Goal: Task Accomplishment & Management: Complete application form

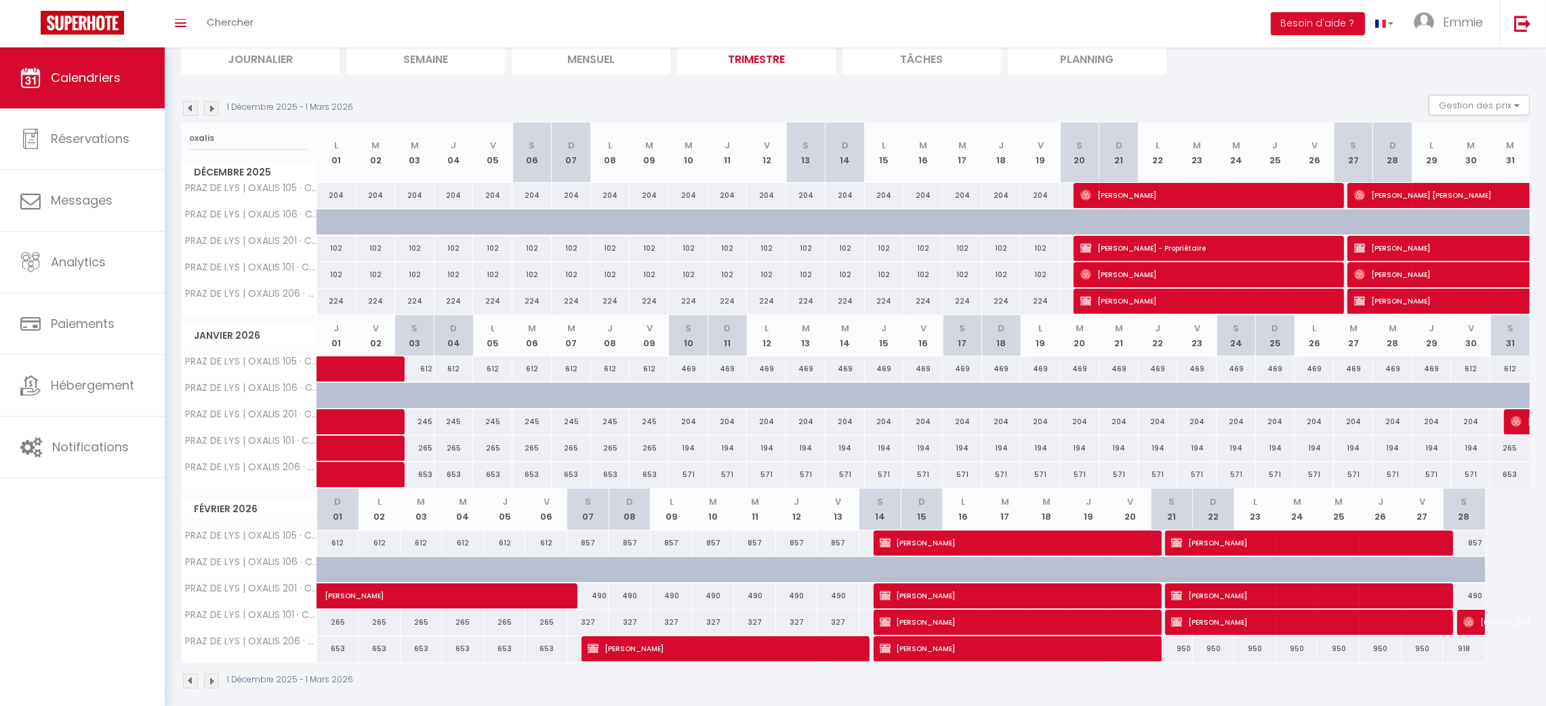
scroll to position [113, 0]
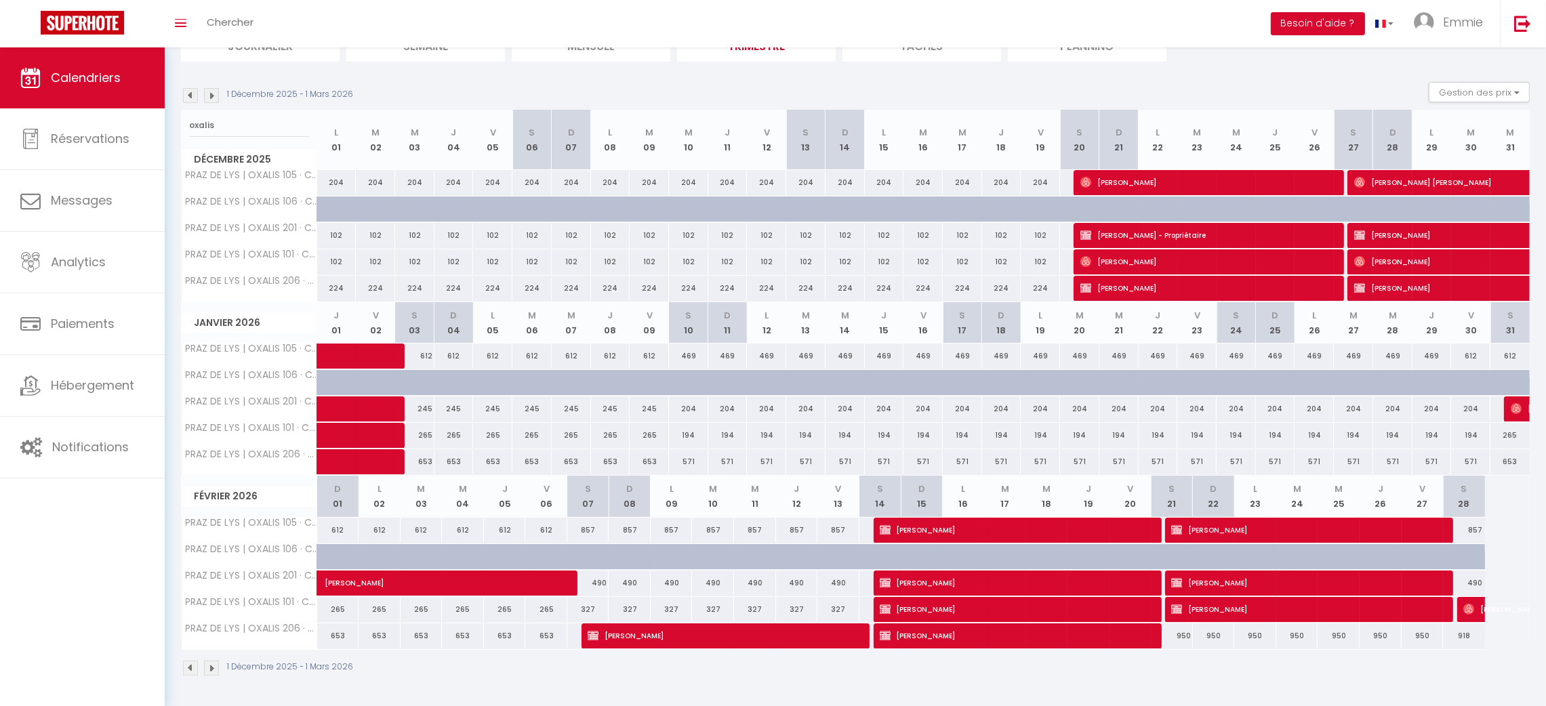
type input "oxalis"
click at [107, 128] on link "Réservations" at bounding box center [82, 138] width 165 height 61
select select "not_cancelled"
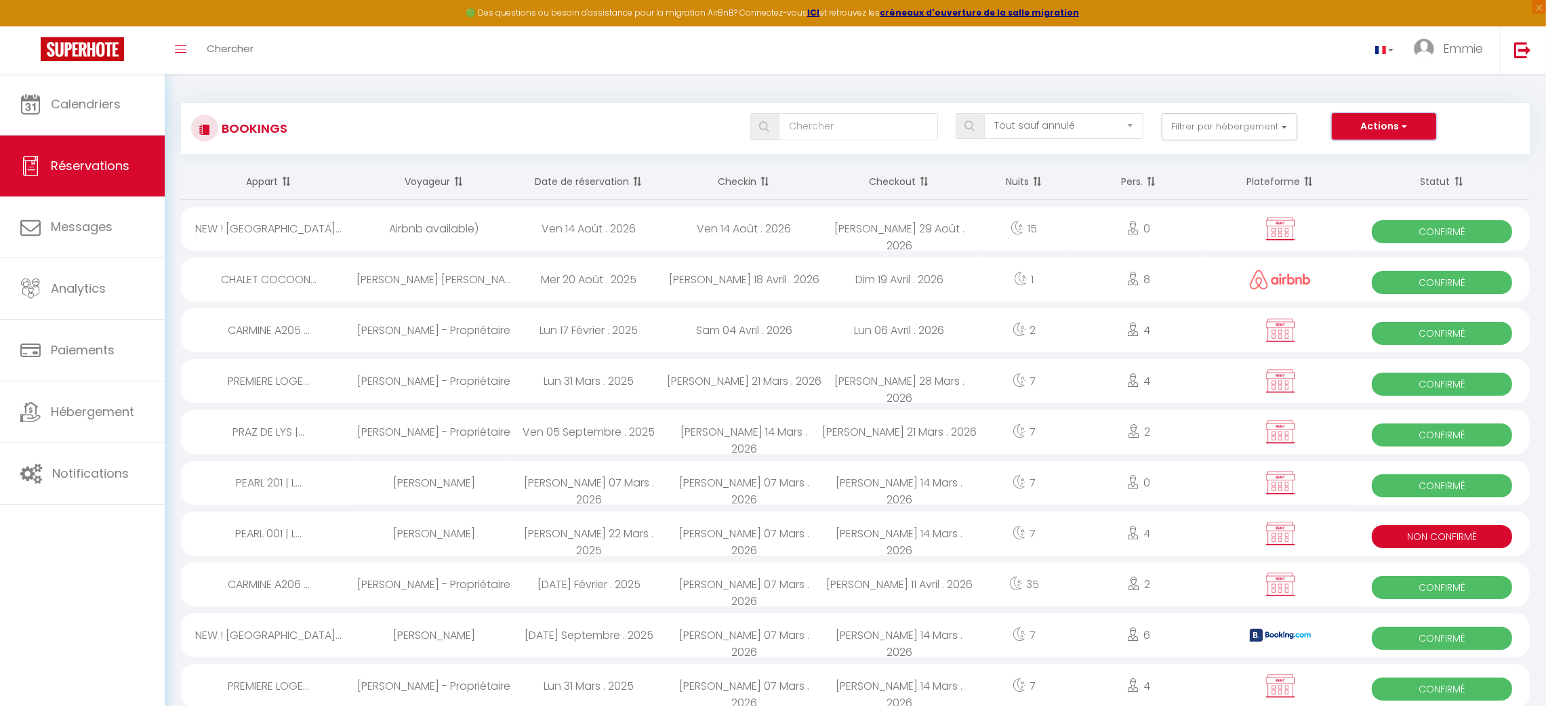
click at [1375, 124] on button "Actions" at bounding box center [1384, 126] width 104 height 27
click at [1364, 148] on link "Nouvelle Réservation" at bounding box center [1362, 156] width 145 height 18
select select
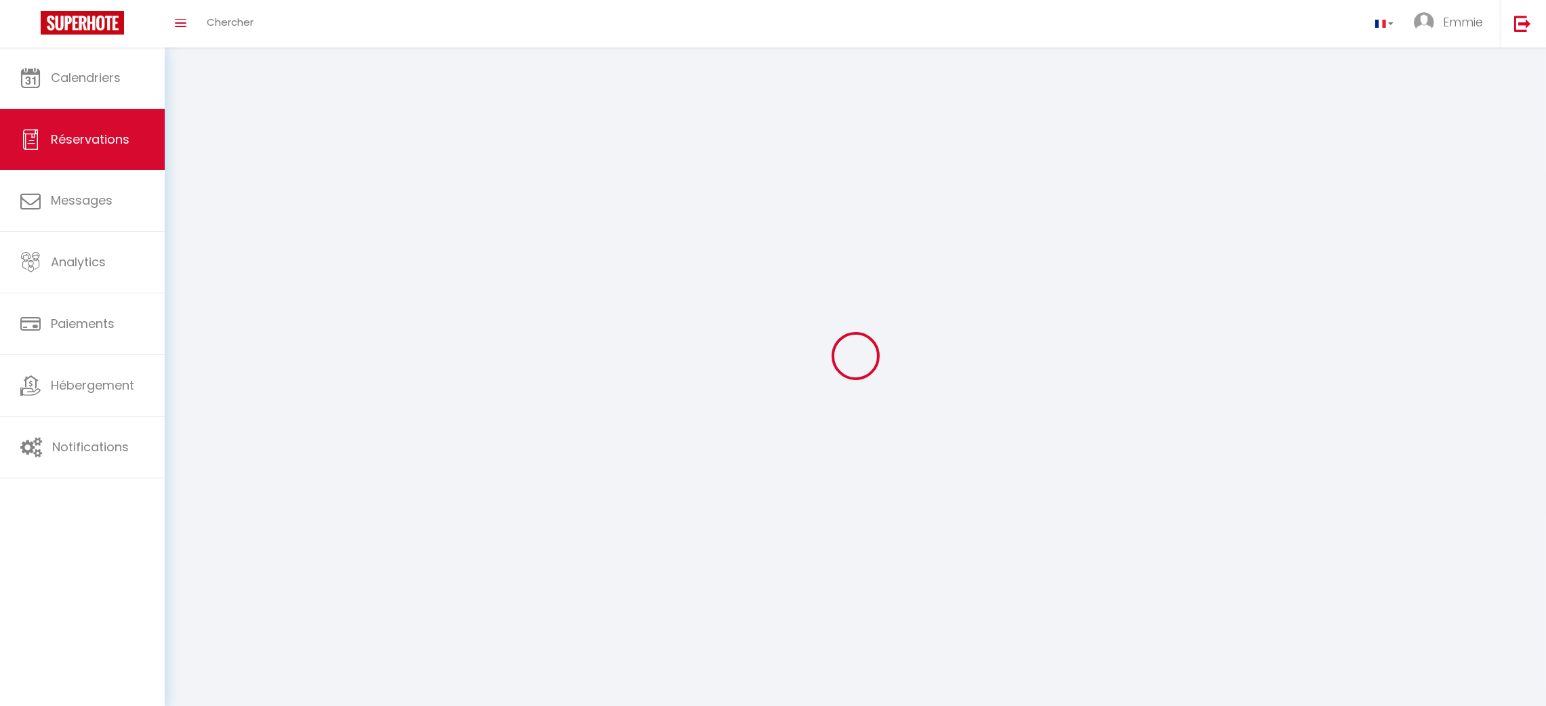
select select
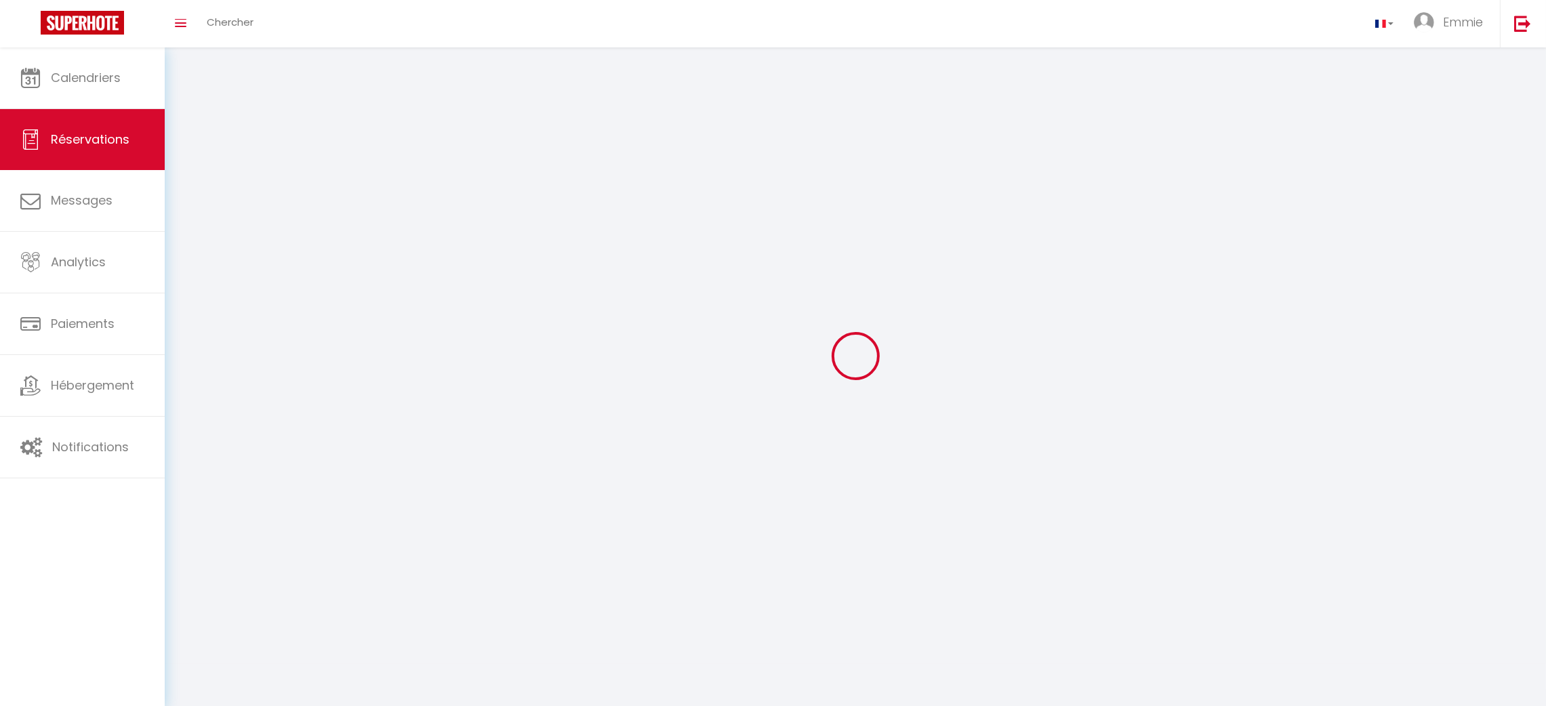
select select
checkbox input "false"
select select
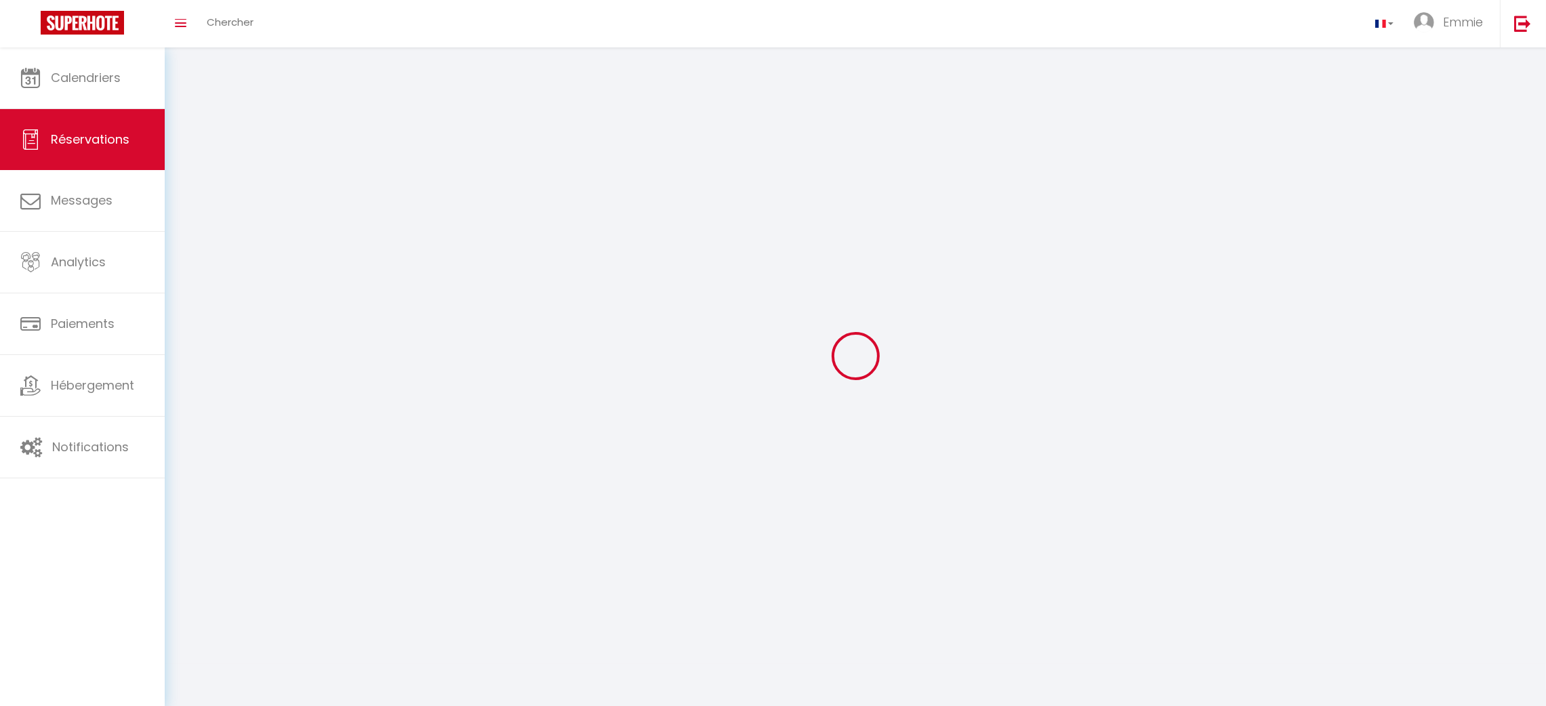
select select
checkbox input "false"
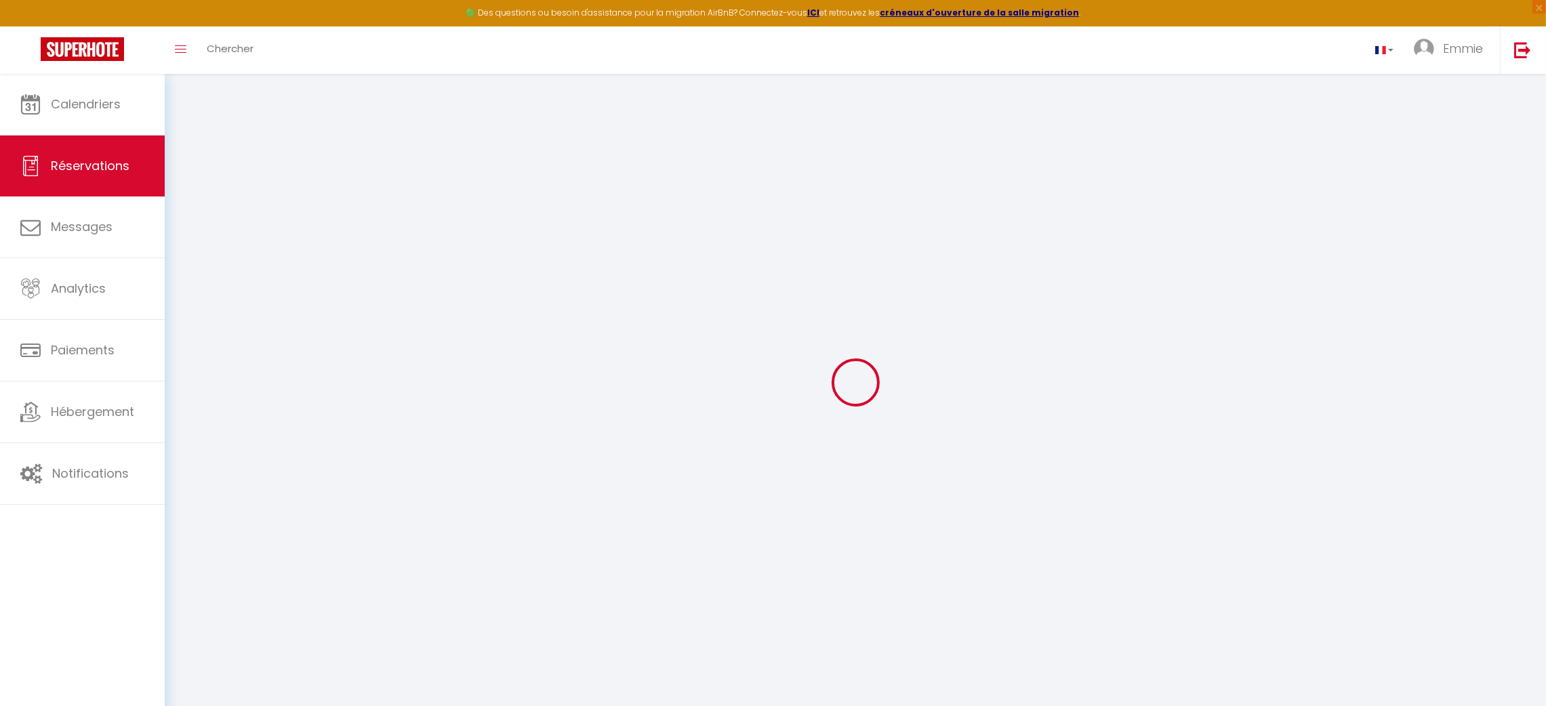
select select
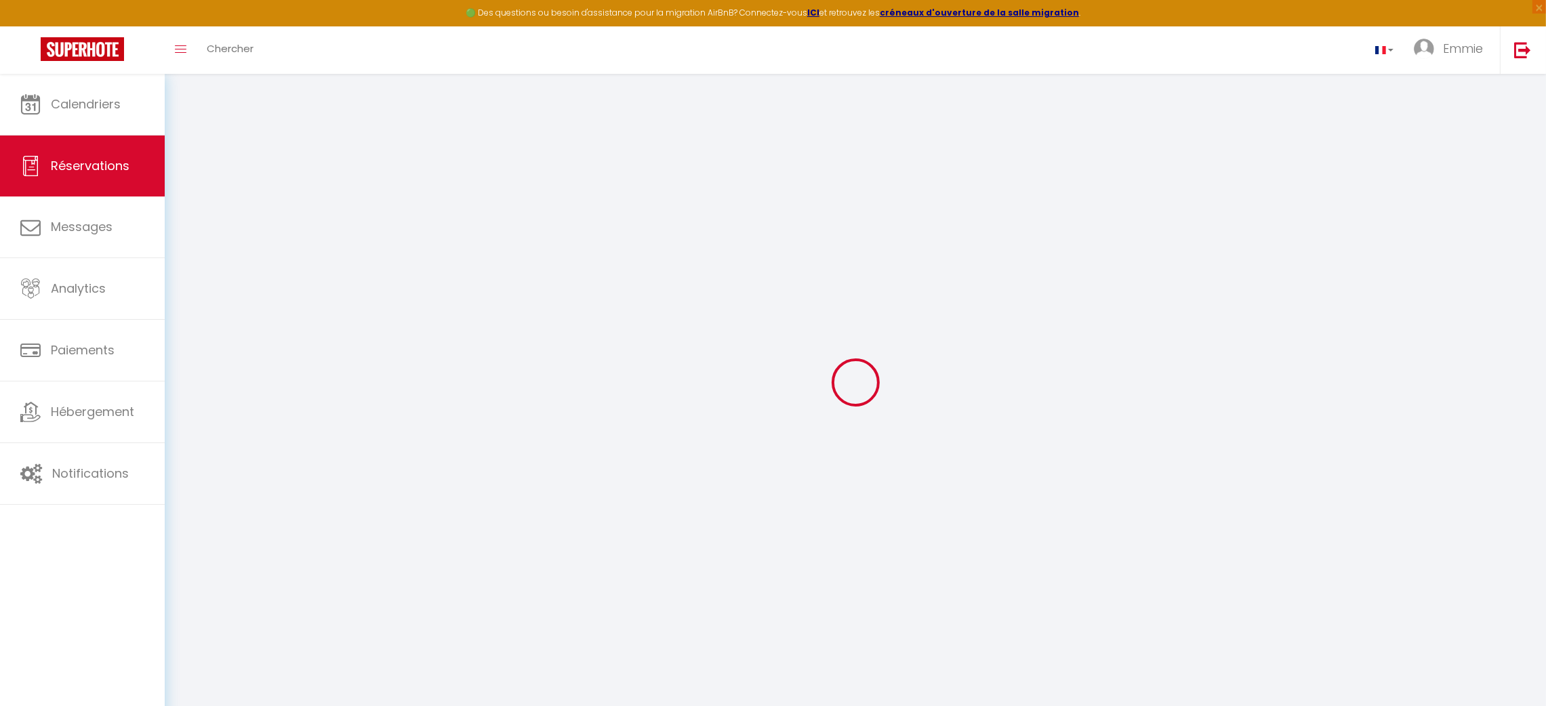
select select
checkbox input "false"
select select
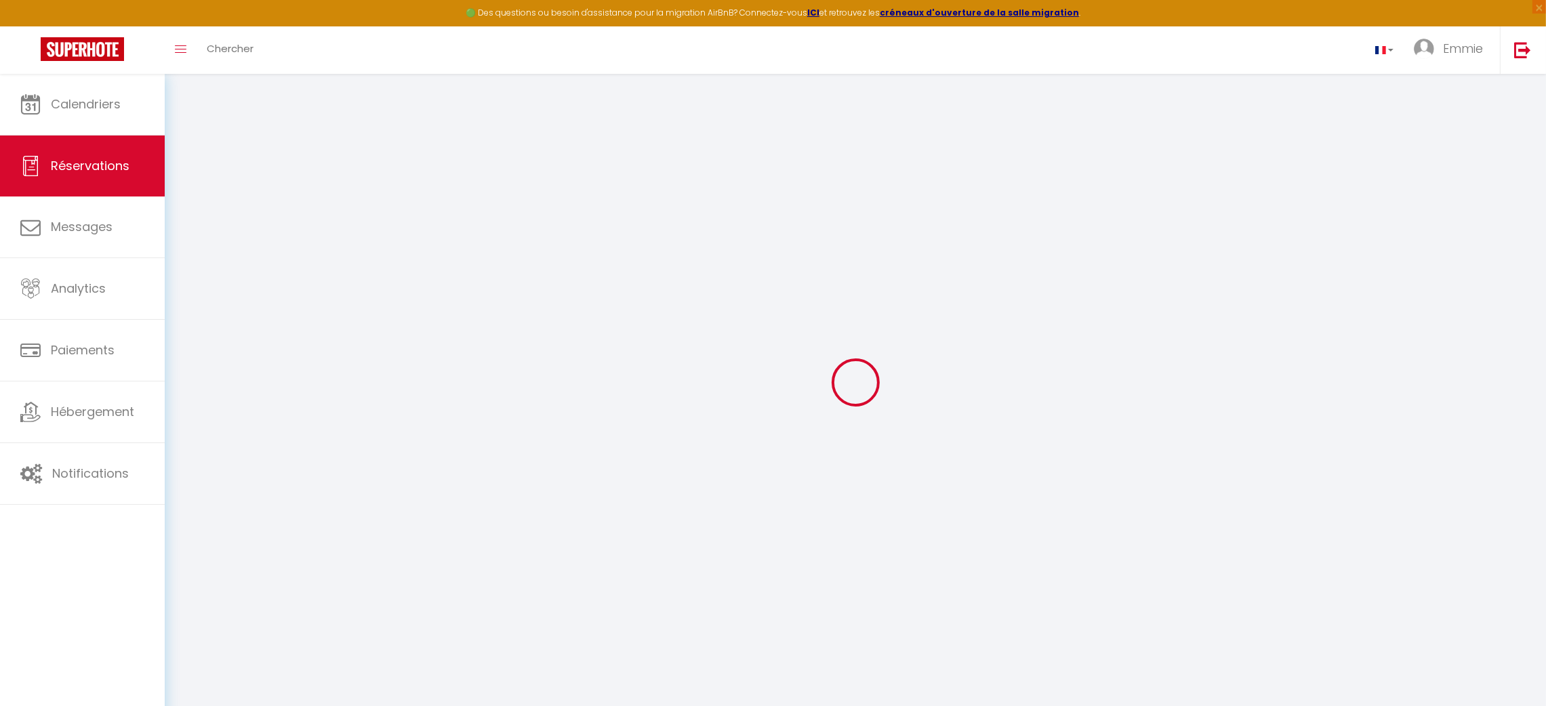
select select
checkbox input "false"
select select
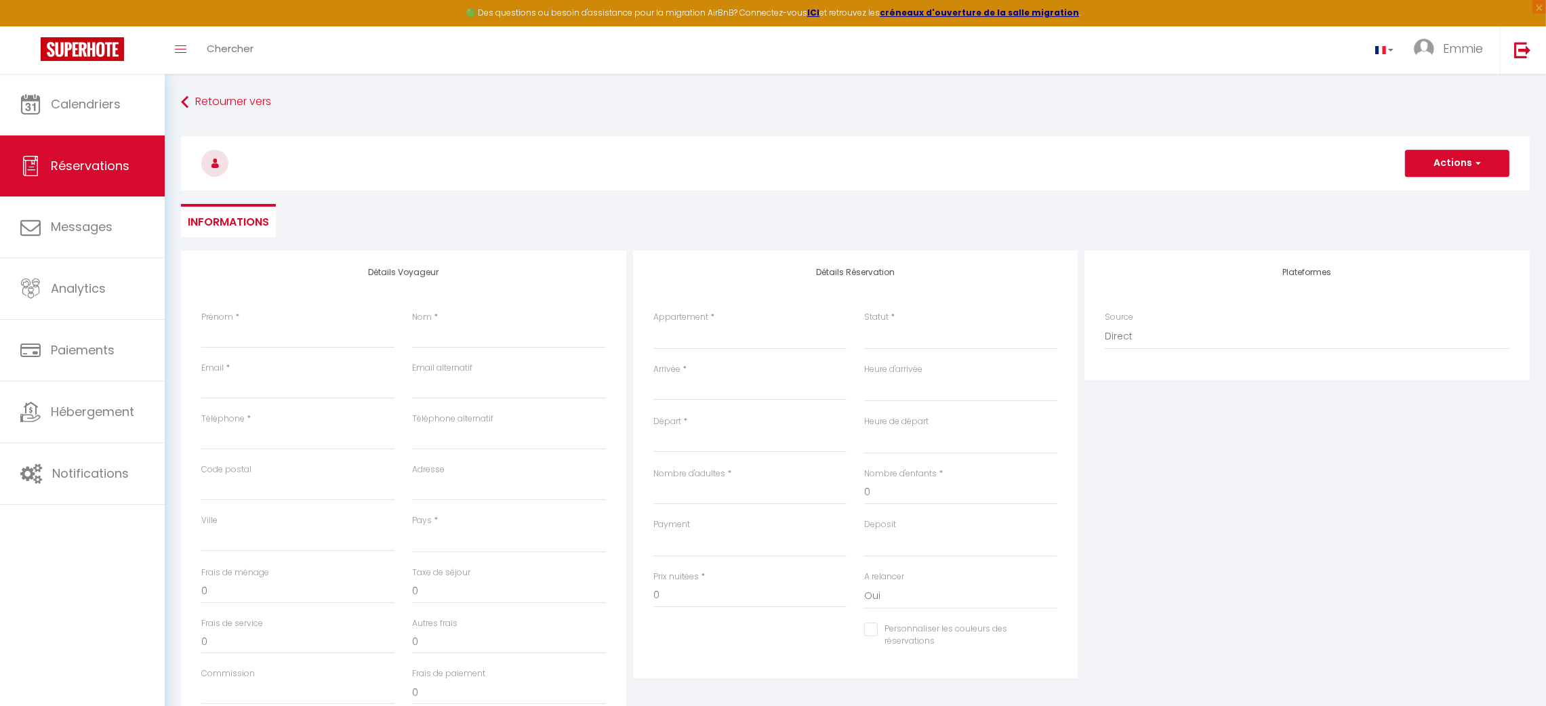
select select
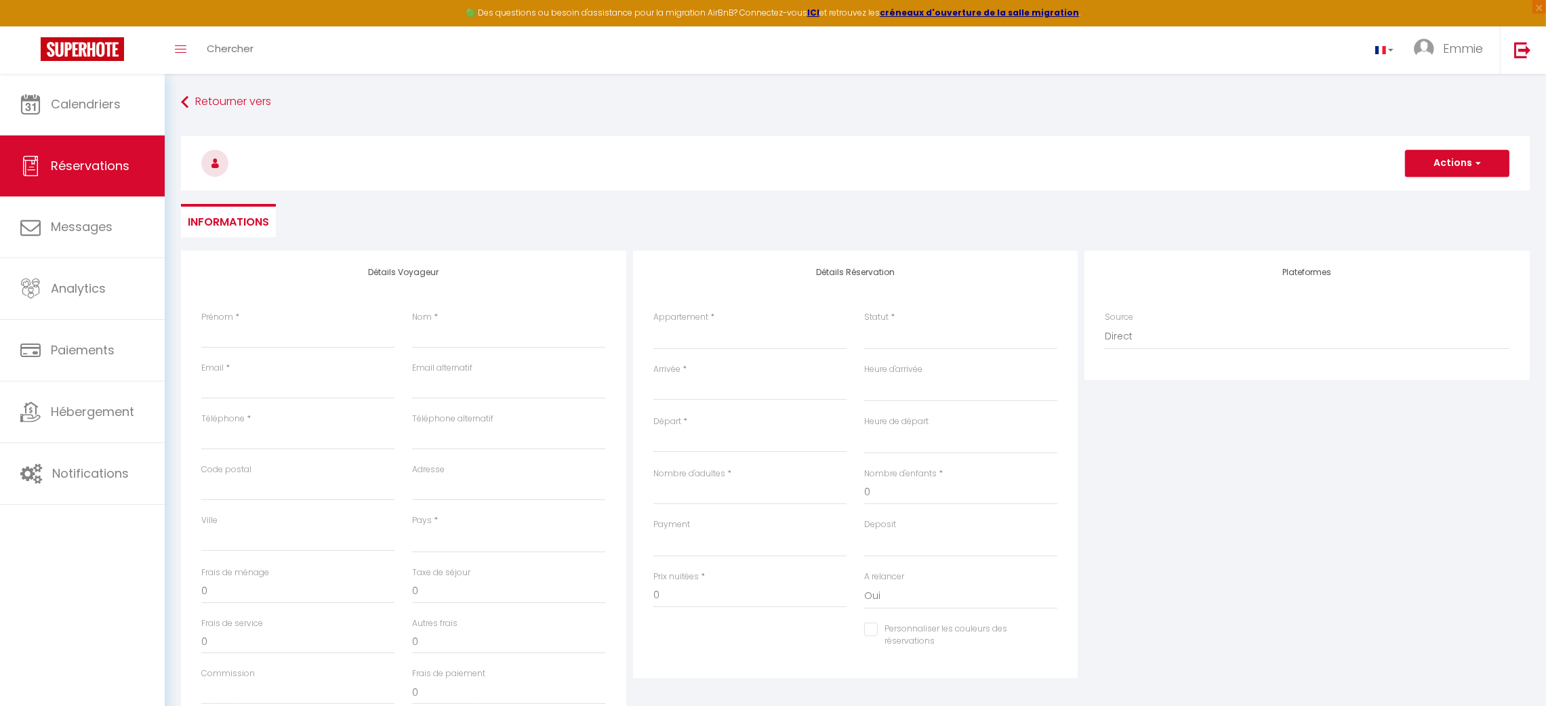
checkbox input "false"
select select
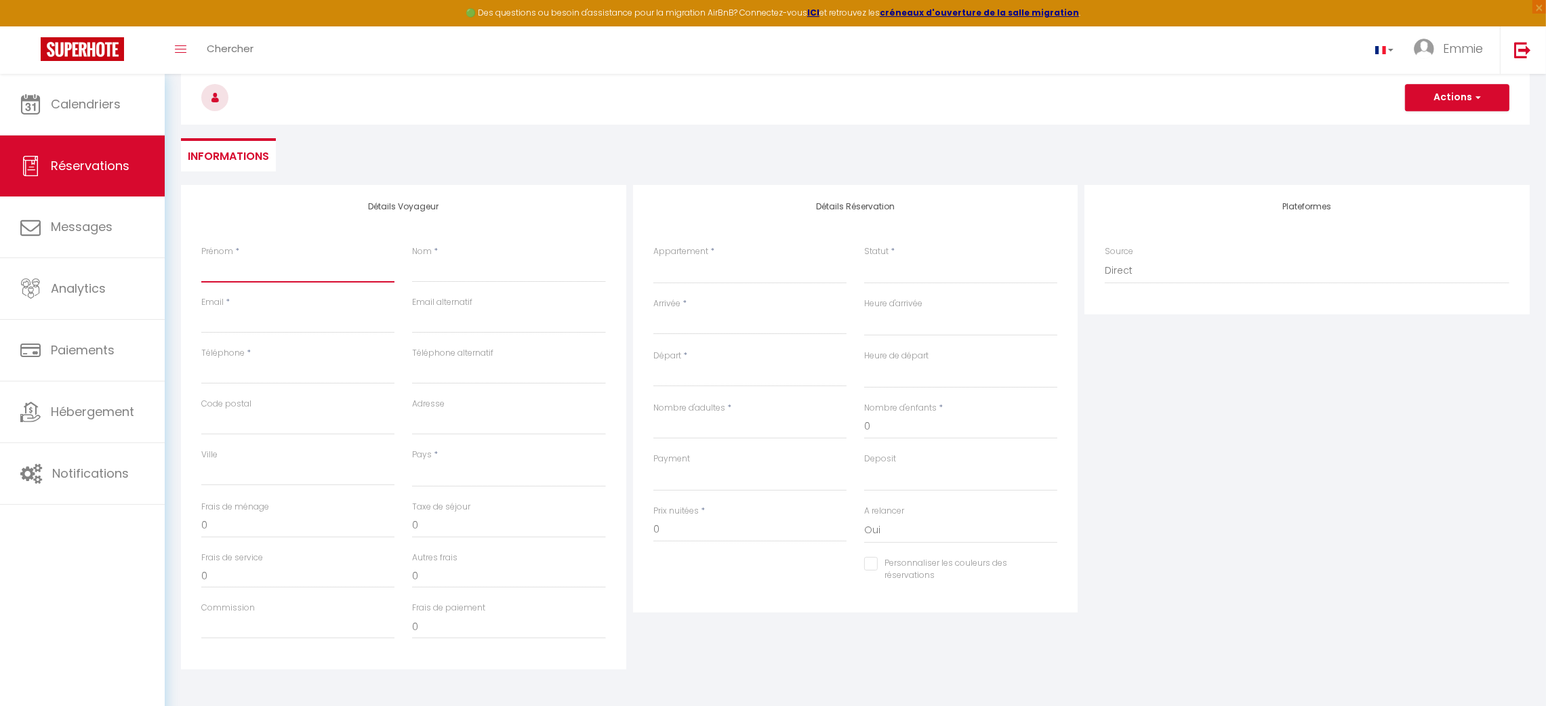
click at [281, 270] on input "Prénom" at bounding box center [297, 270] width 193 height 24
type input "T"
select select
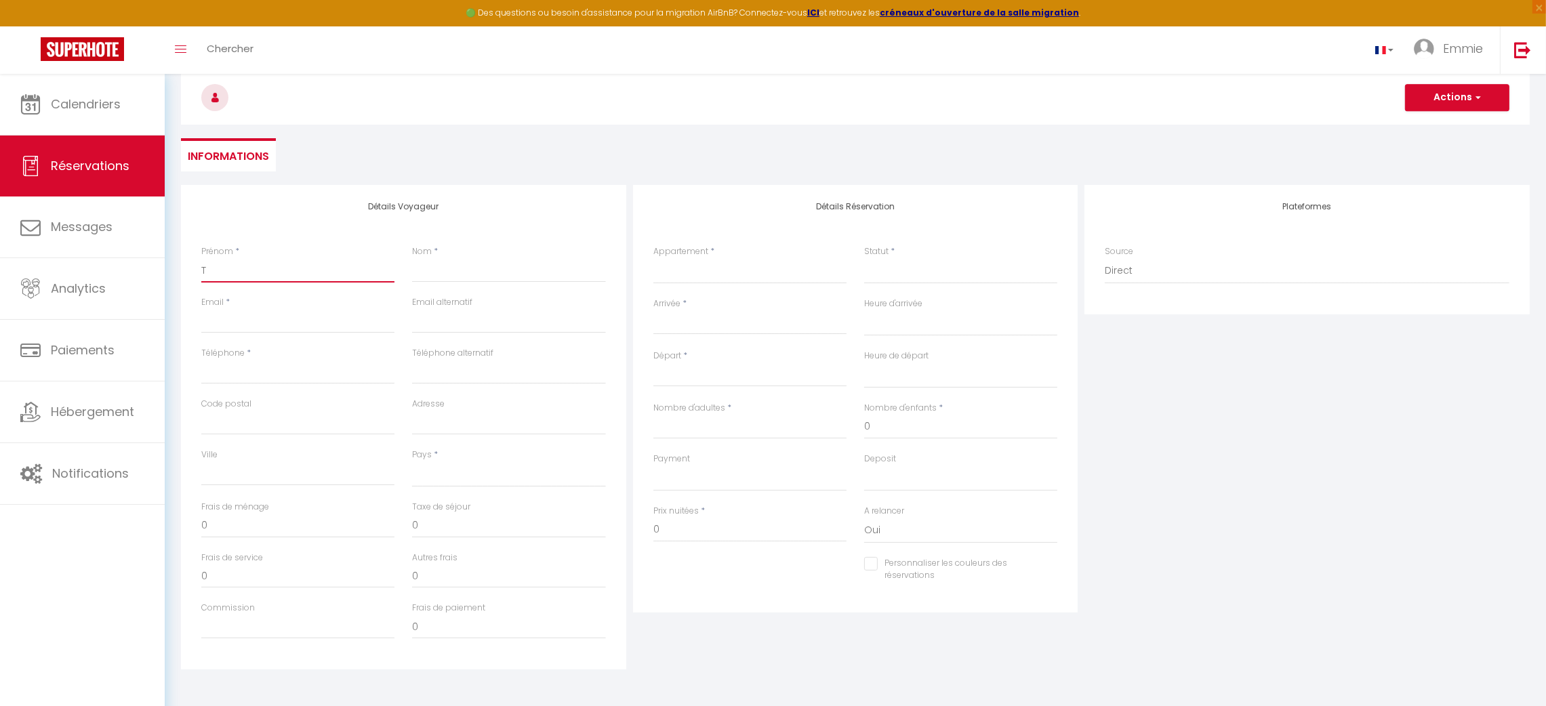
select select
checkbox input "false"
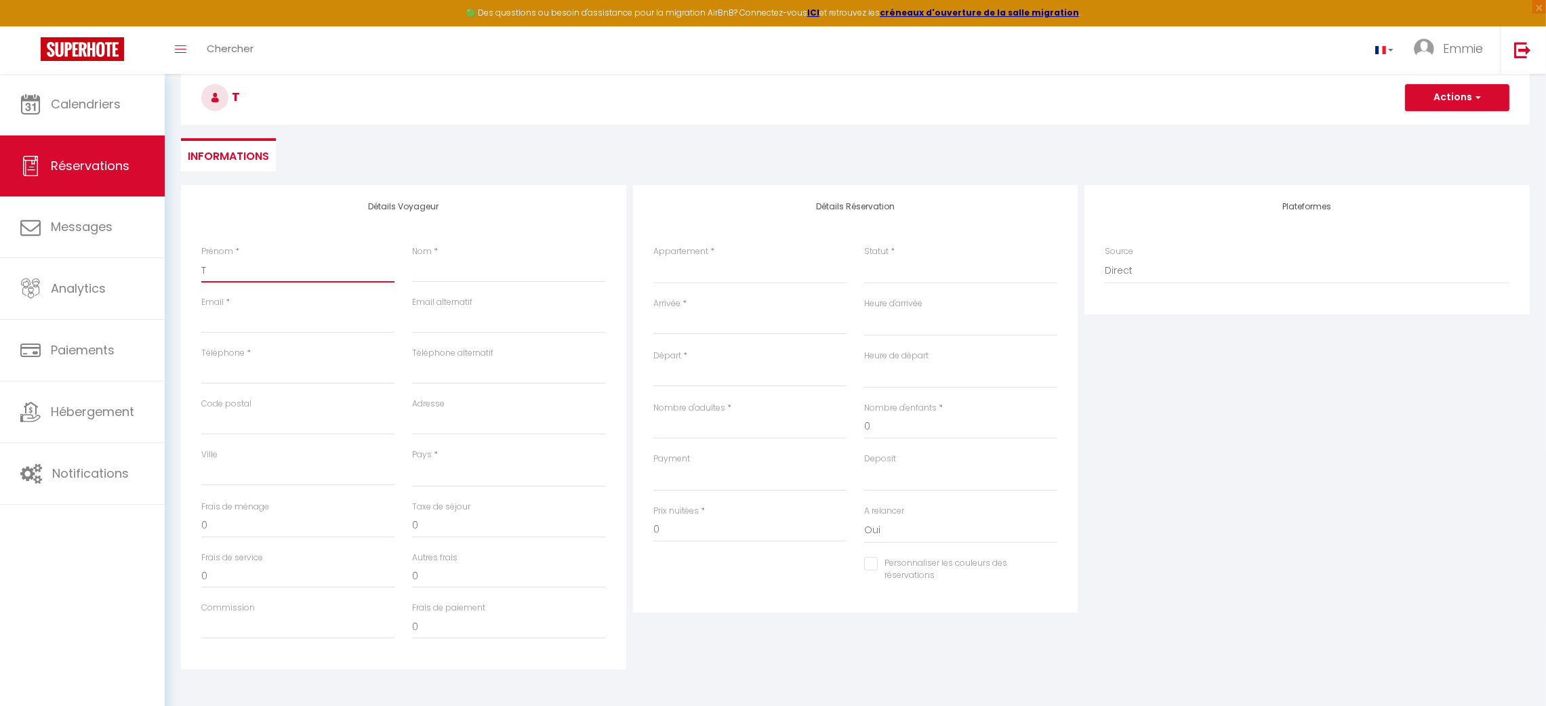
type input "Th"
select select
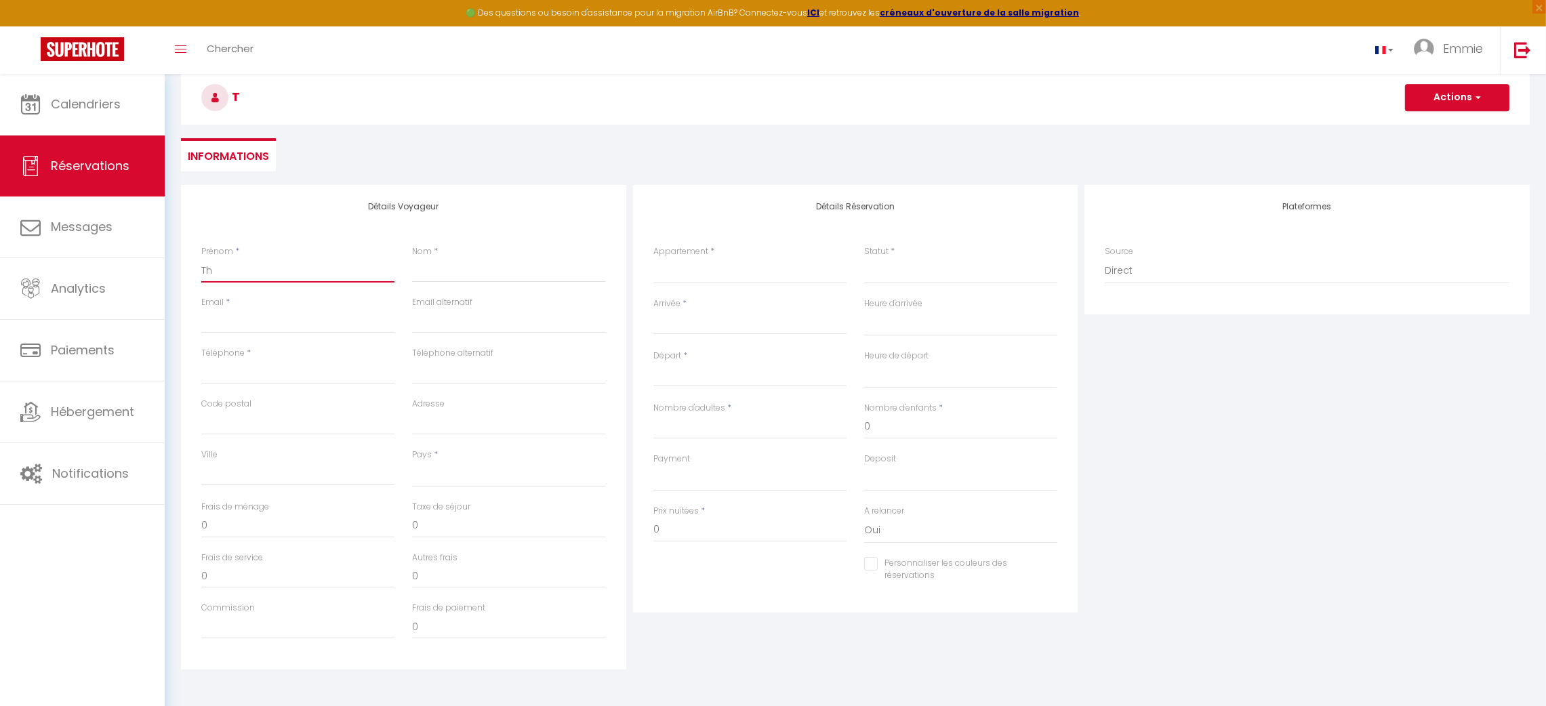
select select
checkbox input "false"
type input "Thi"
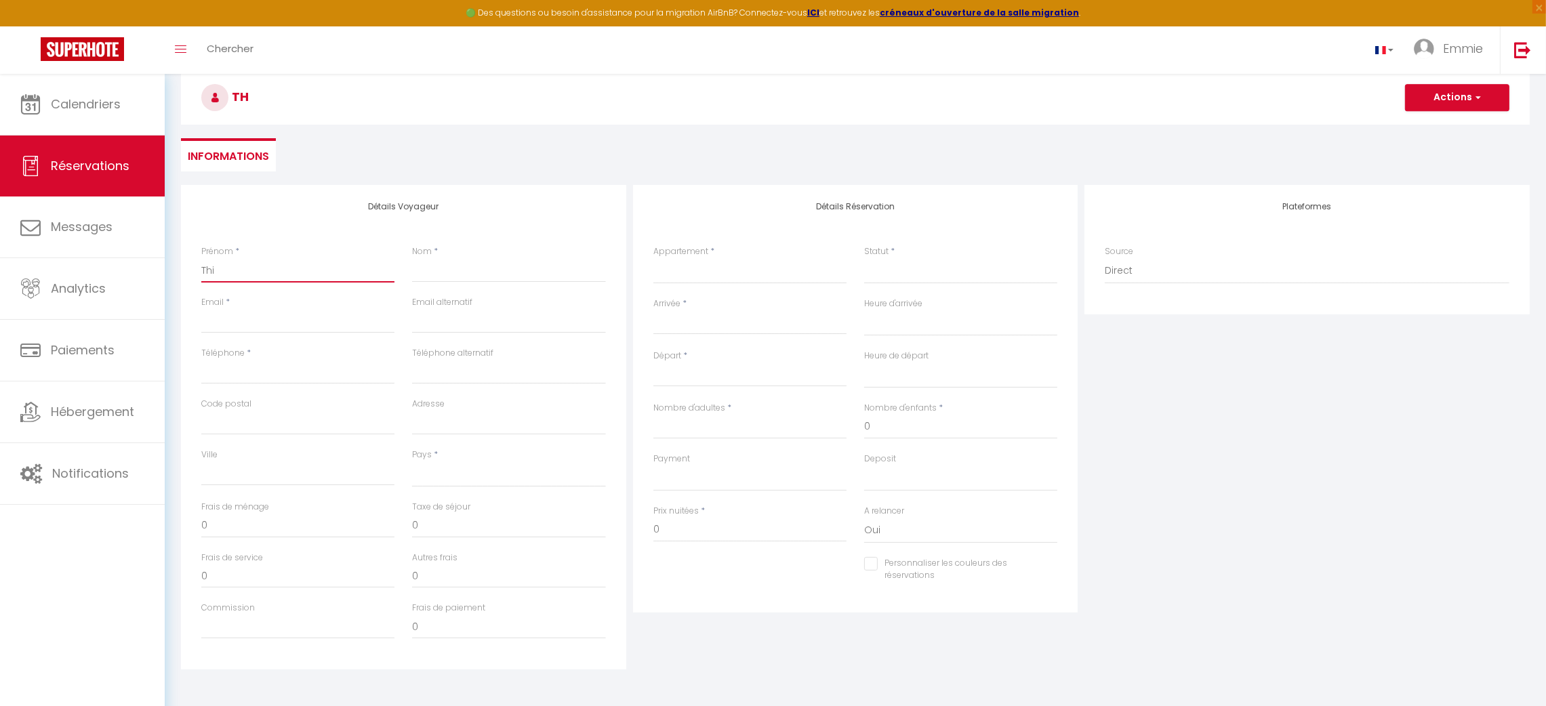
select select
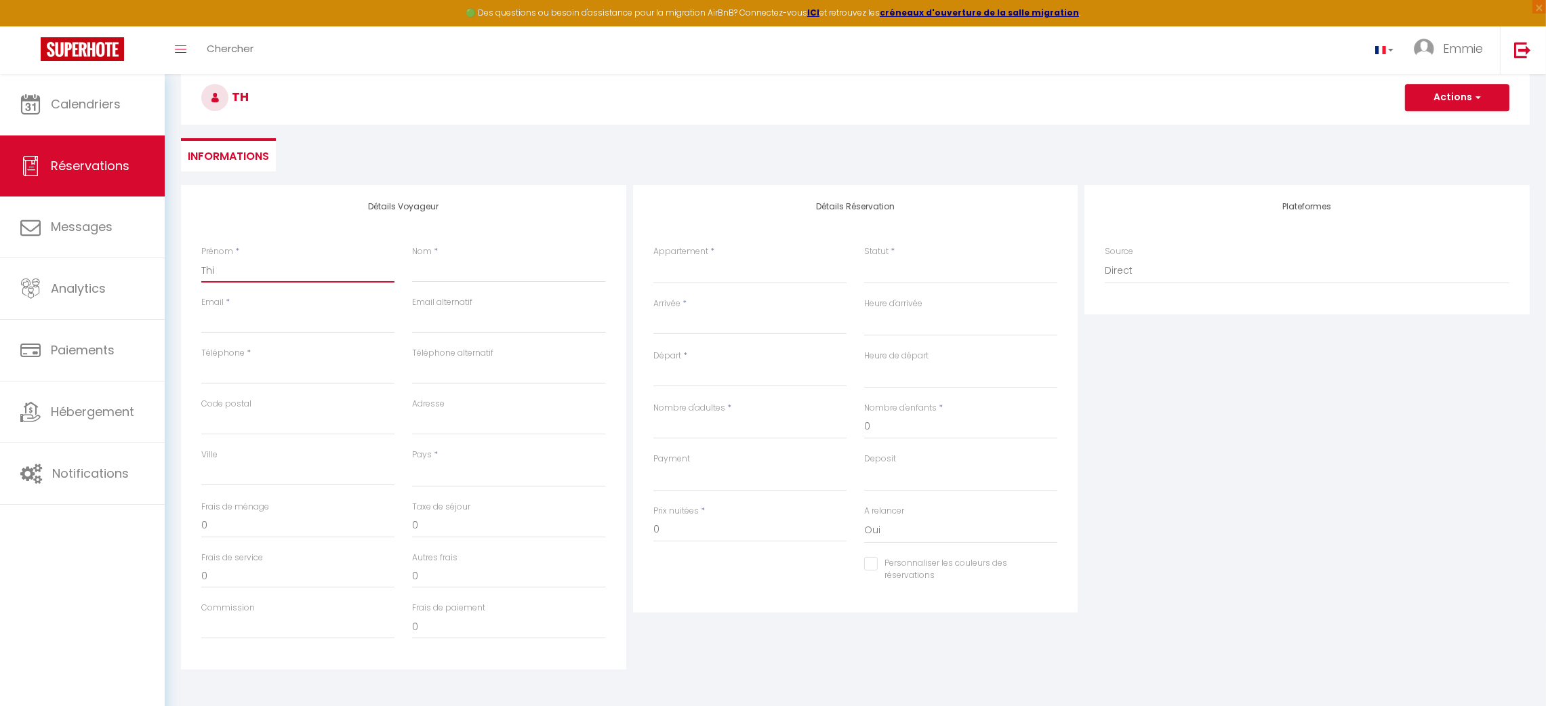
select select
checkbox input "false"
type input "Thib"
select select
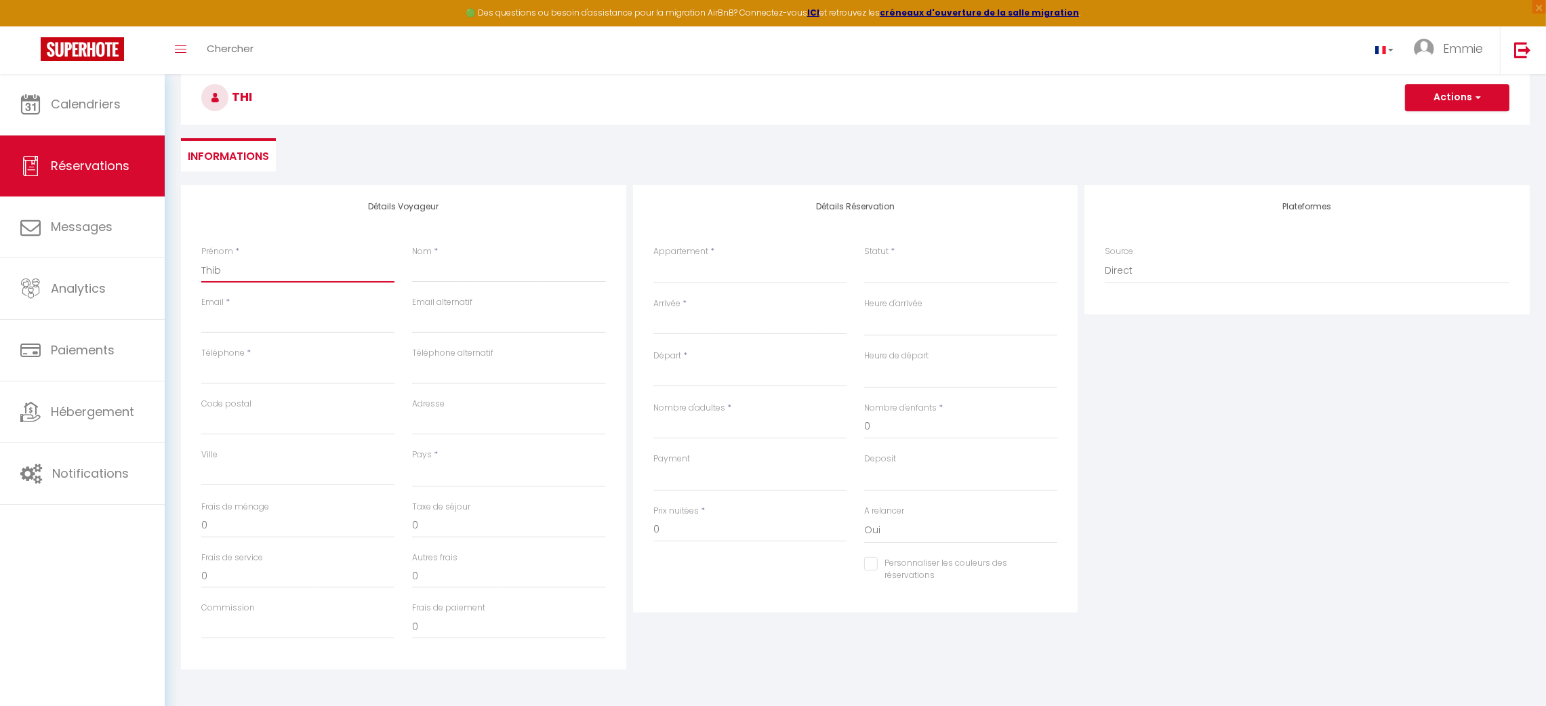
select select
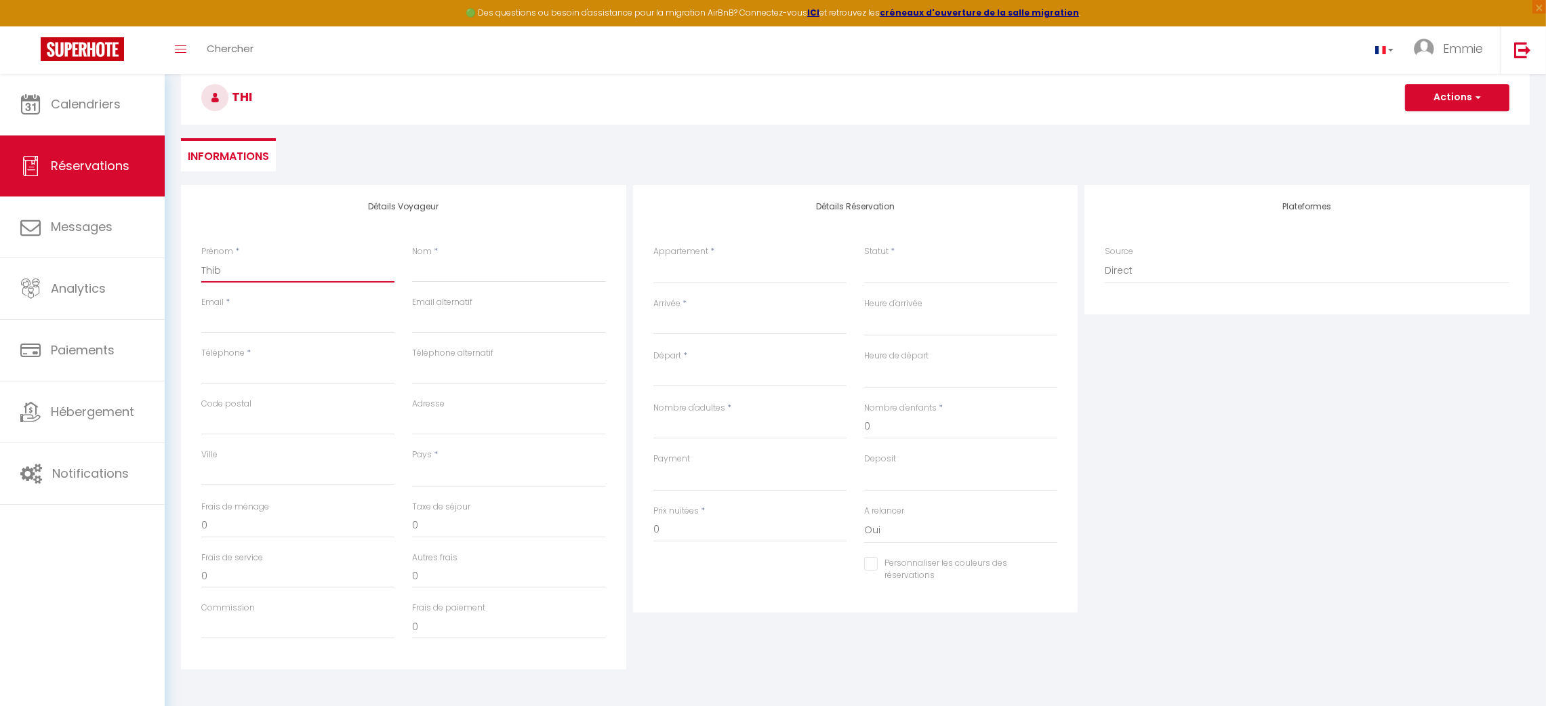
select select
checkbox input "false"
type input "Thiba"
select select
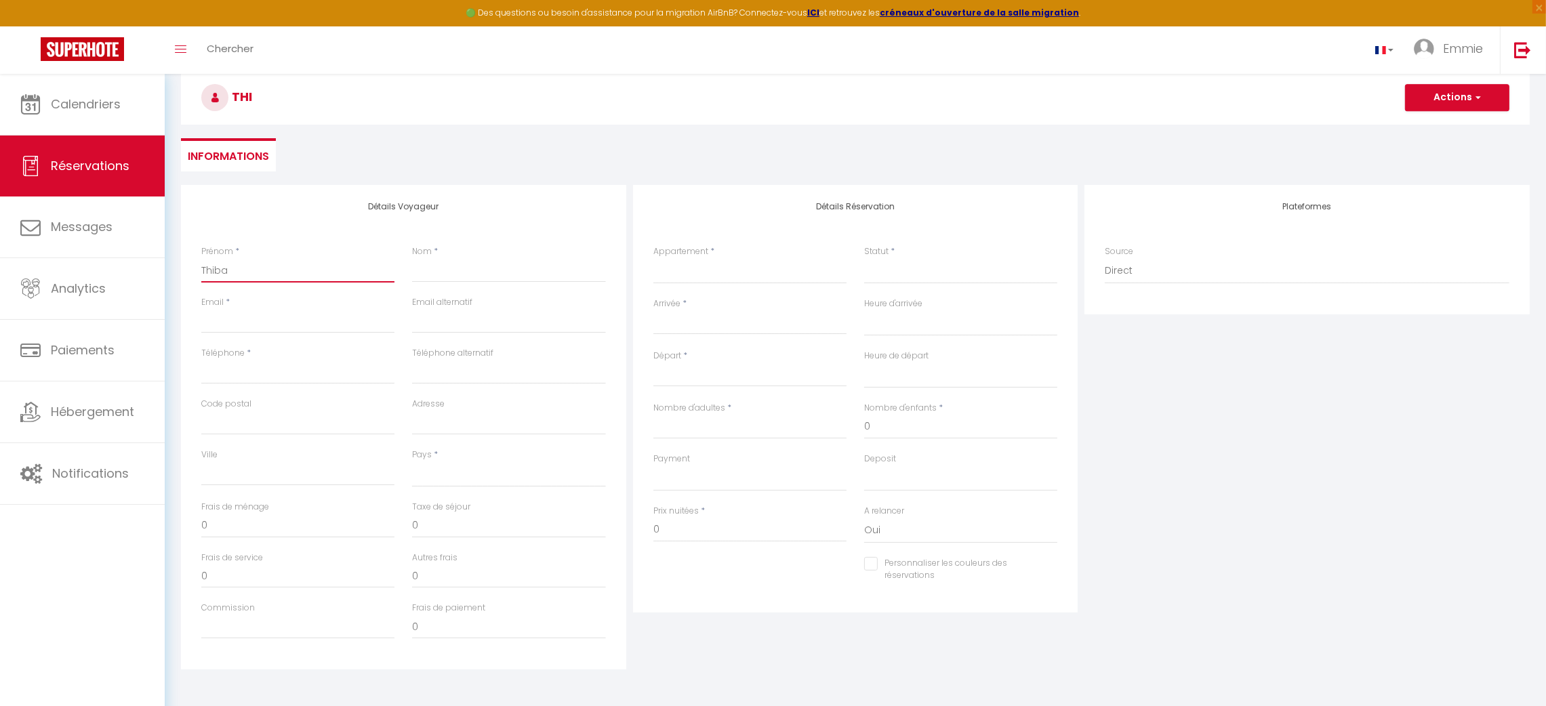
select select
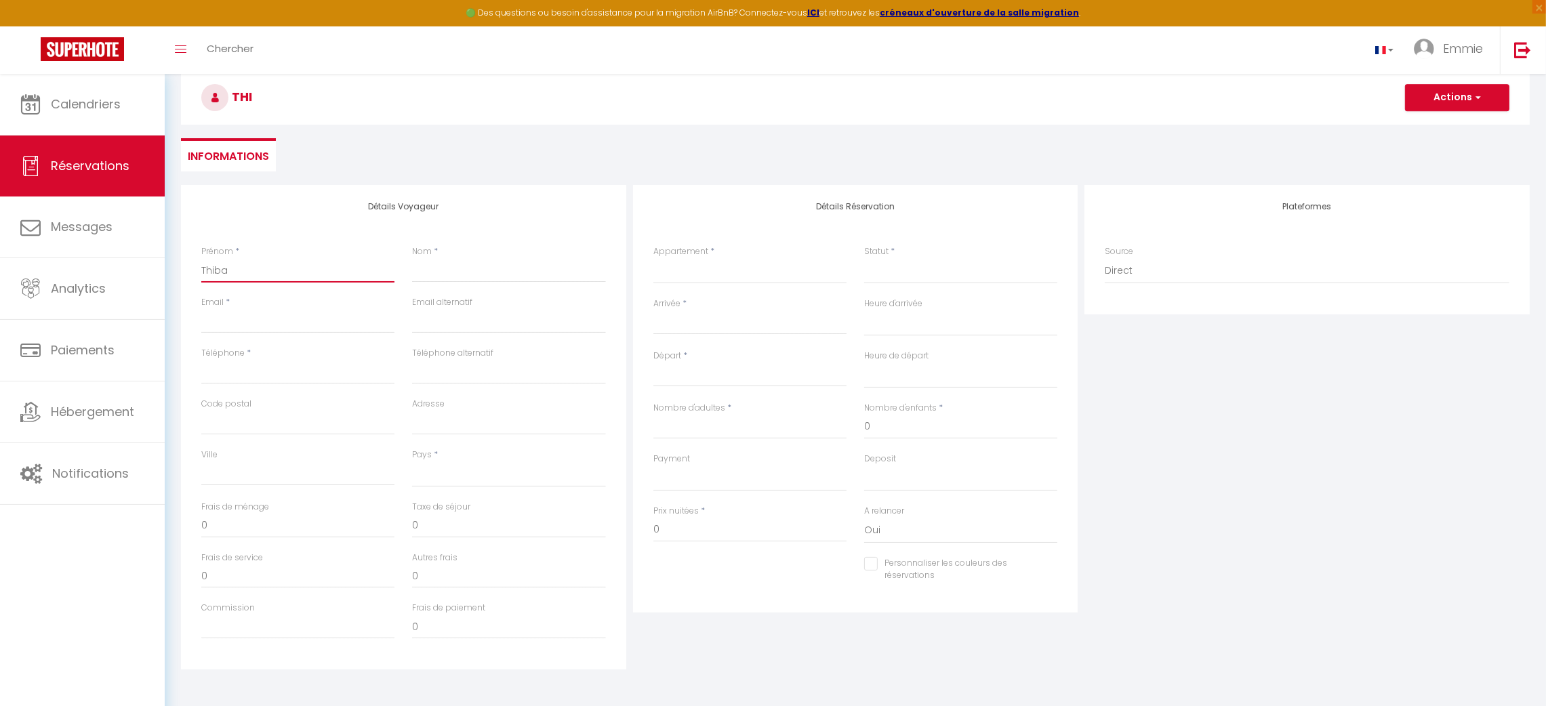
checkbox input "false"
type input "Thibau"
select select
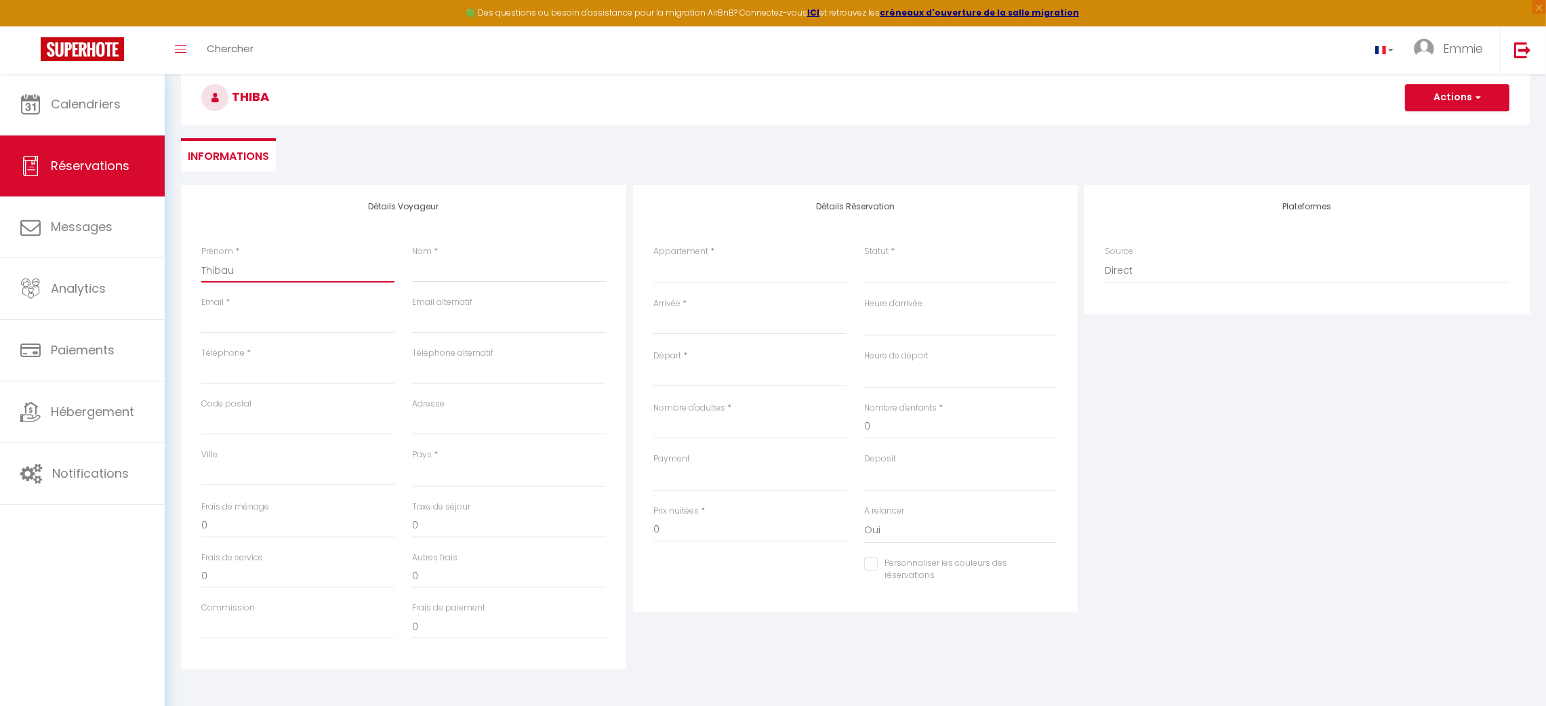
select select
checkbox input "false"
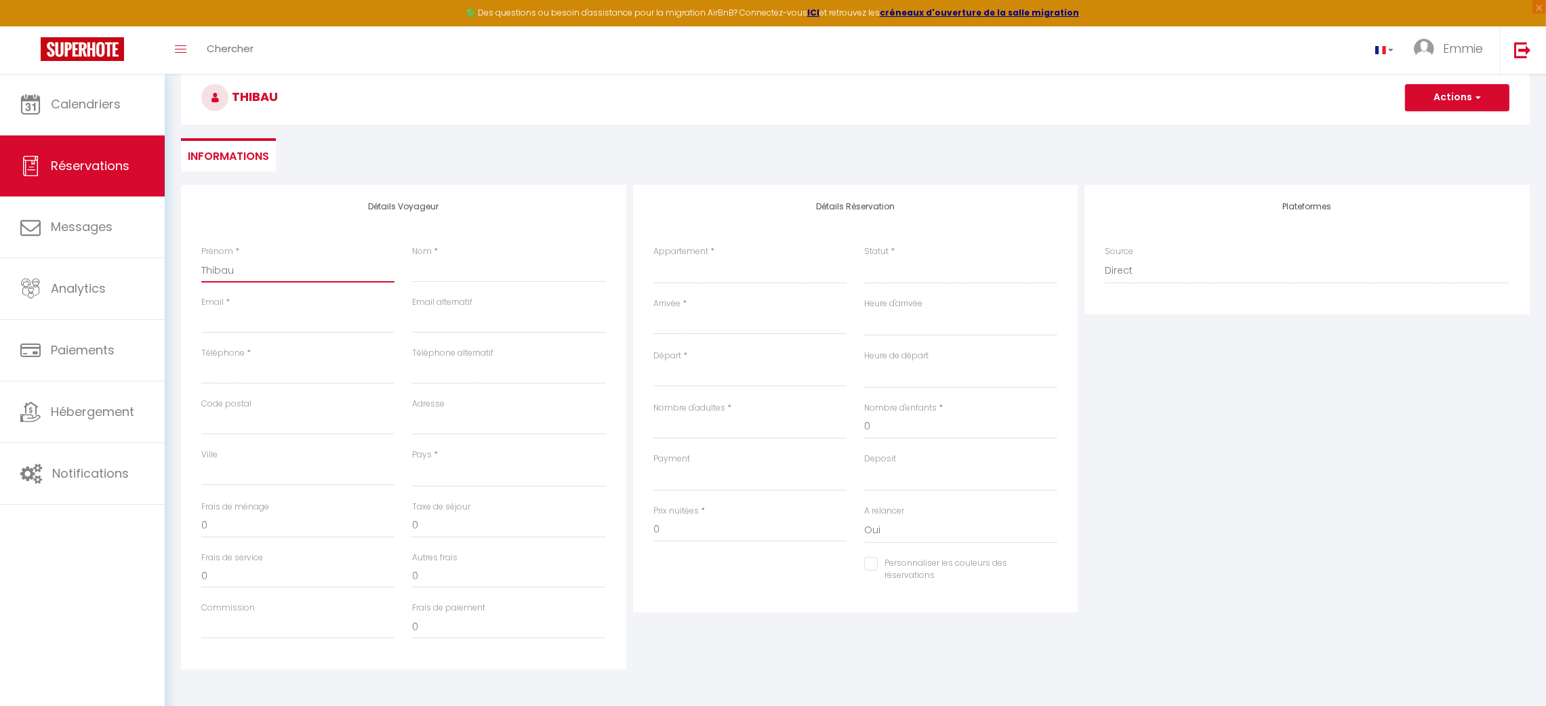
type input "Thibaut"
select select
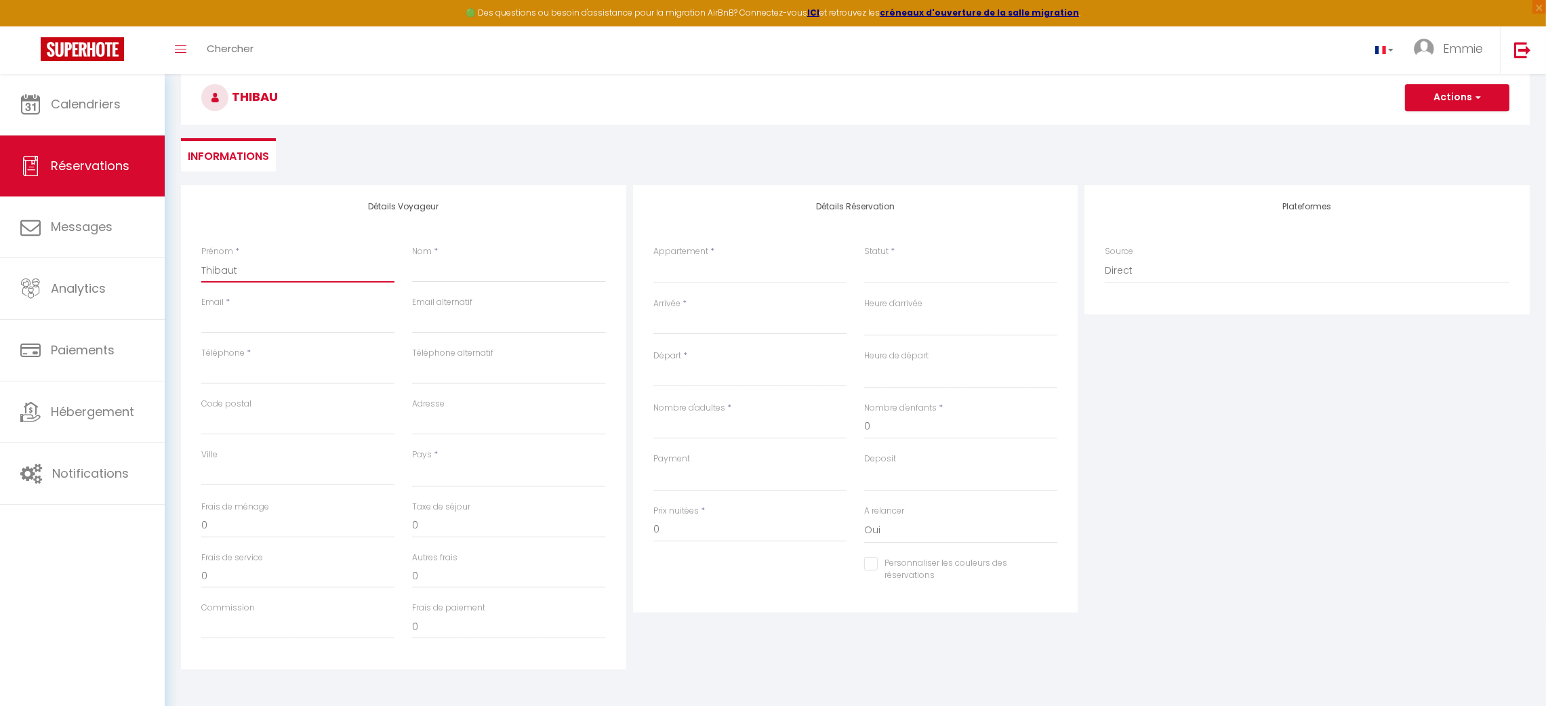
select select
checkbox input "false"
type input "Thibaut"
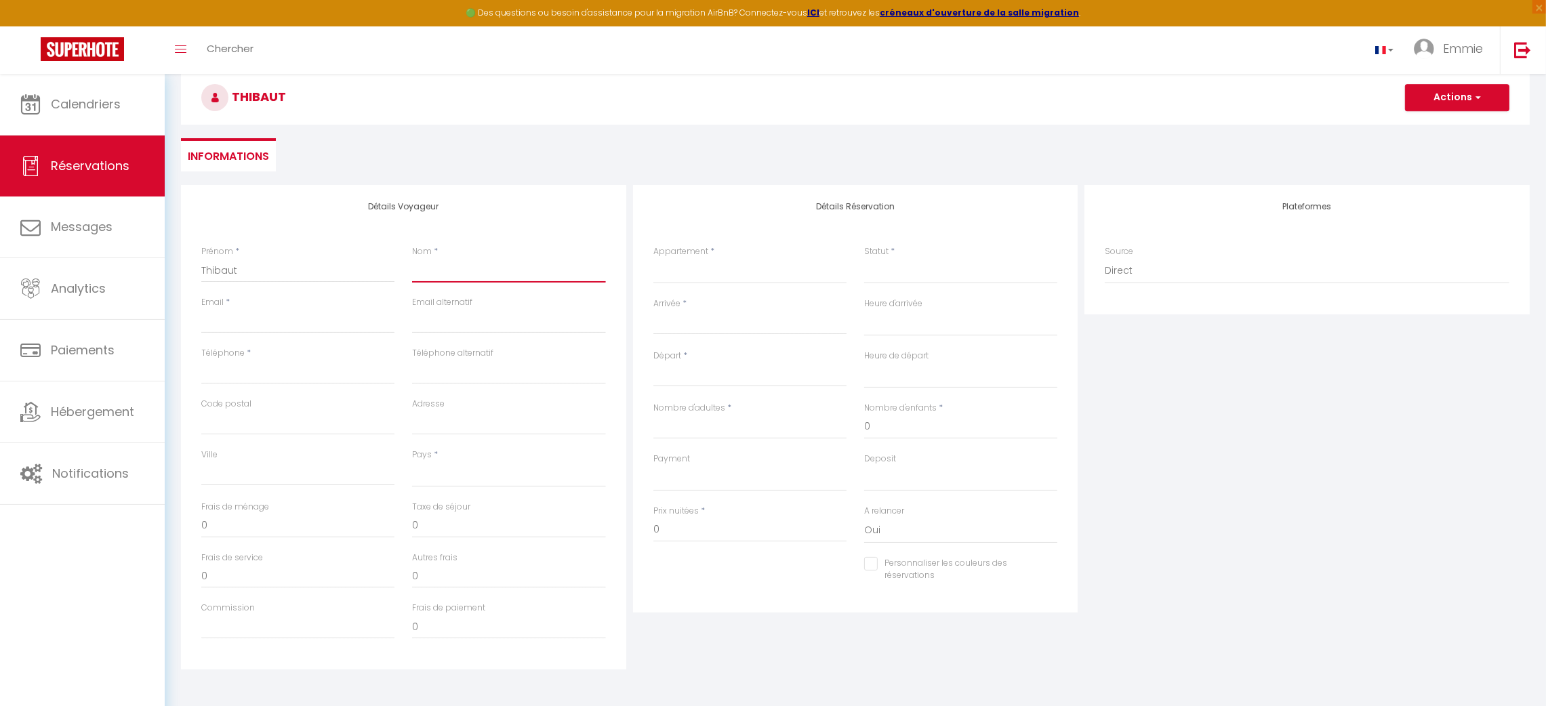
type input "M"
select select
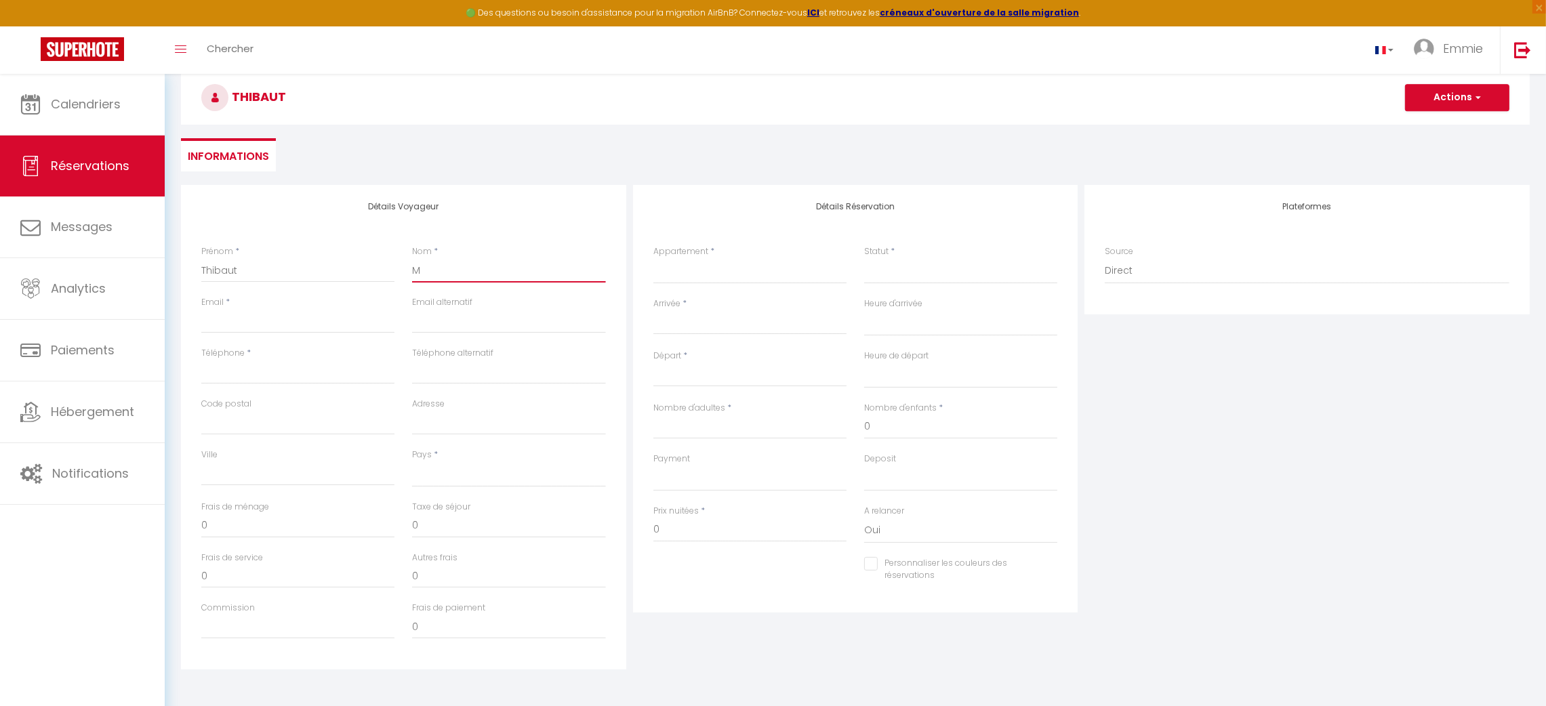
select select
checkbox input "false"
type input "Ma"
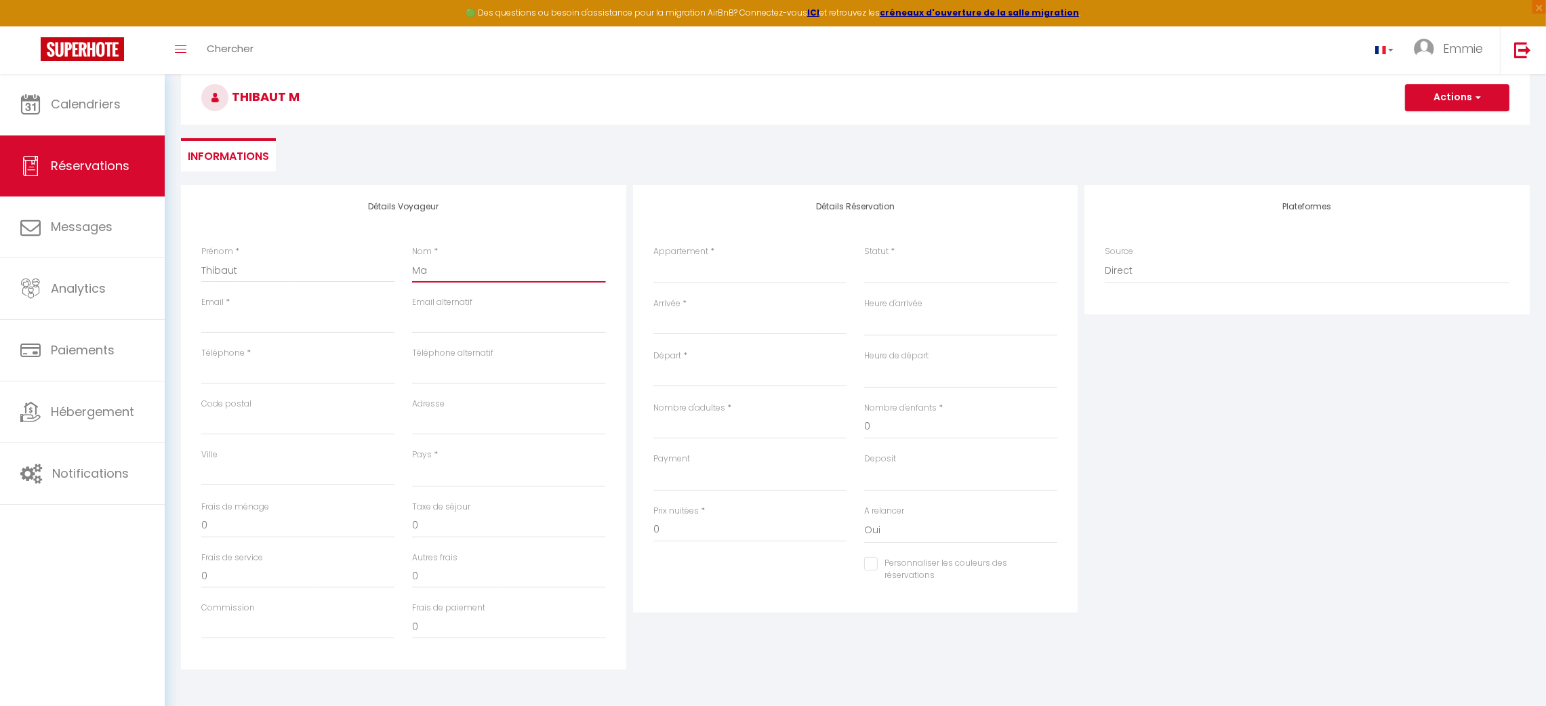
select select
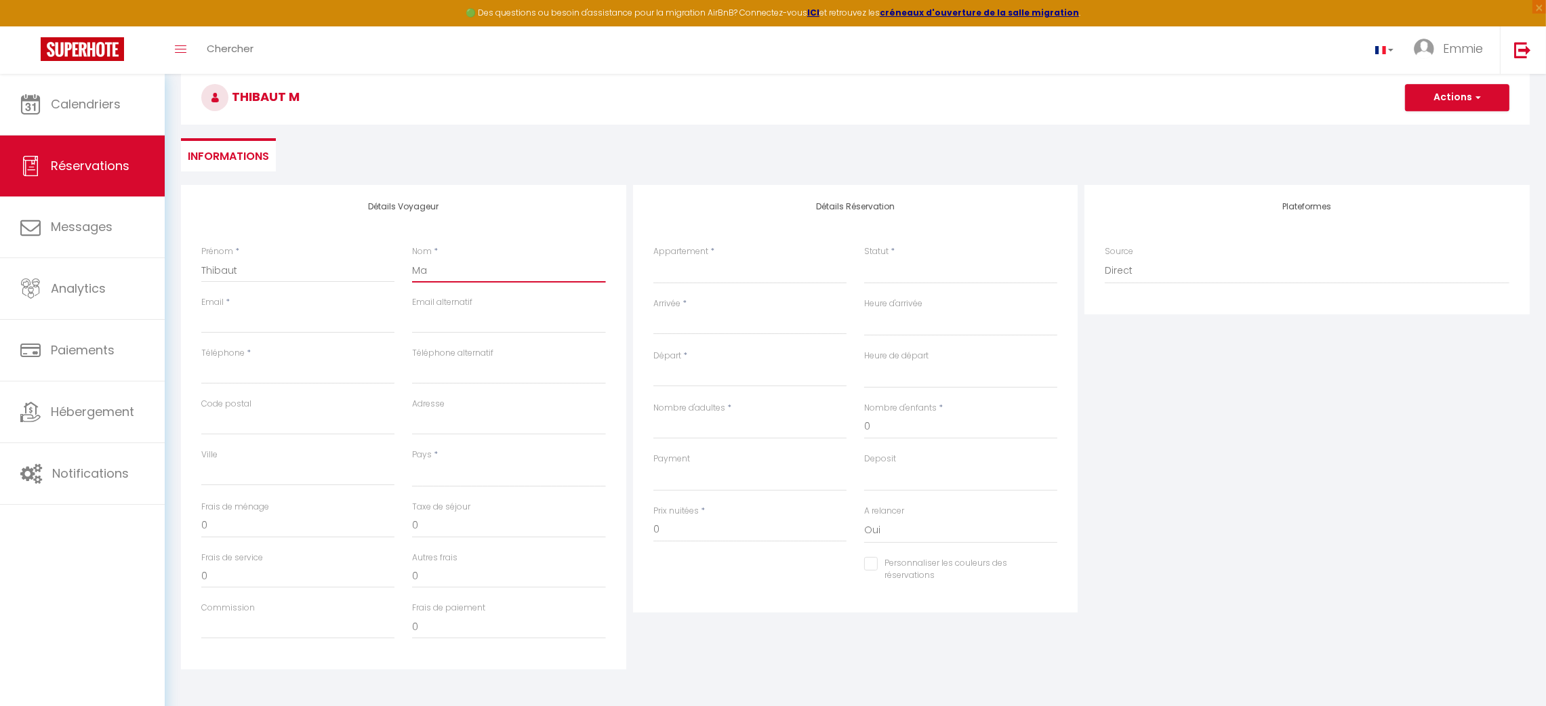
select select
checkbox input "false"
type input "Mar"
select select
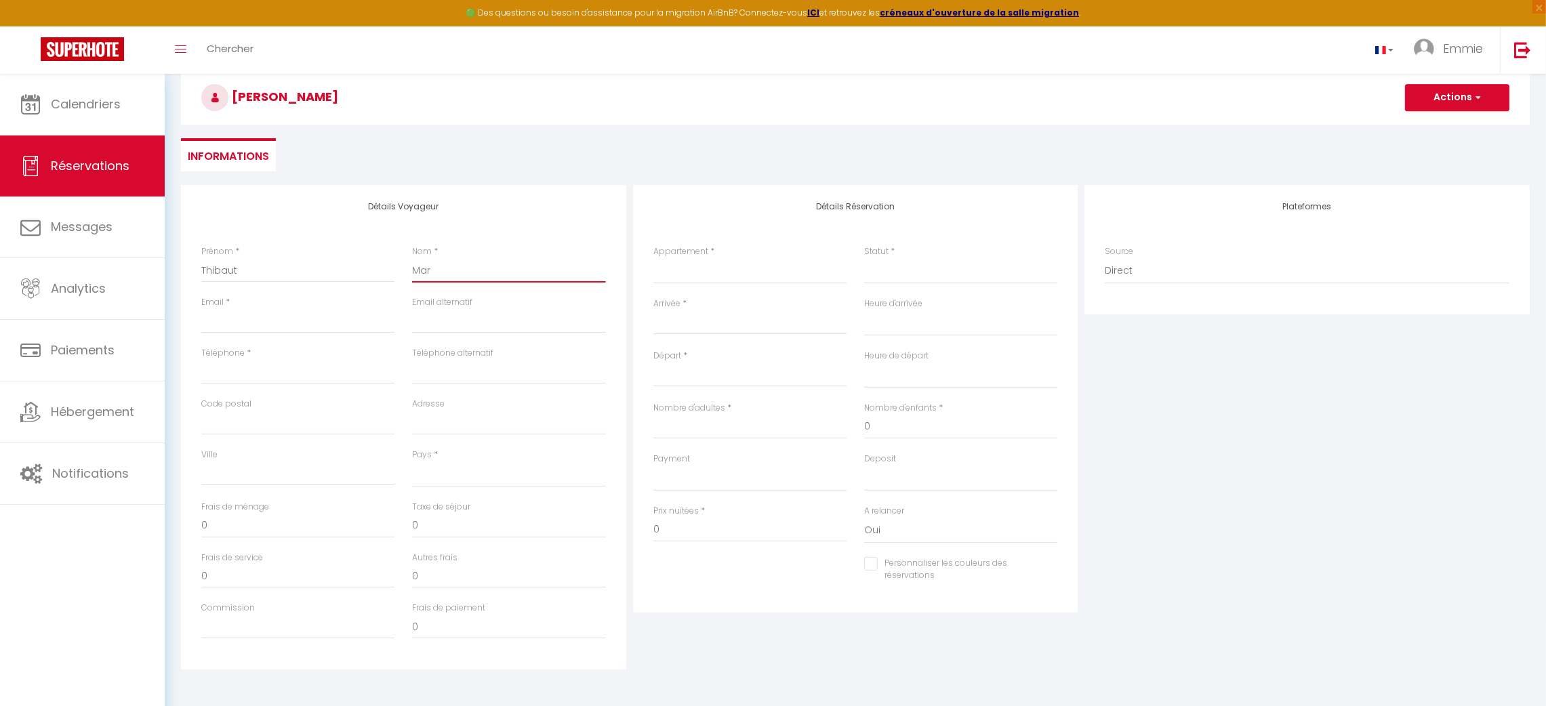
select select
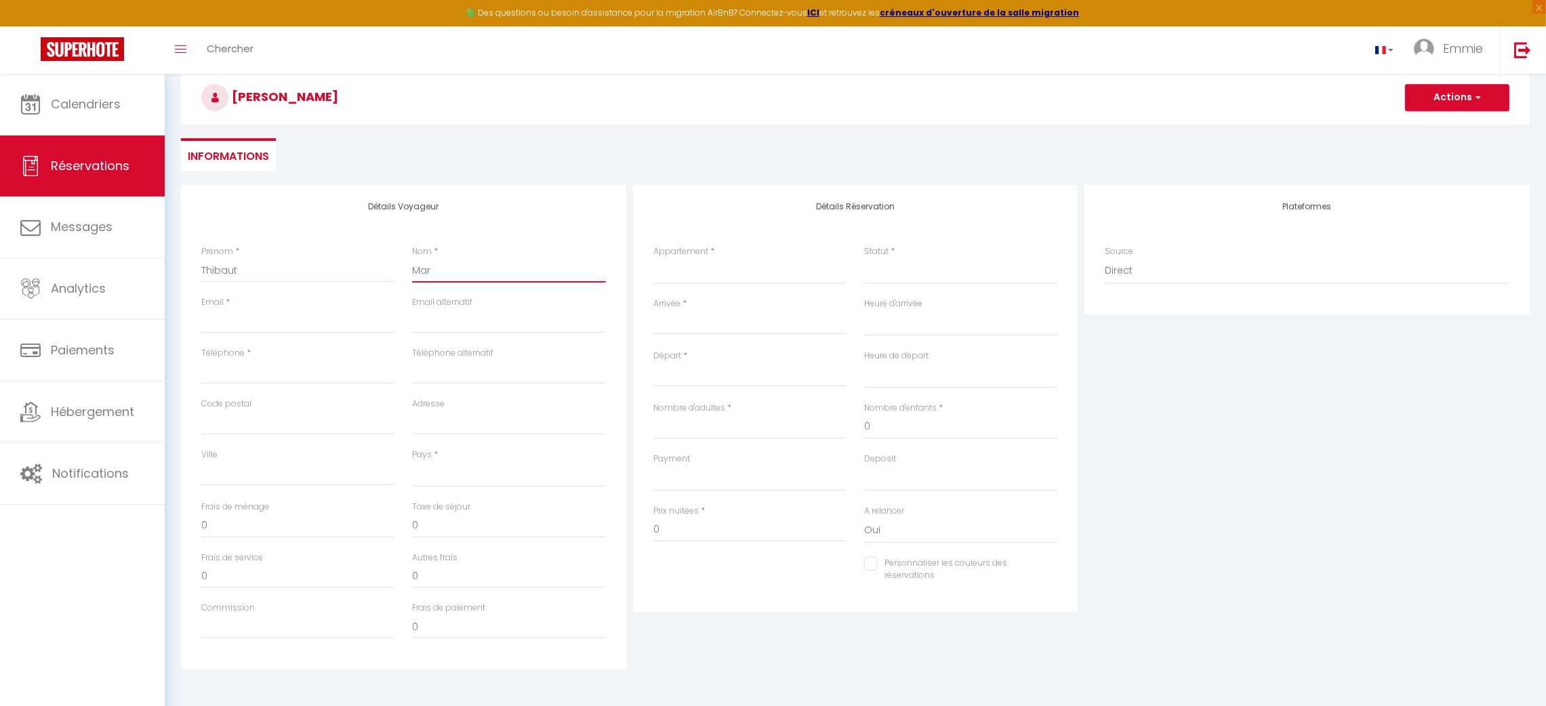
select select
checkbox input "false"
type input "Mart"
select select
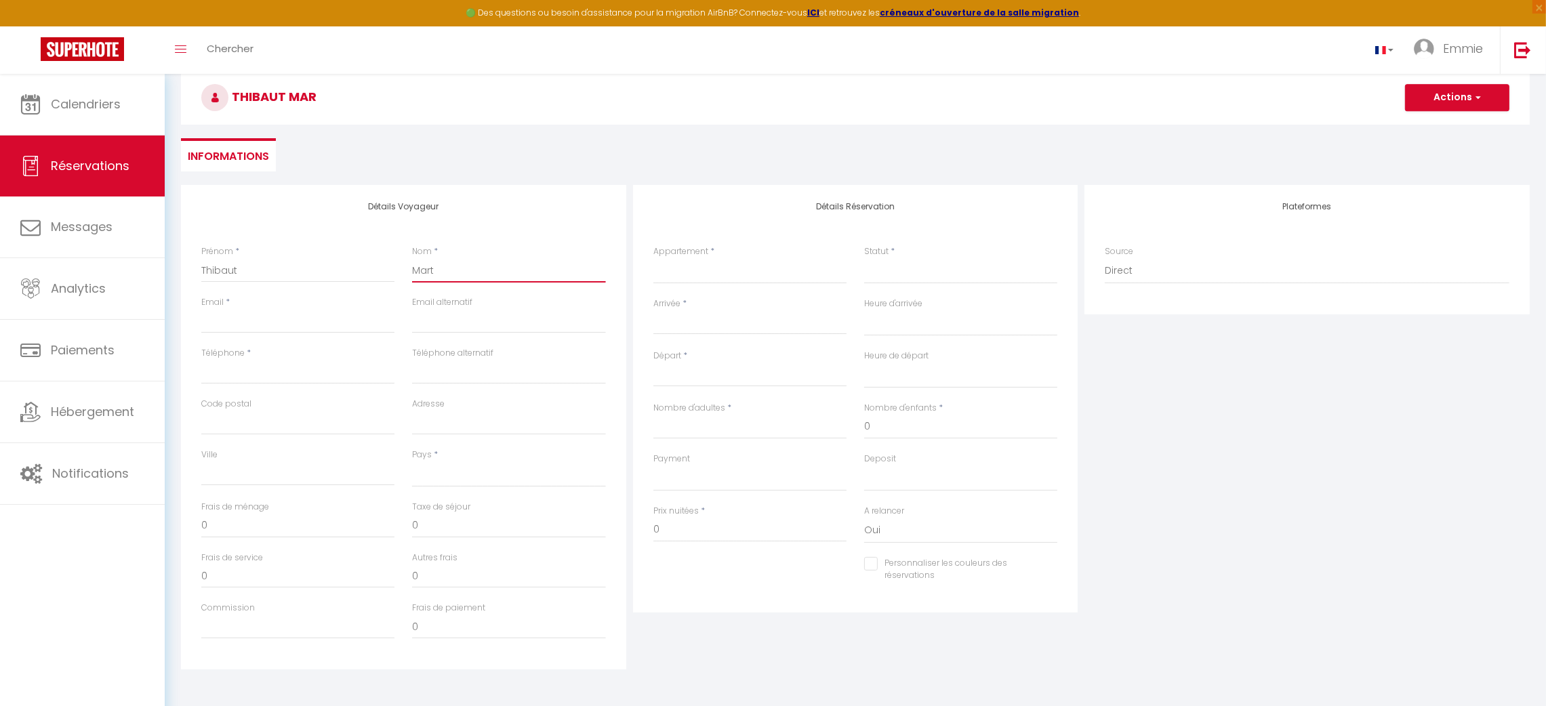
select select
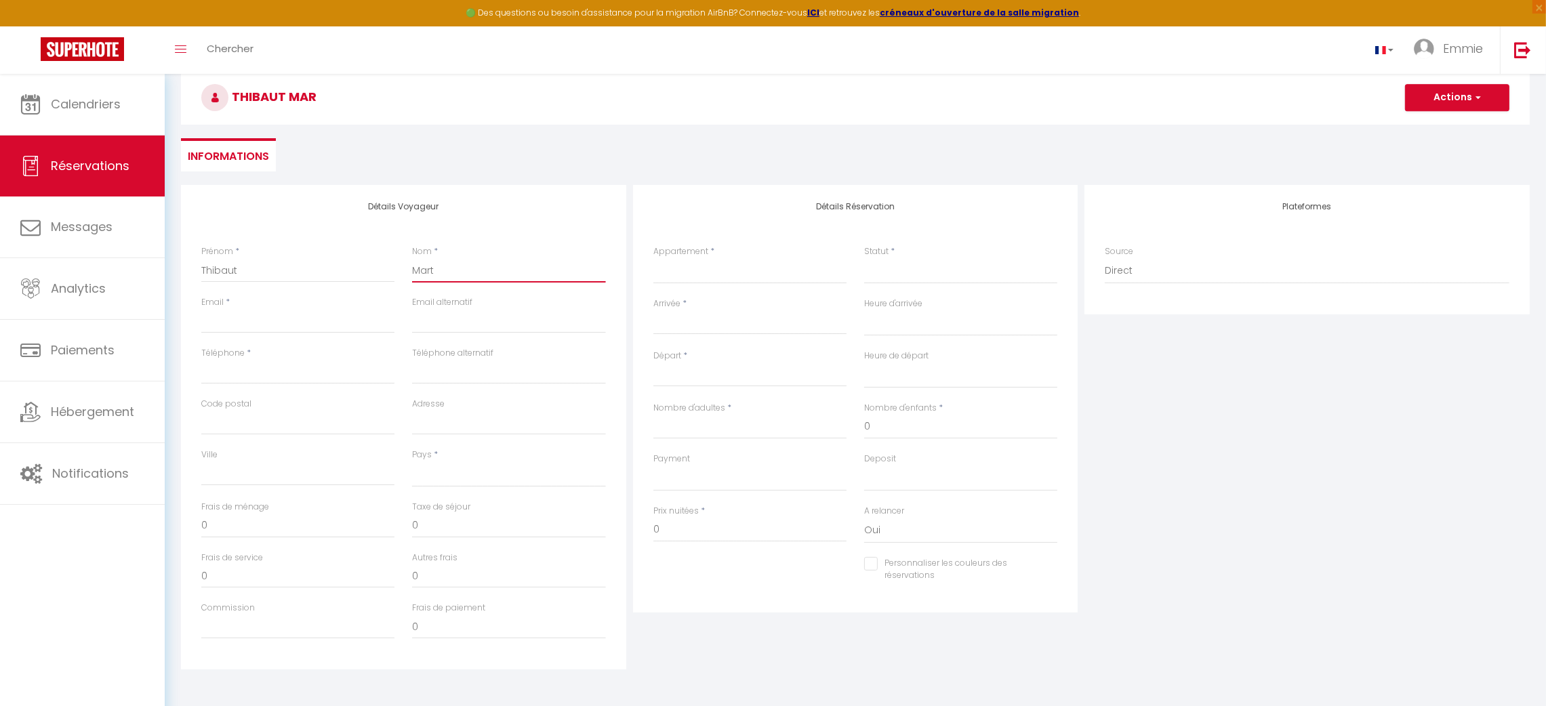
checkbox input "false"
type input "Marti"
select select
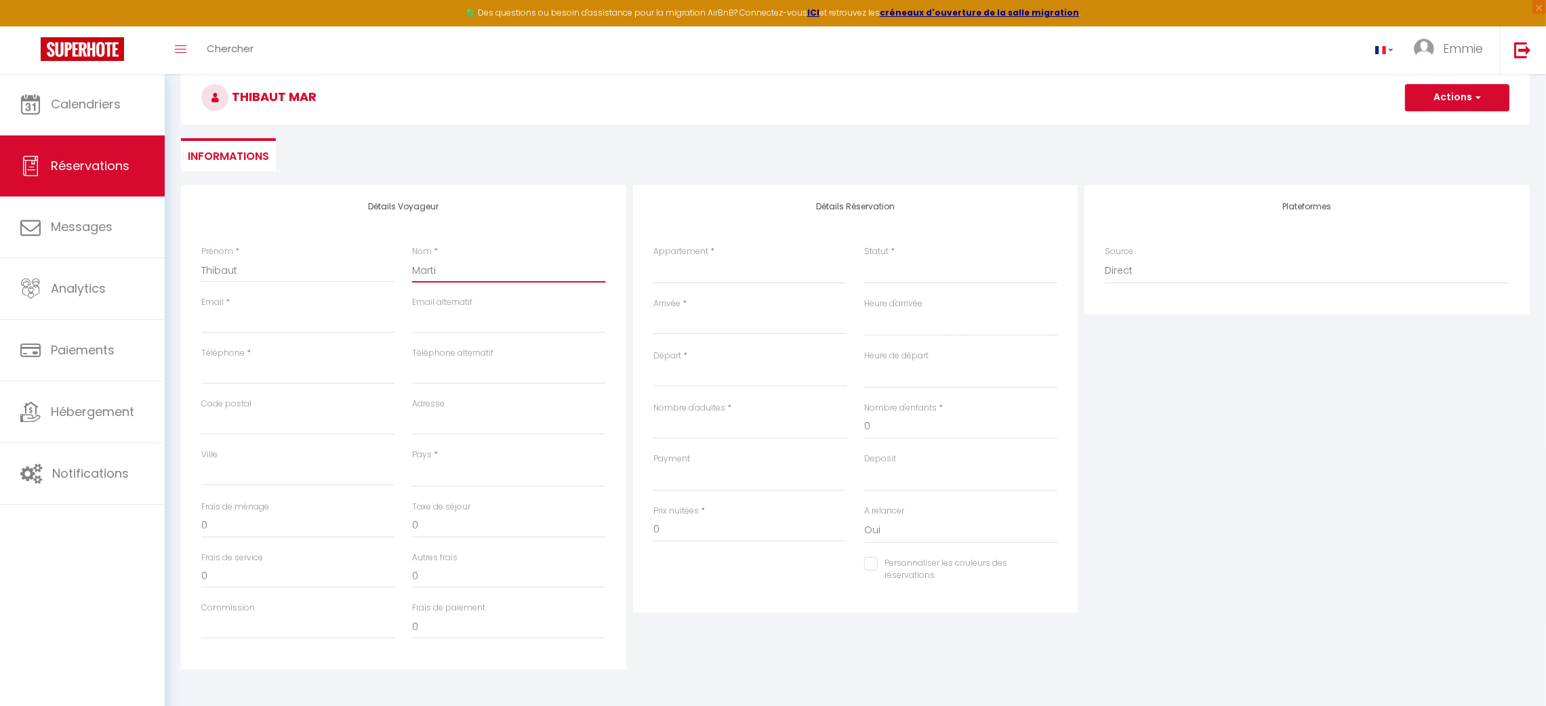
select select
checkbox input "false"
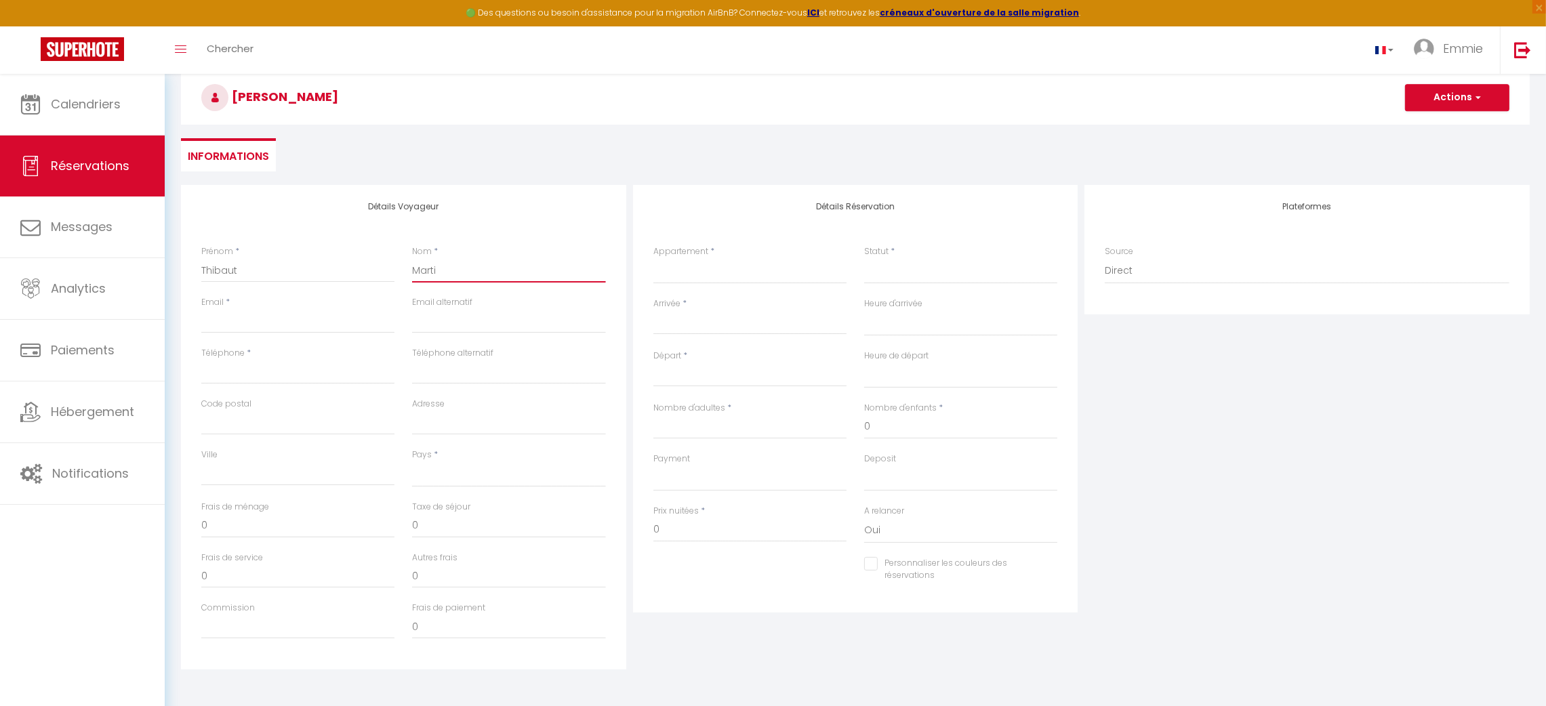
type input "[PERSON_NAME]"
select select
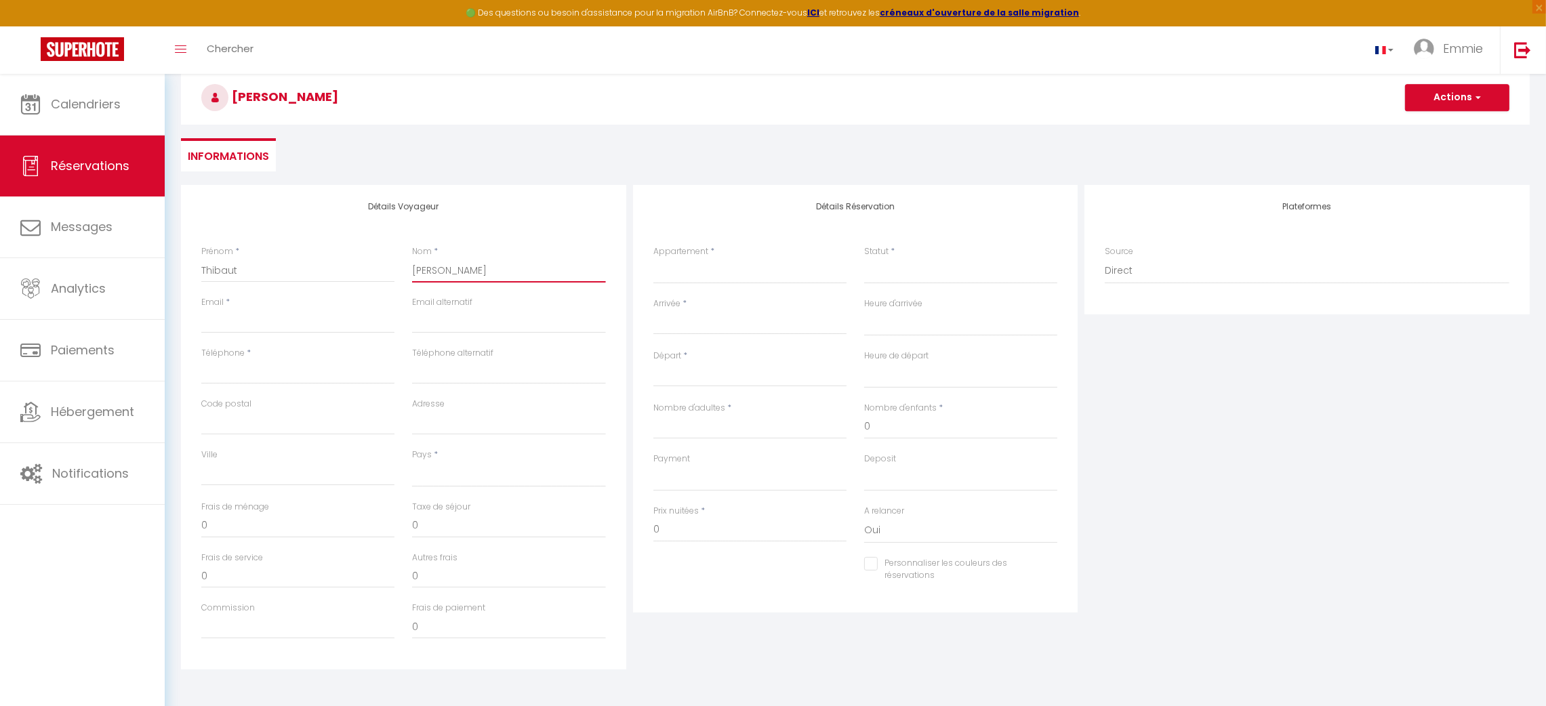
select select
checkbox input "false"
type input "[PERSON_NAME]"
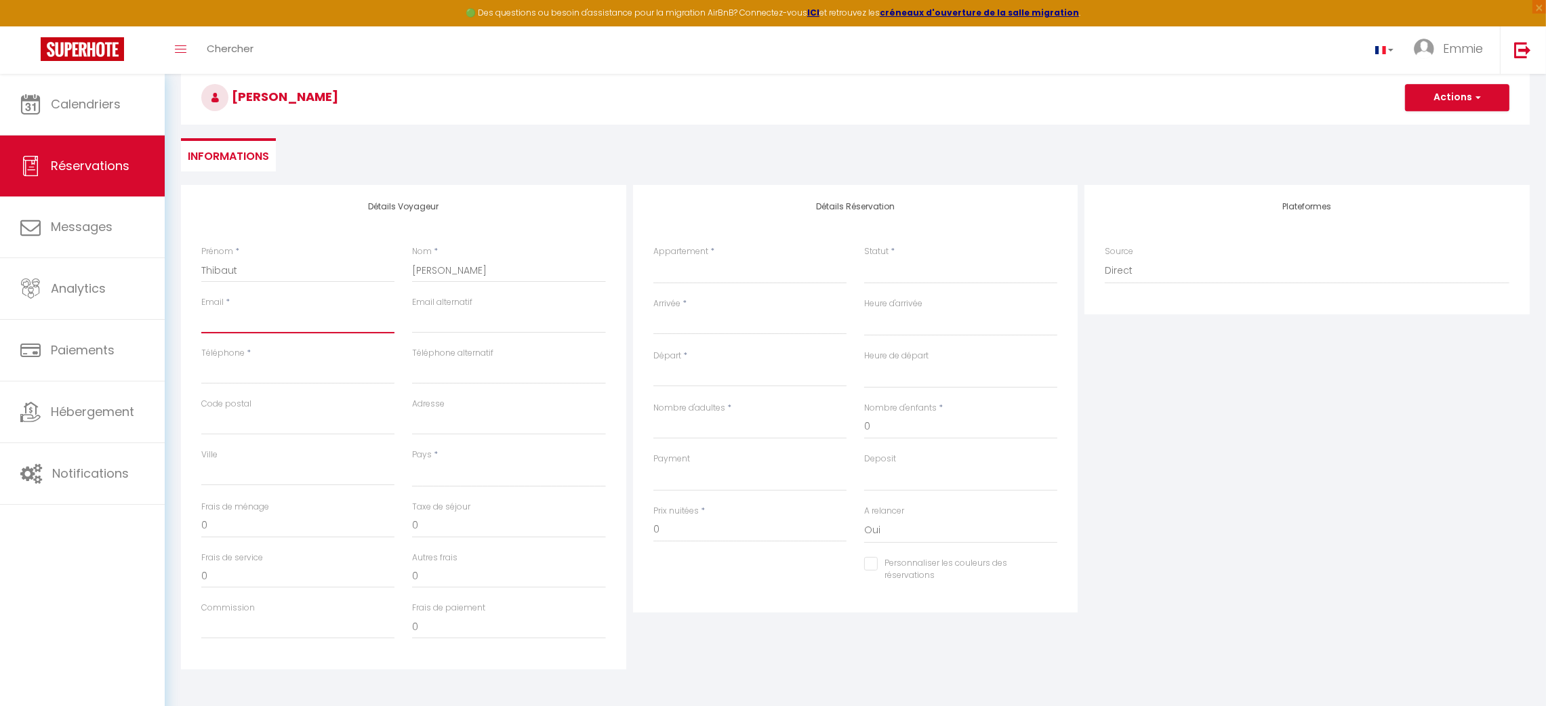
click at [337, 321] on input "Email" at bounding box center [297, 321] width 193 height 24
paste input "[EMAIL_ADDRESS][DOMAIN_NAME]"
type input "[EMAIL_ADDRESS][DOMAIN_NAME]"
select select
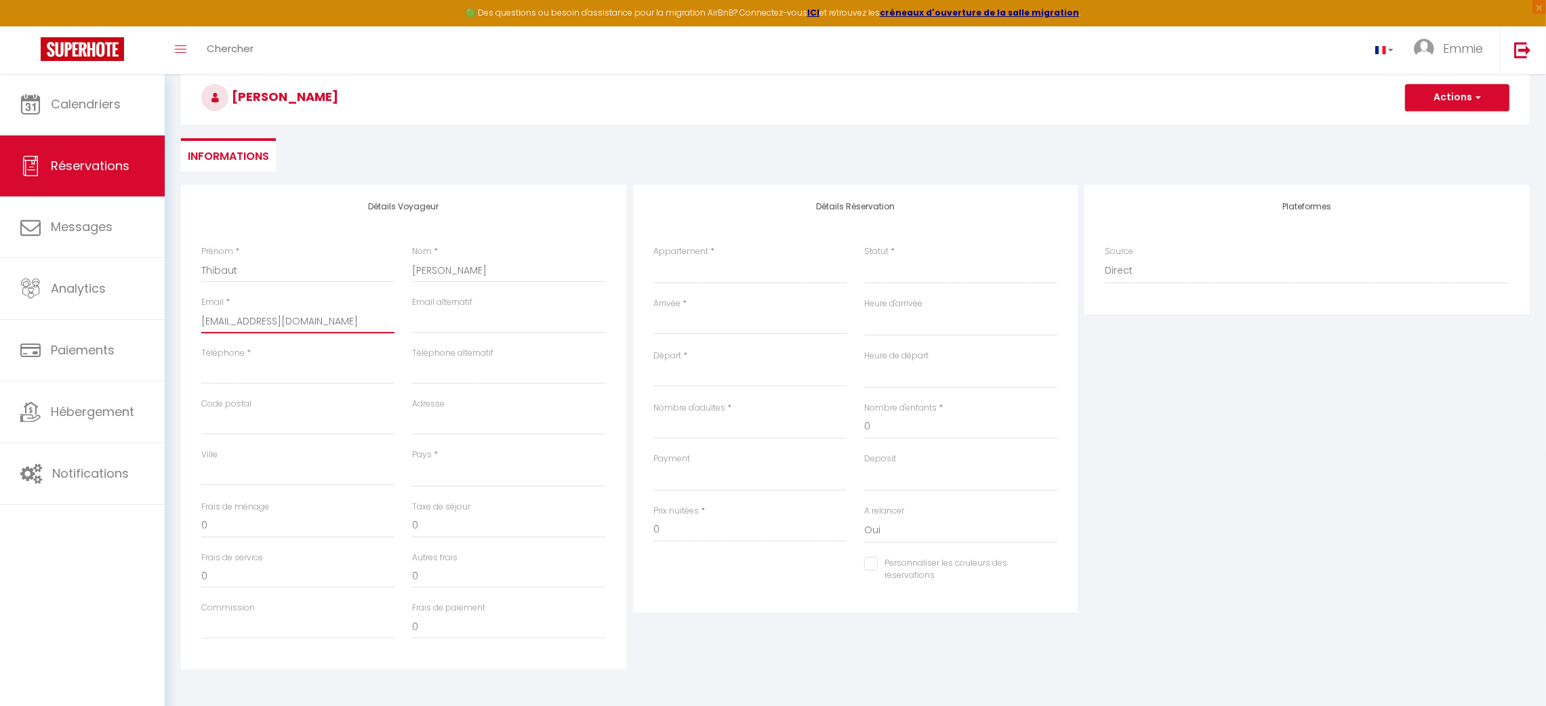
select select
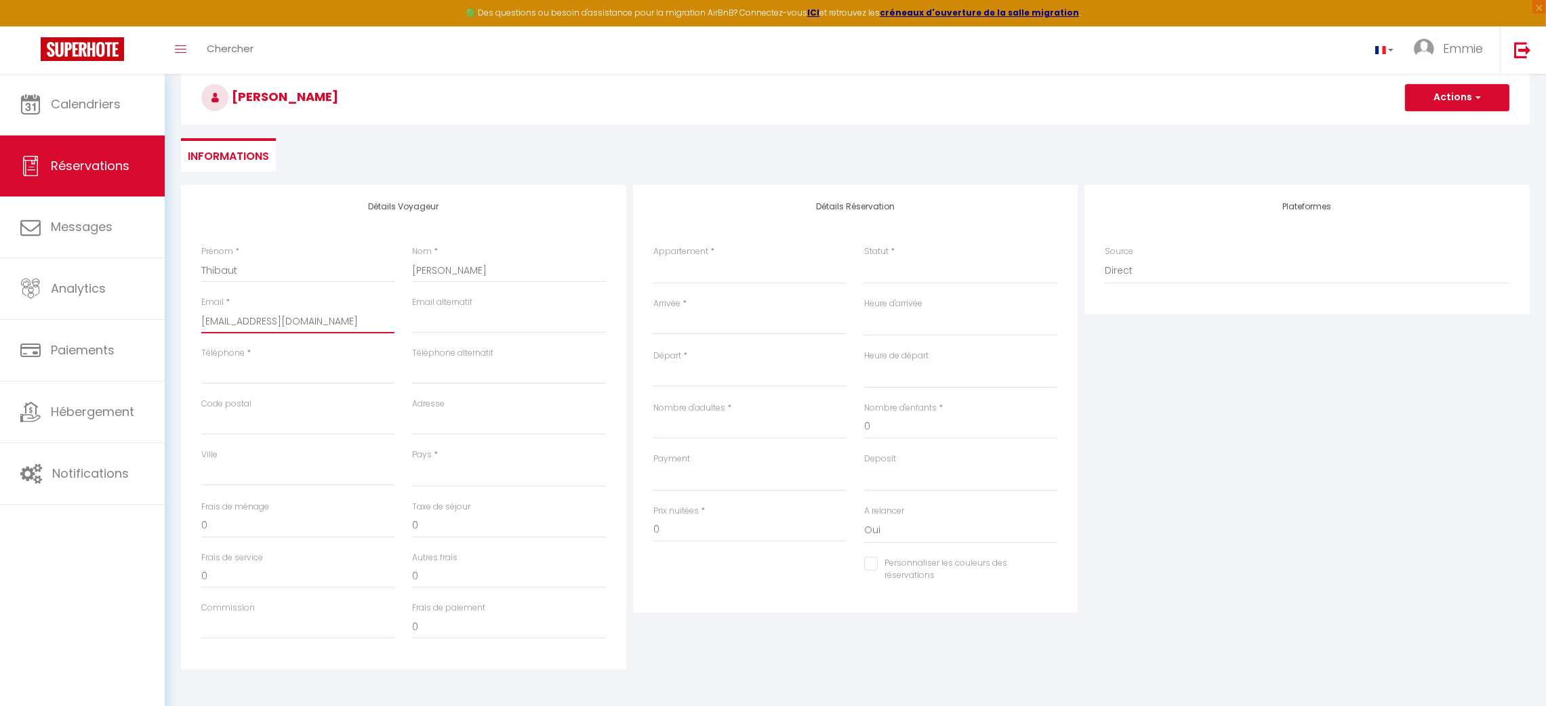
checkbox input "false"
type input "[EMAIL_ADDRESS][DOMAIN_NAME]"
click at [333, 367] on input "Téléphone" at bounding box center [297, 372] width 193 height 24
click at [322, 424] on input "Code postal" at bounding box center [297, 423] width 193 height 24
type input "5"
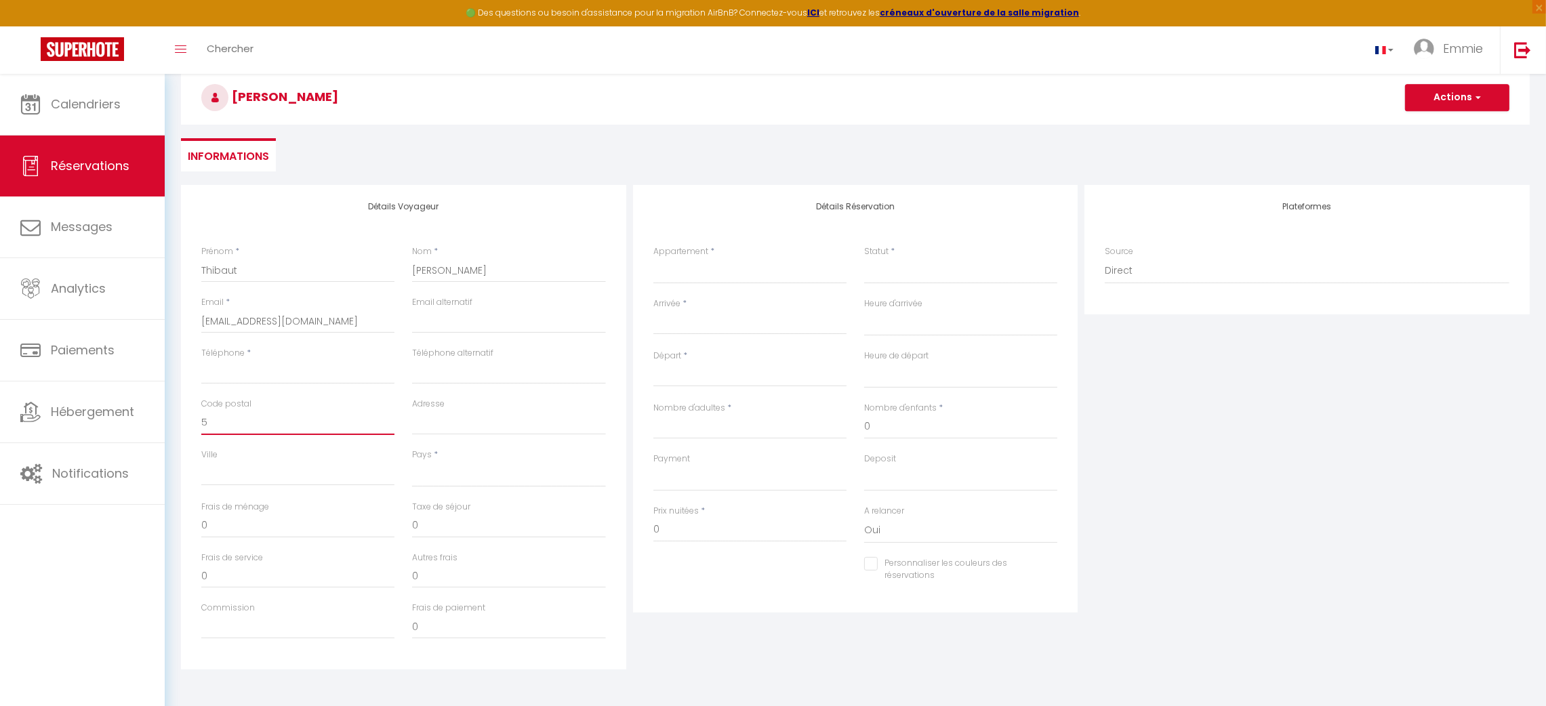
select select
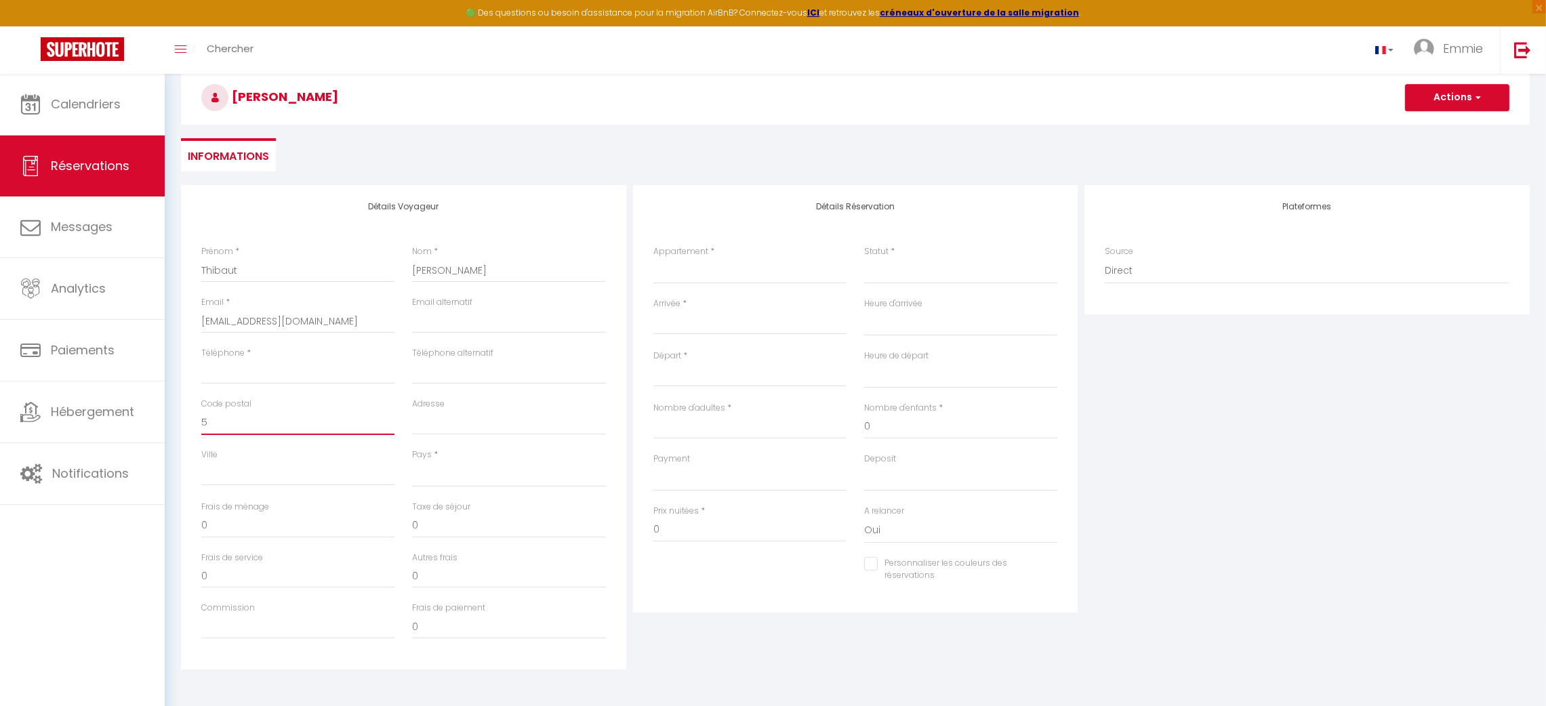
select select
checkbox input "false"
type input "53"
select select
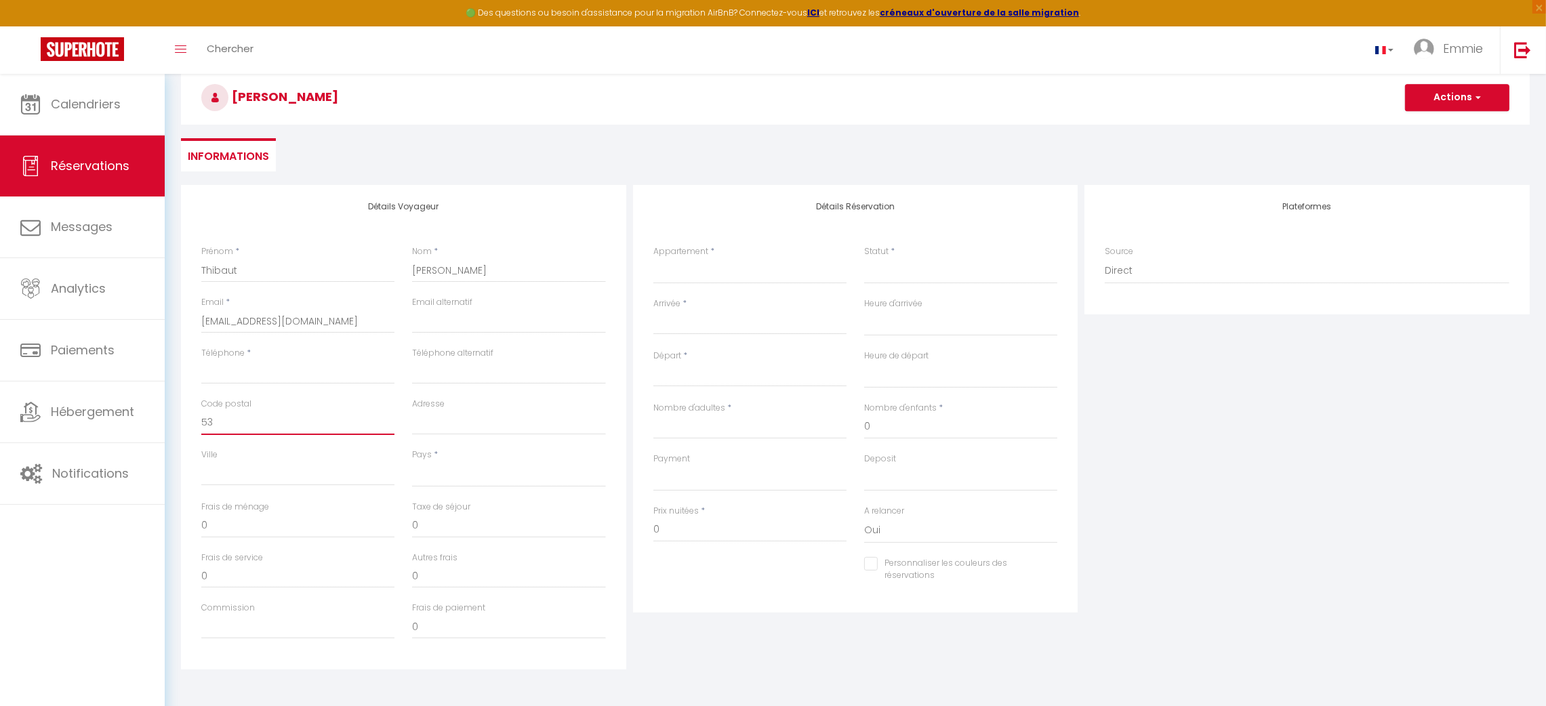
select select
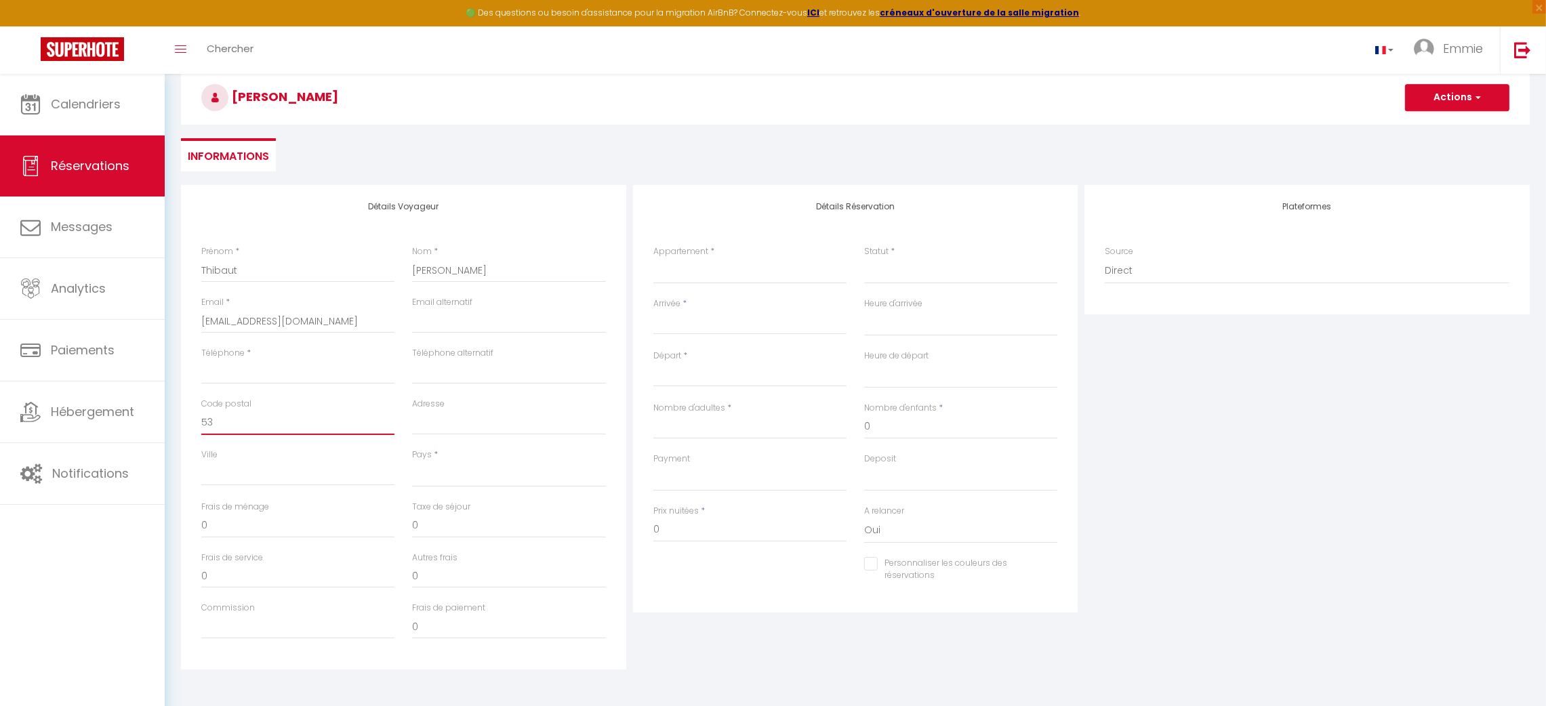
select select
checkbox input "false"
type input "533"
select select
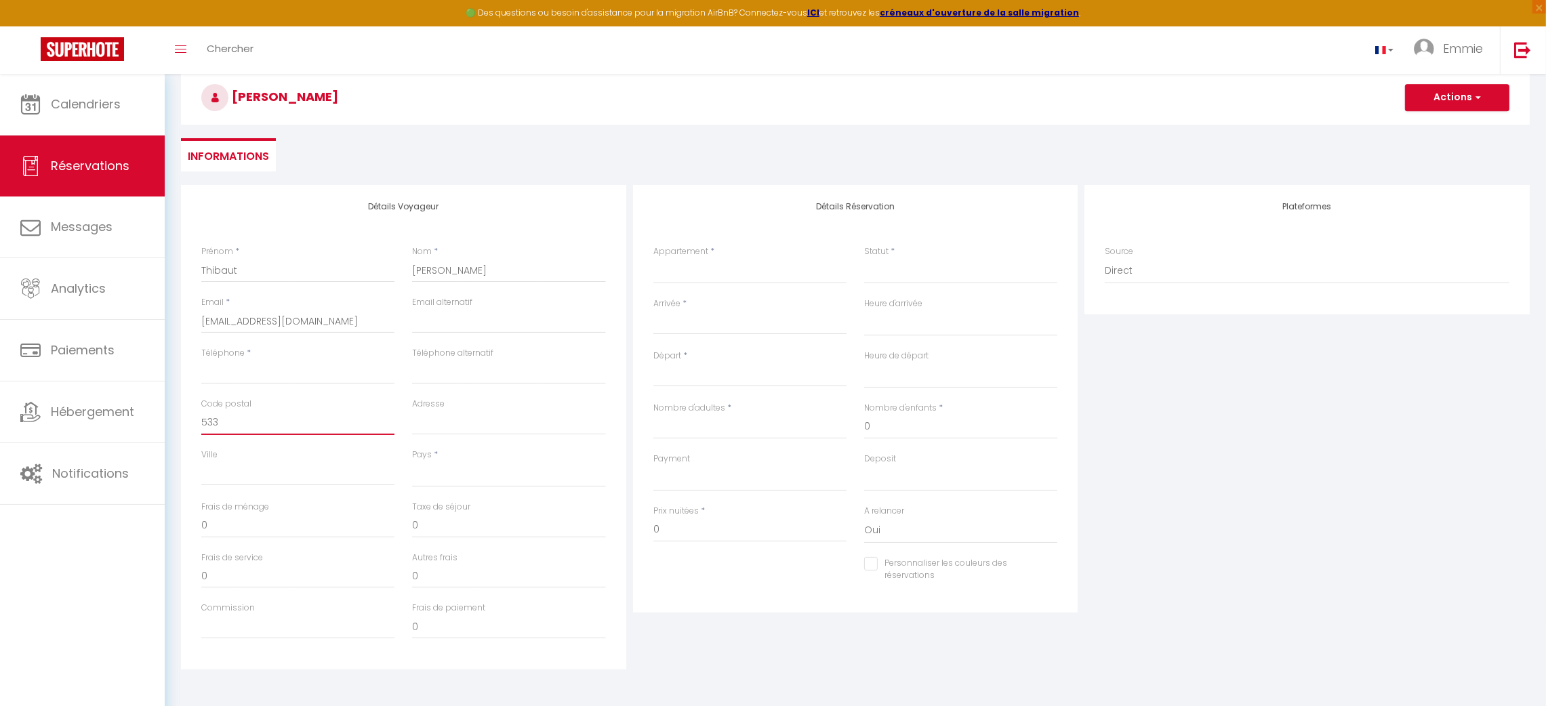
select select
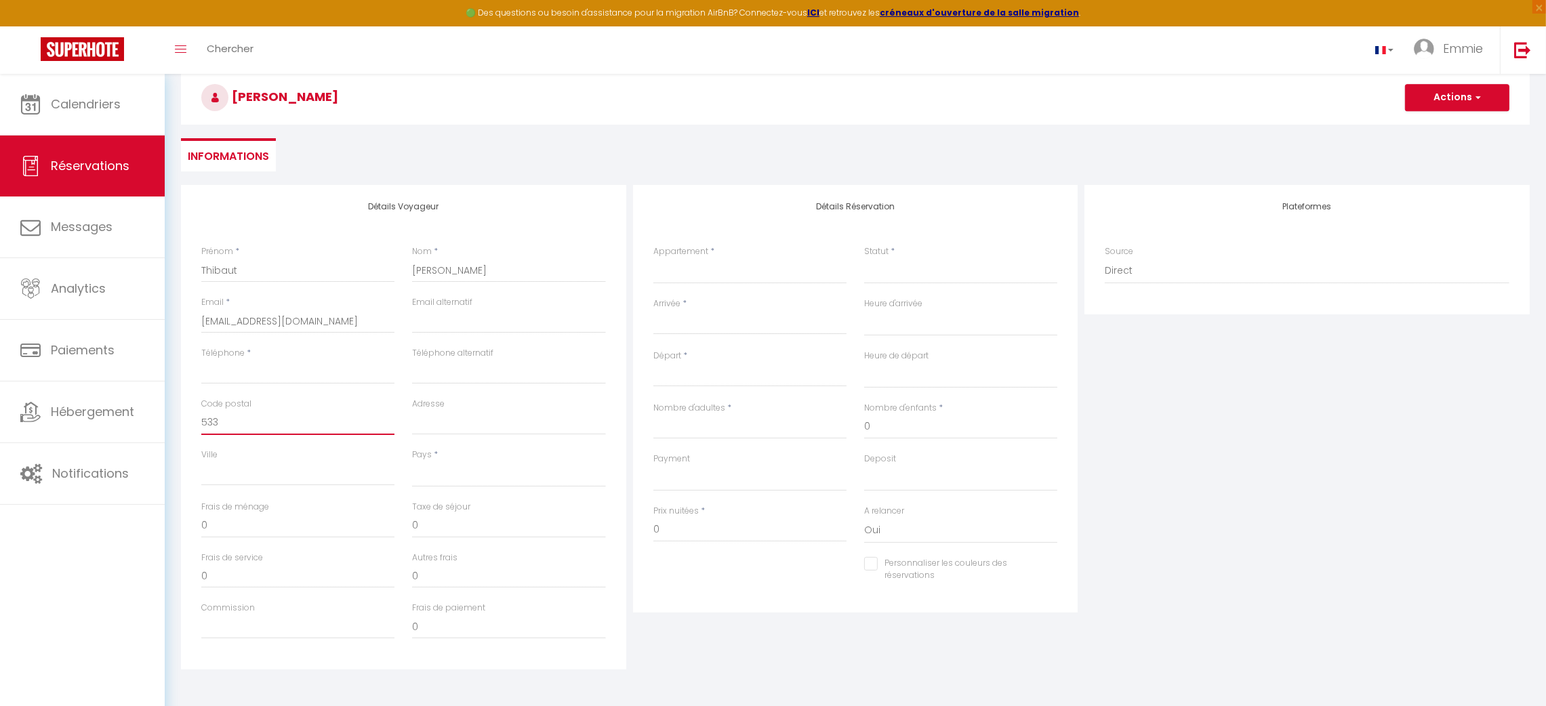
checkbox input "false"
type input "5330"
click at [428, 470] on select "France Portugal Afghanistan Albania Algeria American Samoa Andorra Angola Angui…" at bounding box center [508, 475] width 193 height 26
click at [412, 462] on select "France Portugal Afghanistan Albania Algeria American Samoa Andorra Angola Angui…" at bounding box center [508, 475] width 193 height 26
click at [404, 469] on div "Pays * France Portugal Afghanistan Albania Algeria American Samoa Andorra Angol…" at bounding box center [508, 475] width 211 height 52
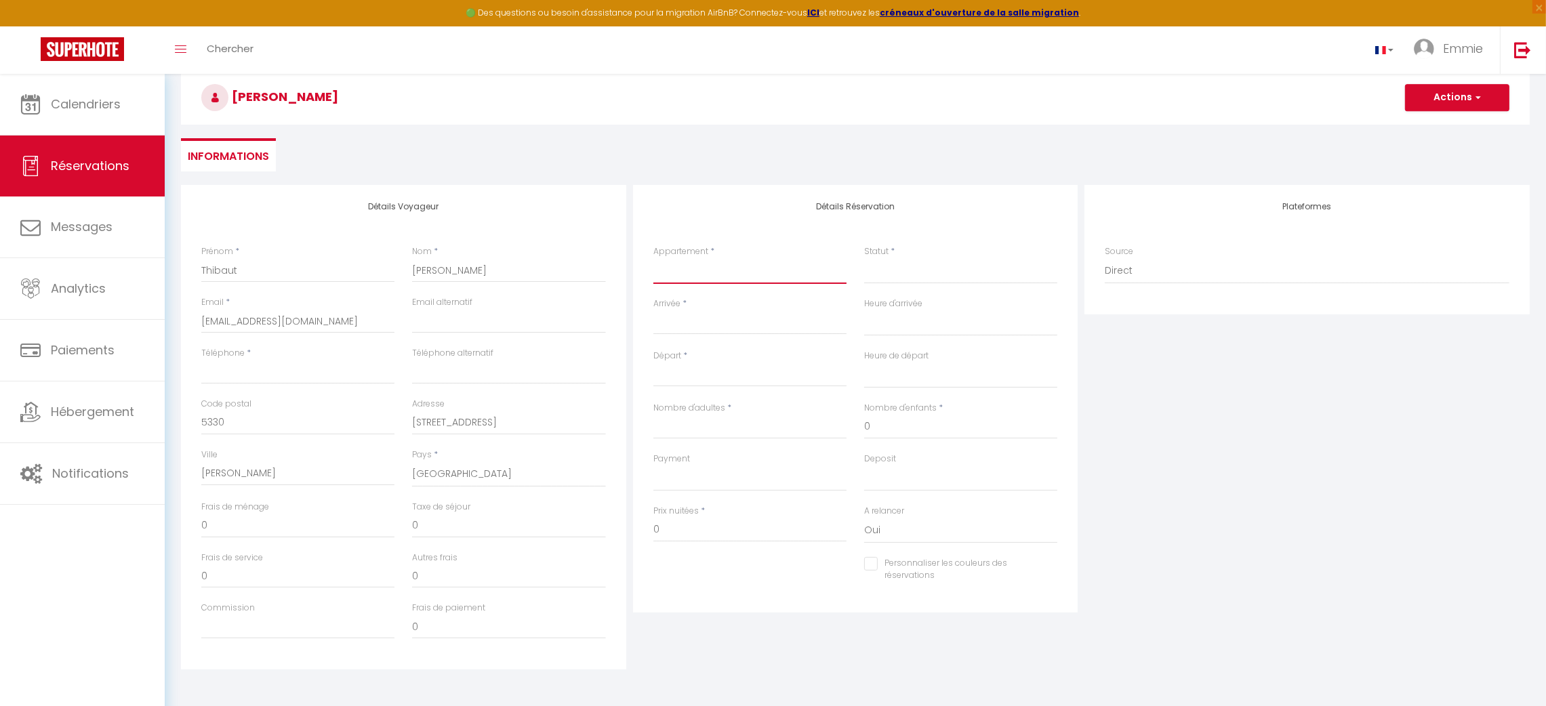
click at [706, 274] on select "PEARL 201 | LES GETS | Centre station - A 200m des pistes | Appt neuf 5 chambre…" at bounding box center [749, 271] width 193 height 26
click at [653, 258] on select "PEARL 201 | LES GETS | Centre station - A 200m des pistes | Appt neuf 5 chambre…" at bounding box center [749, 271] width 193 height 26
click at [775, 327] on input "Arrivée" at bounding box center [749, 324] width 193 height 18
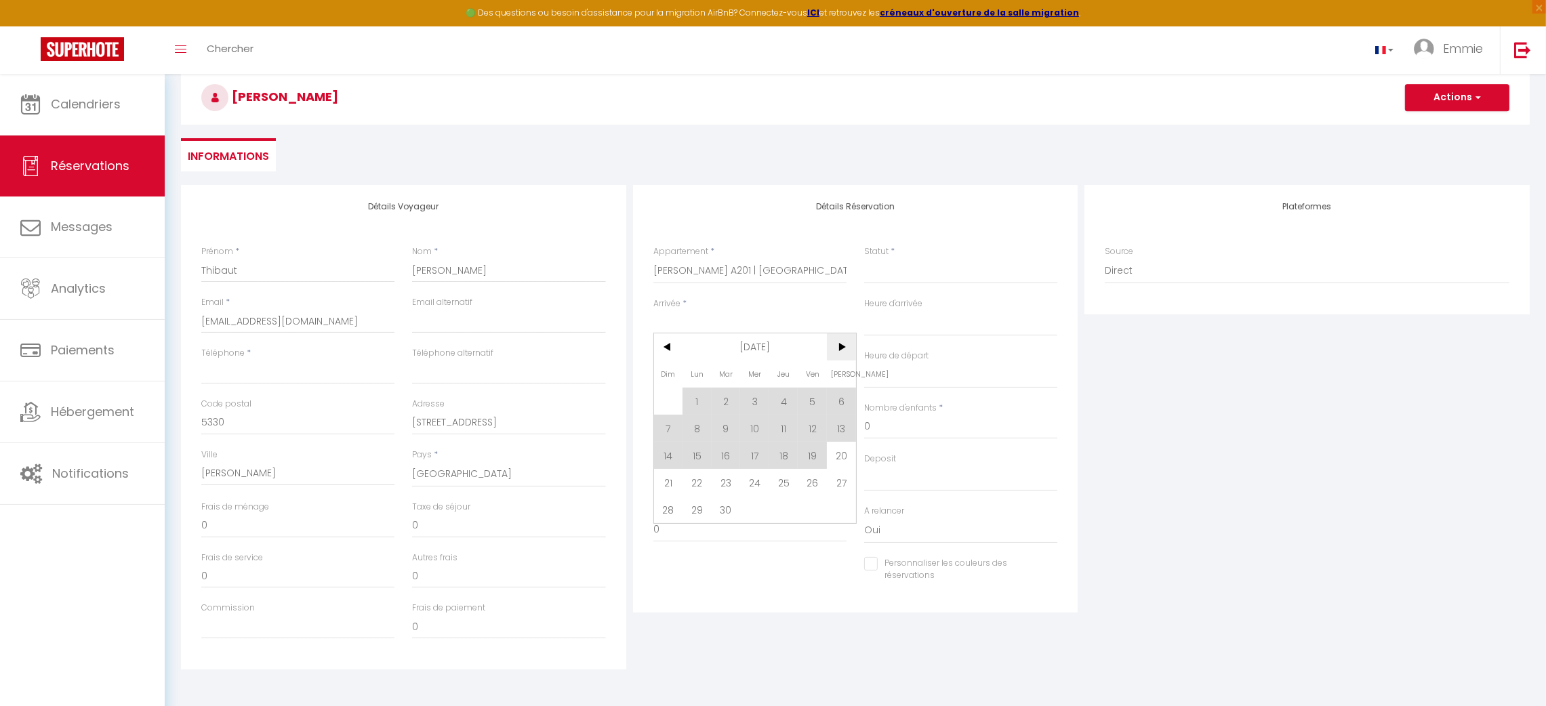
click at [838, 344] on span ">" at bounding box center [841, 346] width 29 height 27
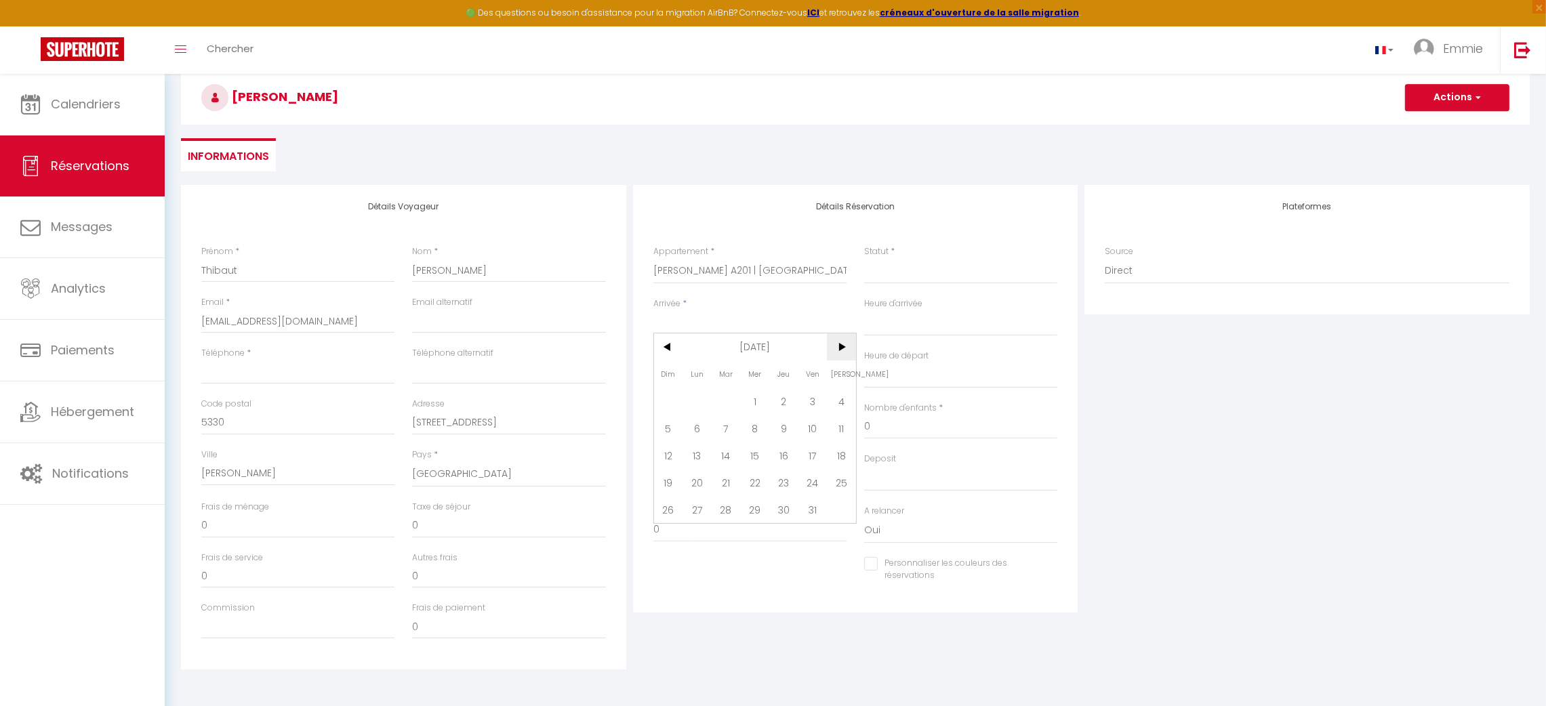
click at [844, 344] on span ">" at bounding box center [841, 346] width 29 height 27
click at [839, 450] on span "21" at bounding box center [841, 455] width 29 height 27
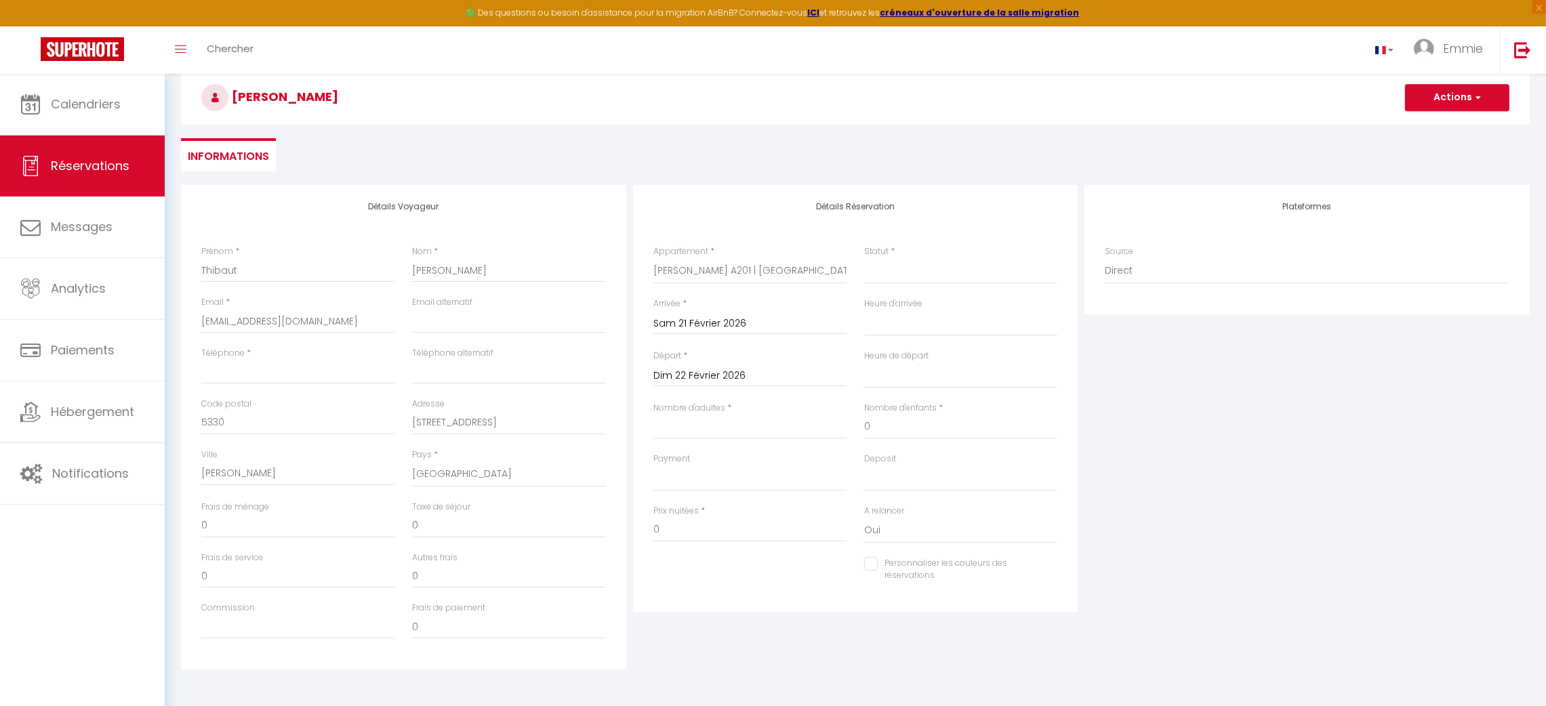
click at [780, 373] on input "Dim 22 Février 2026" at bounding box center [749, 376] width 193 height 18
click at [839, 532] on span "28" at bounding box center [841, 534] width 29 height 27
click at [764, 426] on input "Nombre d'adultes" at bounding box center [749, 427] width 193 height 24
click at [895, 423] on input "0" at bounding box center [960, 427] width 193 height 24
click at [722, 531] on input "2028.6" at bounding box center [749, 530] width 193 height 24
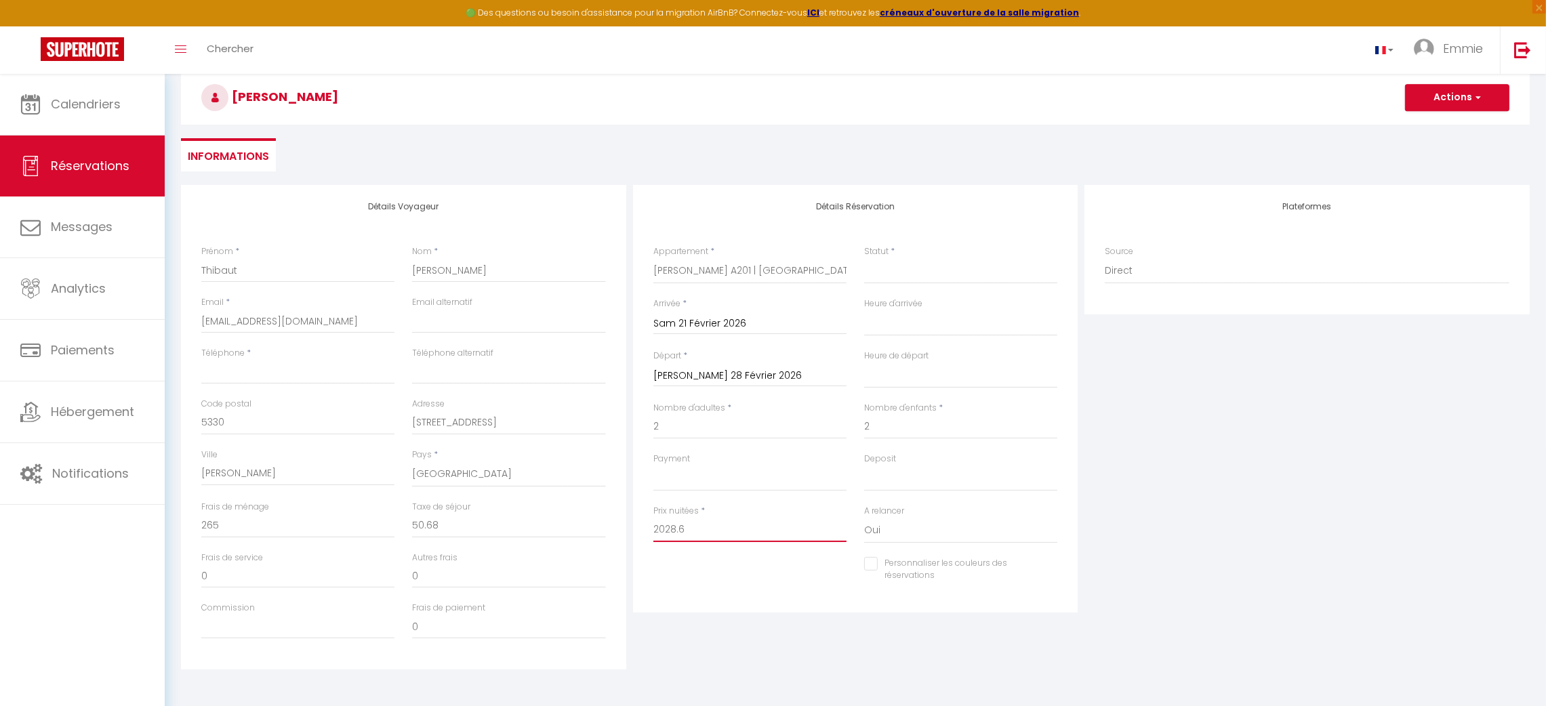
click at [722, 531] on input "2028.6" at bounding box center [749, 530] width 193 height 24
click at [717, 571] on div at bounding box center [750, 571] width 211 height 1
click at [319, 516] on input "0" at bounding box center [297, 526] width 193 height 24
click at [701, 567] on div "Personnaliser les couleurs des réservations #D7092E" at bounding box center [856, 576] width 422 height 39
click at [502, 523] on input "0" at bounding box center [508, 526] width 193 height 24
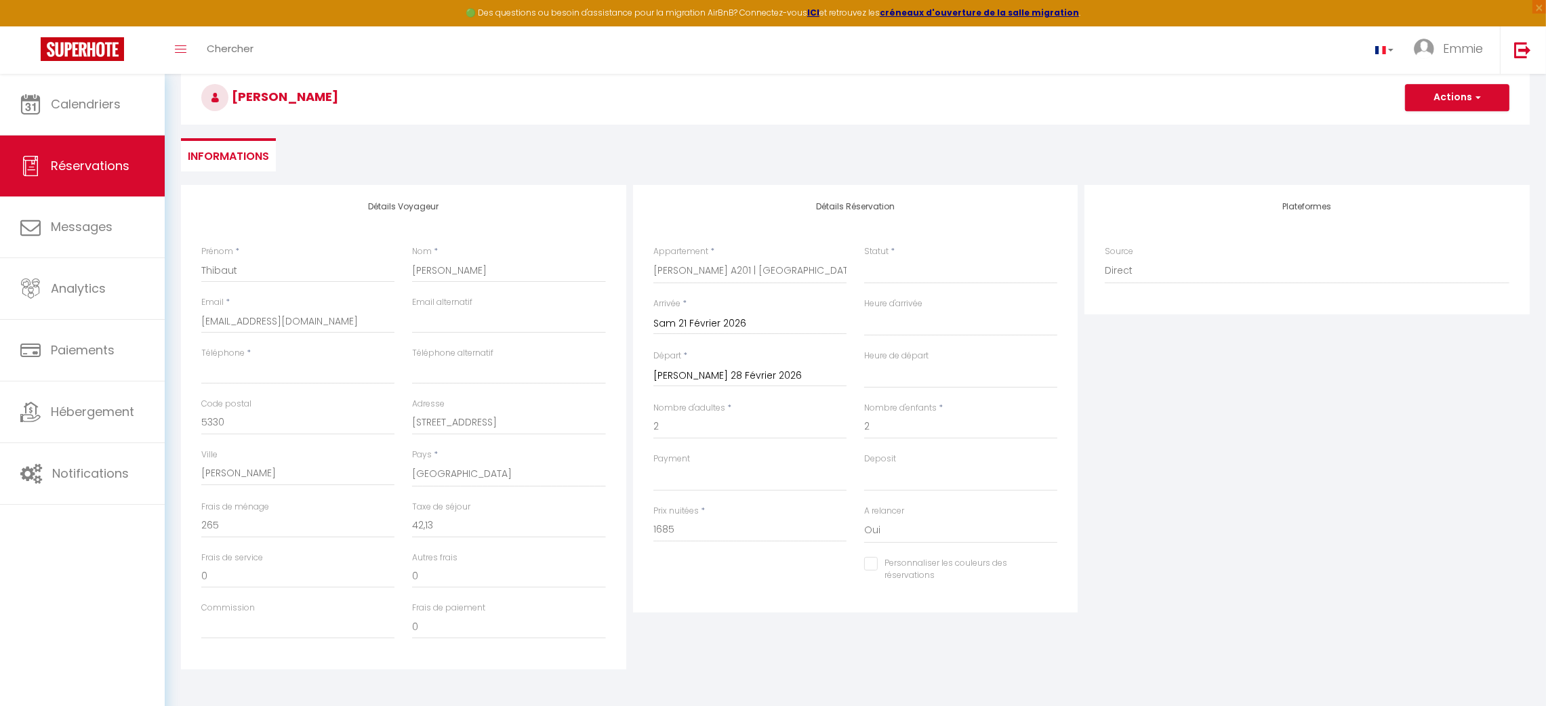
click at [702, 563] on div "Personnaliser les couleurs des réservations #D7092E" at bounding box center [856, 576] width 422 height 39
click at [1465, 101] on button "Actions" at bounding box center [1457, 97] width 104 height 27
click at [1432, 127] on link "Enregistrer" at bounding box center [1443, 128] width 107 height 18
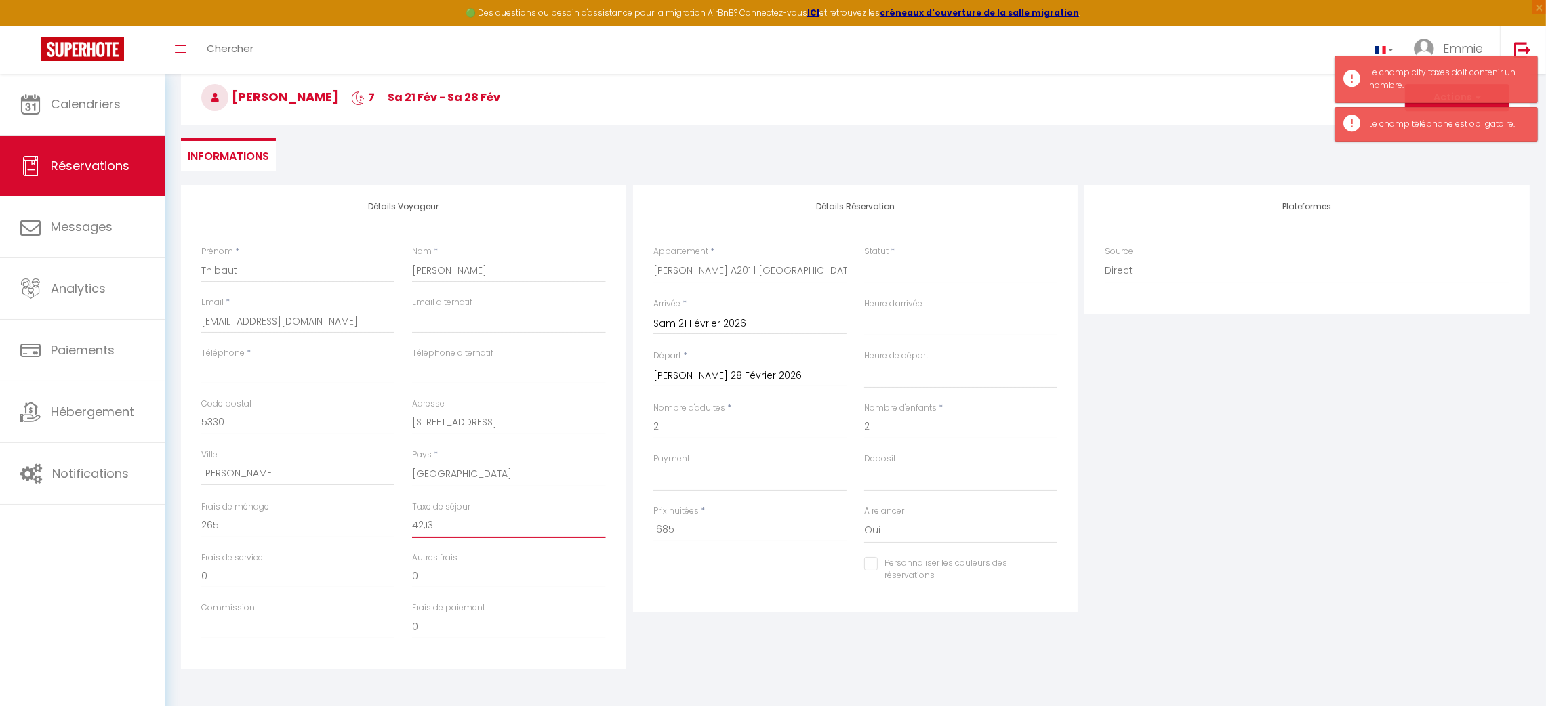
click at [425, 526] on input "42,13" at bounding box center [508, 526] width 193 height 24
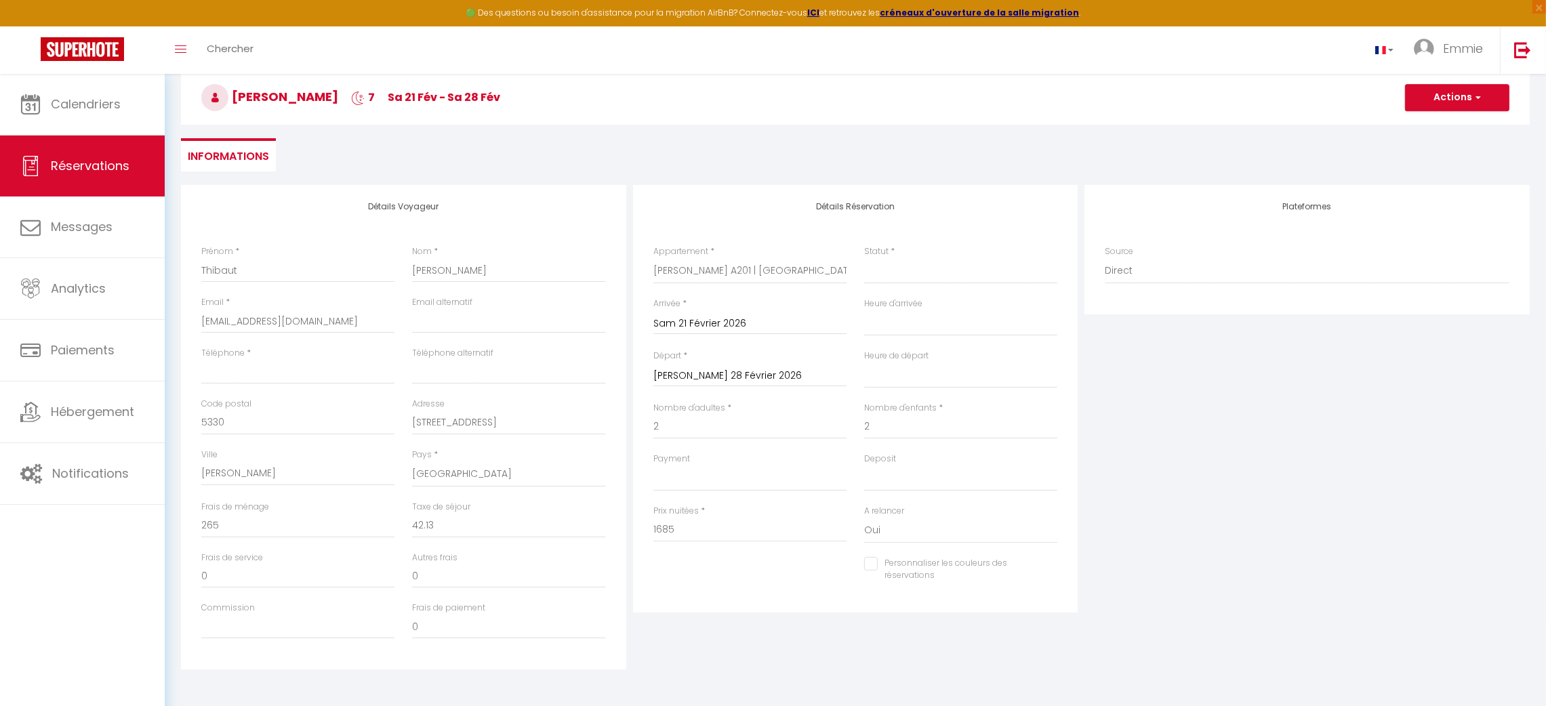
click at [1211, 411] on div "Plateformes Source Direct Airbnb.com Booking.com Chalet montagne Expedia Gite d…" at bounding box center [1307, 427] width 452 height 485
click at [1463, 100] on button "Actions" at bounding box center [1457, 97] width 104 height 27
click at [1441, 125] on link "Enregistrer" at bounding box center [1443, 128] width 107 height 18
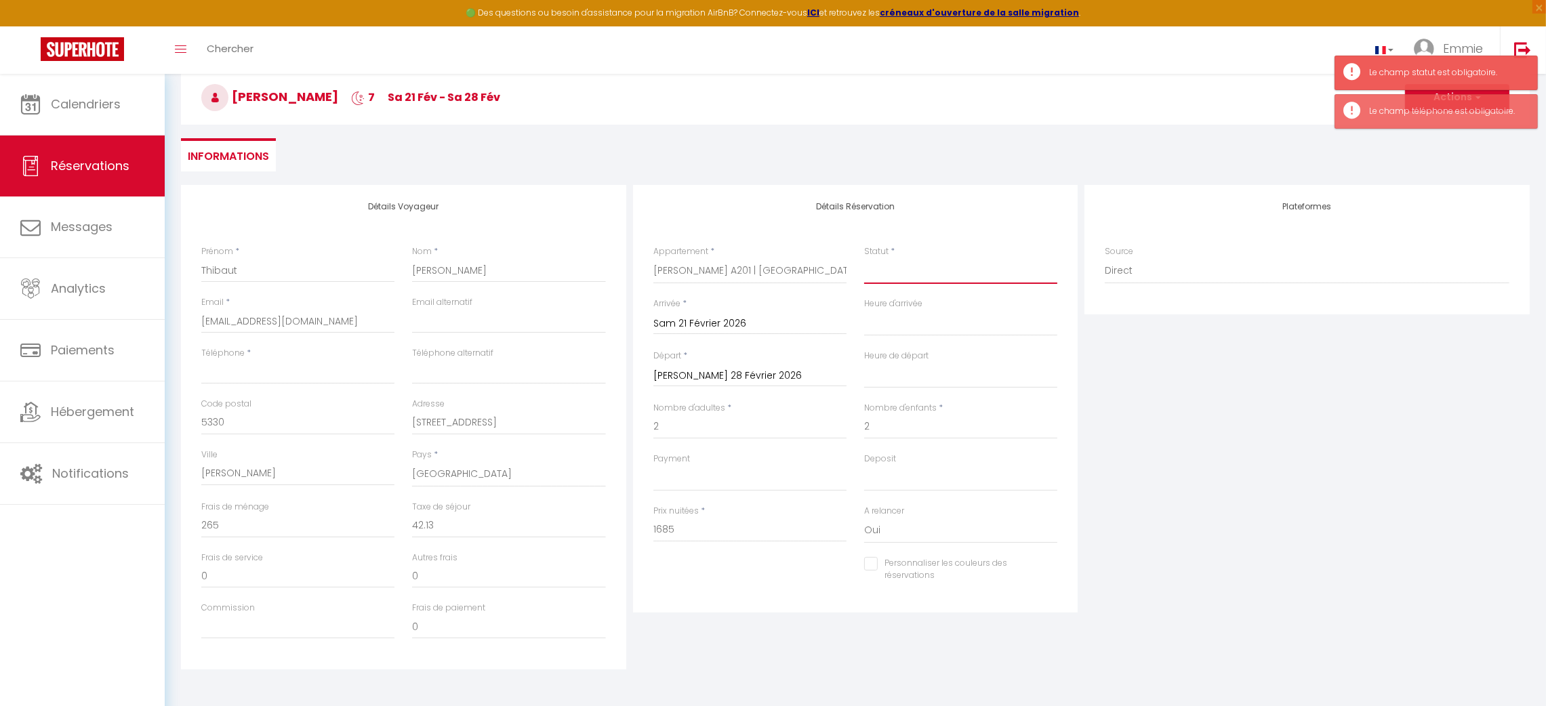
click at [949, 272] on select "Confirmé Non Confirmé Annulé Annulé par le voyageur No Show Request" at bounding box center [960, 271] width 193 height 26
click at [864, 258] on select "Confirmé Non Confirmé Annulé Annulé par le voyageur No Show Request" at bounding box center [960, 271] width 193 height 26
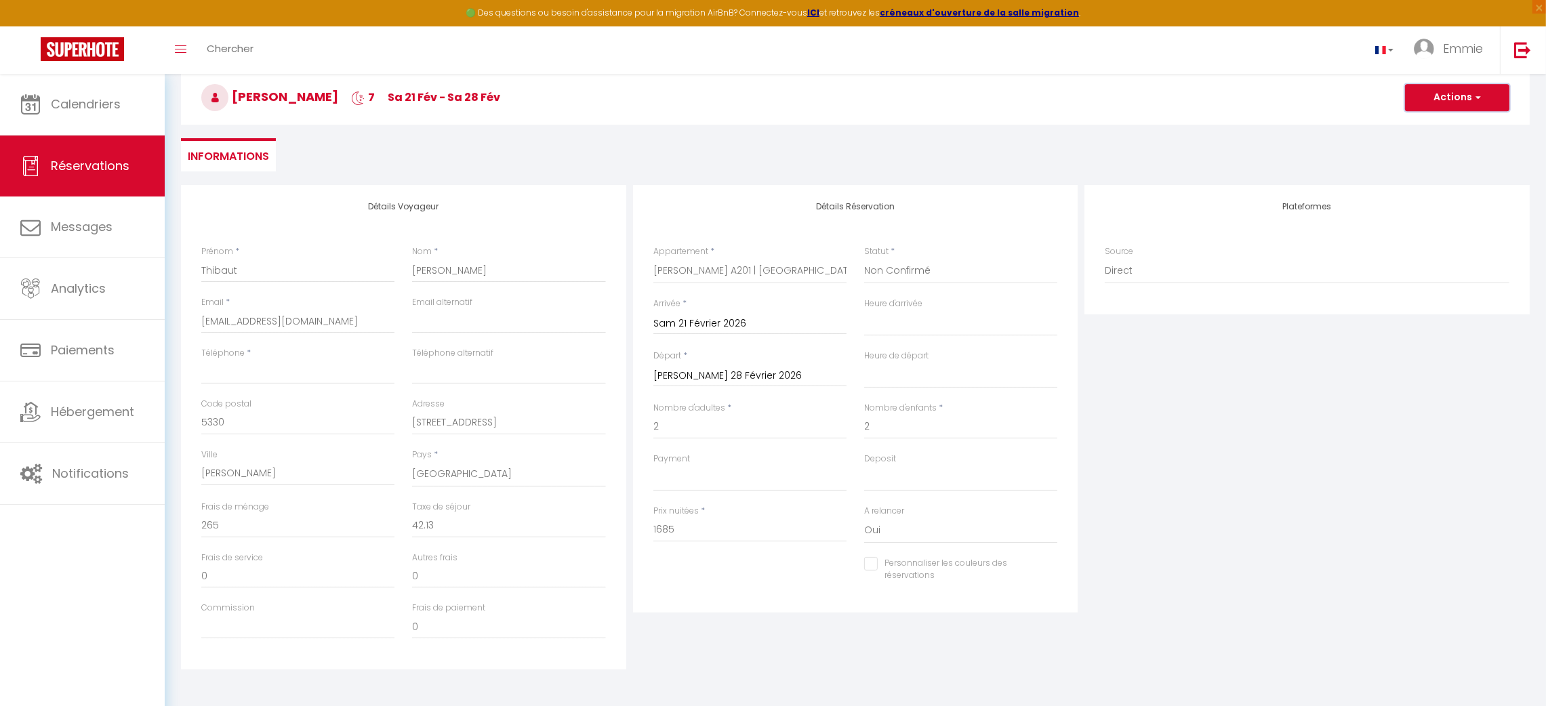
click at [1454, 101] on button "Actions" at bounding box center [1457, 97] width 104 height 27
click at [1441, 124] on link "Enregistrer" at bounding box center [1443, 128] width 107 height 18
click at [273, 365] on input "Téléphone" at bounding box center [297, 372] width 193 height 24
click at [490, 312] on input "[EMAIL_ADDRESS][DOMAIN_NAME]" at bounding box center [508, 321] width 193 height 24
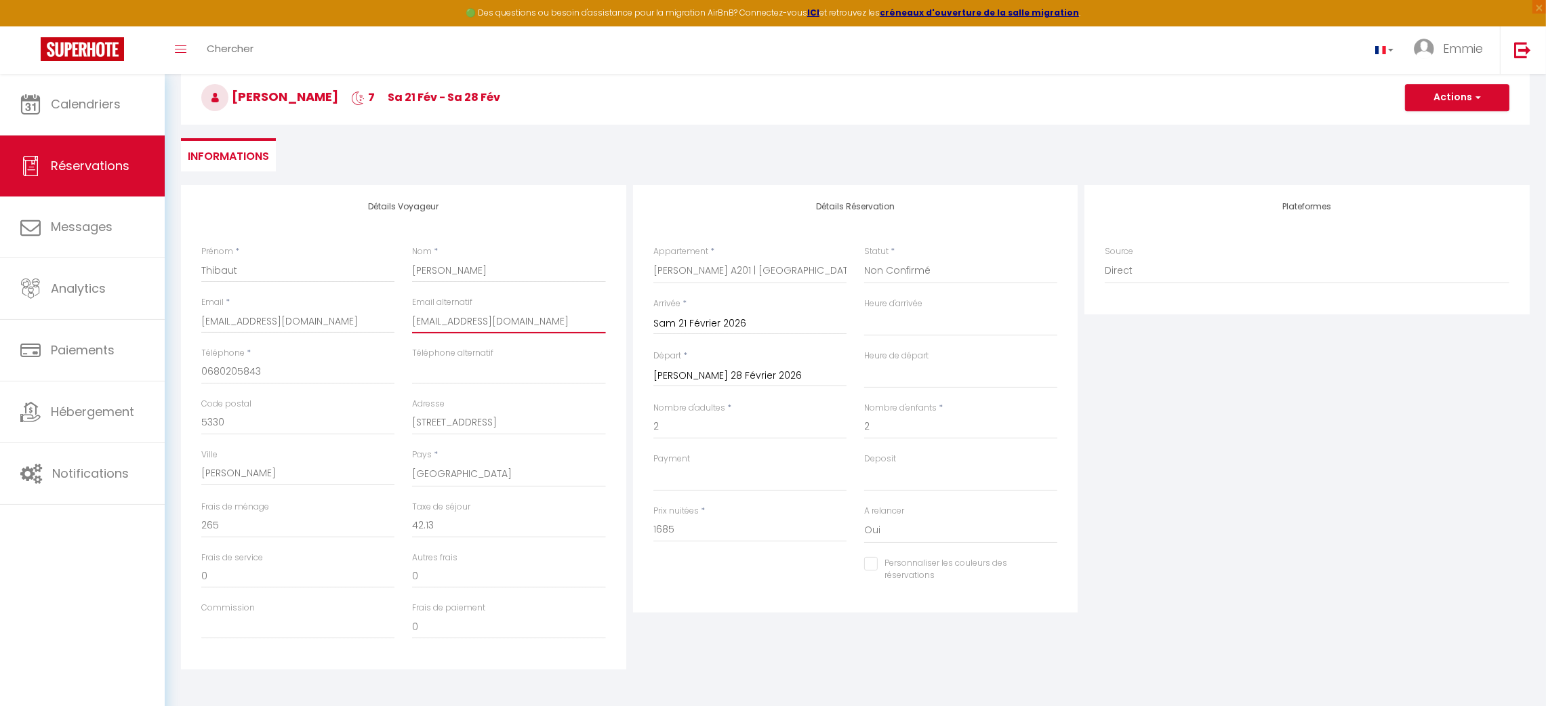
click at [490, 312] on input "[EMAIL_ADDRESS][DOMAIN_NAME]" at bounding box center [508, 321] width 193 height 24
click at [1204, 377] on div "Plateformes Source Direct Airbnb.com Booking.com Chalet montagne Expedia Gite d…" at bounding box center [1307, 427] width 452 height 485
click at [1438, 92] on button "Actions" at bounding box center [1457, 97] width 104 height 27
click at [325, 368] on input "0680205843" at bounding box center [297, 372] width 193 height 24
paste input "[PHONE_NUMBER]"
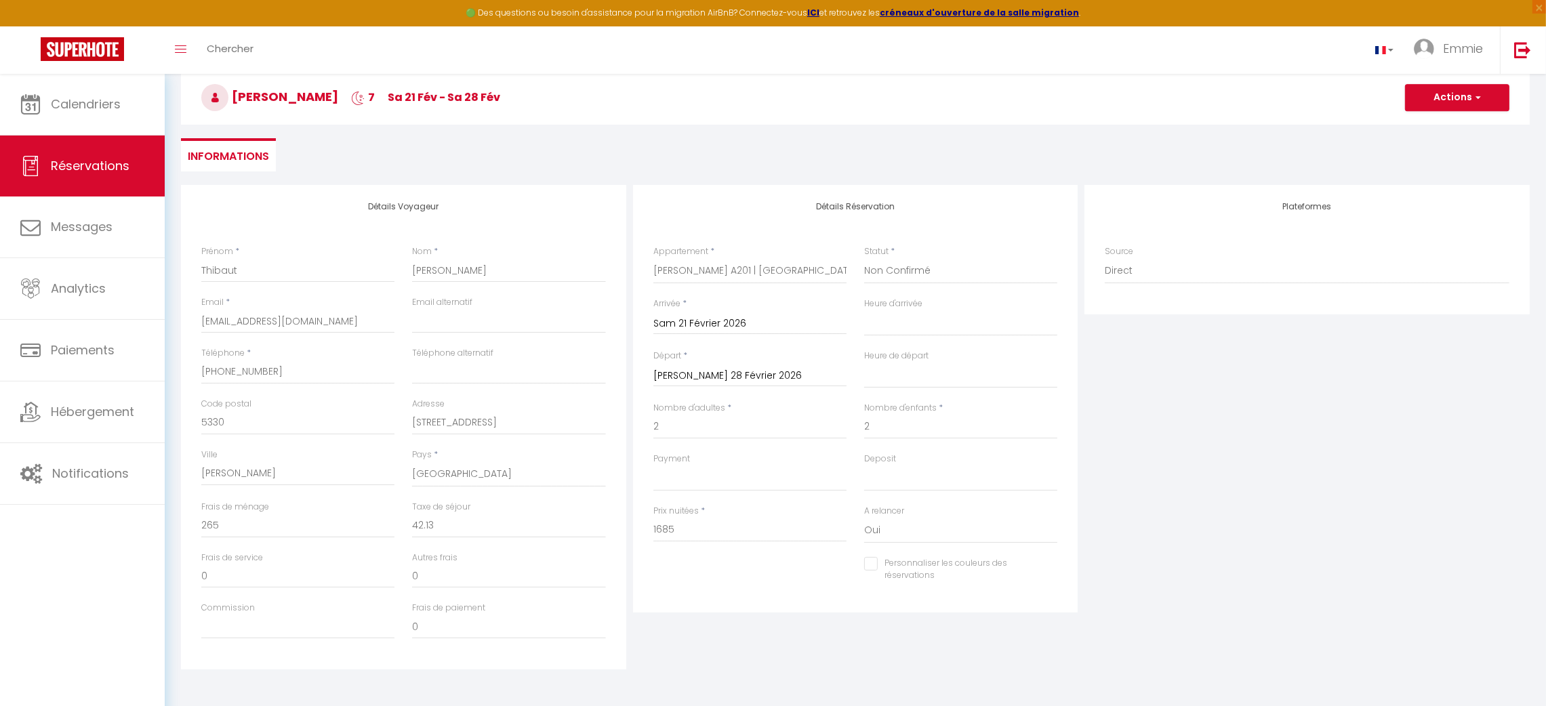
click at [567, 159] on ul "Informations" at bounding box center [855, 154] width 1349 height 33
click at [1430, 102] on button "Actions" at bounding box center [1457, 97] width 104 height 27
click at [1421, 129] on link "Enregistrer" at bounding box center [1443, 128] width 107 height 18
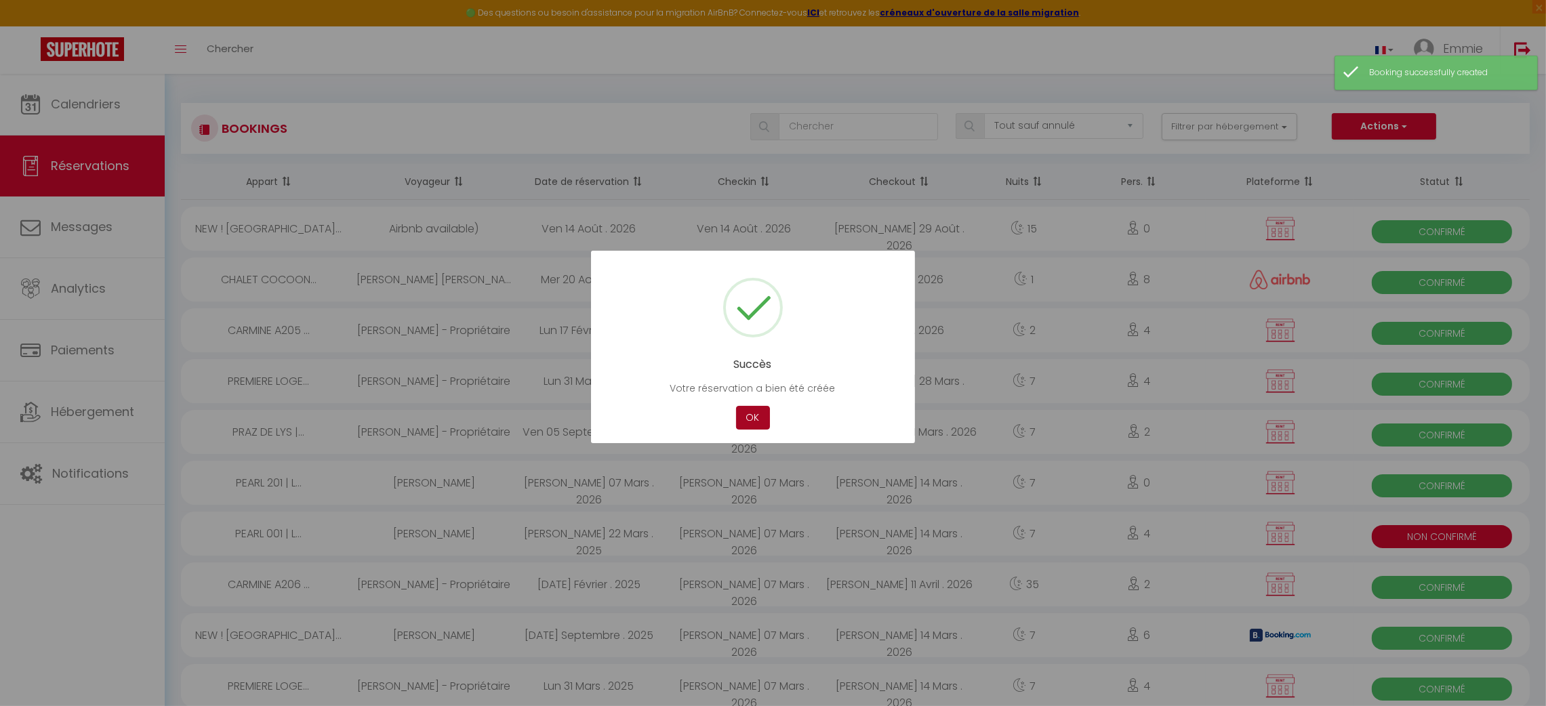
click at [752, 424] on button "OK" at bounding box center [753, 418] width 34 height 24
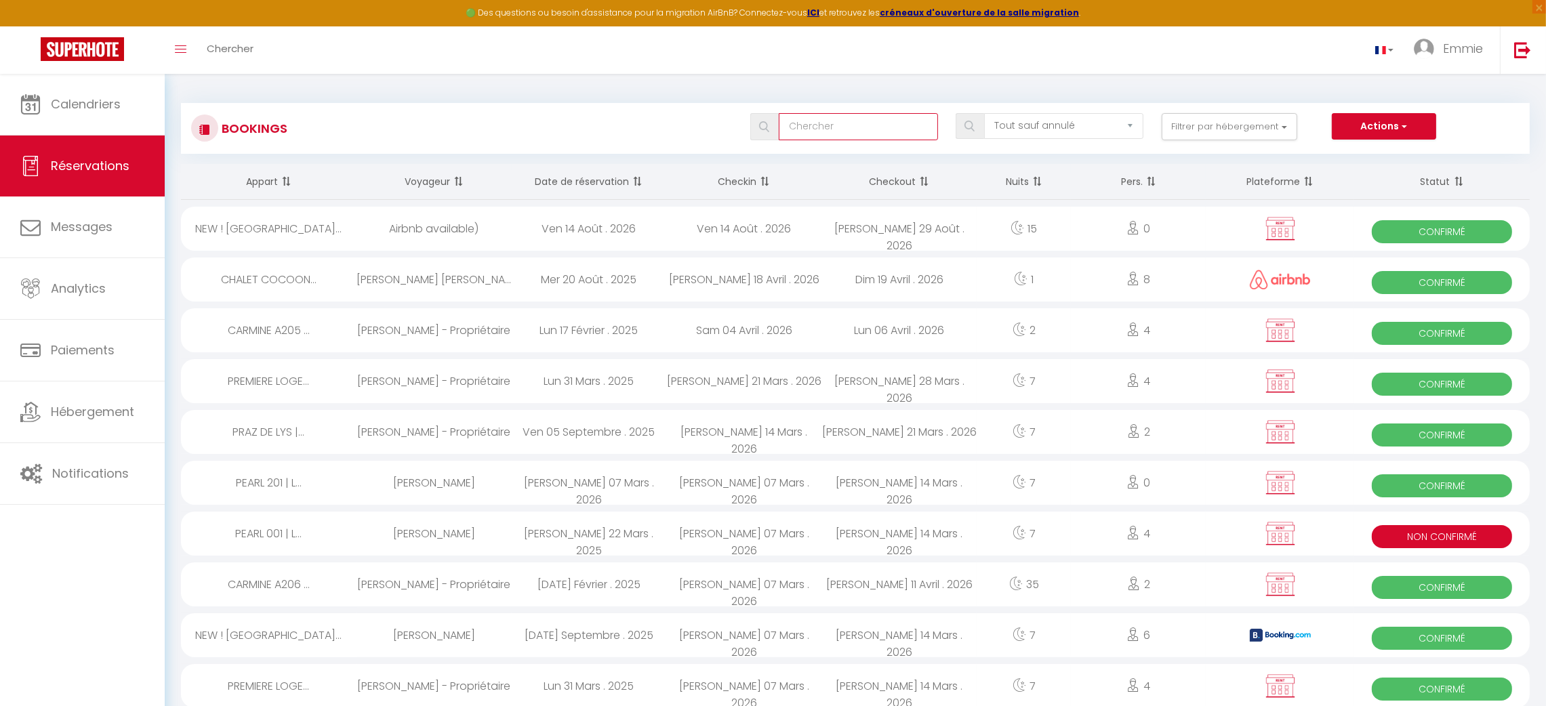
click at [823, 118] on input "text" at bounding box center [858, 126] width 159 height 27
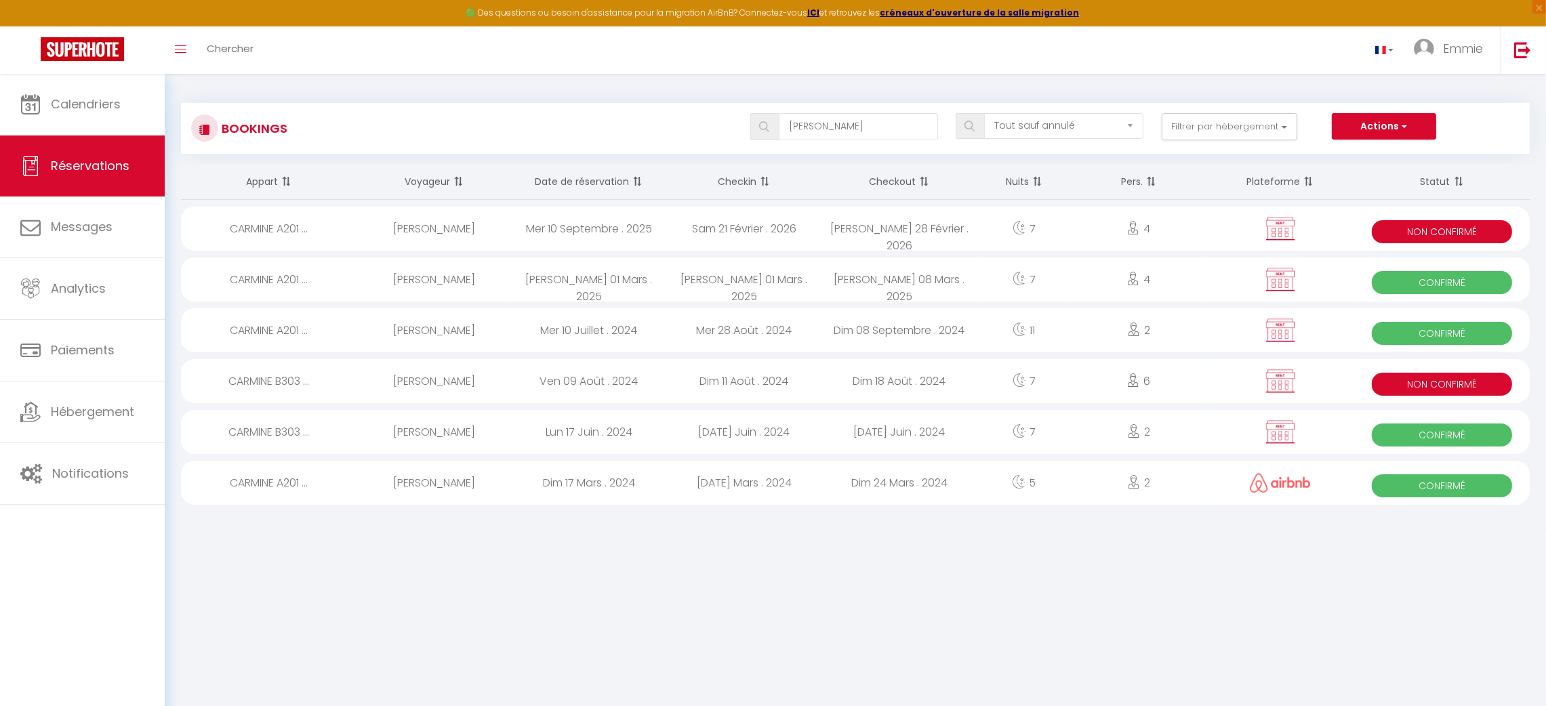
click at [659, 222] on div "Mer 10 Septembre . 2025" at bounding box center [589, 229] width 155 height 44
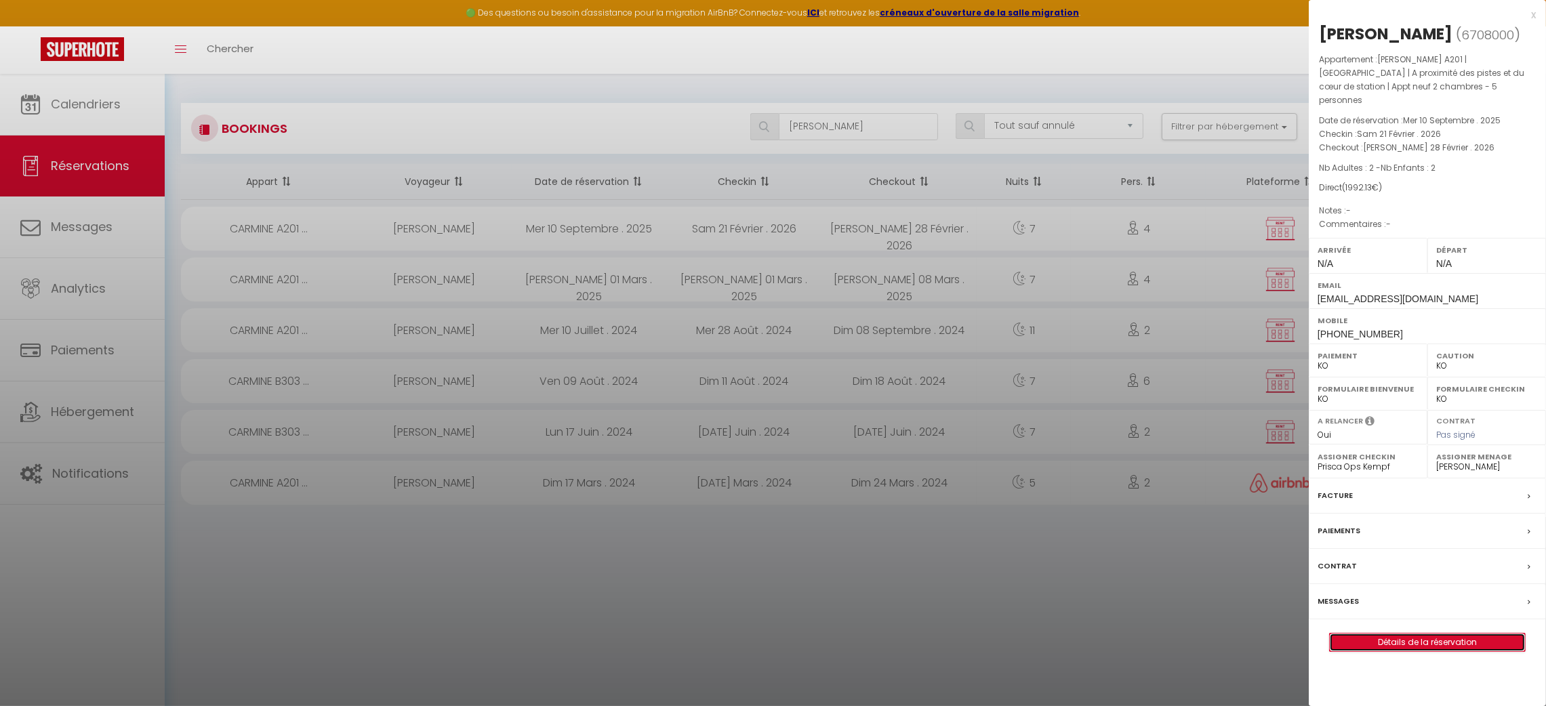
click at [1433, 634] on link "Détails de la réservation" at bounding box center [1427, 643] width 195 height 18
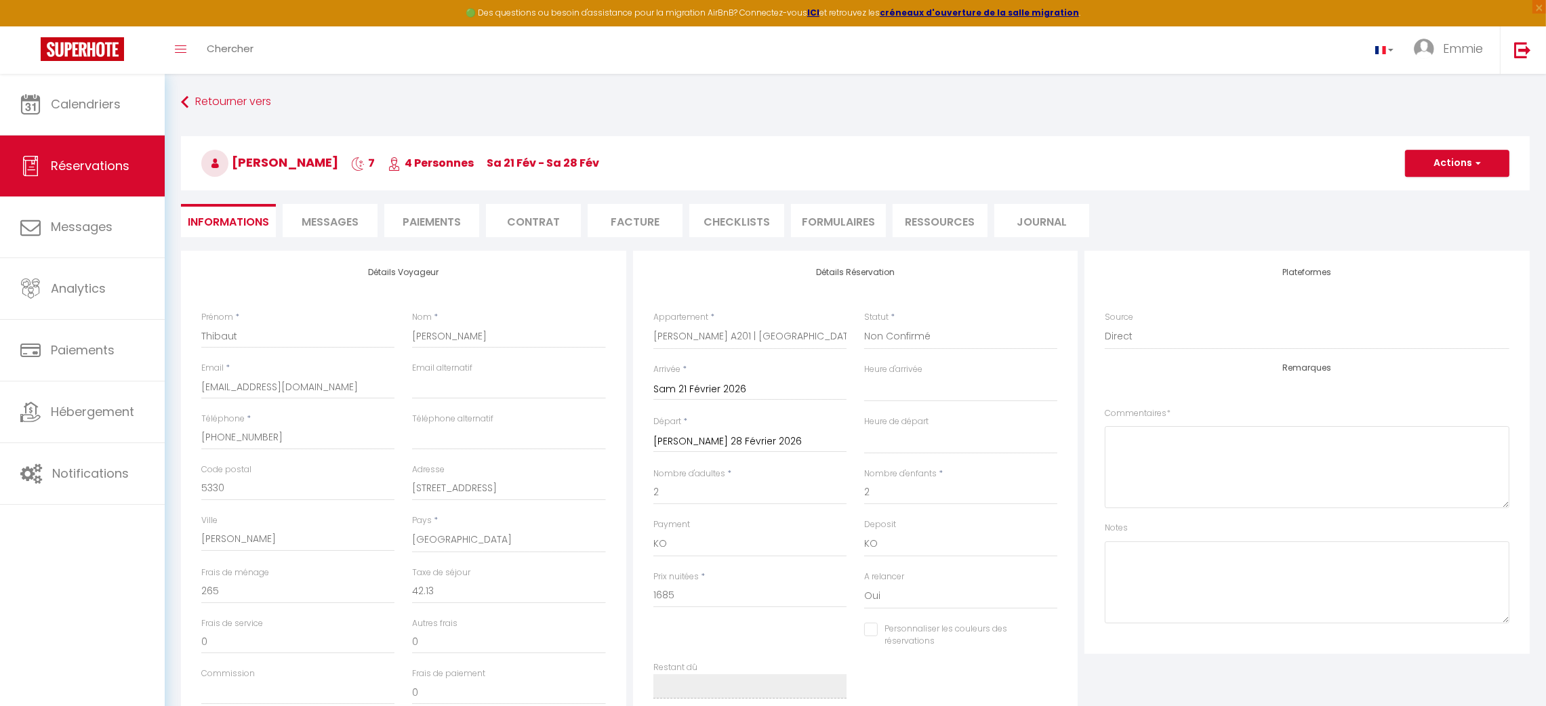
click at [440, 228] on li "Paiements" at bounding box center [431, 220] width 95 height 33
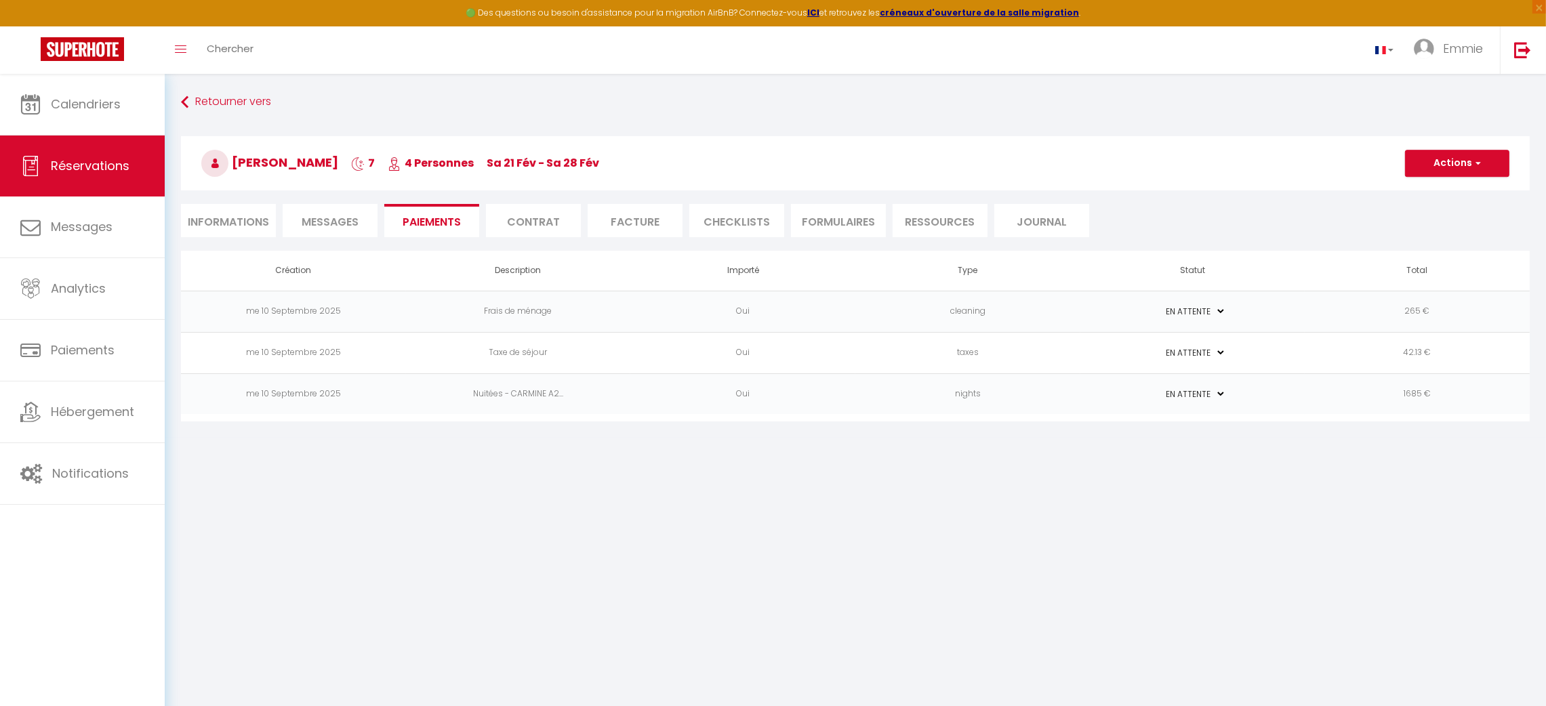
click at [351, 218] on span "Messages" at bounding box center [330, 222] width 57 height 16
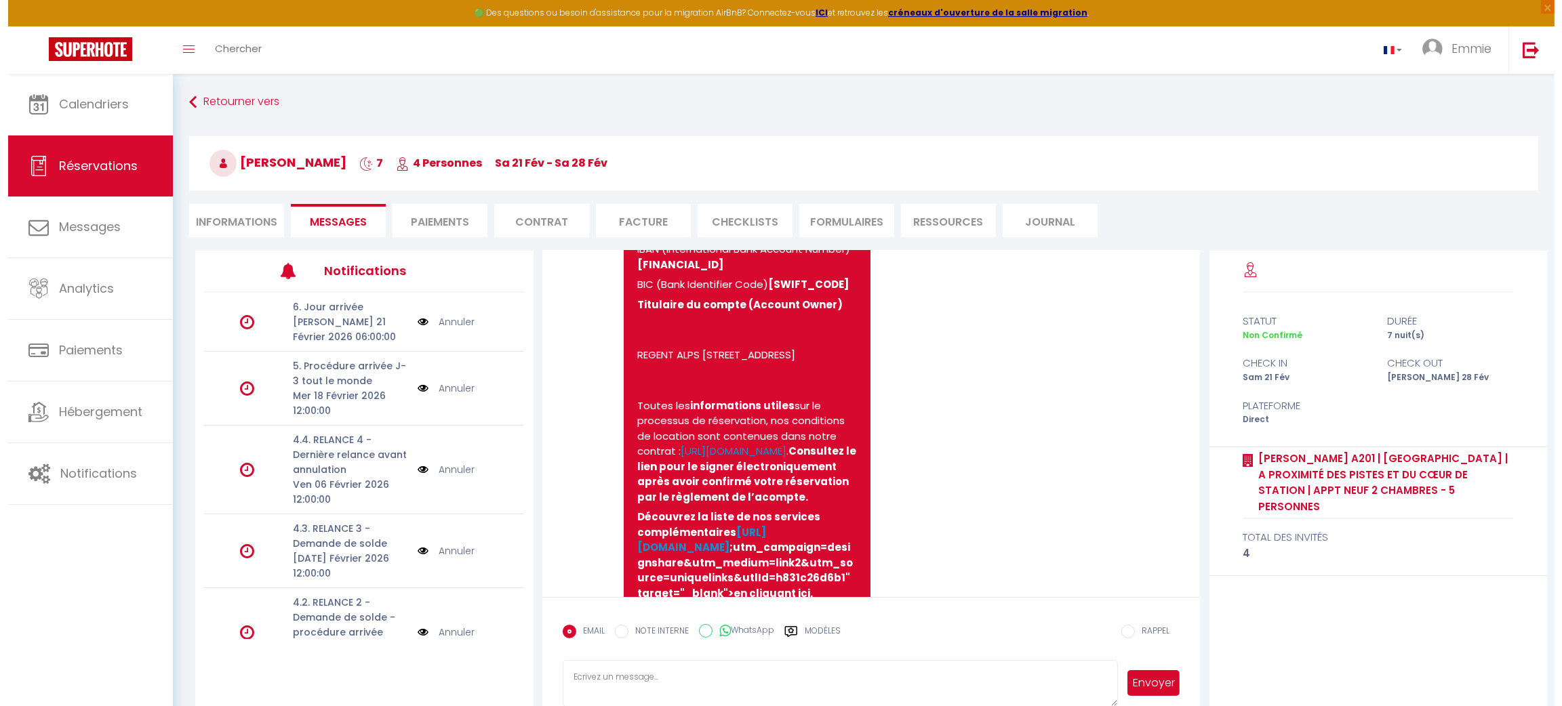
scroll to position [899, 0]
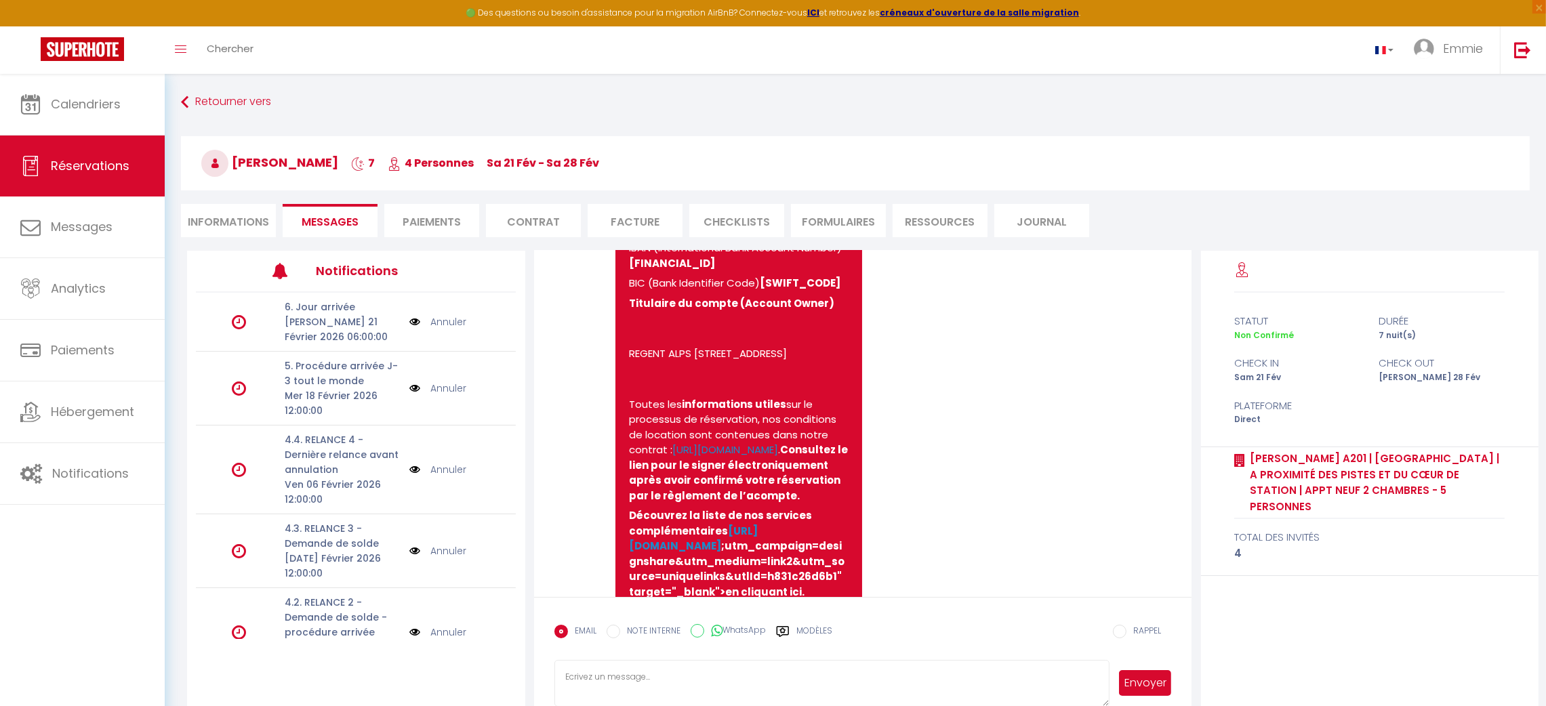
click at [448, 219] on li "Paiements" at bounding box center [431, 220] width 95 height 33
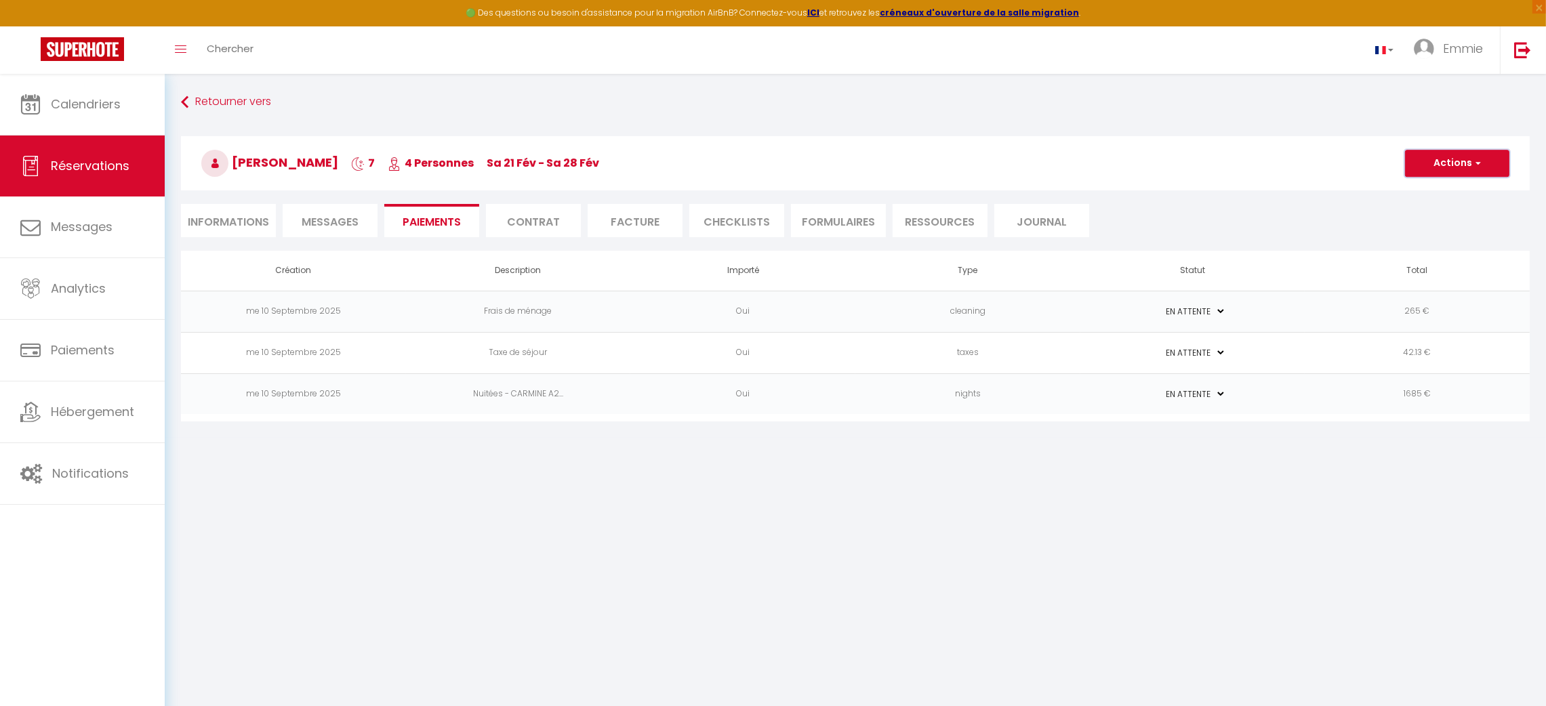
click at [1445, 175] on button "Actions" at bounding box center [1457, 163] width 104 height 27
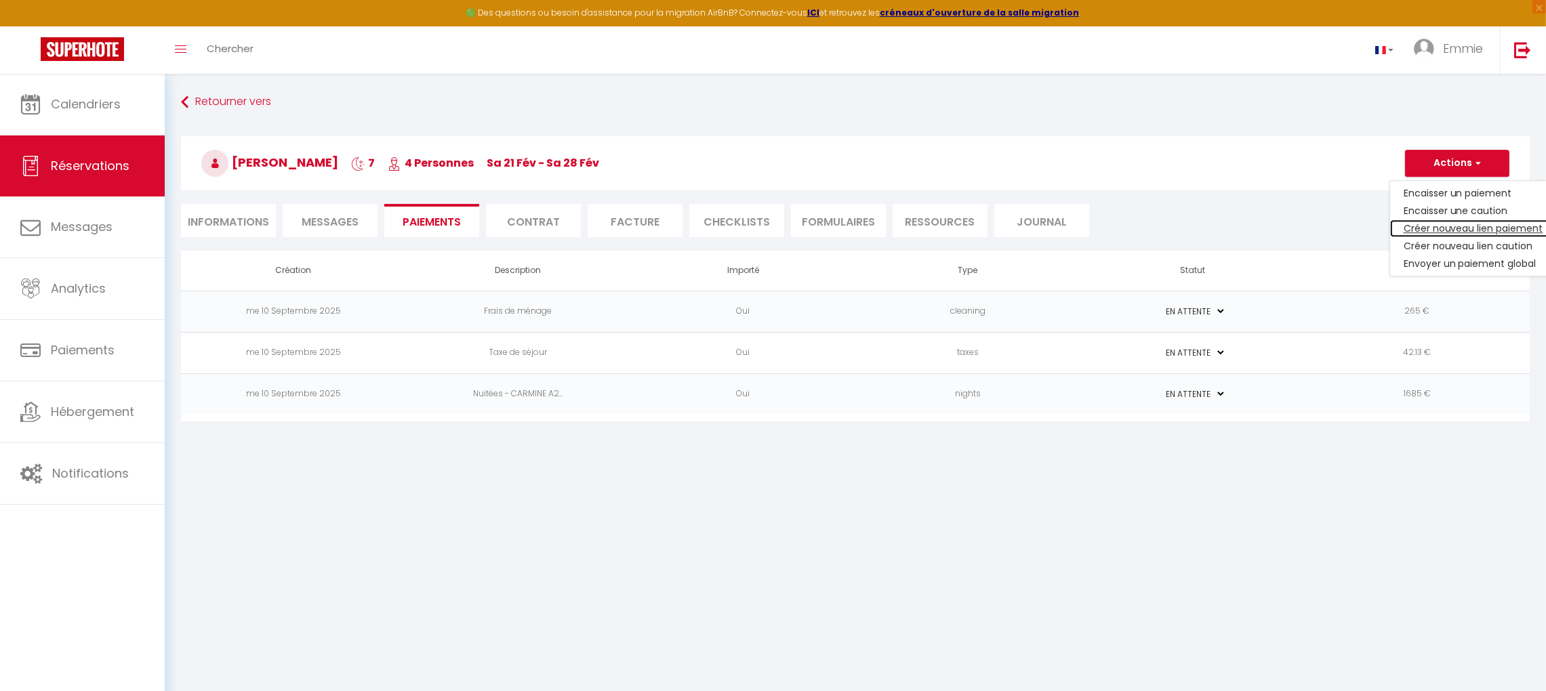
click at [1462, 224] on link "Créer nouveau lien paiement" at bounding box center [1473, 229] width 167 height 18
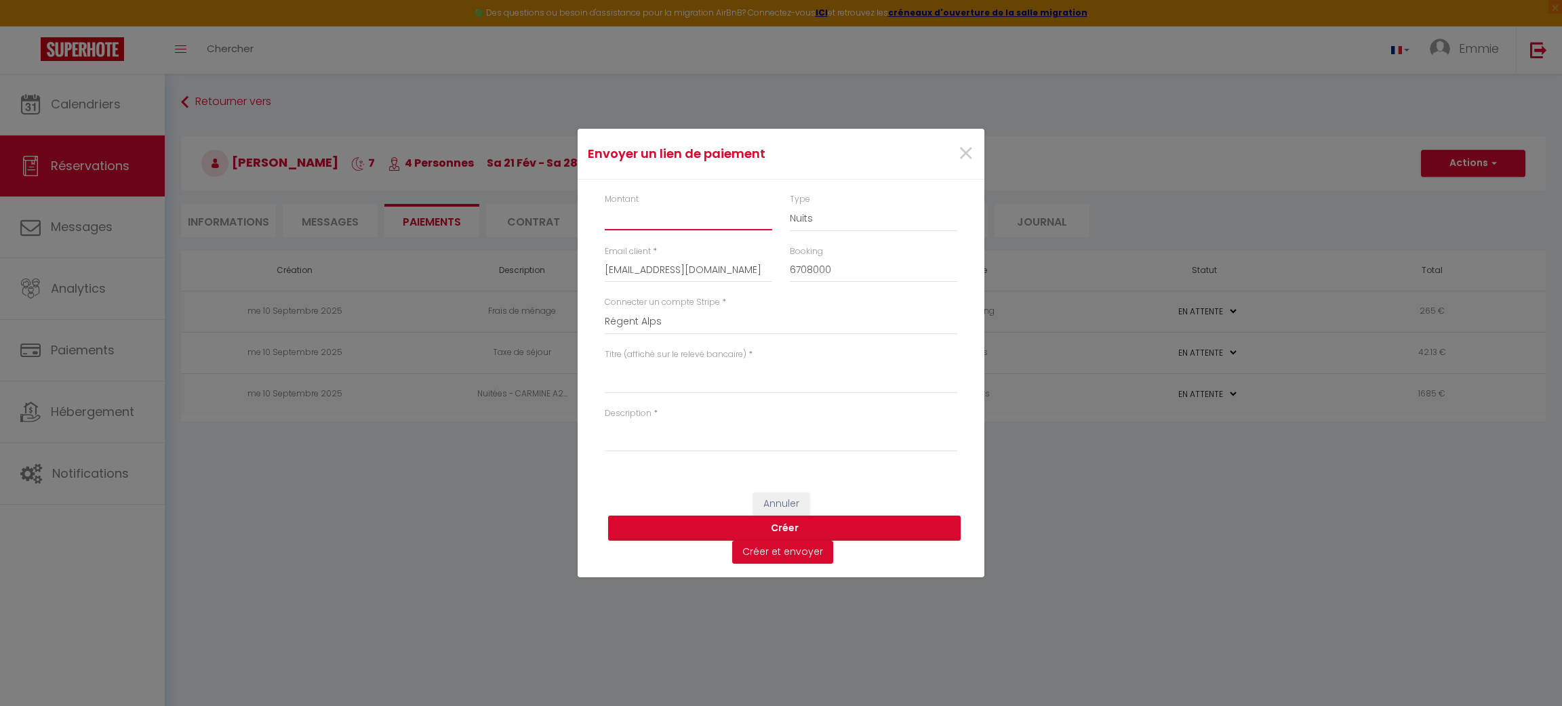
click at [686, 218] on input "Montant" at bounding box center [688, 218] width 167 height 24
click at [964, 152] on span "×" at bounding box center [965, 154] width 17 height 41
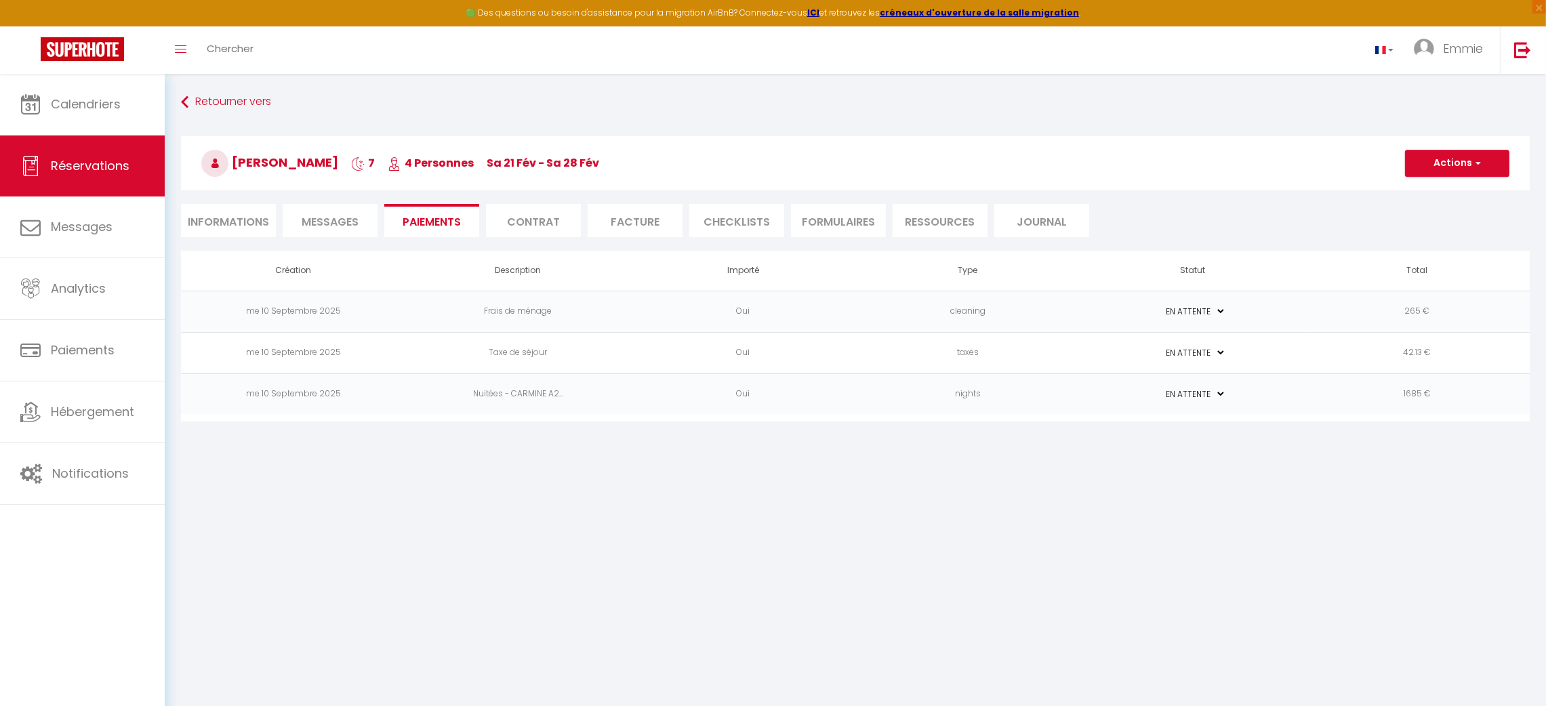
click at [897, 396] on td "nights" at bounding box center [967, 393] width 225 height 41
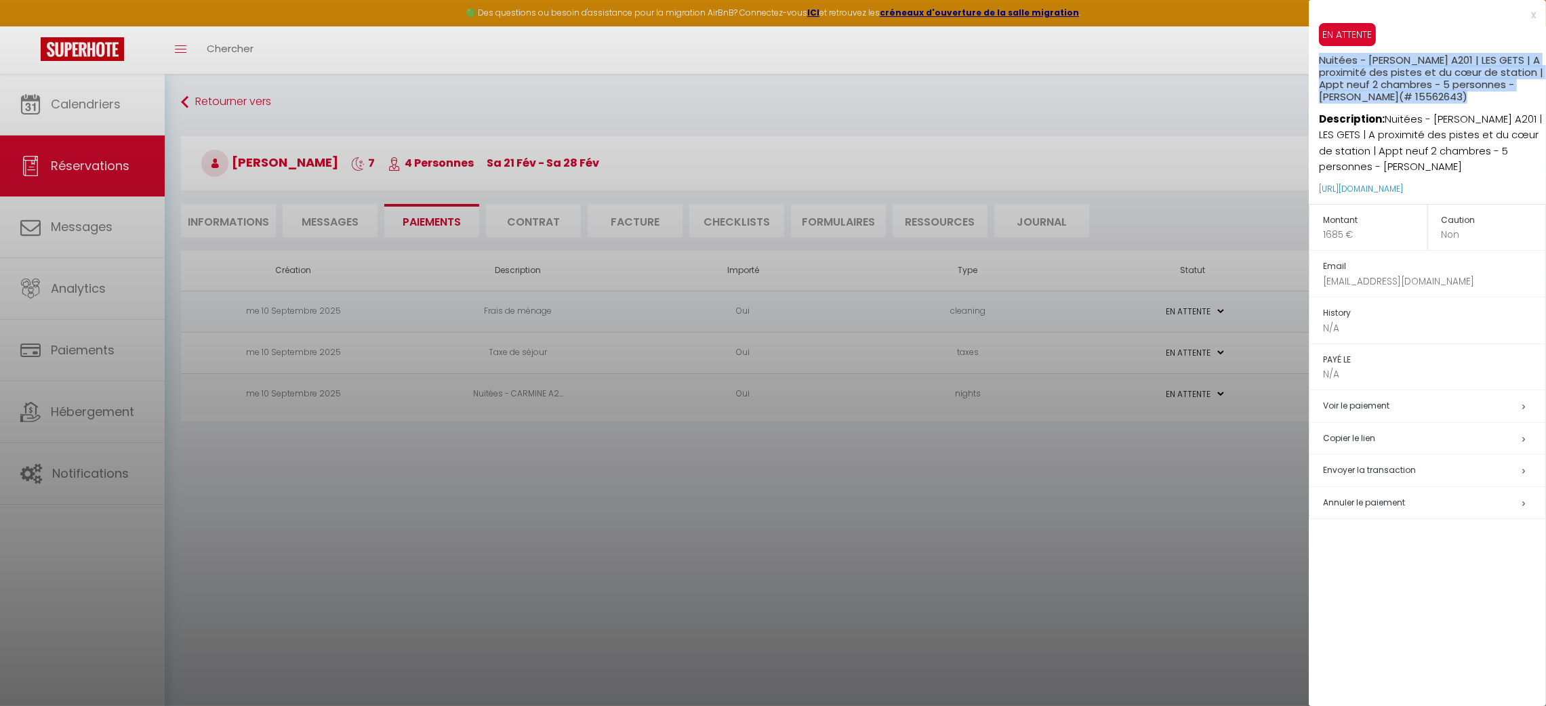
drag, startPoint x: 1469, startPoint y: 99, endPoint x: 1314, endPoint y: 62, distance: 158.8
click at [1314, 62] on div "EN ATTENTE Nuitées - CARMINE A201 | LES GETS | A proximité des pistes et du cœu…" at bounding box center [1427, 113] width 237 height 181
copy h5 "Nuitées - CARMINE A201 | LES GETS | A proximité des pistes et du cœur de statio…"
click at [1172, 518] on div at bounding box center [773, 353] width 1546 height 706
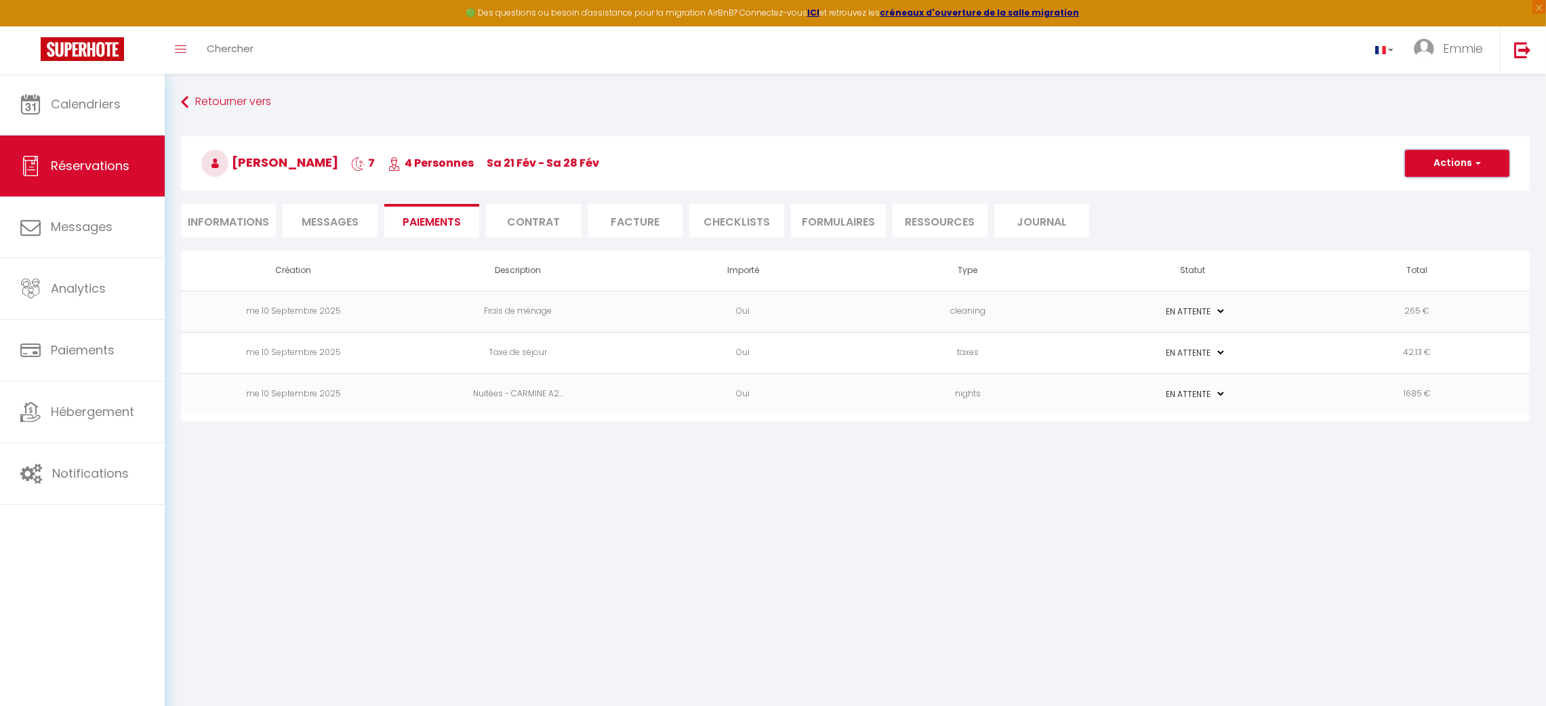
click at [1456, 158] on button "Actions" at bounding box center [1457, 163] width 104 height 27
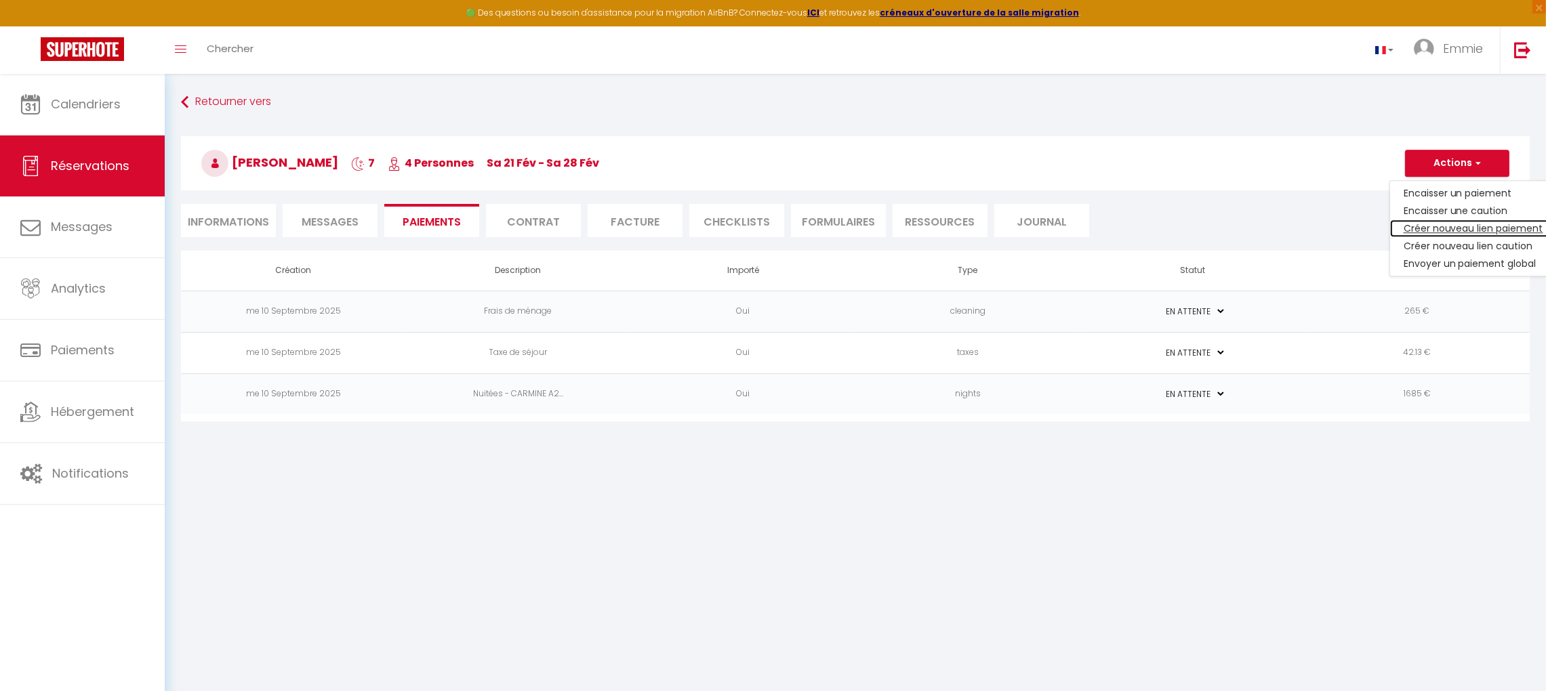
click at [1445, 225] on link "Créer nouveau lien paiement" at bounding box center [1473, 229] width 167 height 18
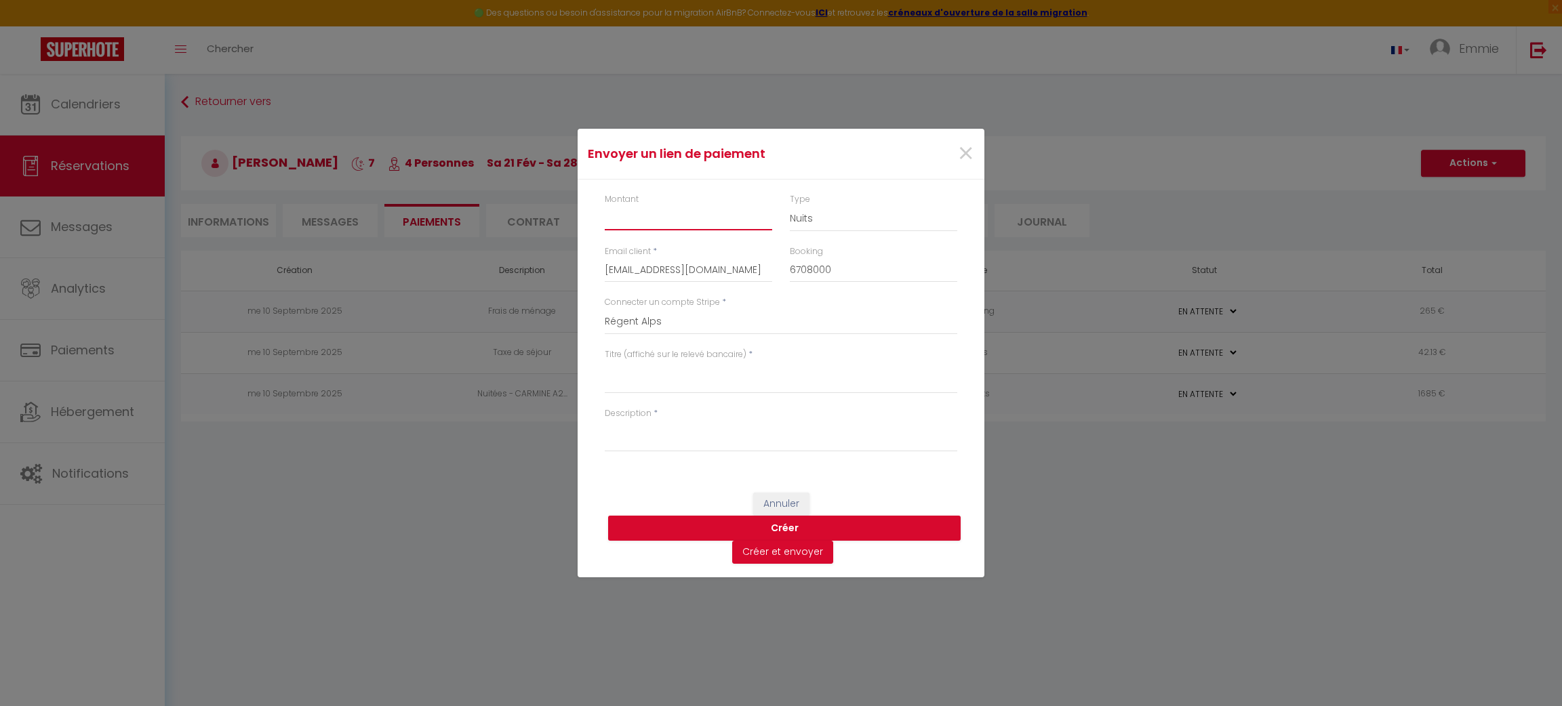
click at [733, 217] on input "Montant" at bounding box center [688, 218] width 167 height 24
click at [706, 374] on textarea "Titre (affiché sur le relevé bancaire)" at bounding box center [781, 377] width 352 height 33
paste textarea "Nuitées - CARMINE A201 | LES GETS | A proximité des pistes et du cœur de statio…"
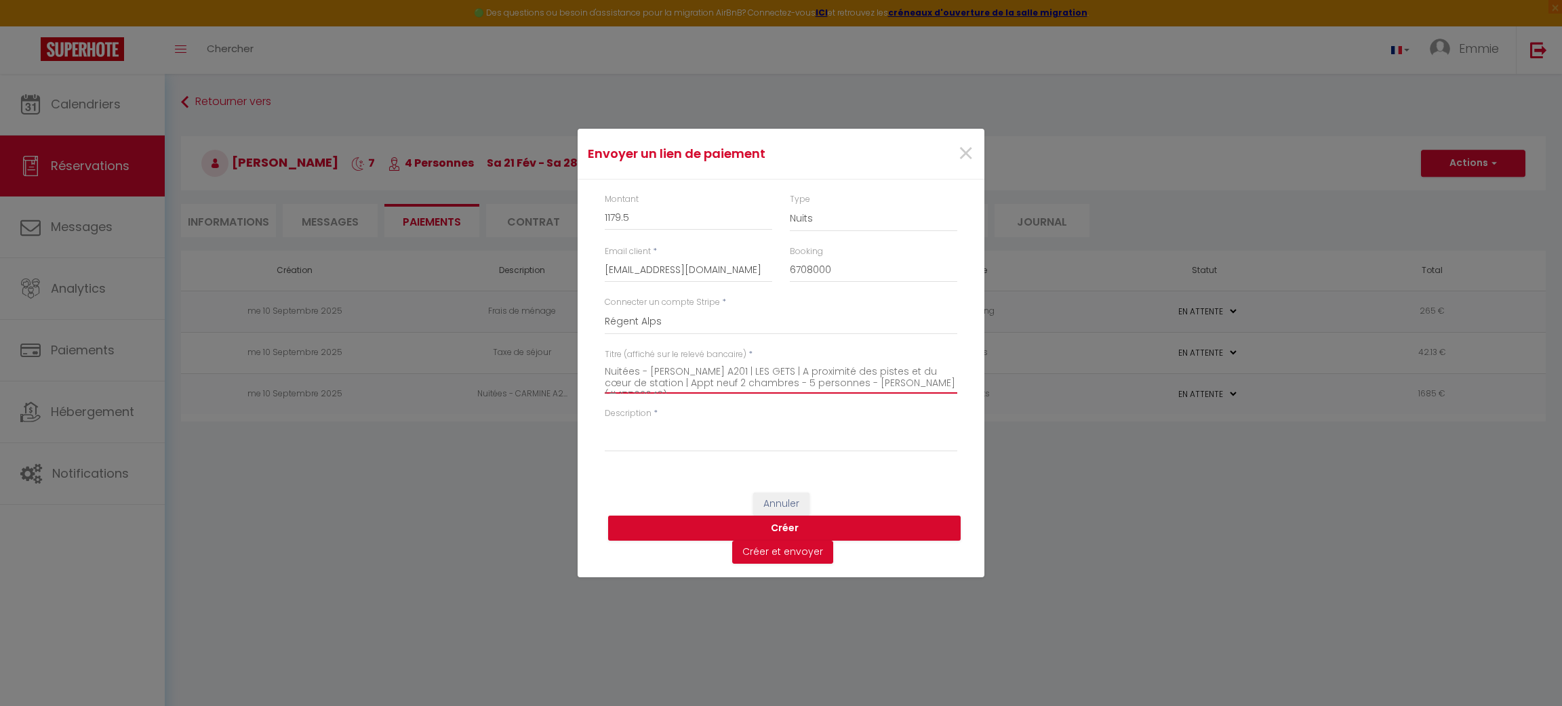
scroll to position [7, 0]
click at [660, 438] on textarea "Description" at bounding box center [781, 436] width 352 height 33
paste textarea "Nuitées - CARMINE A201 | LES GETS | A proximité des pistes et du cœur de statio…"
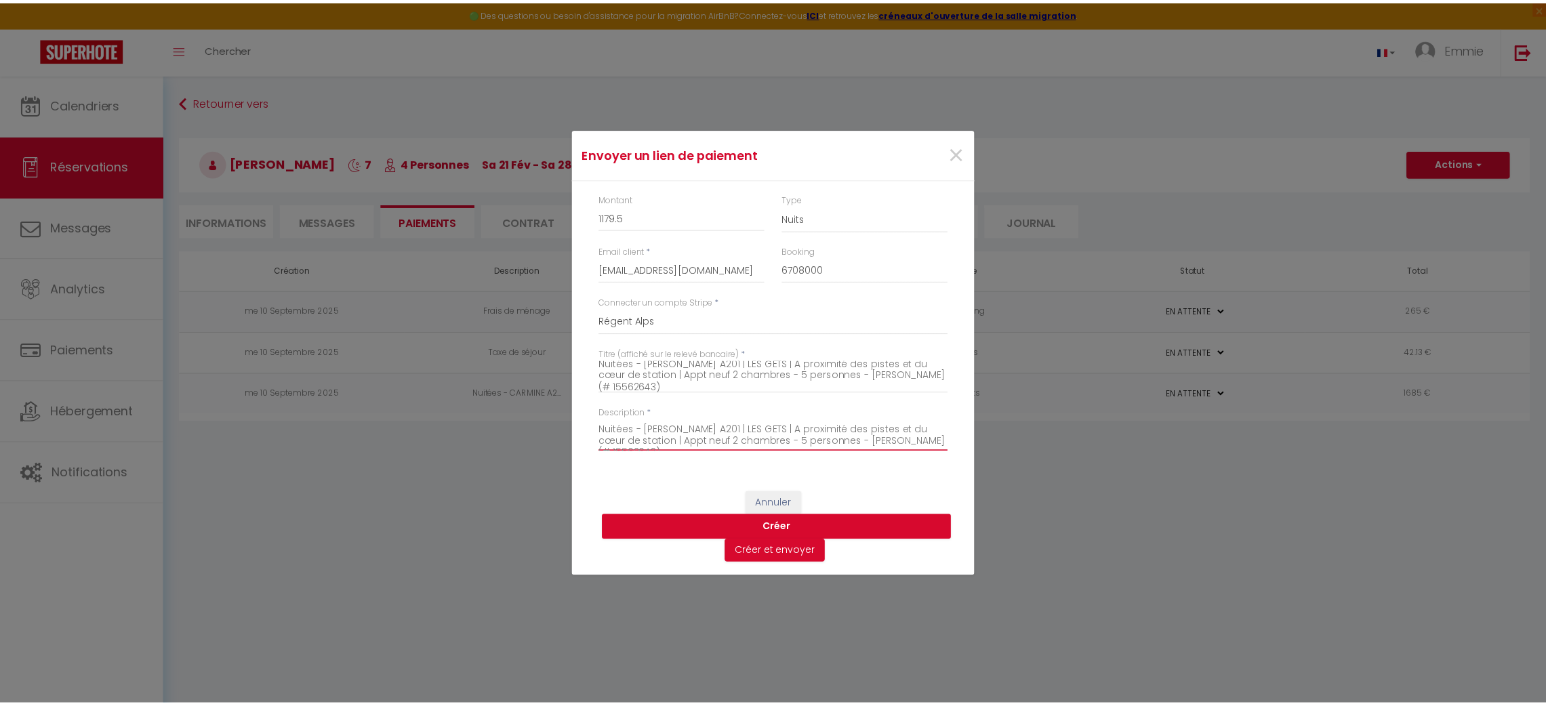
scroll to position [9, 0]
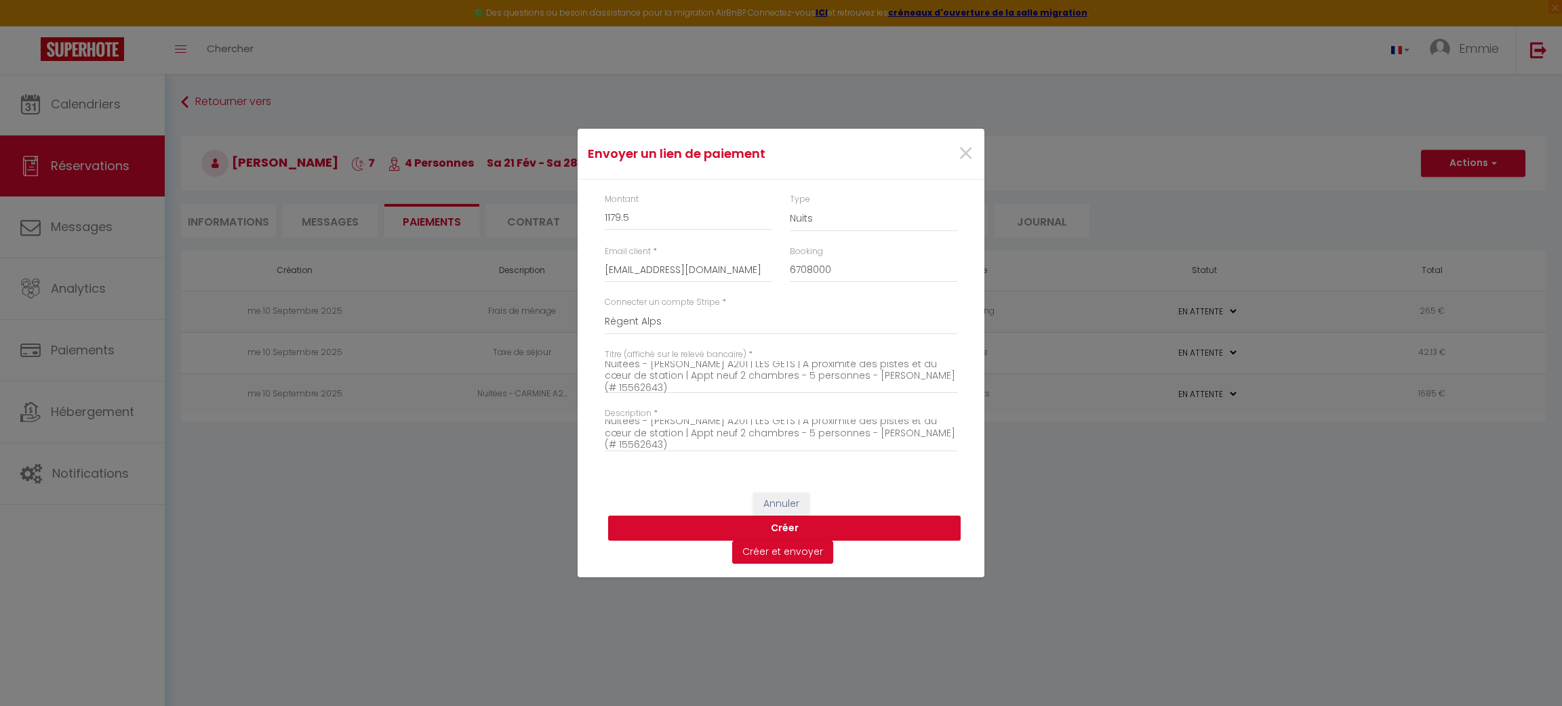
click at [792, 530] on button "Créer" at bounding box center [784, 529] width 352 height 26
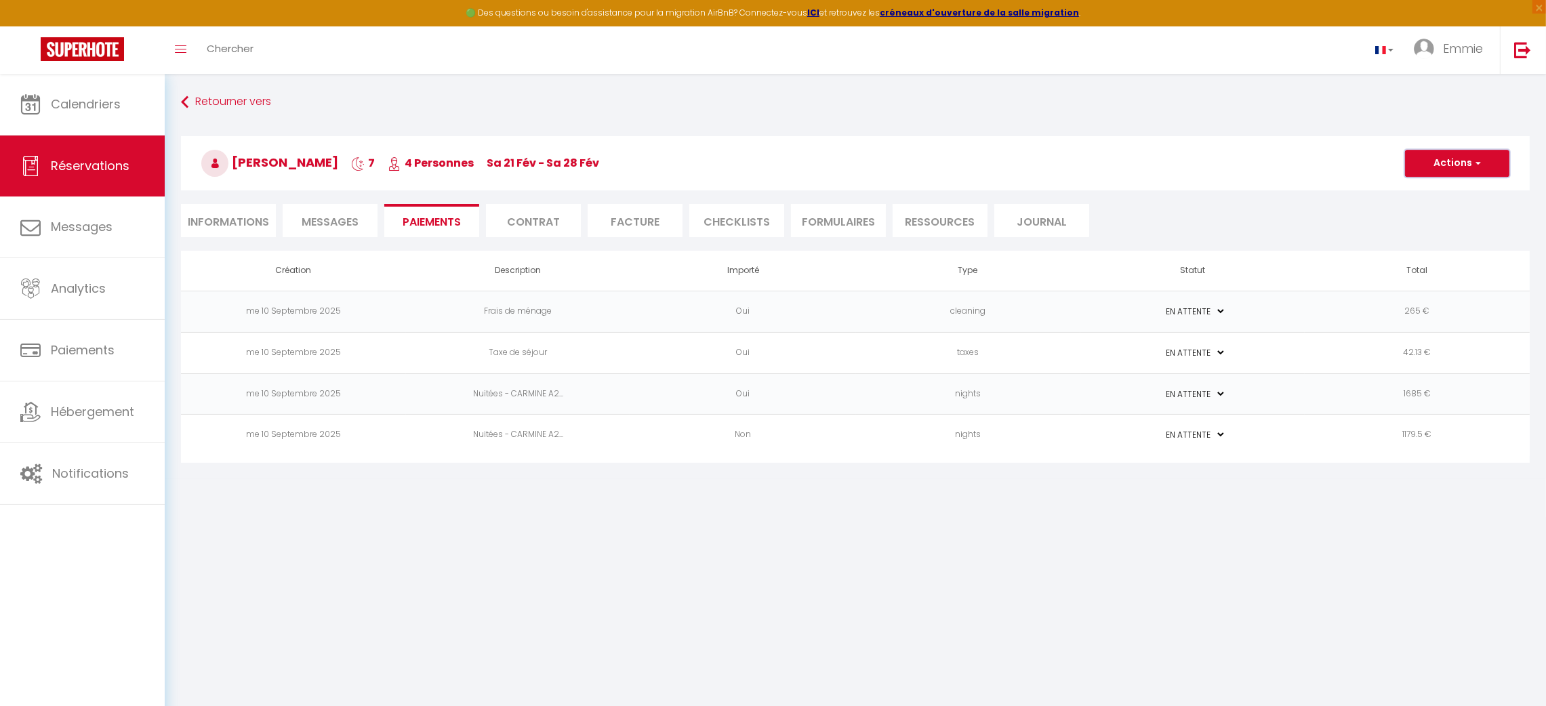
click at [1433, 171] on button "Actions" at bounding box center [1457, 163] width 104 height 27
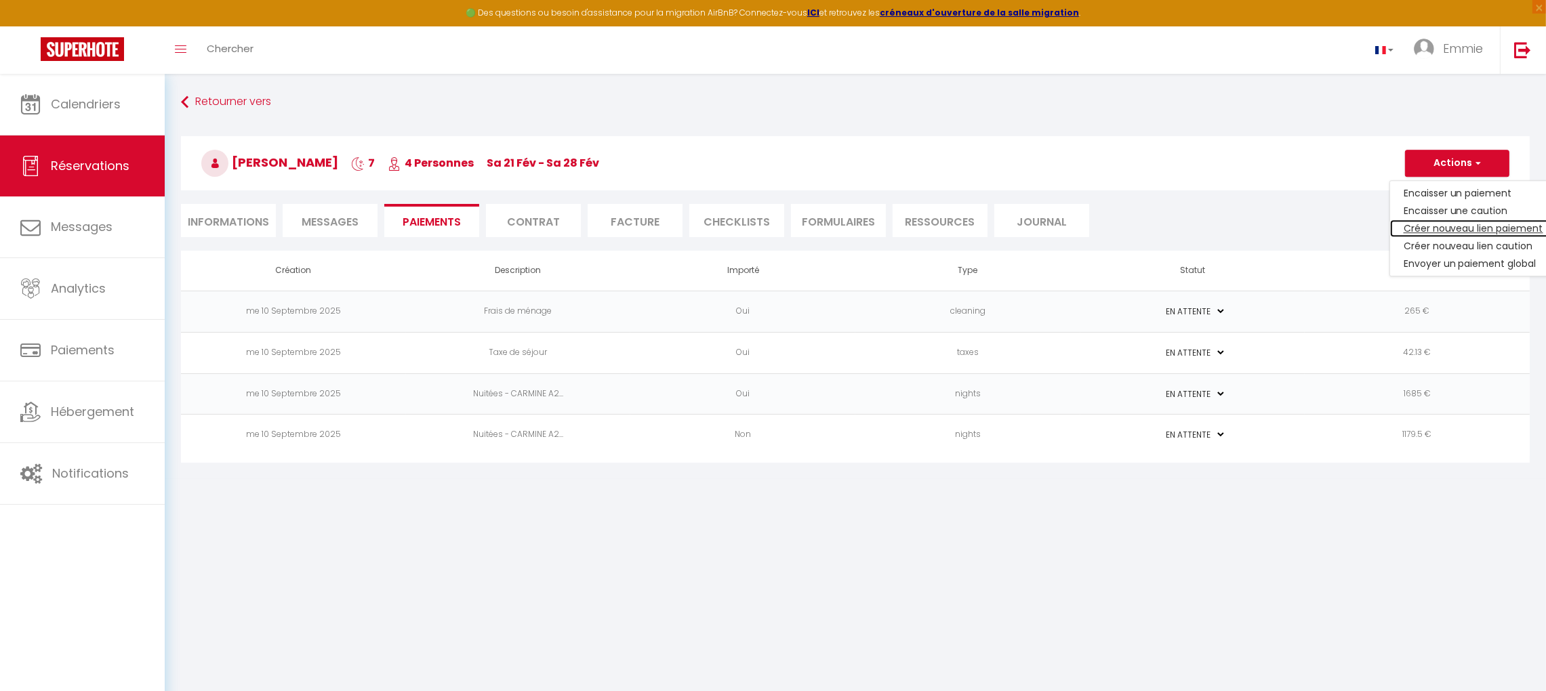
click at [1461, 227] on link "Créer nouveau lien paiement" at bounding box center [1473, 229] width 167 height 18
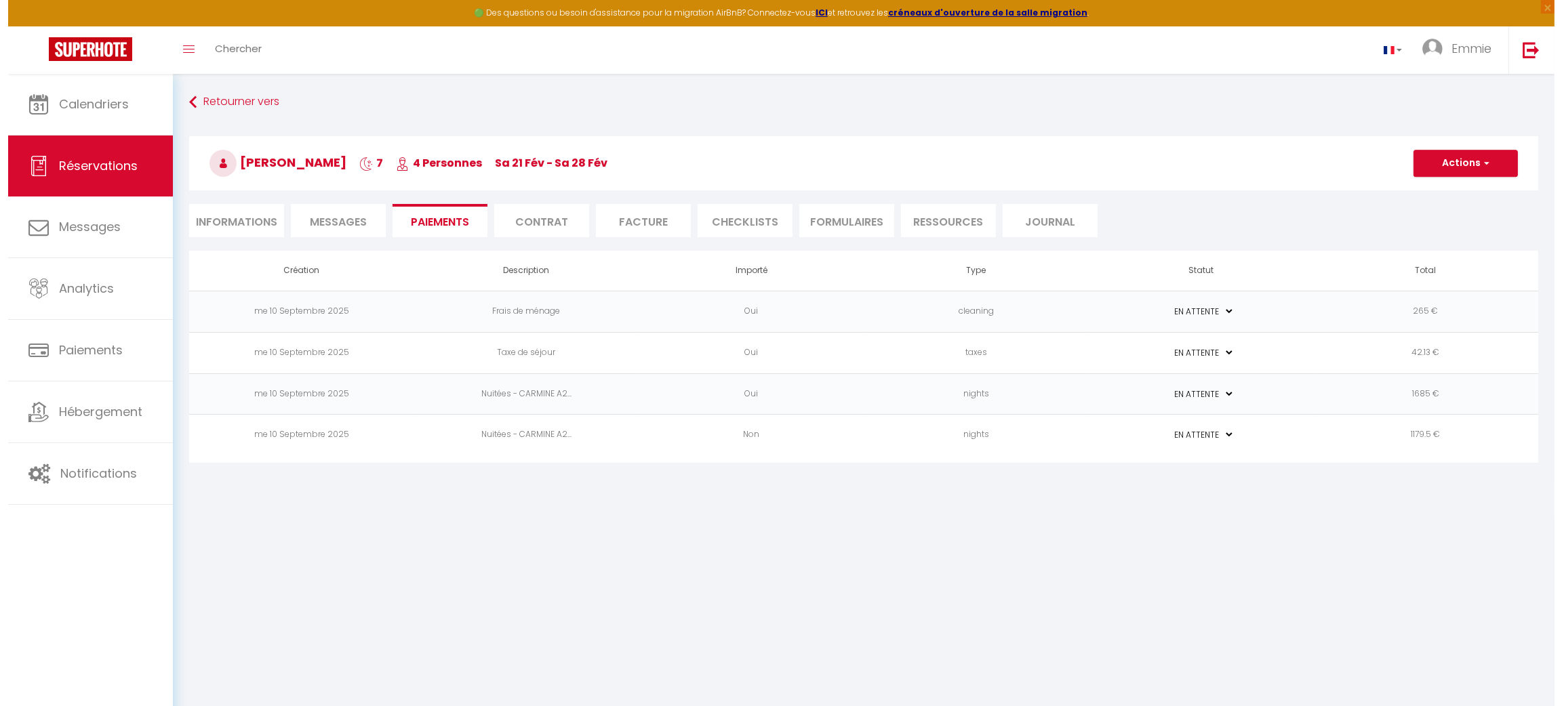
scroll to position [0, 0]
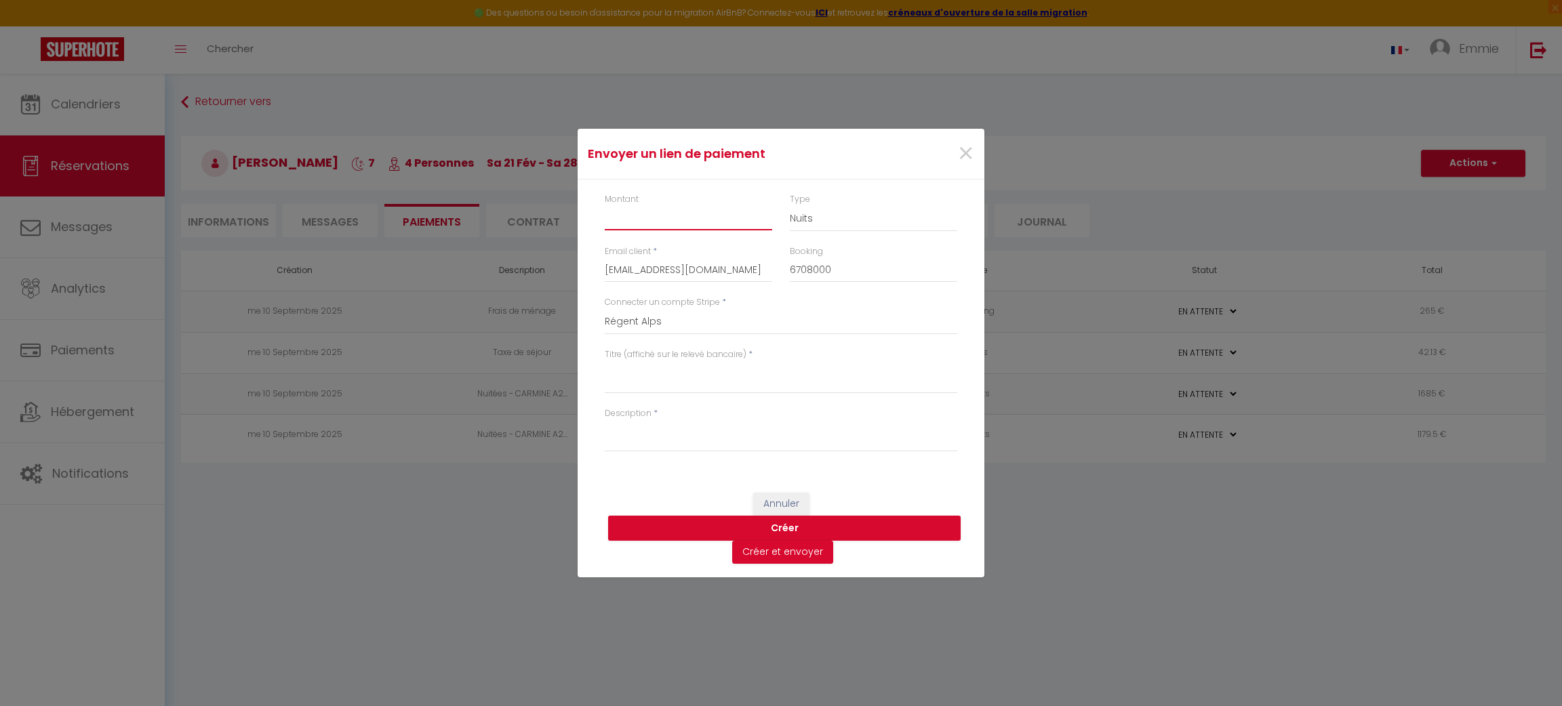
click at [739, 217] on input "Montant" at bounding box center [688, 218] width 167 height 24
click at [714, 376] on textarea "Titre (affiché sur le relevé bancaire)" at bounding box center [781, 377] width 352 height 33
paste textarea "Nuitées - CARMINE A201 | LES GETS | A proximité des pistes et du cœur de statio…"
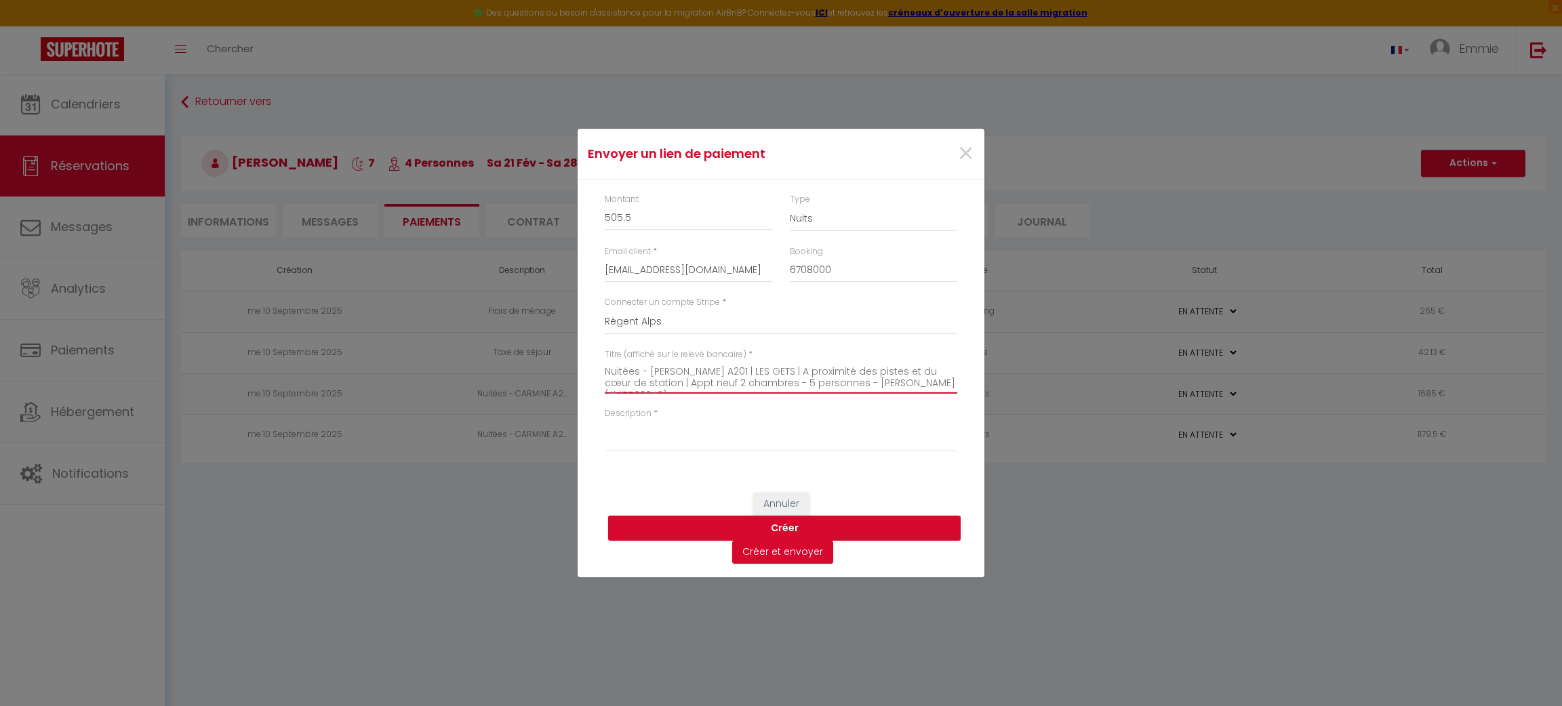
scroll to position [7, 0]
click at [626, 364] on textarea "Nuitées - CARMINE A201 | LES GETS | A proximité des pistes et du cœur de statio…" at bounding box center [781, 377] width 352 height 33
click at [624, 434] on textarea "Description" at bounding box center [781, 436] width 352 height 33
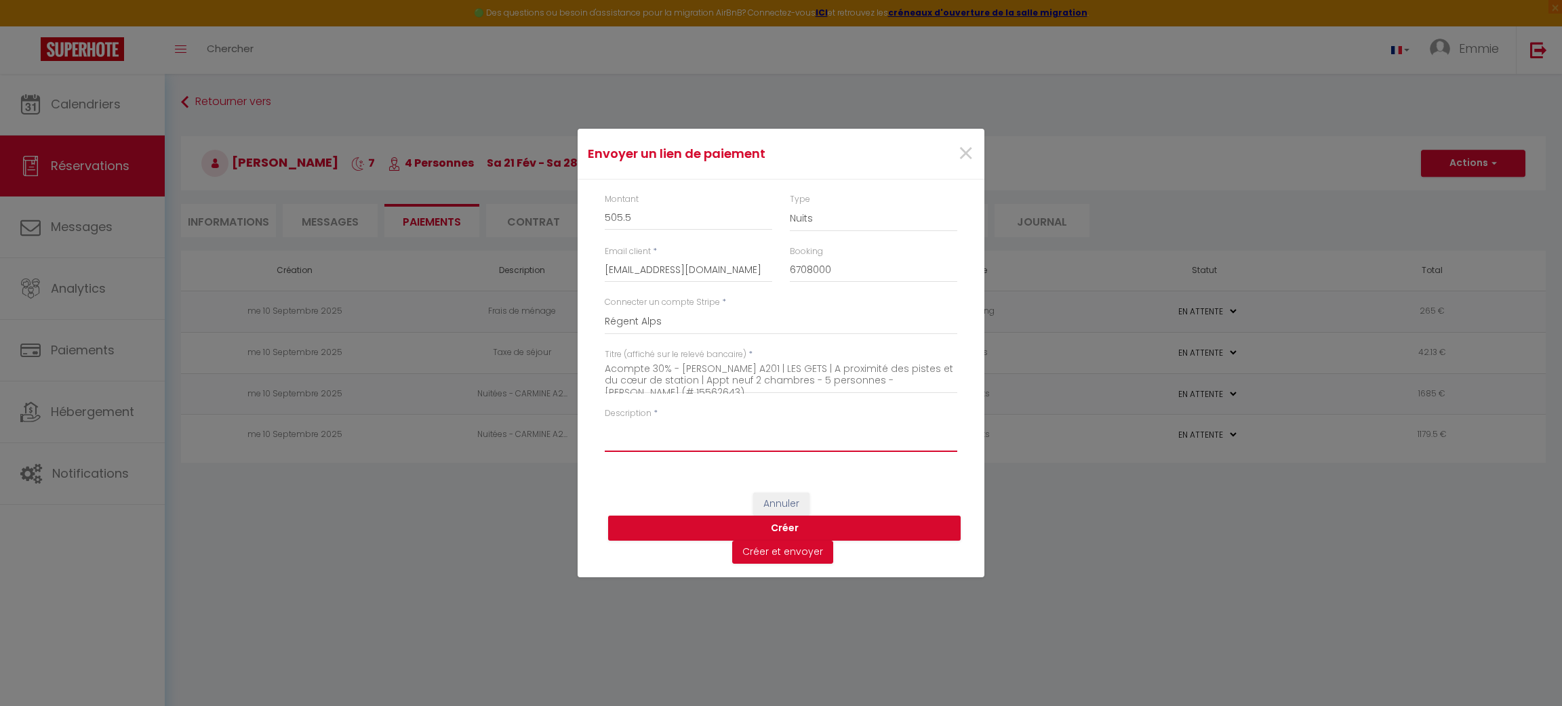
paste textarea "Acompte 30% - CARMINE A201 | LES GETS | A proximité des pistes et du cœur de st…"
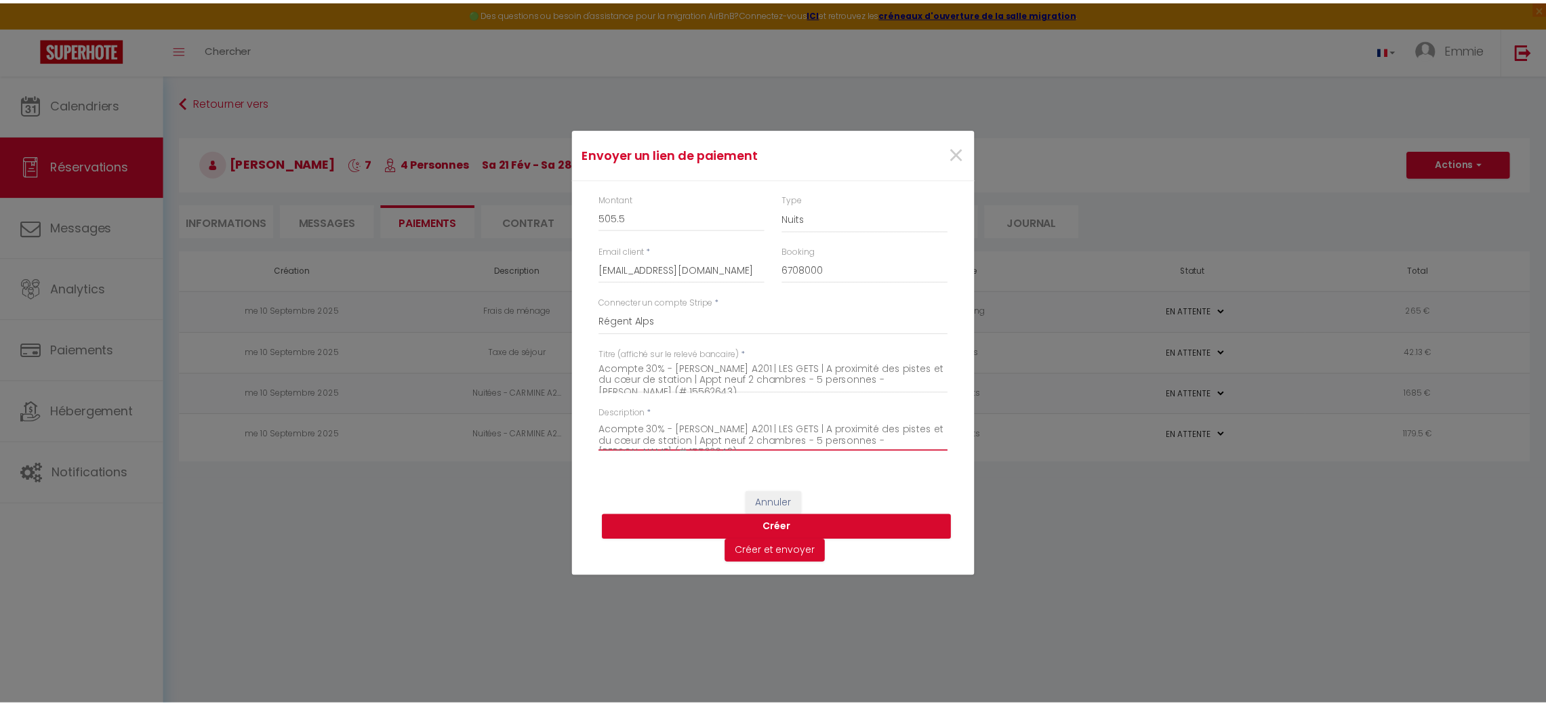
scroll to position [9, 0]
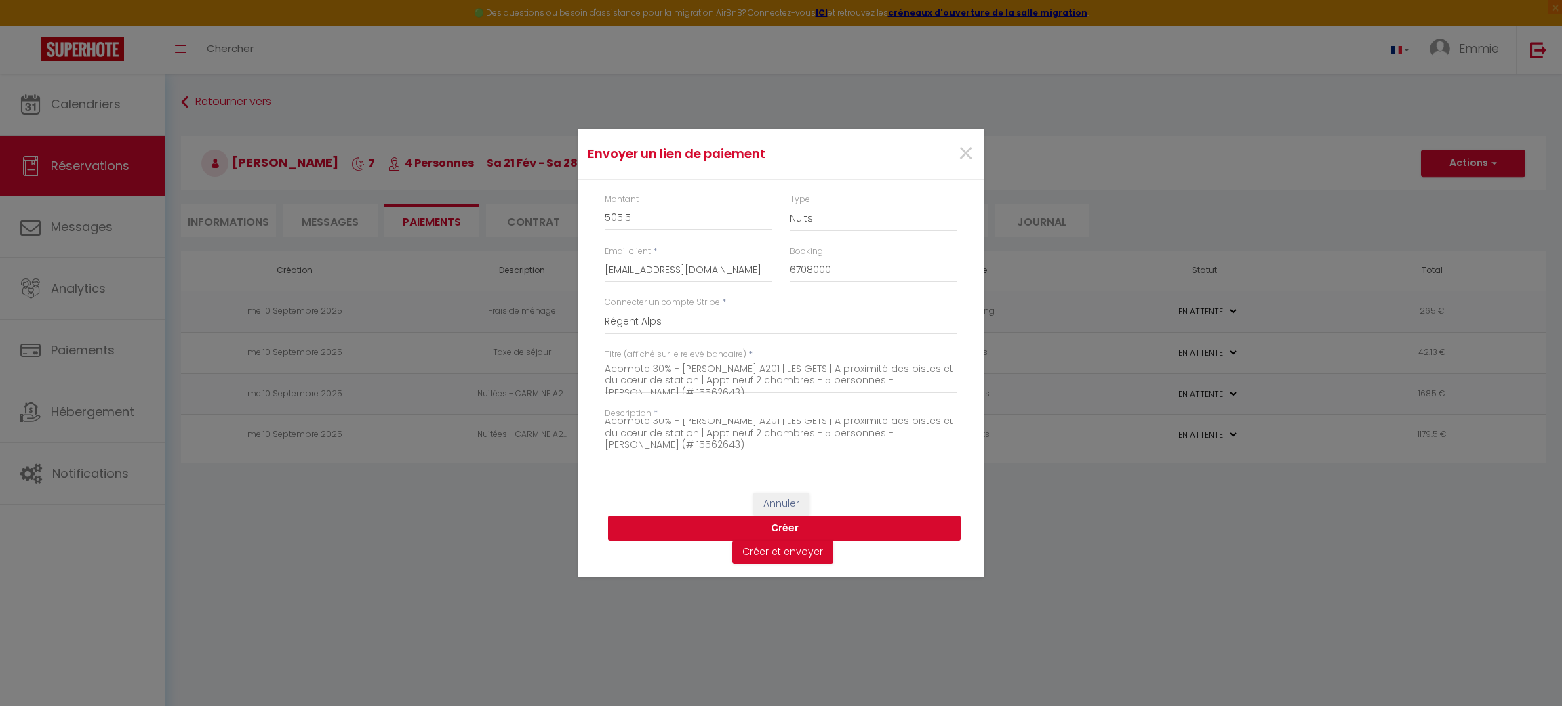
click at [707, 522] on button "Créer" at bounding box center [784, 529] width 352 height 26
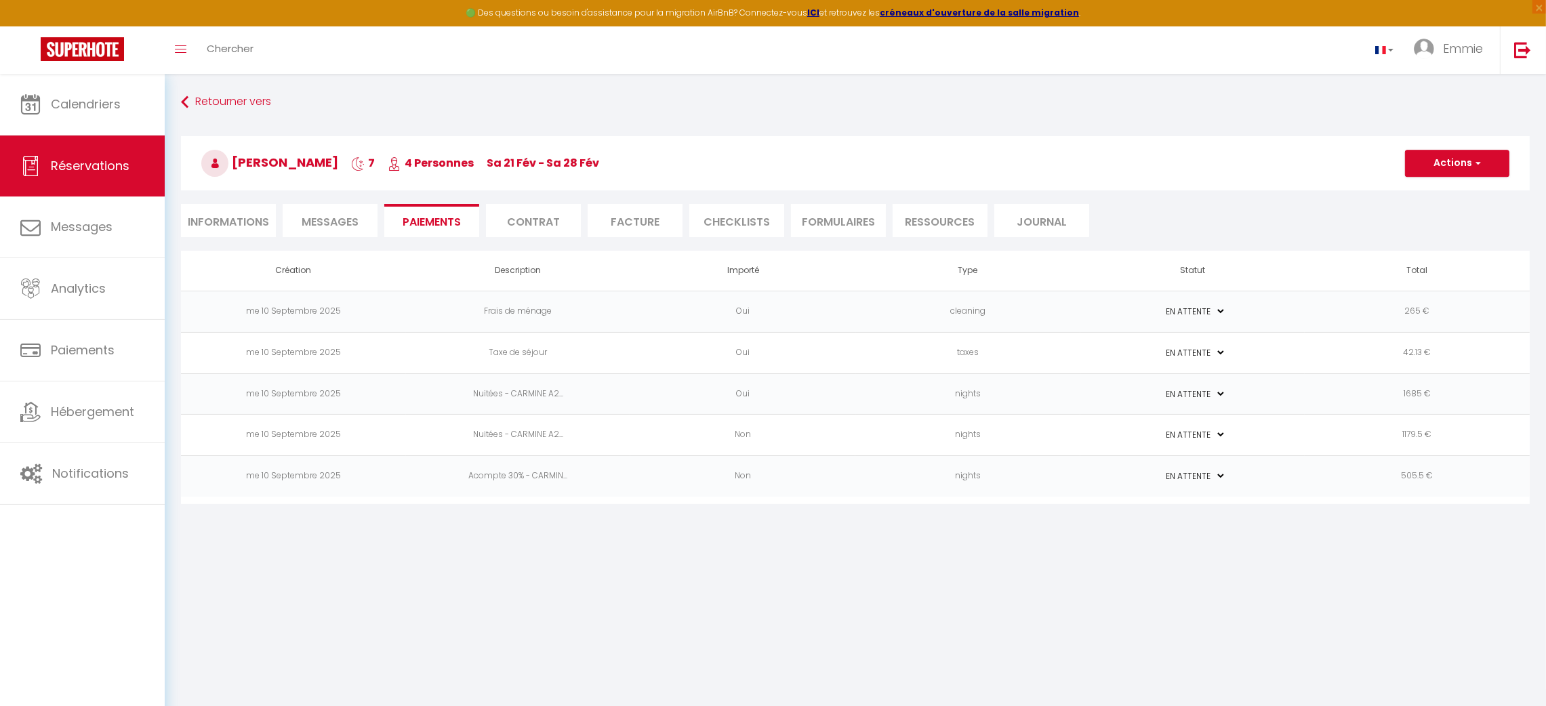
click at [742, 431] on td "Non" at bounding box center [742, 435] width 225 height 41
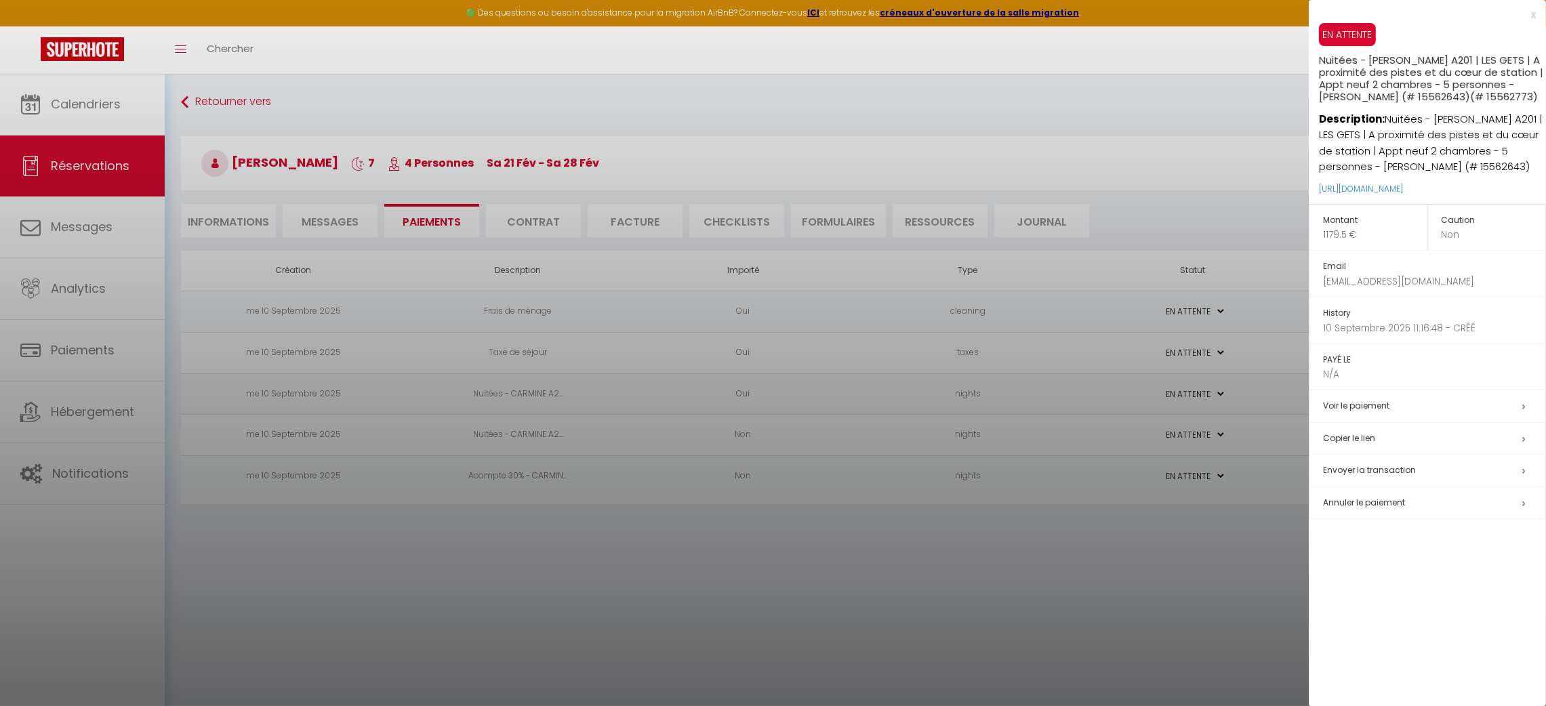
click at [771, 507] on div at bounding box center [773, 353] width 1546 height 706
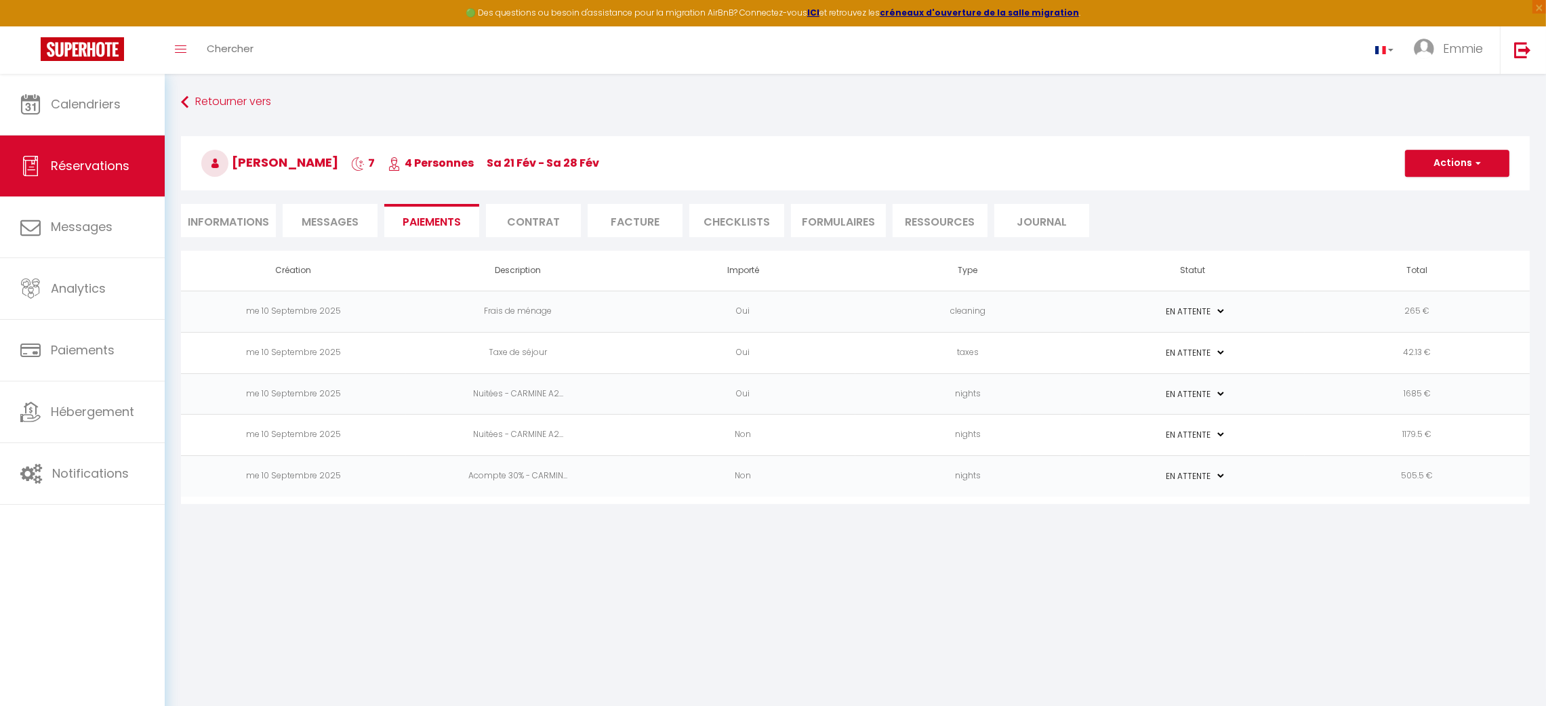
click at [777, 390] on td "Oui" at bounding box center [742, 393] width 225 height 41
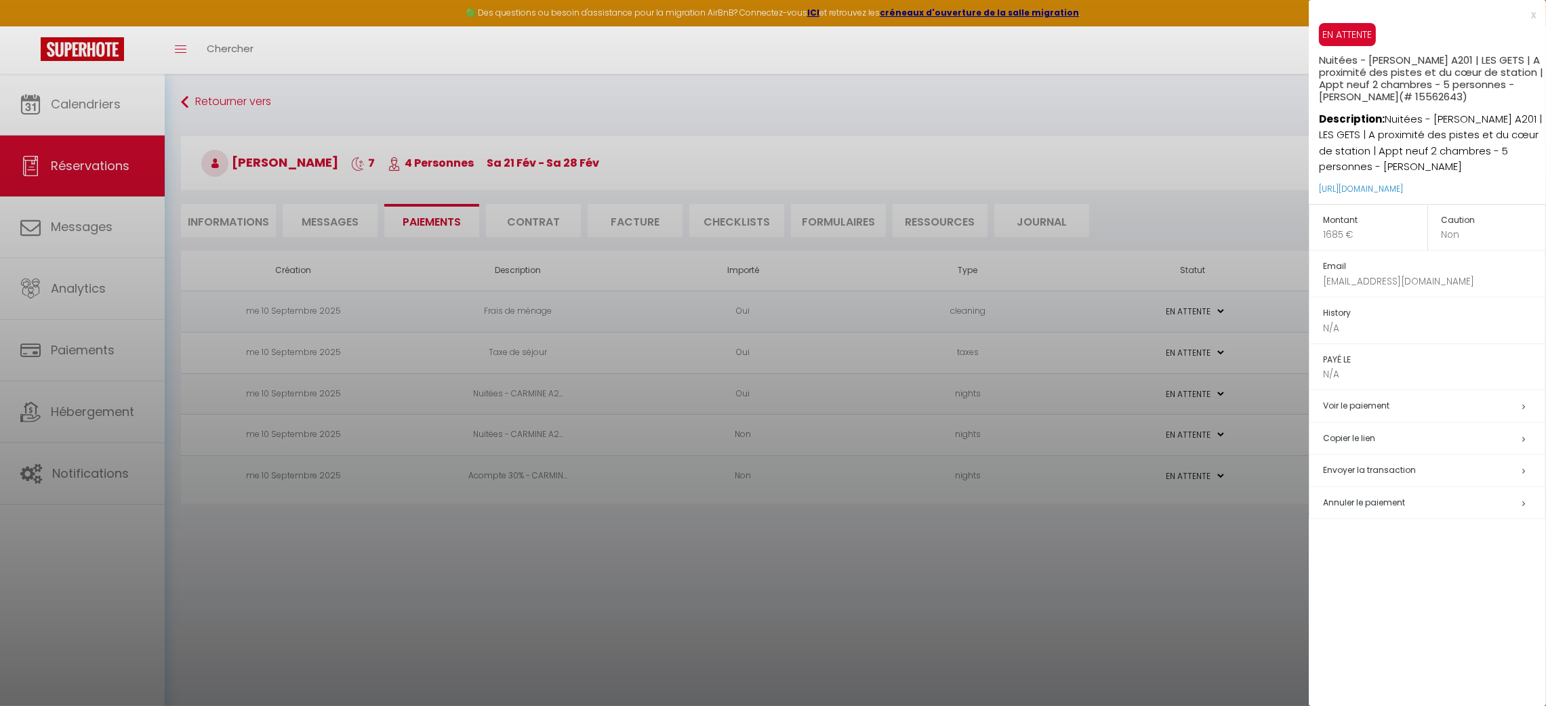
drag, startPoint x: 777, startPoint y: 389, endPoint x: 1404, endPoint y: 555, distance: 648.5
click at [1404, 555] on div "x EN ATTENTE Nuitées - CARMINE A201 | LES GETS | A proximité des pistes et du c…" at bounding box center [1427, 353] width 237 height 706
click at [1397, 503] on span "Annuler le paiement" at bounding box center [1364, 503] width 82 height 12
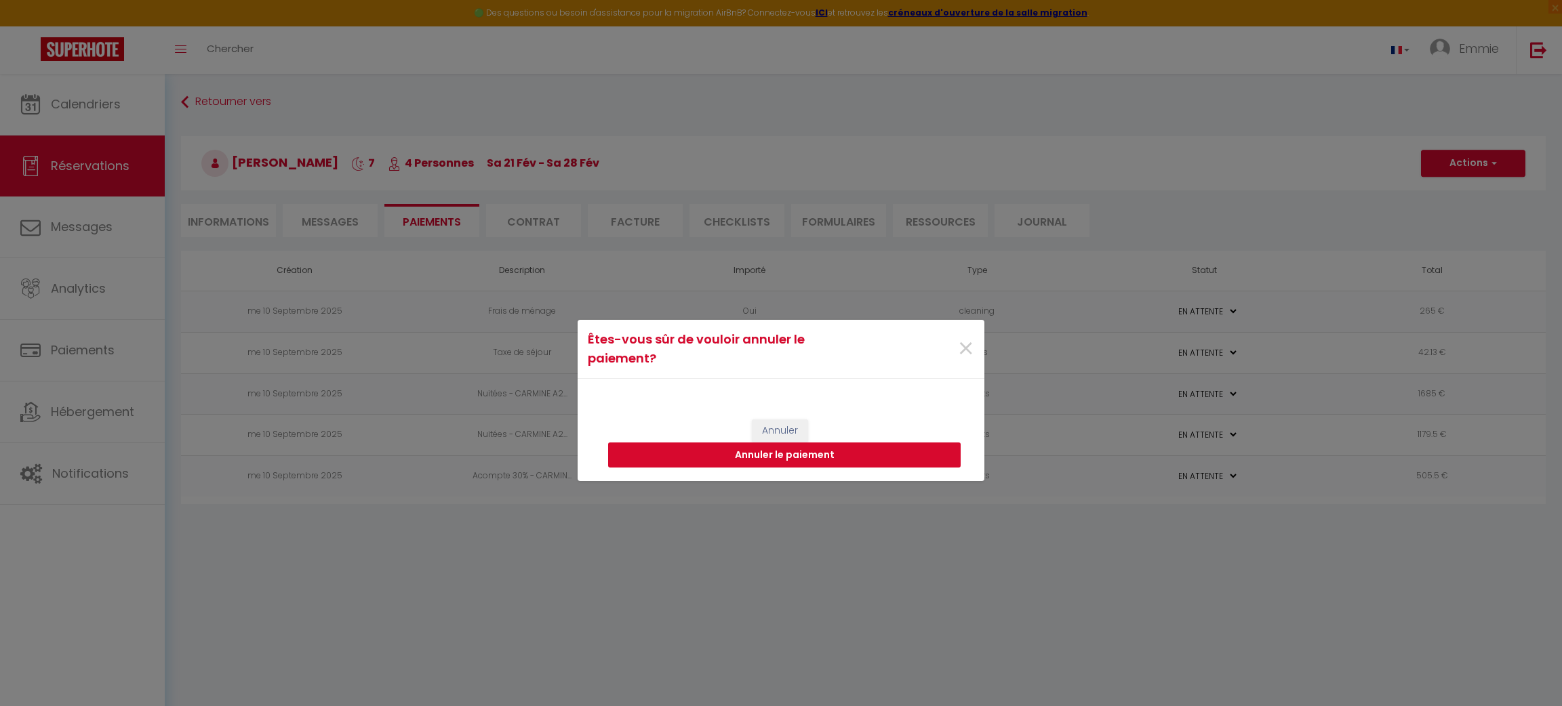
click at [856, 457] on button "Annuler le paiement" at bounding box center [784, 456] width 352 height 26
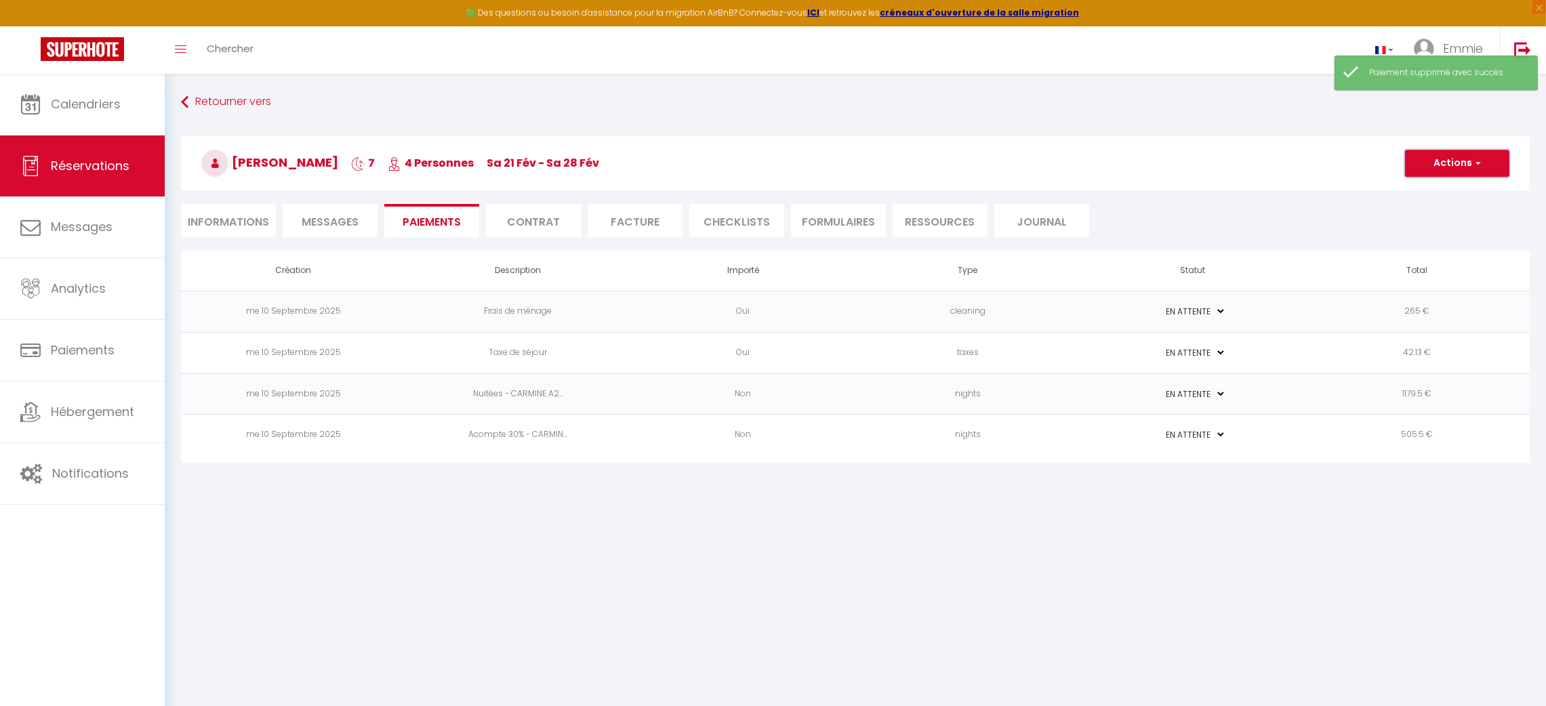
click at [1454, 153] on button "Actions" at bounding box center [1457, 163] width 104 height 27
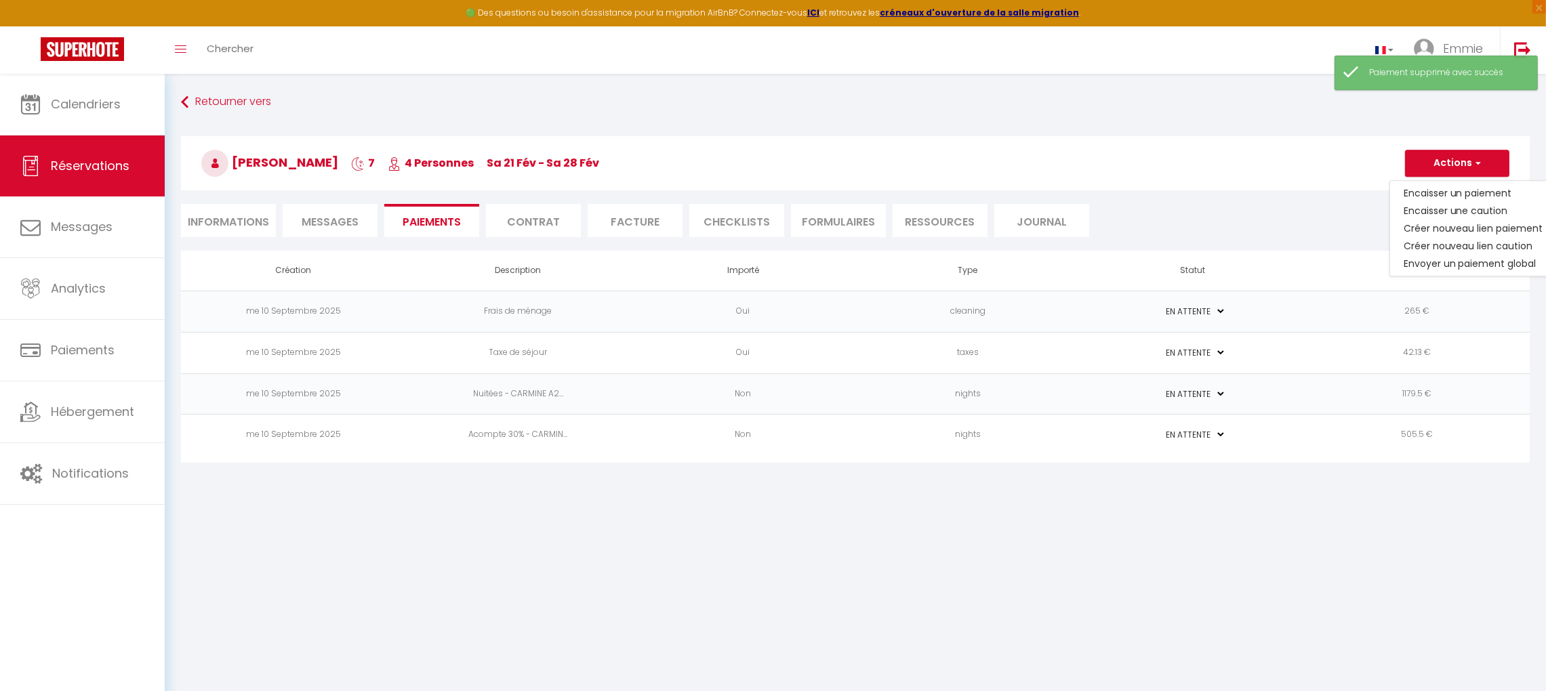
click at [1254, 150] on h3 "Thibaut Martin 7 4 Personnes sa 21 Fév - sa 28 Fév" at bounding box center [855, 163] width 1349 height 54
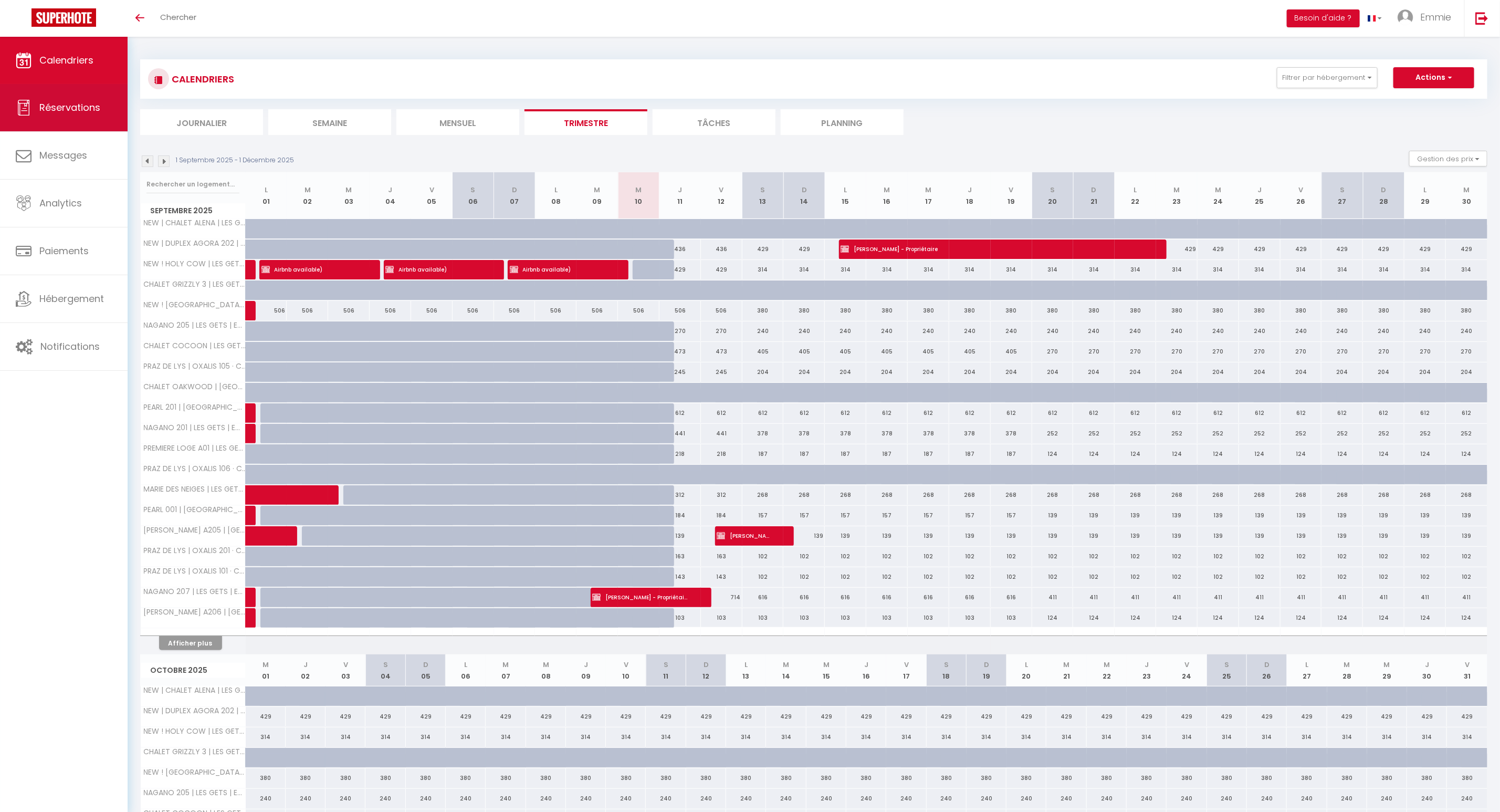
click at [76, 108] on span "Réservations" at bounding box center [70, 107] width 61 height 13
select select "not_cancelled"
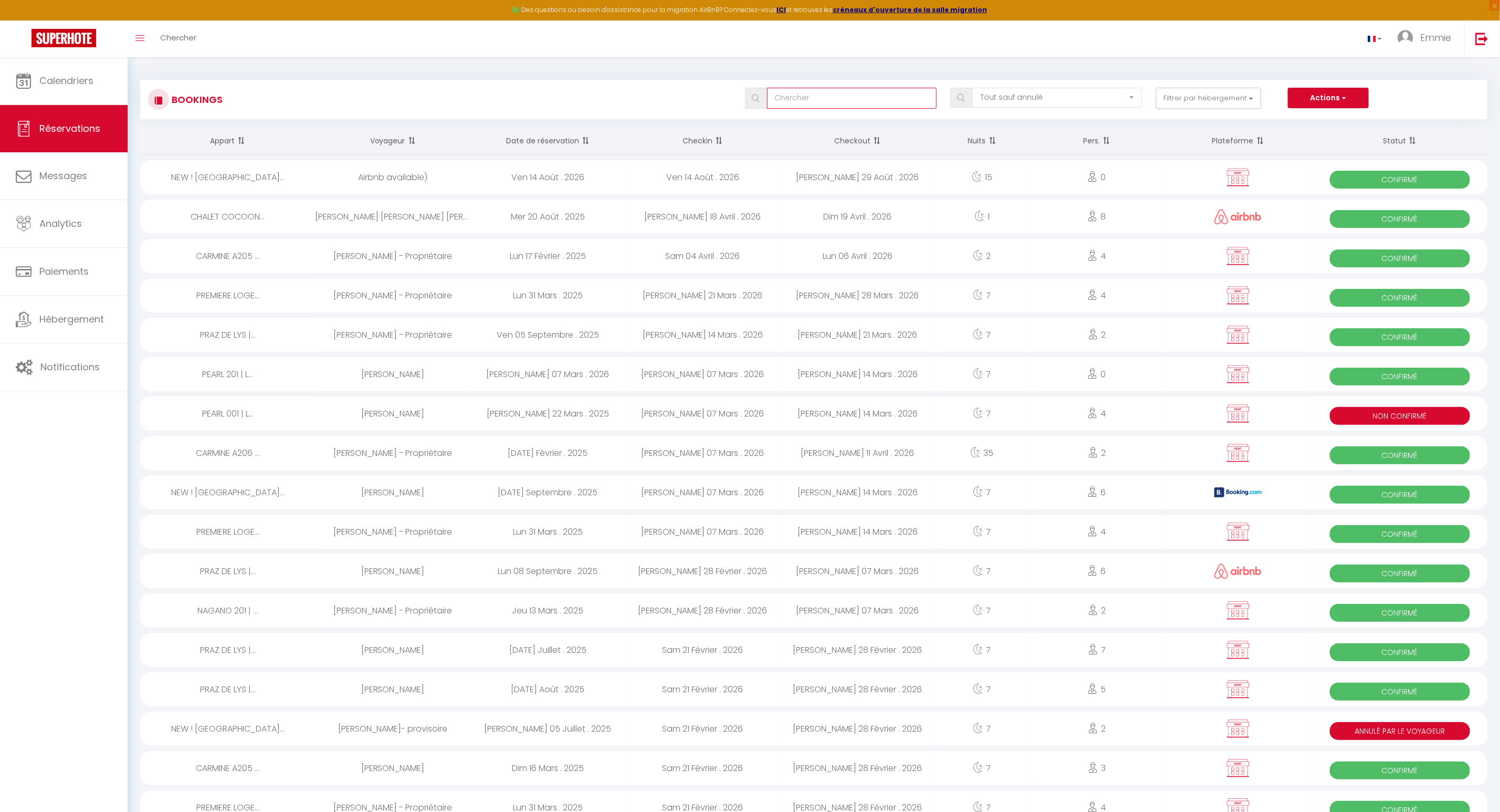
click at [875, 95] on input "text" at bounding box center [851, 98] width 170 height 21
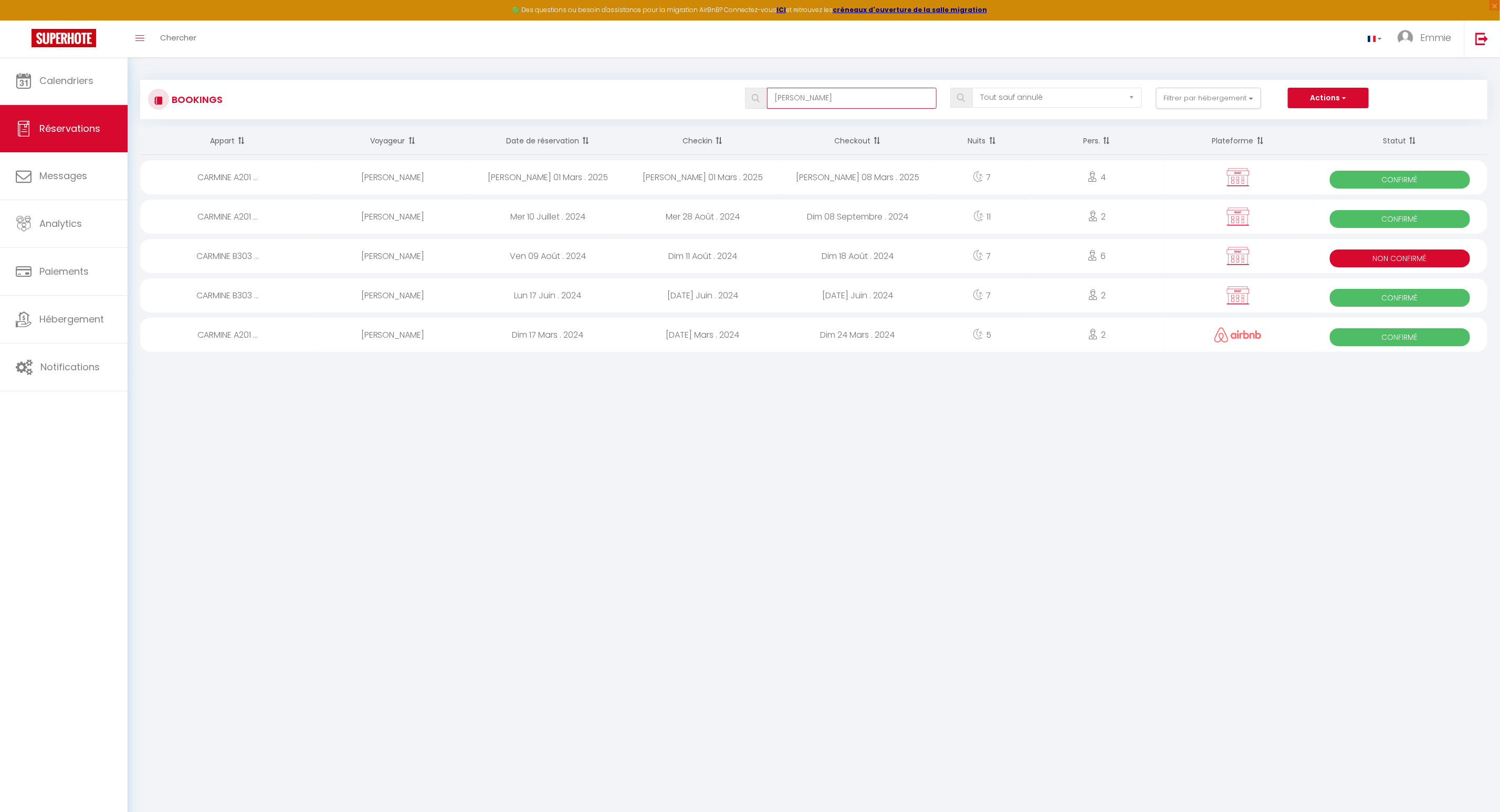
type input "martin"
click at [659, 178] on div "Sam 01 Mars . 2025" at bounding box center [703, 177] width 155 height 34
select select "OK"
select select "1"
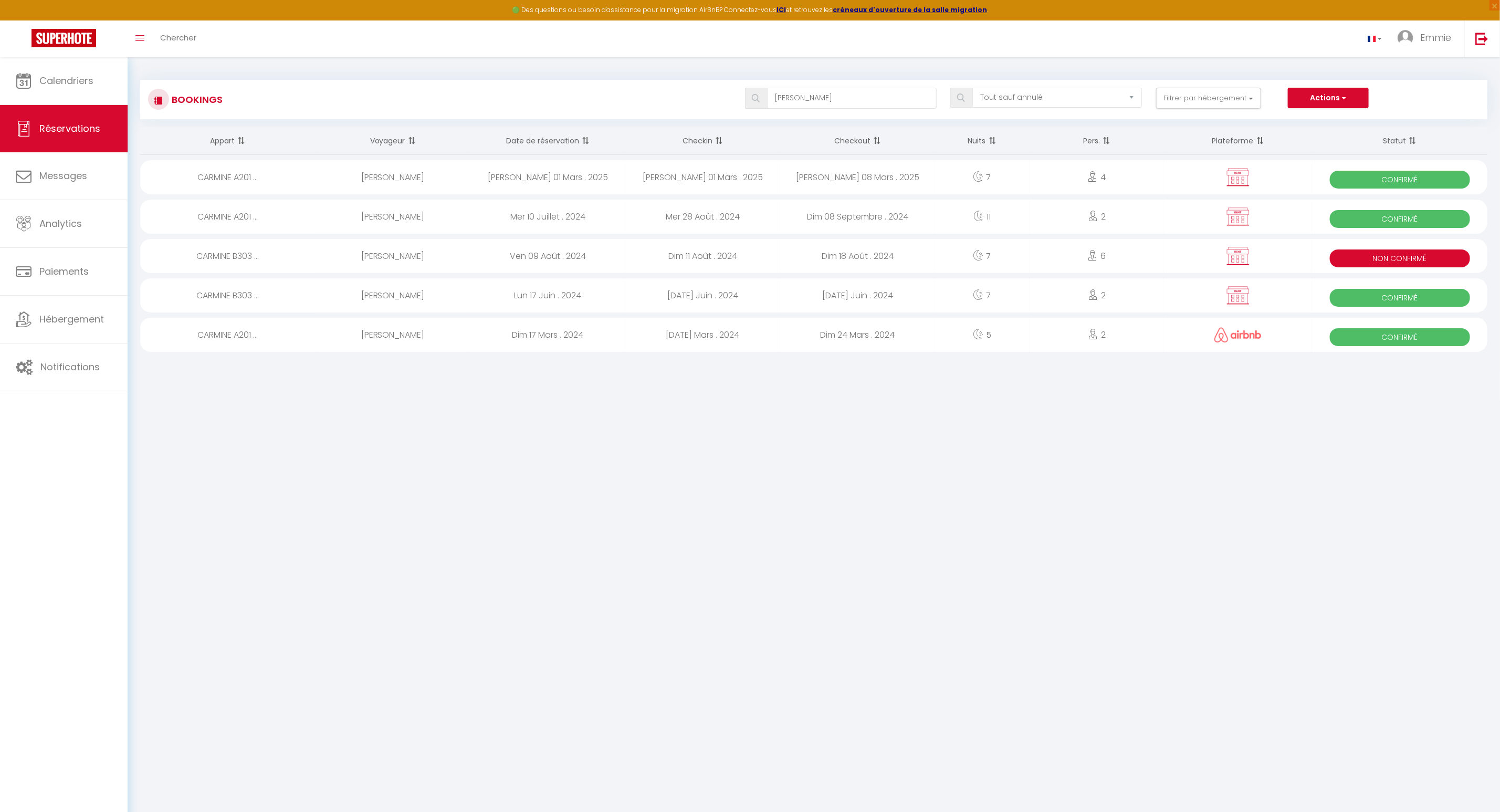
select select "1"
select select "0"
select select
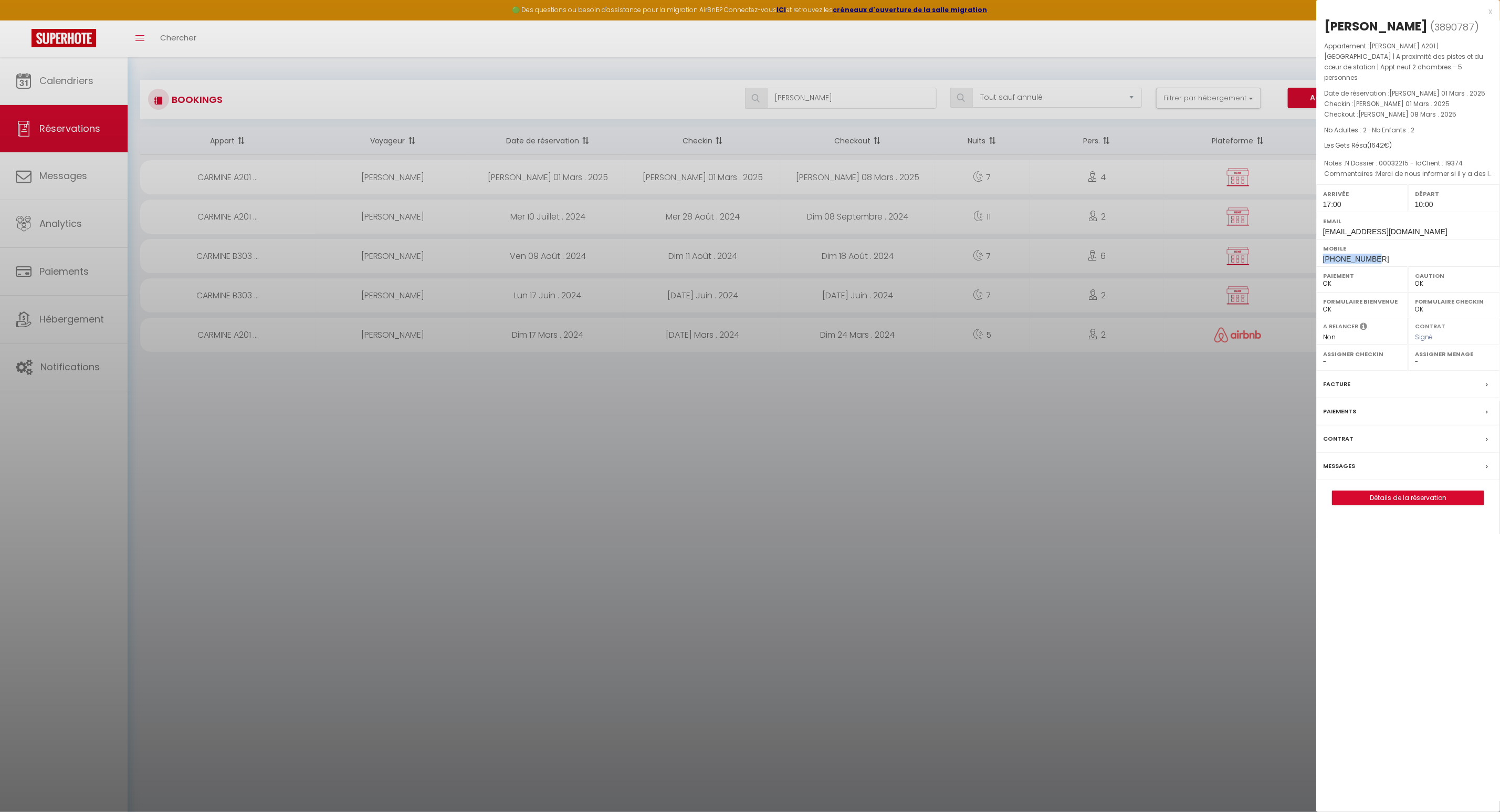
drag, startPoint x: 1372, startPoint y: 248, endPoint x: 1322, endPoint y: 249, distance: 50.0
click at [1322, 249] on div "Mobile +32498175847" at bounding box center [1408, 252] width 184 height 27
copy span "[PHONE_NUMBER]"
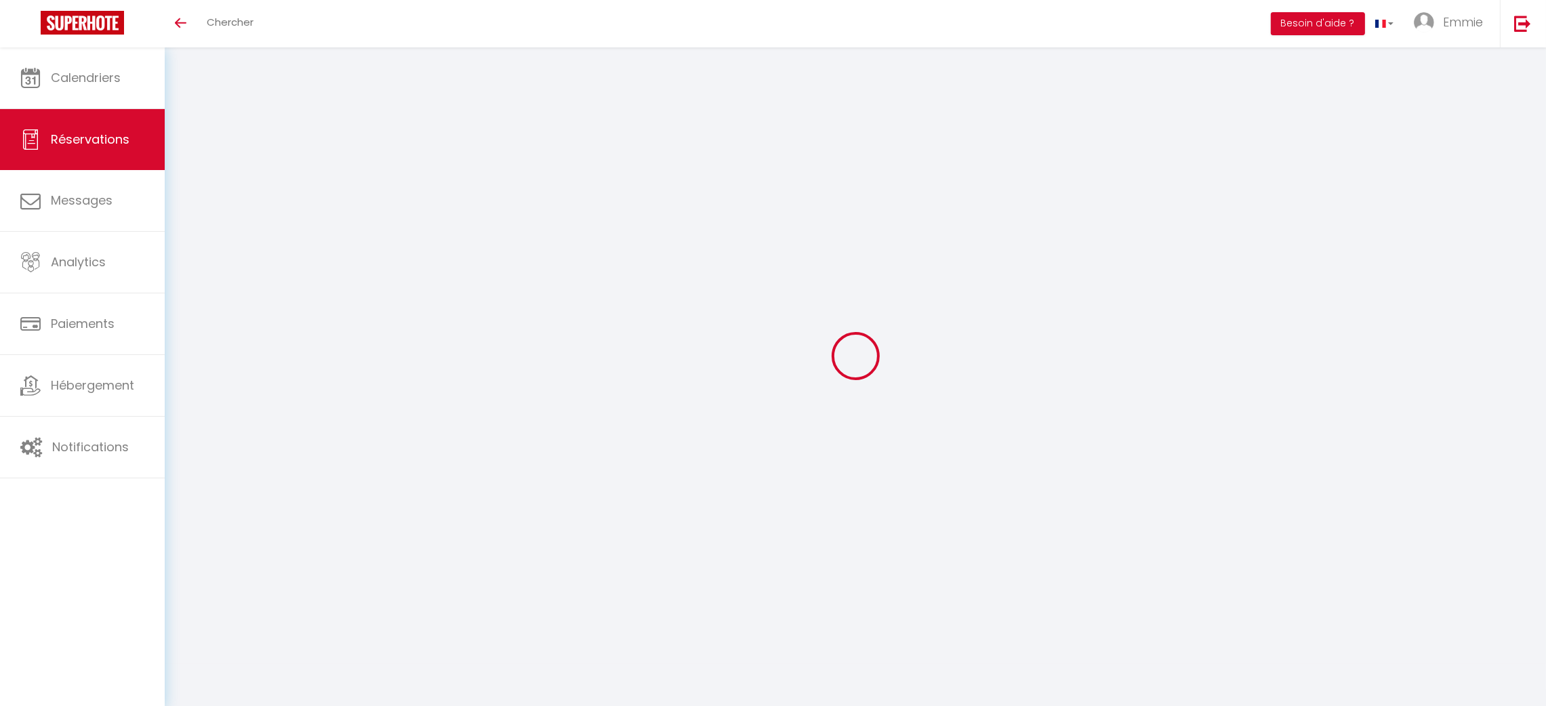
select select "cleaning"
select select "taxes"
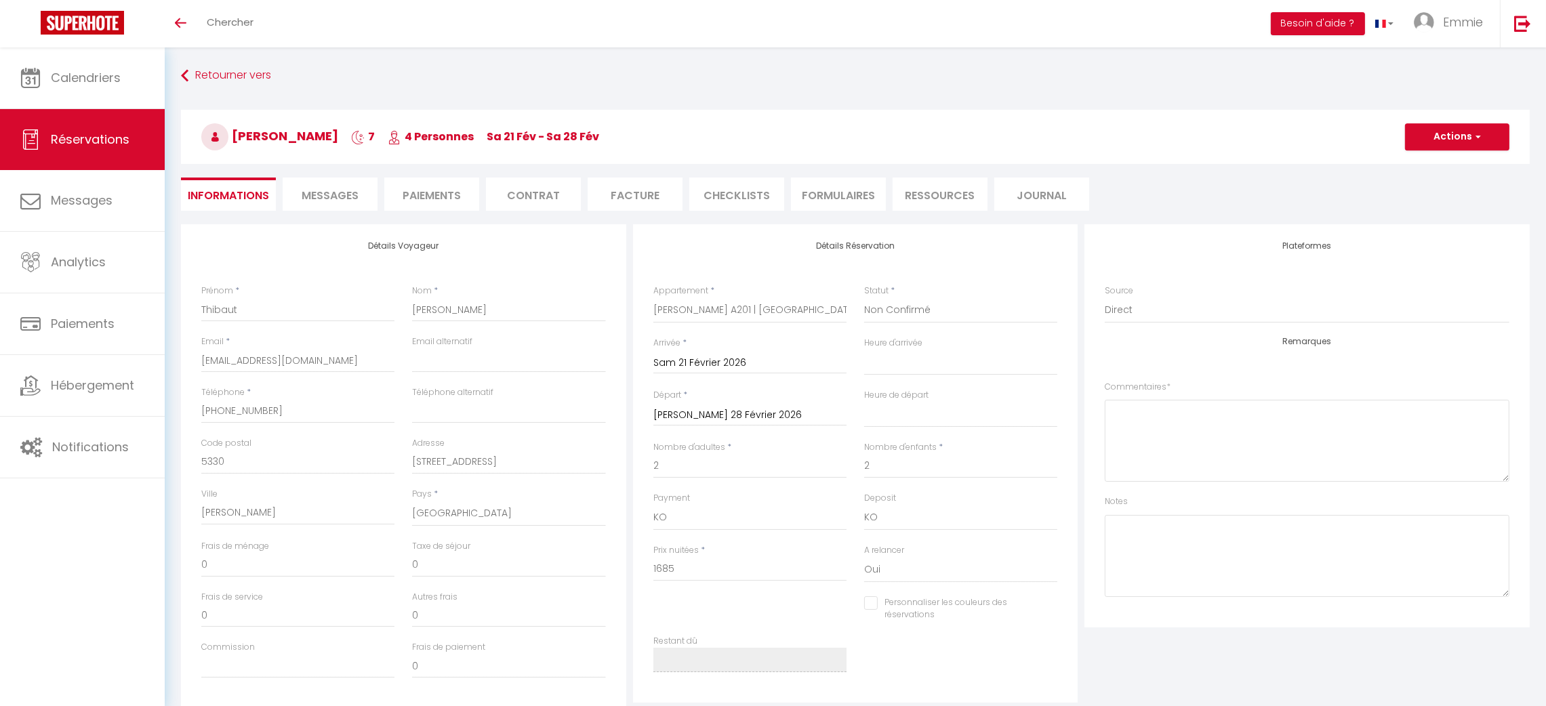
select select
checkbox input "false"
select select
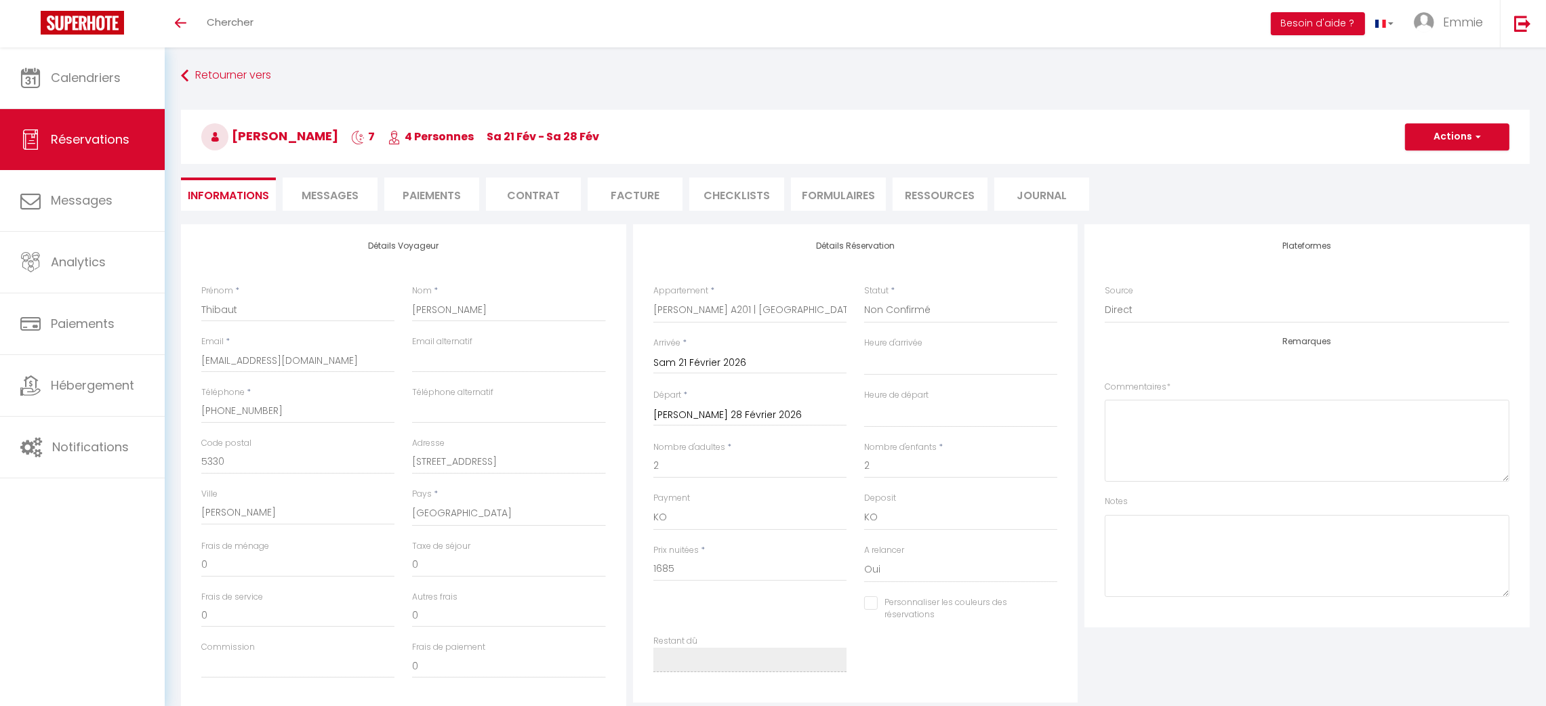
checkbox input "false"
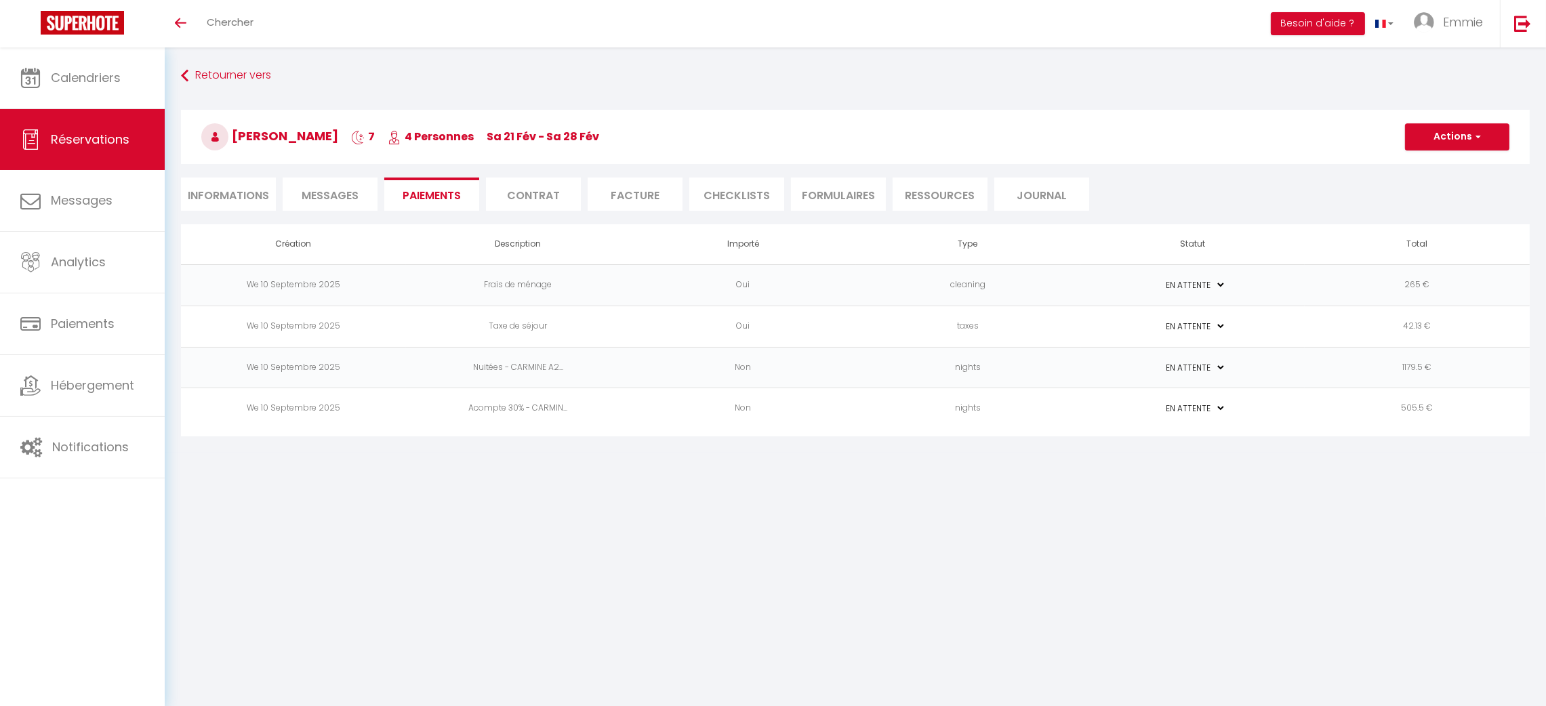
click at [546, 188] on li "Contrat" at bounding box center [533, 194] width 95 height 33
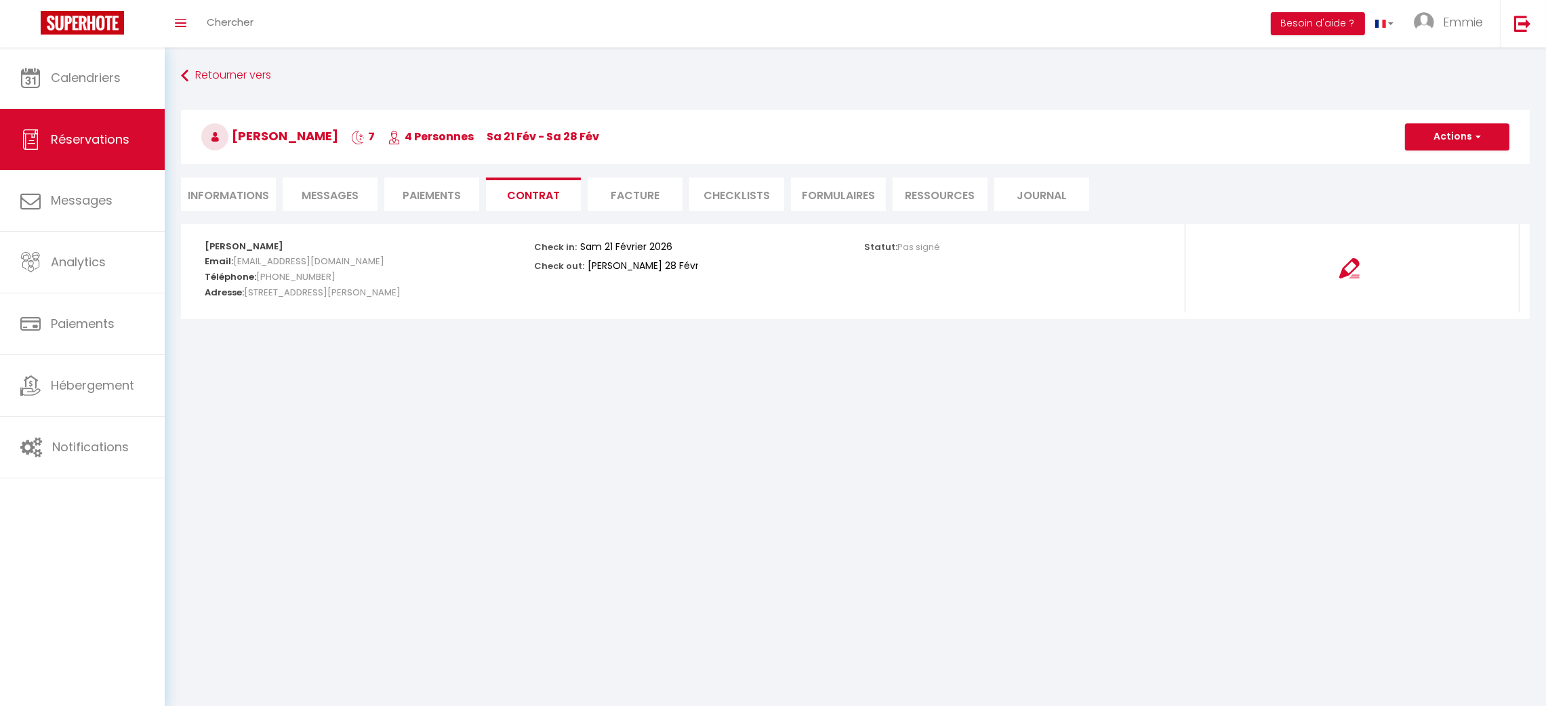
click at [641, 195] on li "Facture" at bounding box center [635, 194] width 95 height 33
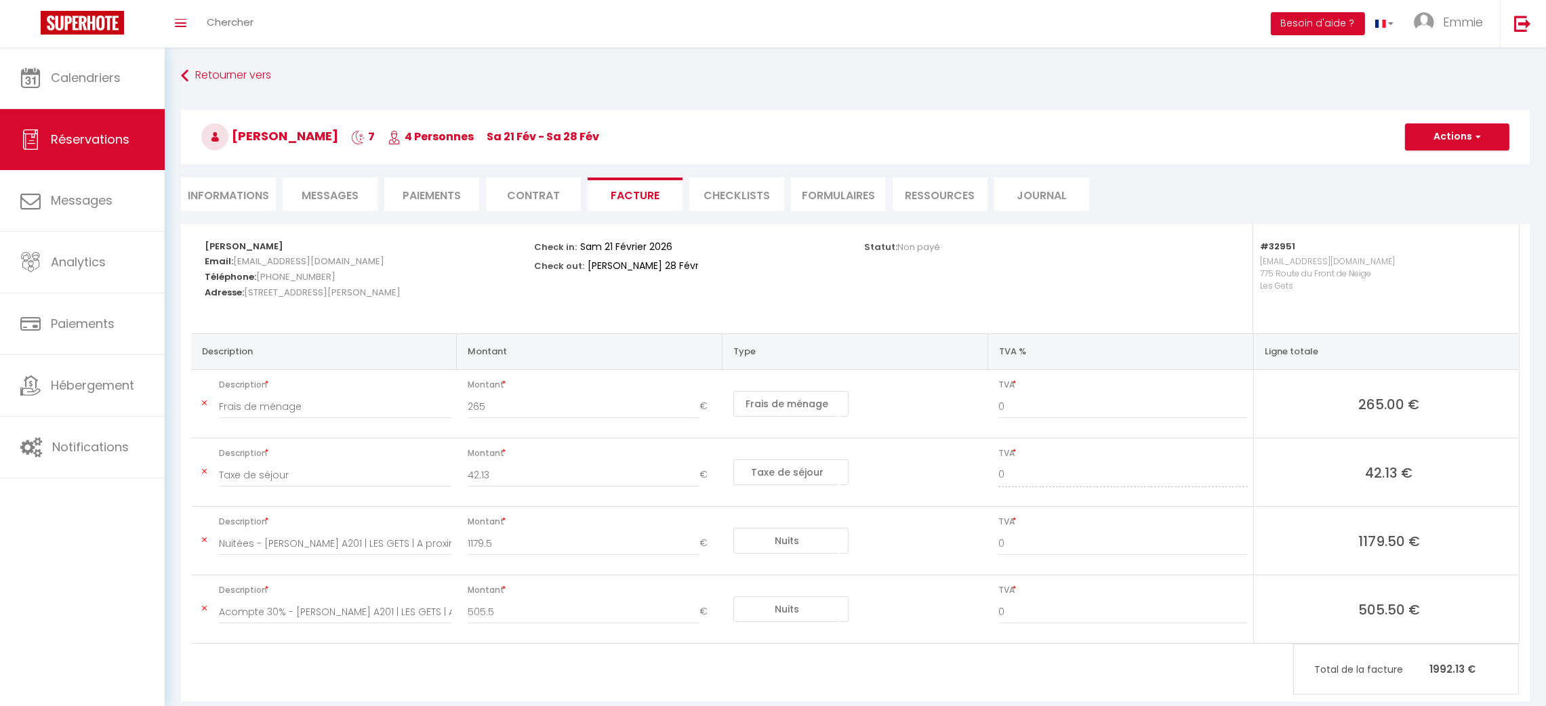
click at [517, 197] on li "Contrat" at bounding box center [533, 194] width 95 height 33
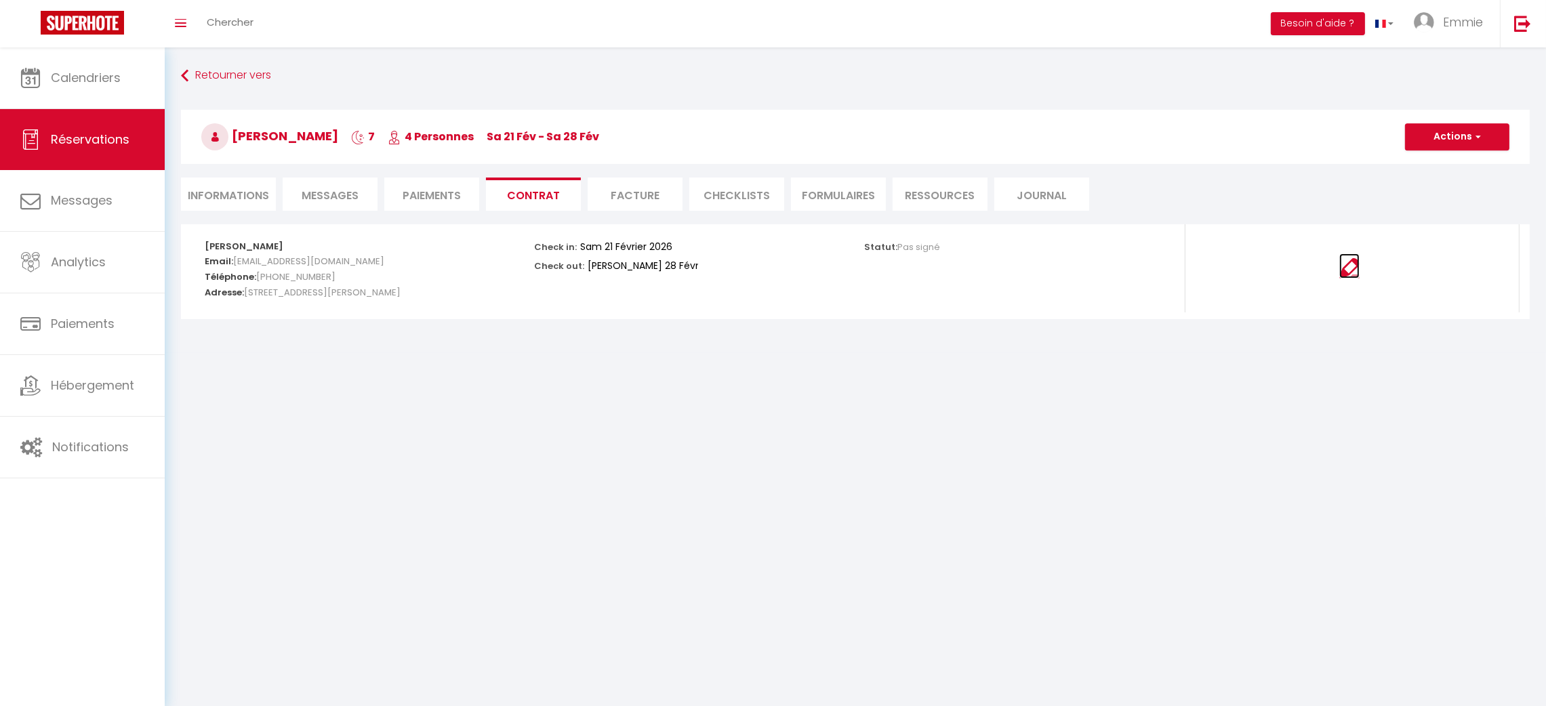
click at [1347, 268] on img at bounding box center [1349, 268] width 20 height 20
click at [428, 198] on li "Paiements" at bounding box center [431, 194] width 95 height 33
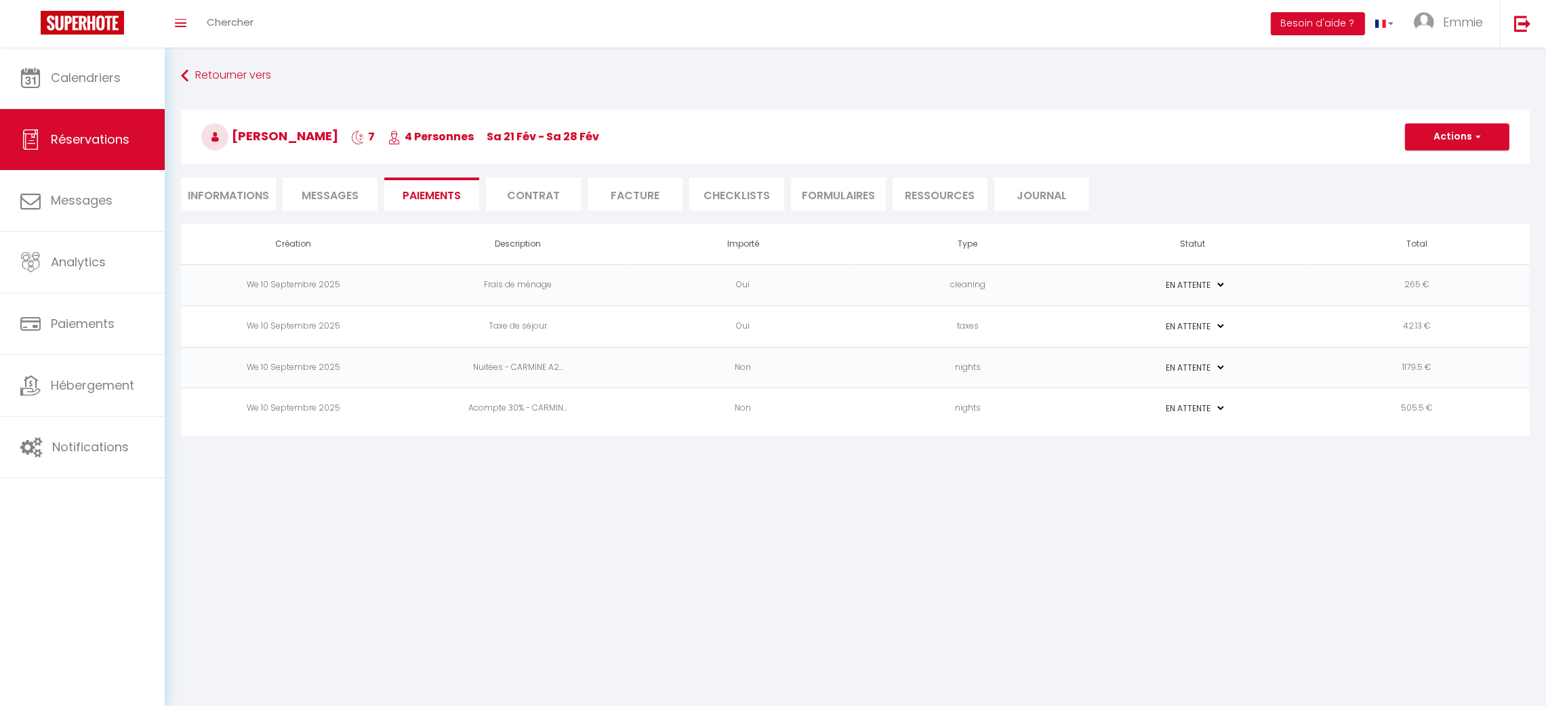
click at [739, 362] on td "Non" at bounding box center [742, 367] width 225 height 41
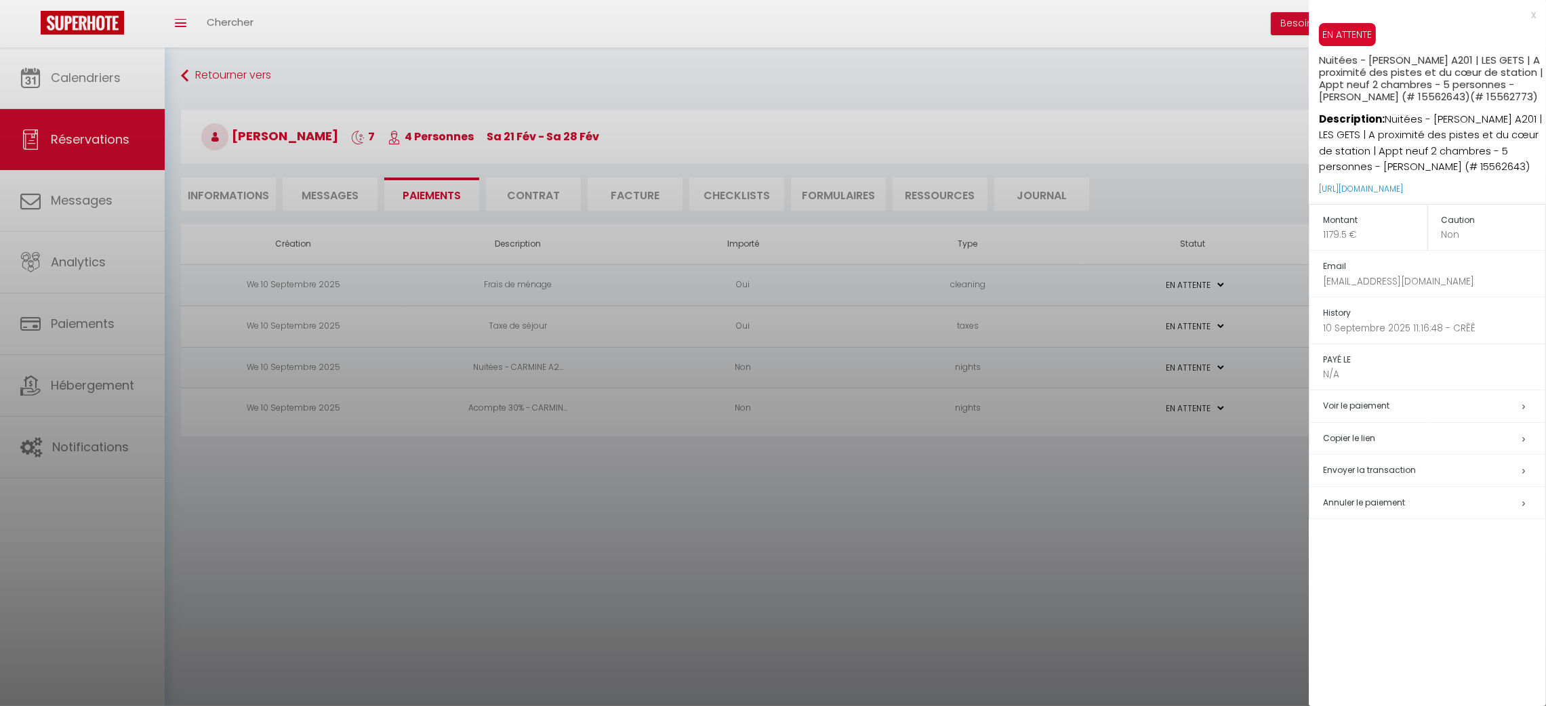
click at [769, 483] on div at bounding box center [773, 353] width 1546 height 706
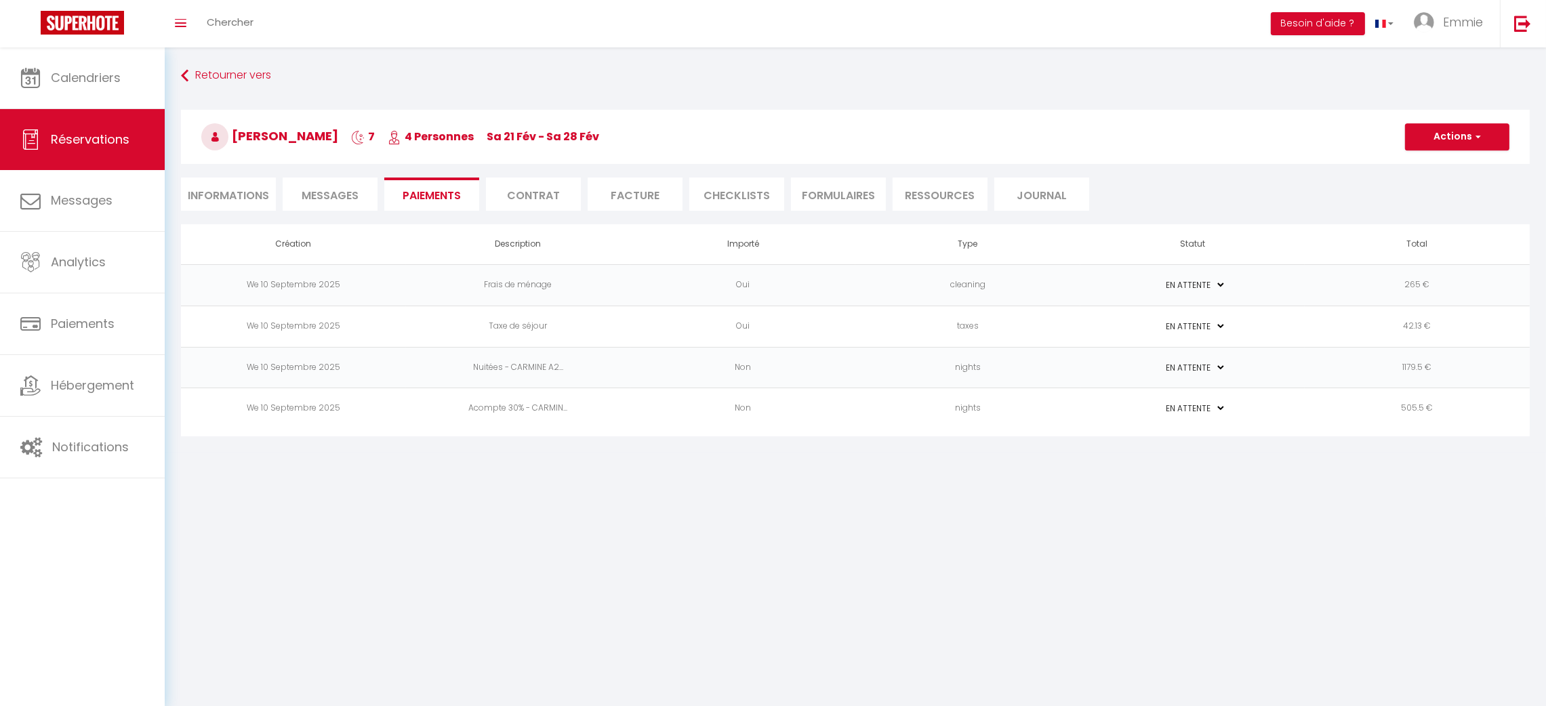
click at [540, 189] on li "Contrat" at bounding box center [533, 194] width 95 height 33
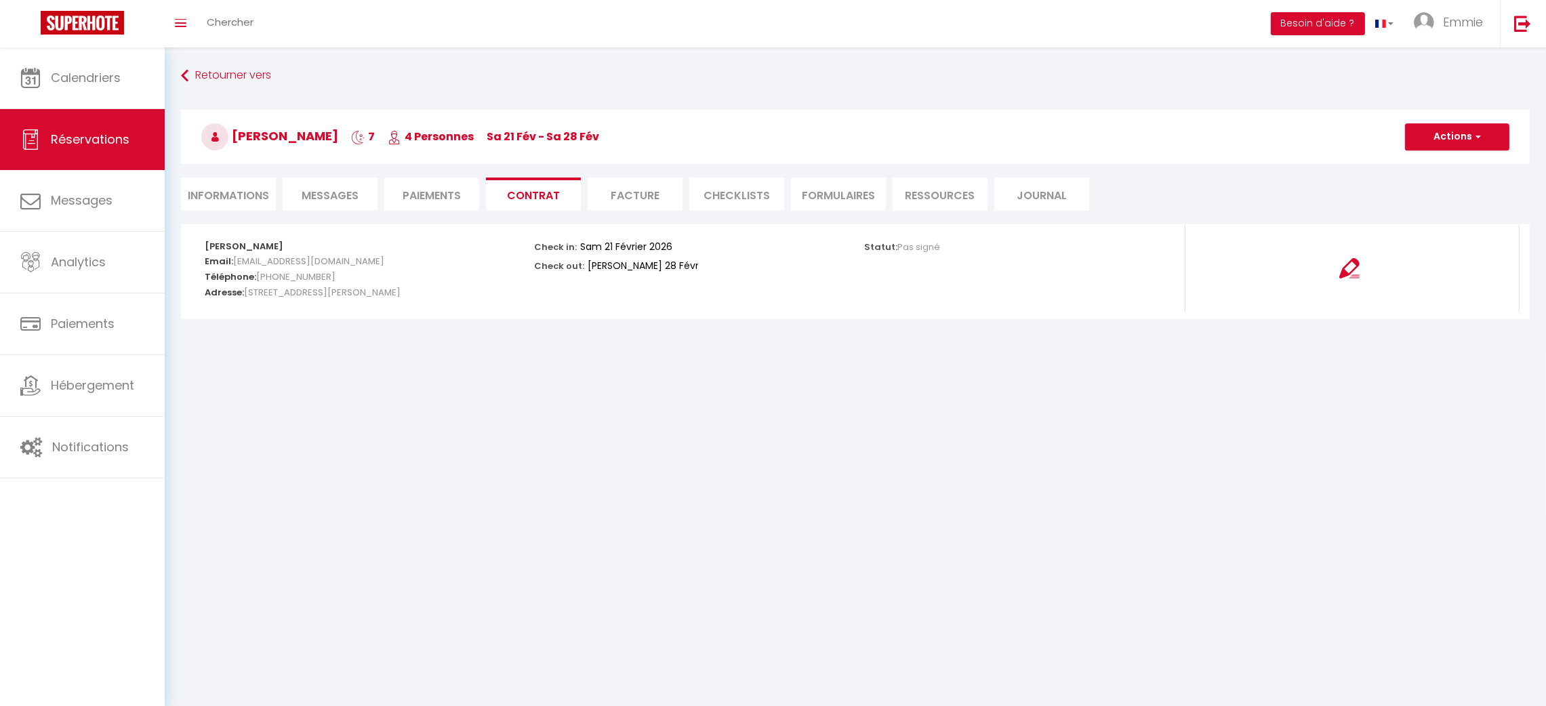
click at [623, 186] on li "Facture" at bounding box center [635, 194] width 95 height 33
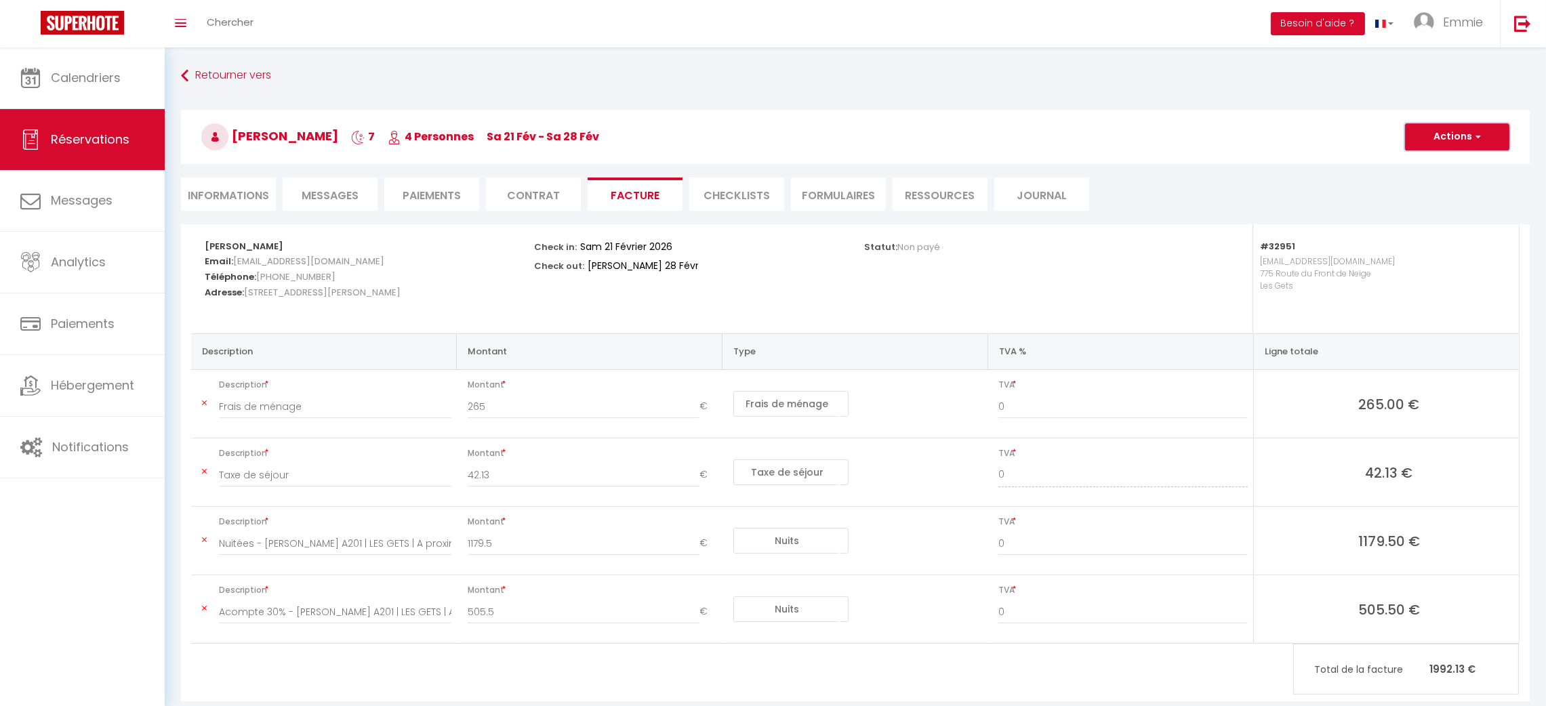
click at [1458, 141] on button "Actions" at bounding box center [1457, 136] width 104 height 27
click at [1457, 181] on link "Aperçu et éditer" at bounding box center [1447, 185] width 114 height 18
click at [317, 205] on li "Messages" at bounding box center [330, 194] width 95 height 33
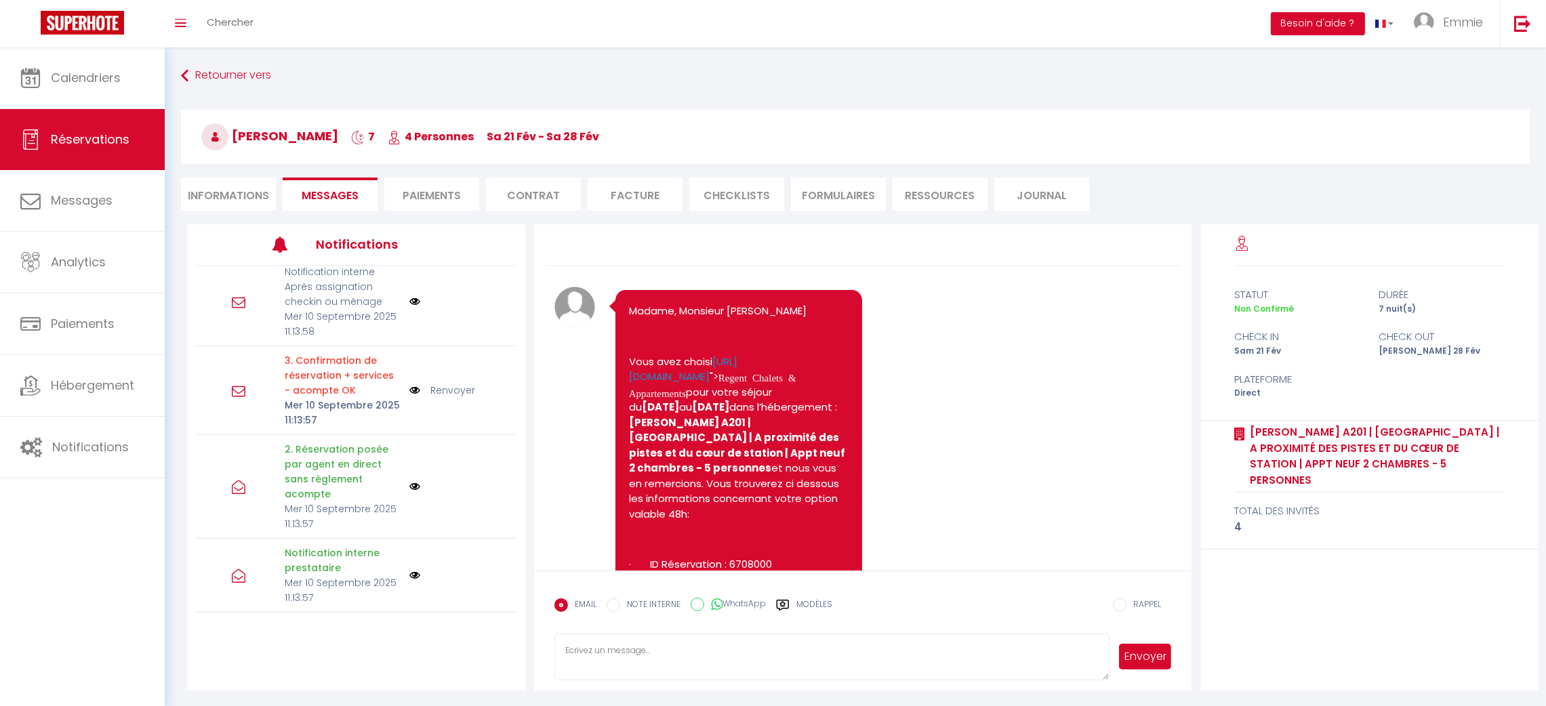
scroll to position [47, 0]
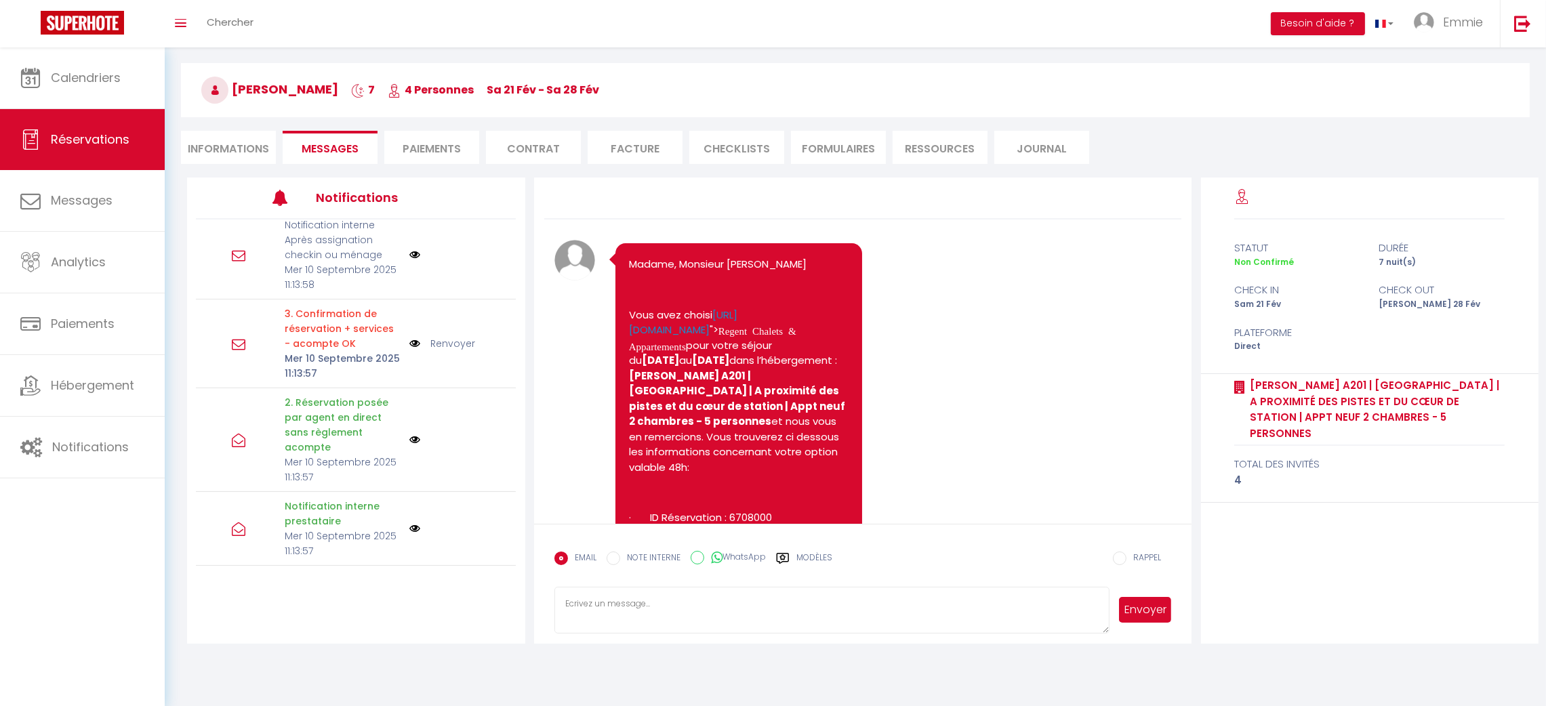
select select
click at [216, 145] on li "Informations" at bounding box center [228, 147] width 95 height 33
select select
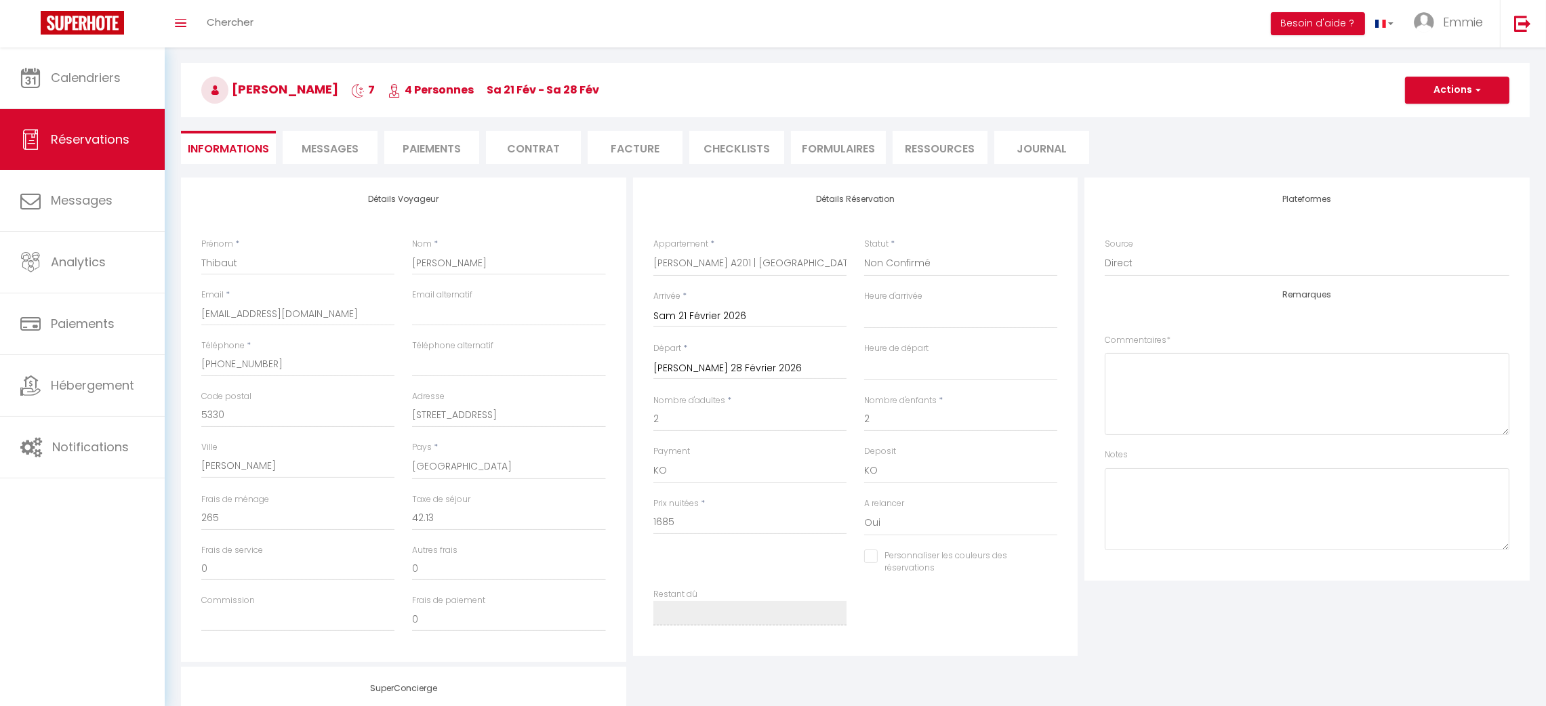
select select
checkbox input "false"
select select
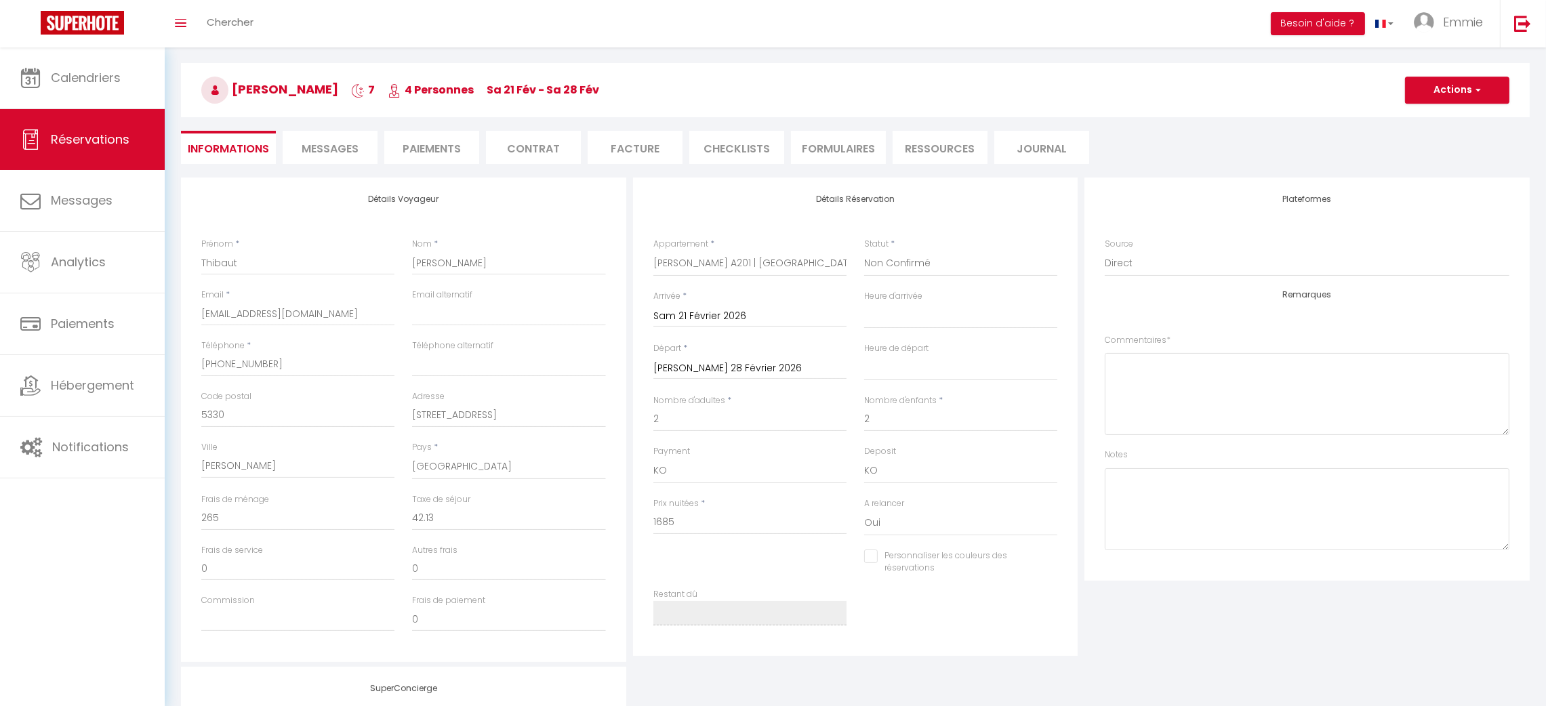
checkbox input "false"
select select
checkbox input "false"
select select
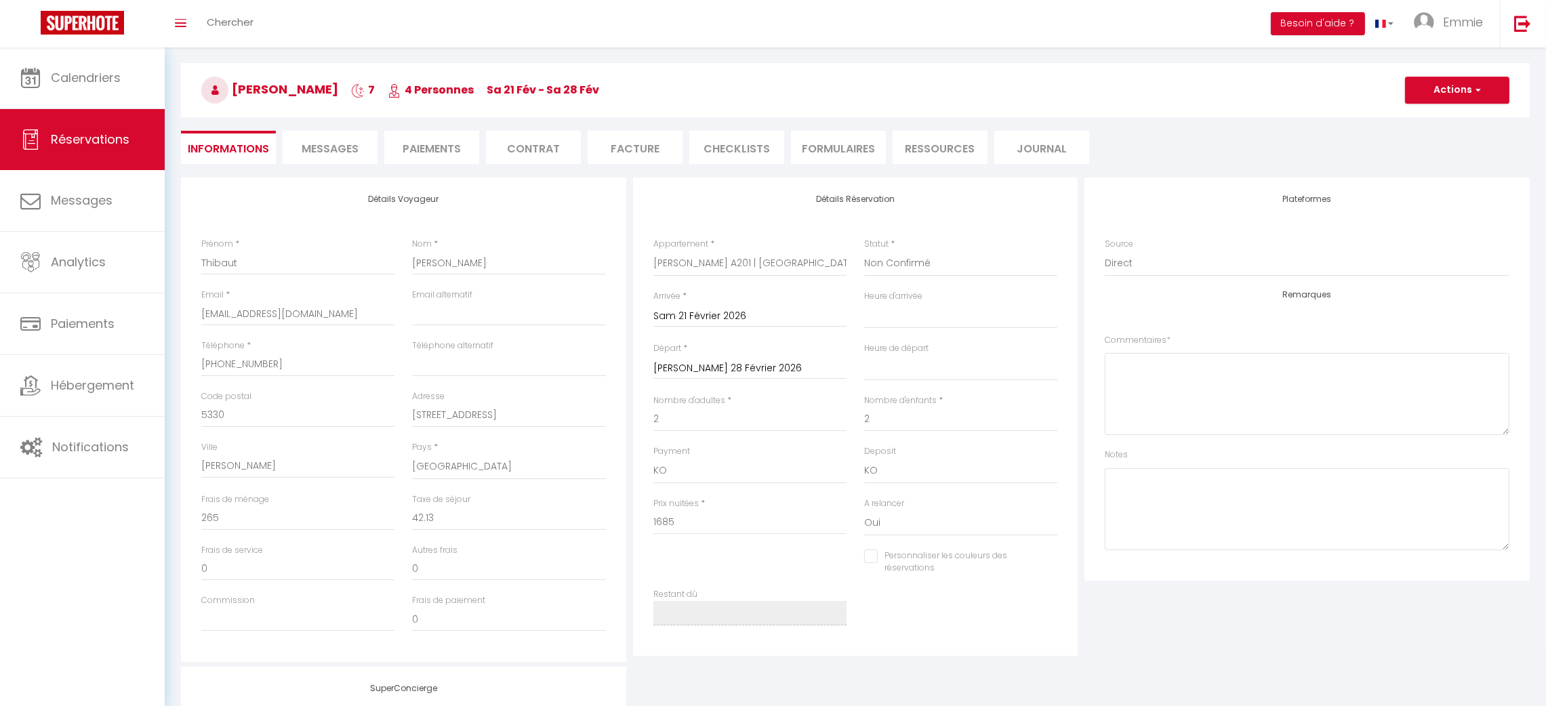
select select
checkbox input "false"
select select
checkbox input "false"
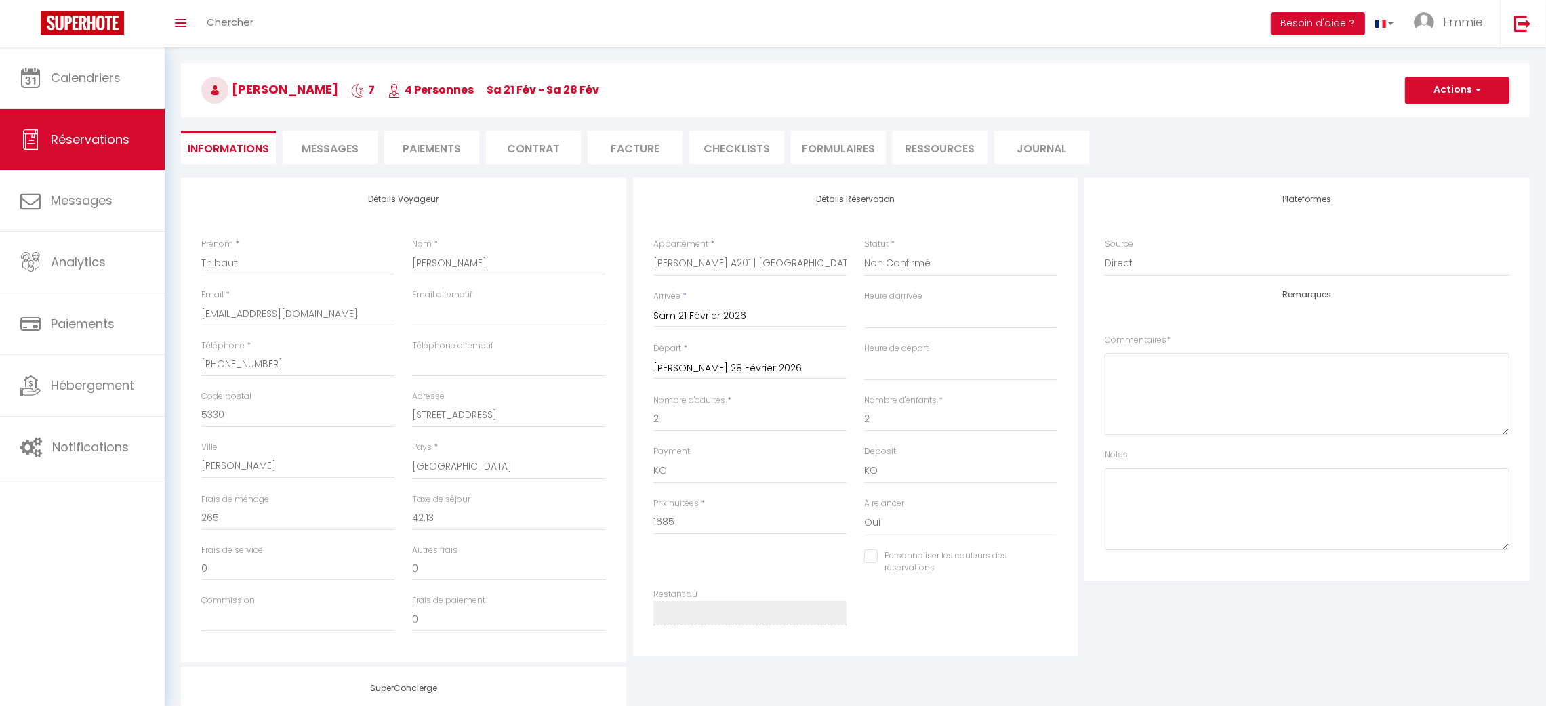
click at [450, 144] on li "Paiements" at bounding box center [431, 147] width 95 height 33
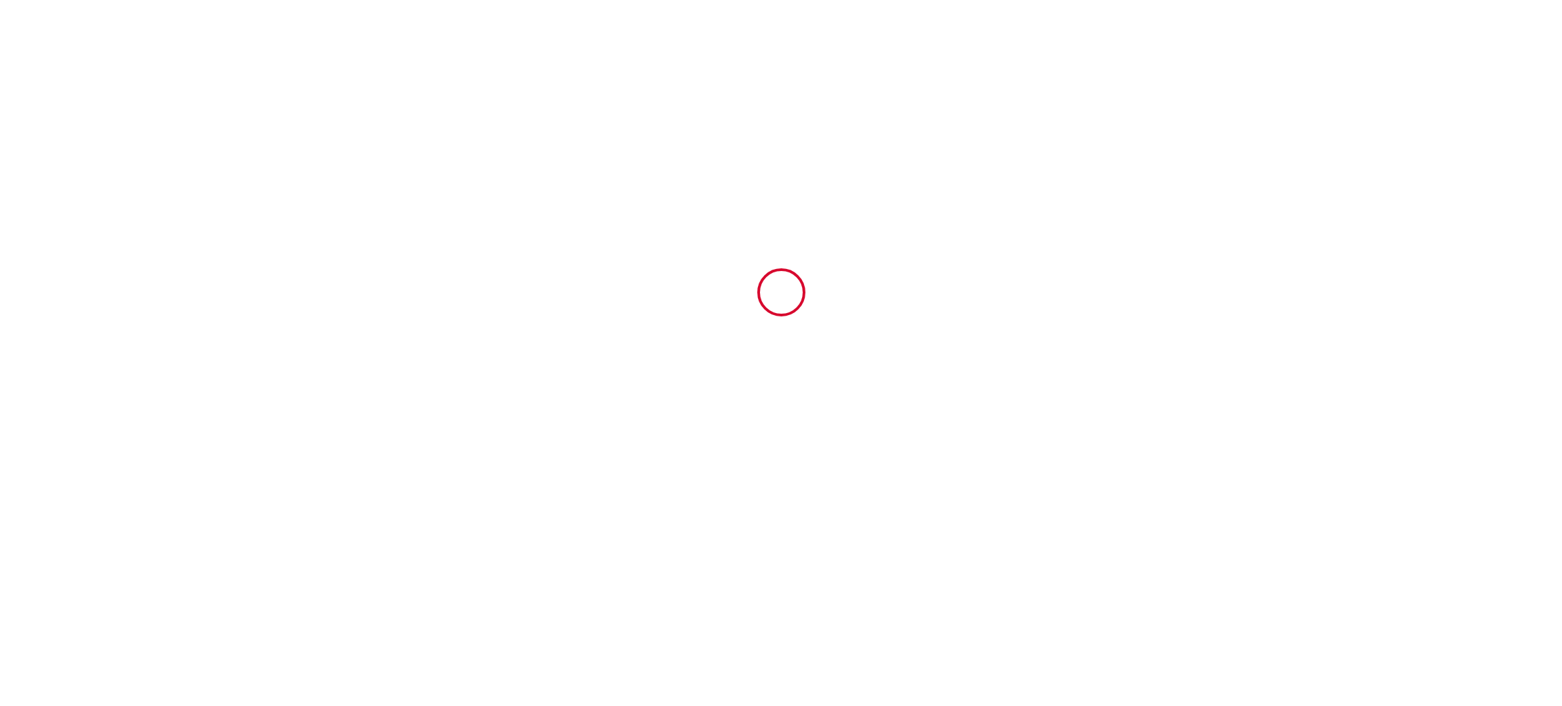
type input "6708000"
type input "[PERSON_NAME] A201 | [GEOGRAPHIC_DATA] | A proximité des pistes et du cœur de s…"
type input "775 Route du Front de Neige"
type input "74260"
type input "Les Gets"
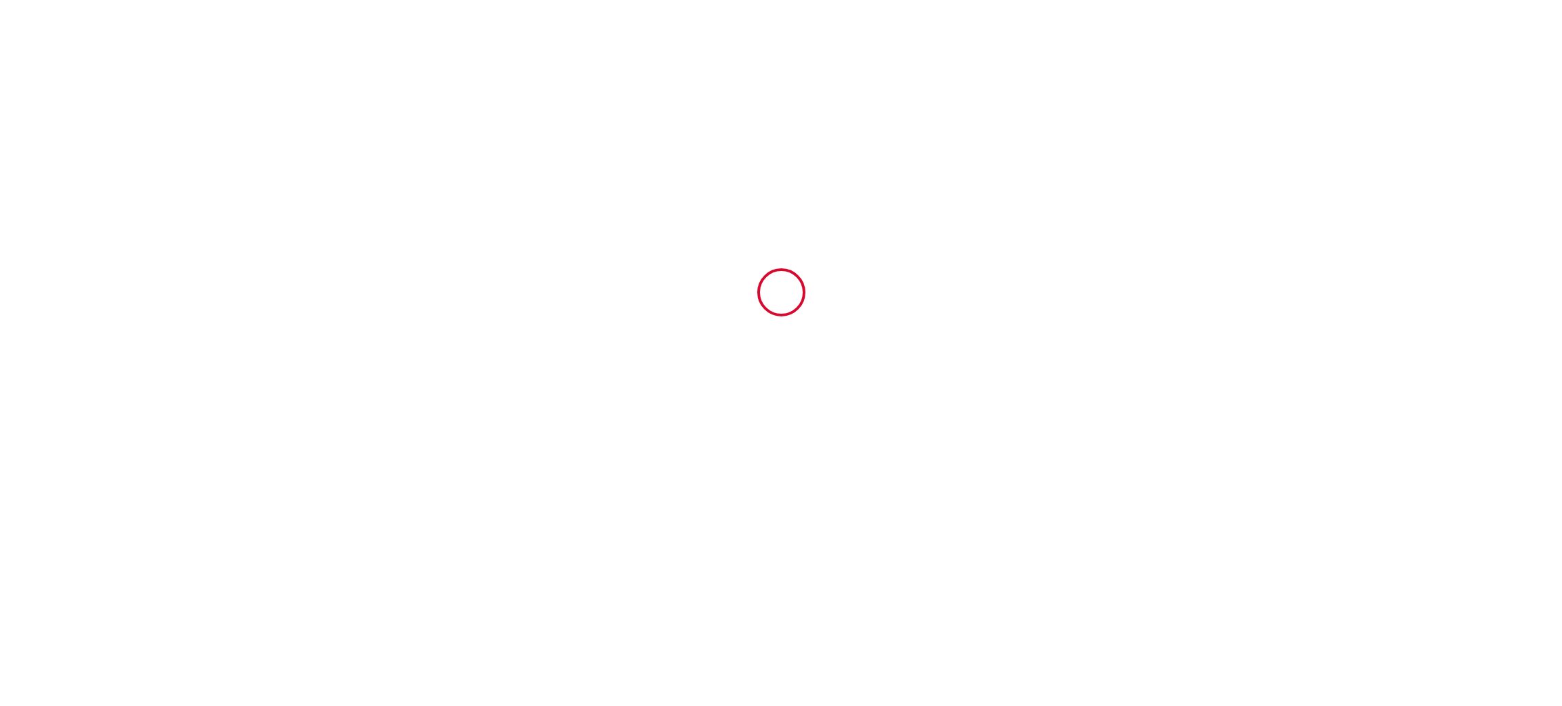
type input "[GEOGRAPHIC_DATA]"
type input "21 Sat February 2026"
type input "28 Sat February 2026"
type input "2"
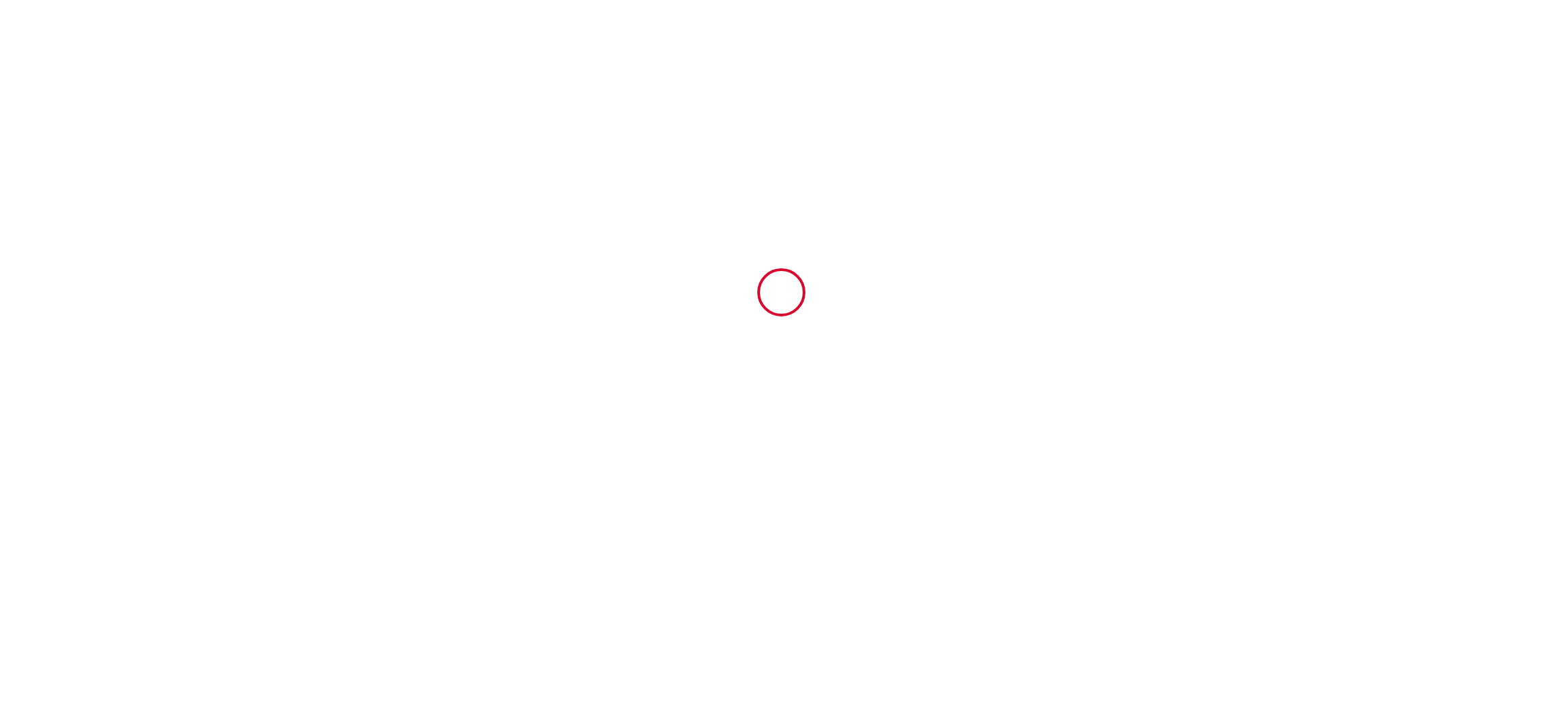
type input "1000"
type input "1992.13"
type input "SAS"
type input "Regent Chalets & Appartements"
type input "180 rue du Vieux Village"
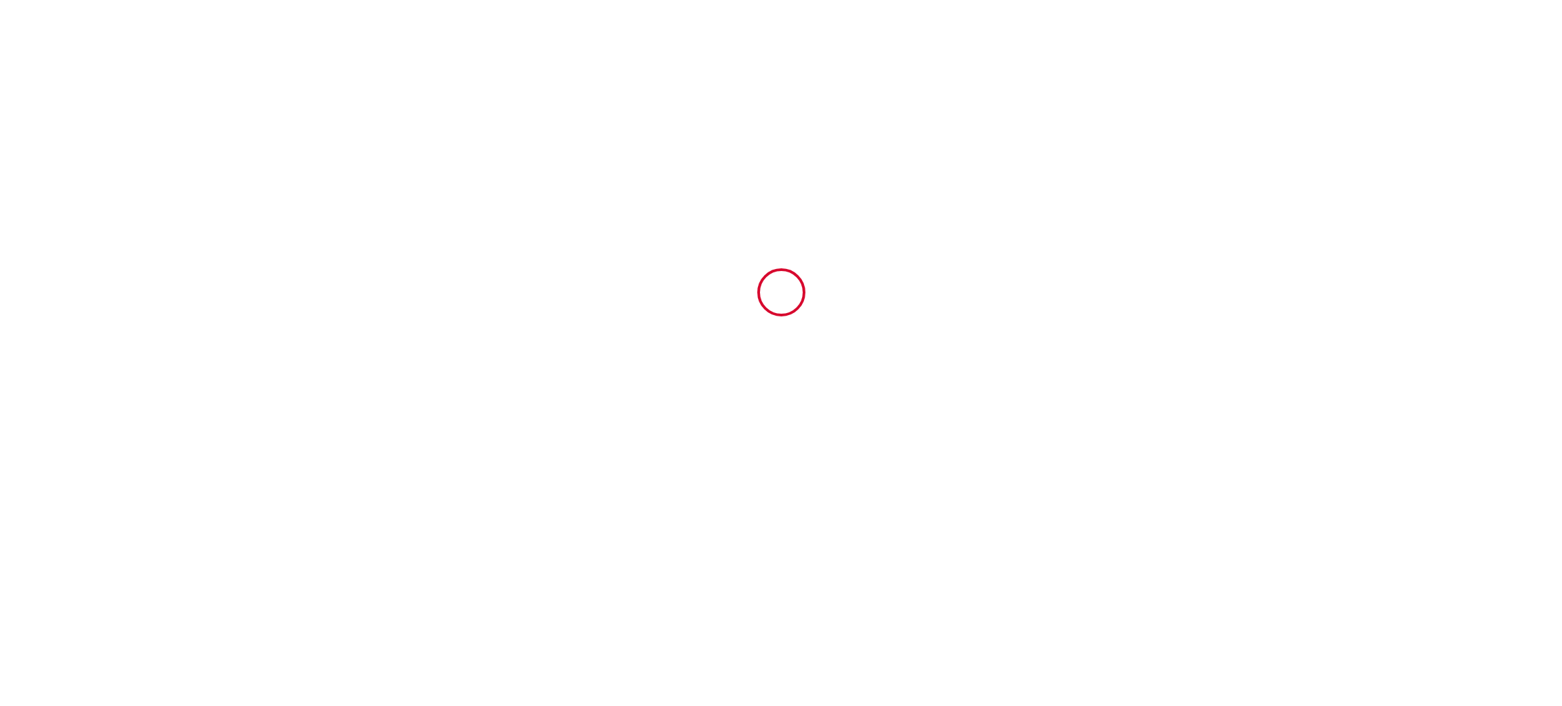
type input "74260"
type input "LES GETS"
type input "[GEOGRAPHIC_DATA]"
type input "[EMAIL_ADDRESS][DOMAIN_NAME]"
type input "Thibaut"
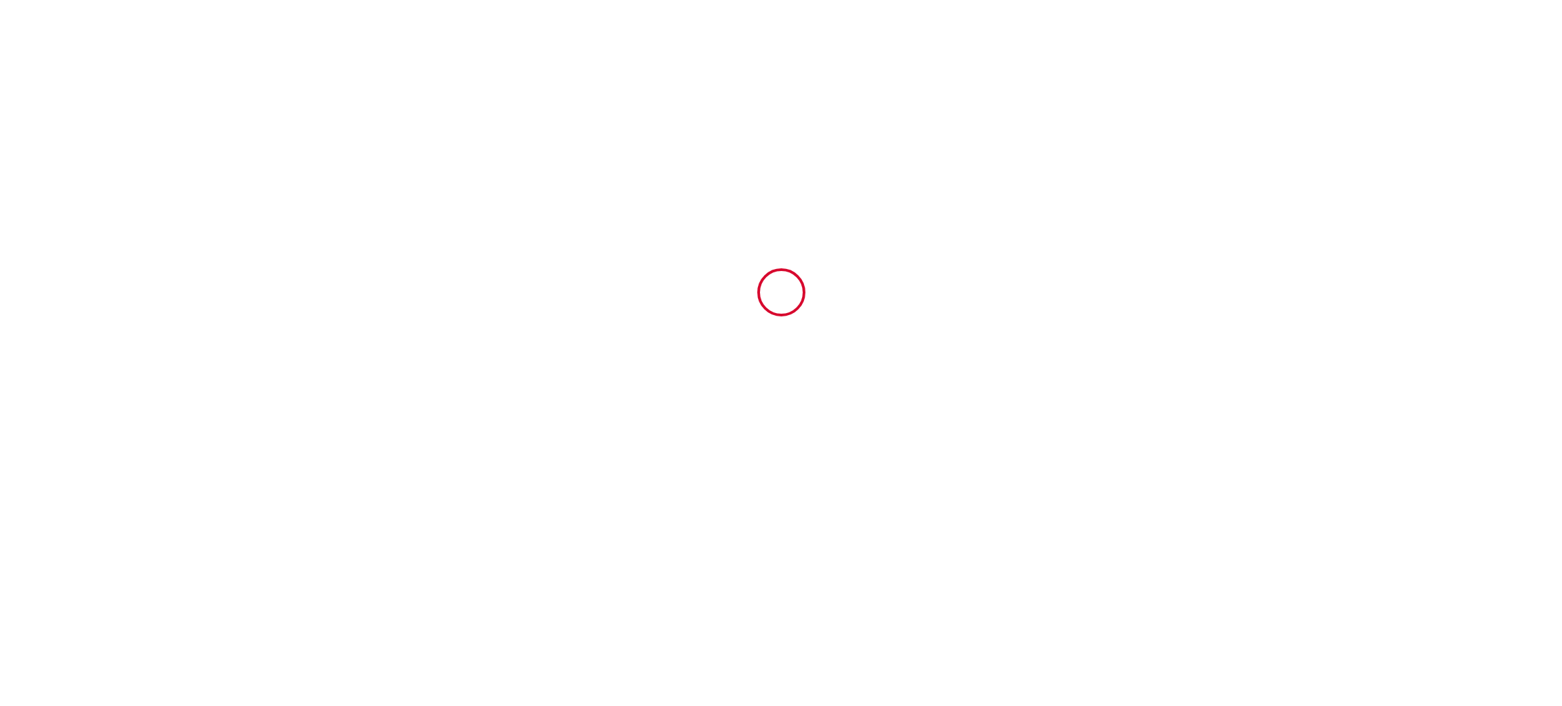
type input "[PERSON_NAME]"
type input "[STREET_ADDRESS]"
type input "5330"
type input "[PERSON_NAME]"
type input "[EMAIL_ADDRESS][DOMAIN_NAME]"
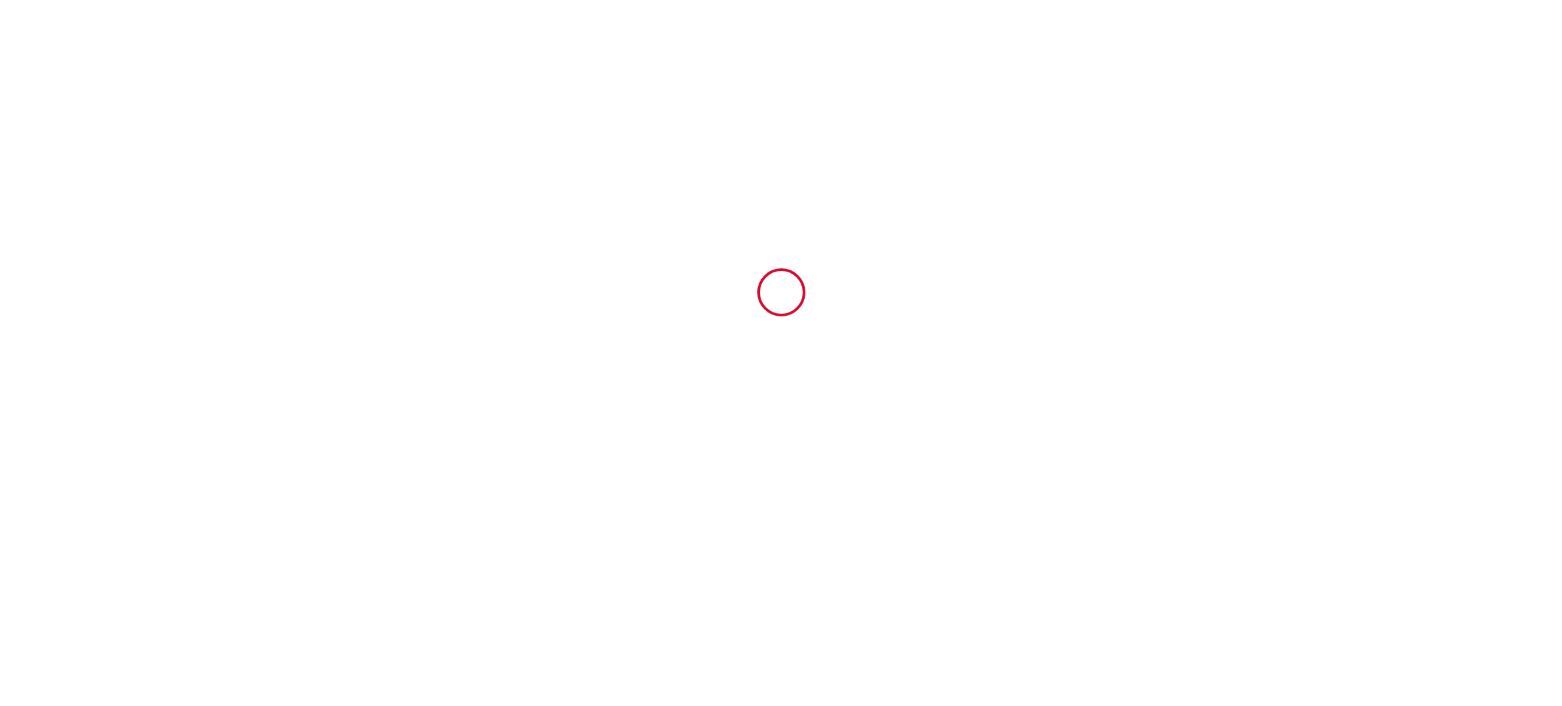
type input "+32 498 17 58 47"
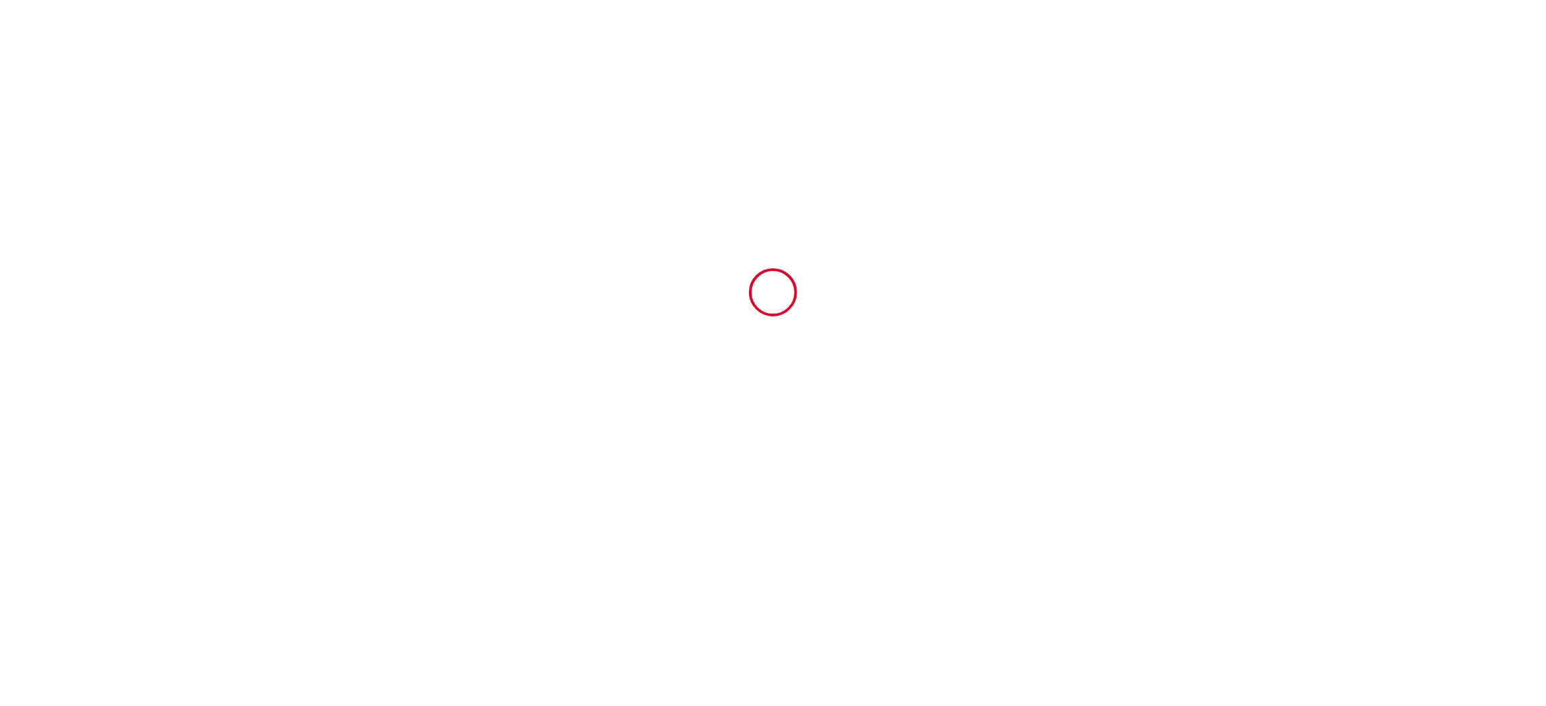
select select "BE"
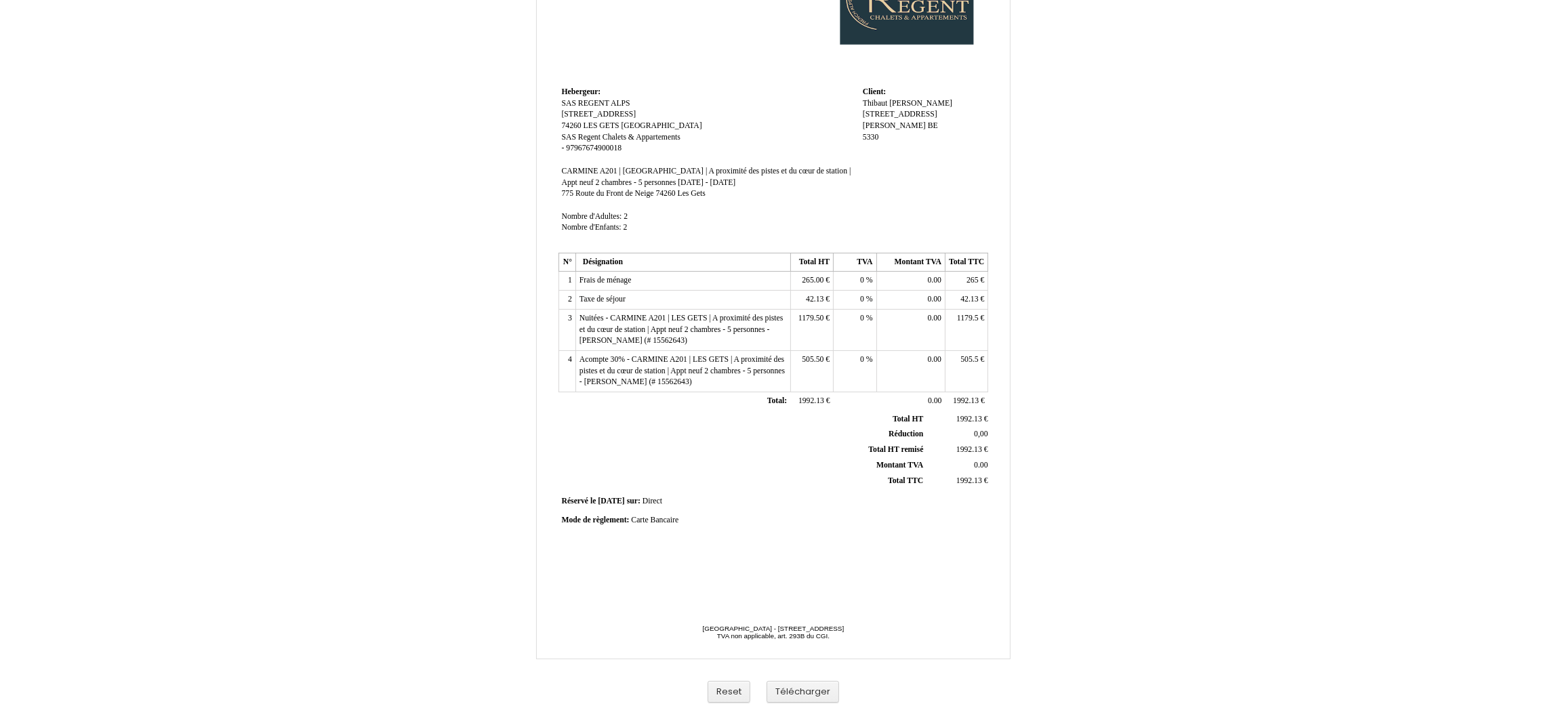
scroll to position [112, 0]
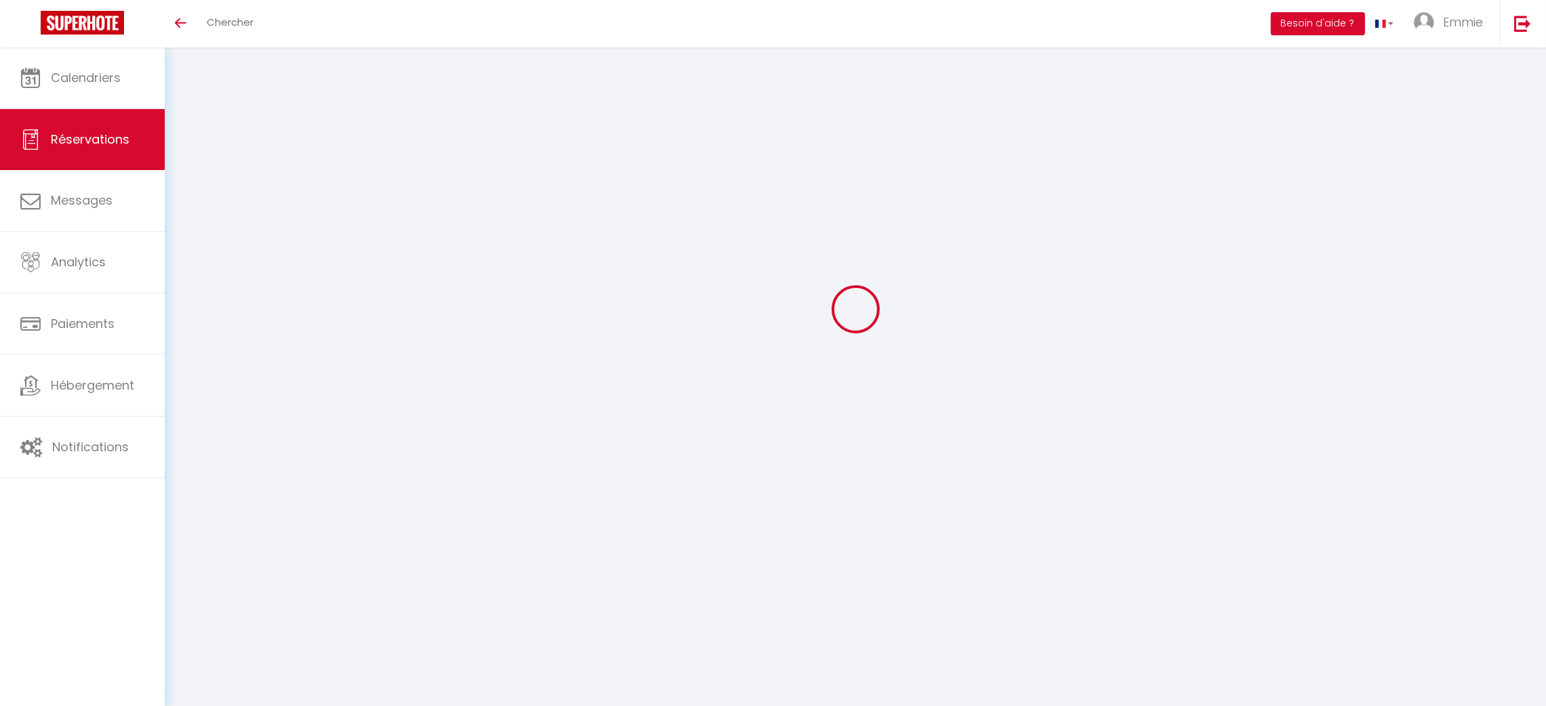
select select "cleaning"
select select "taxes"
select select
checkbox input "false"
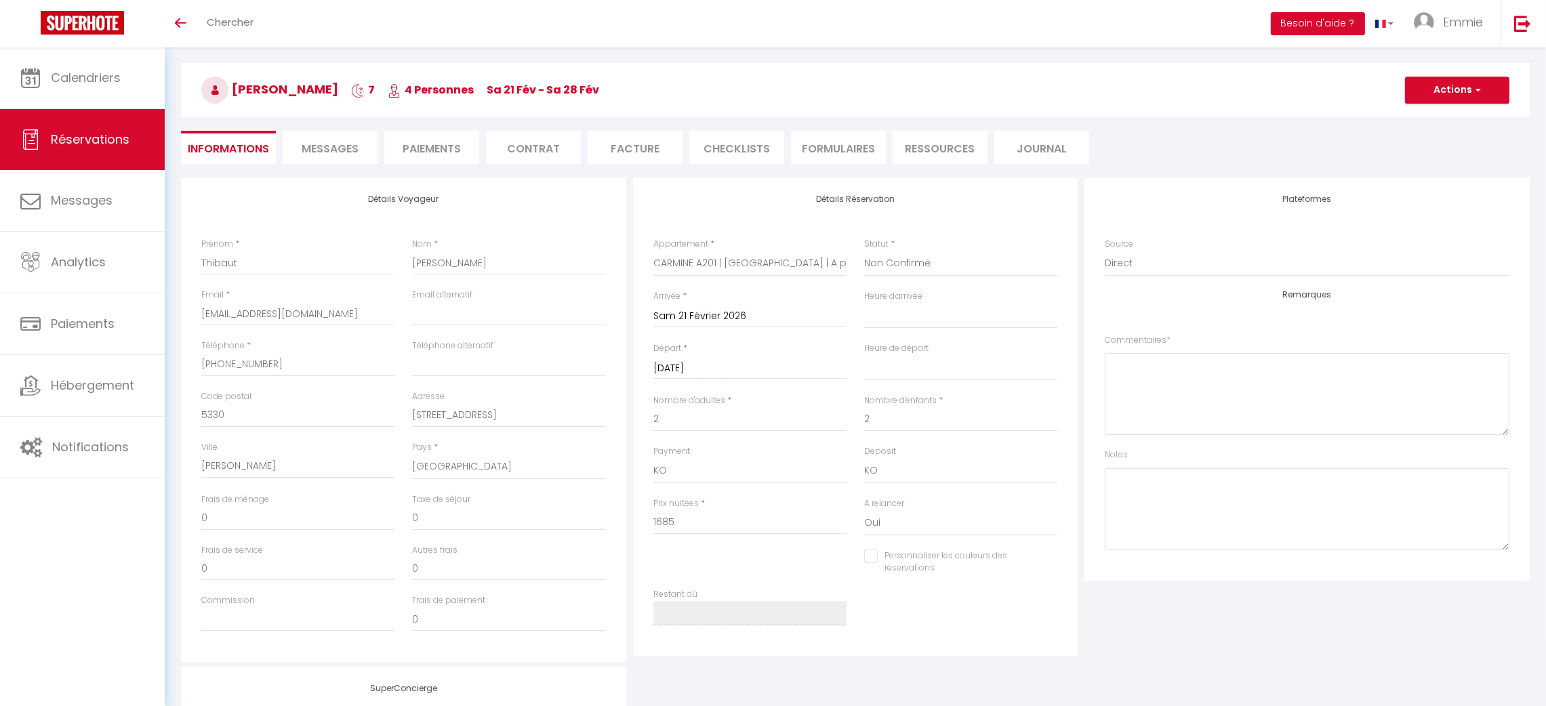
select select
checkbox input "false"
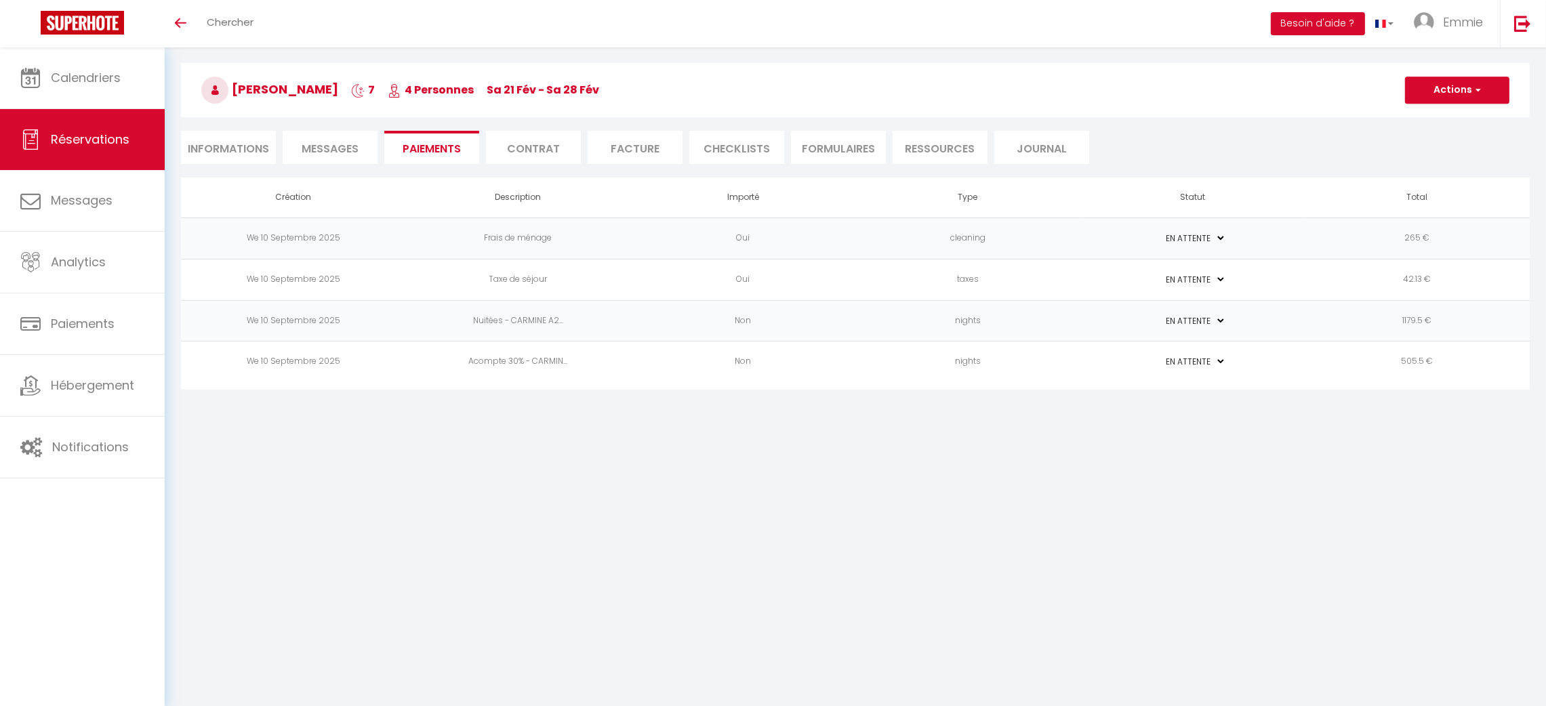
click at [633, 149] on li "Facture" at bounding box center [635, 147] width 95 height 33
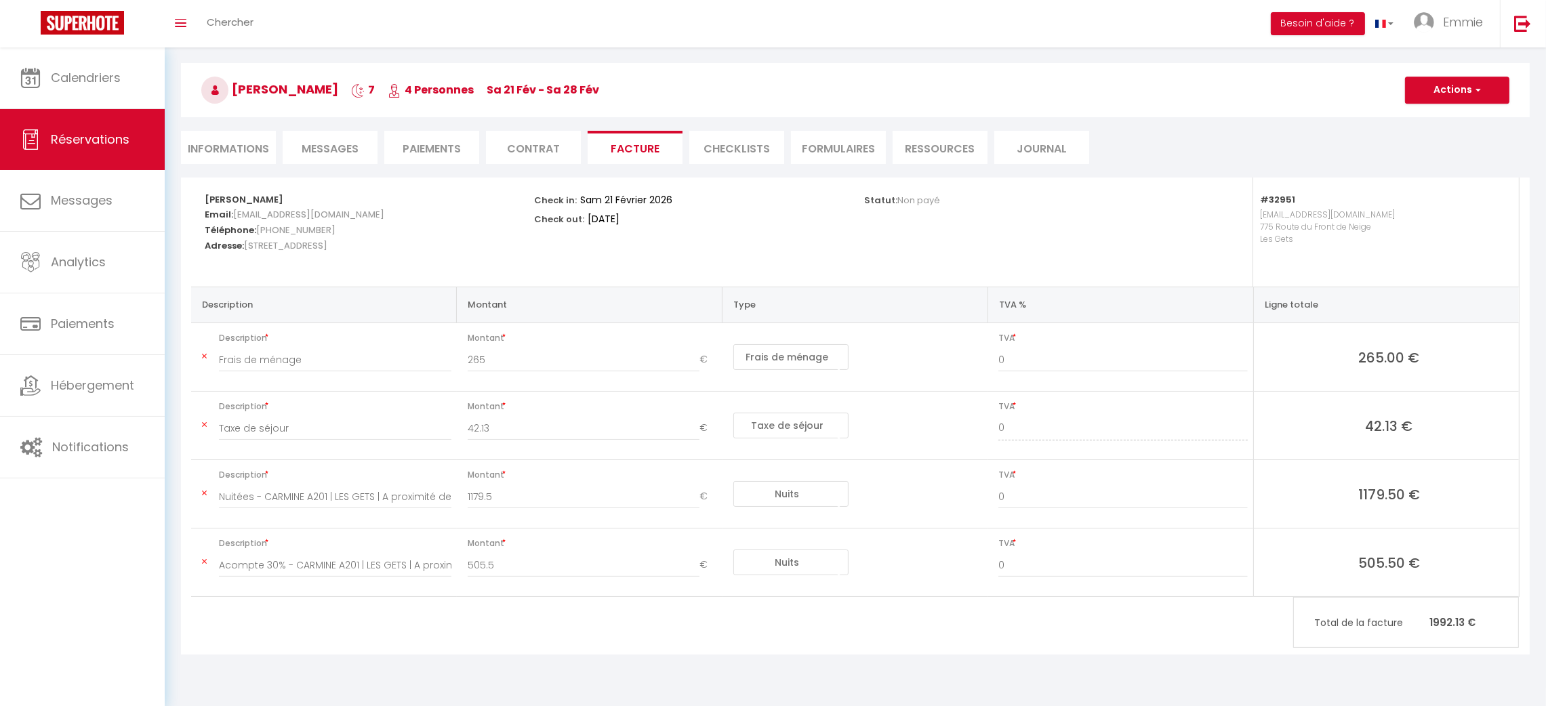
click at [538, 145] on li "Contrat" at bounding box center [533, 147] width 95 height 33
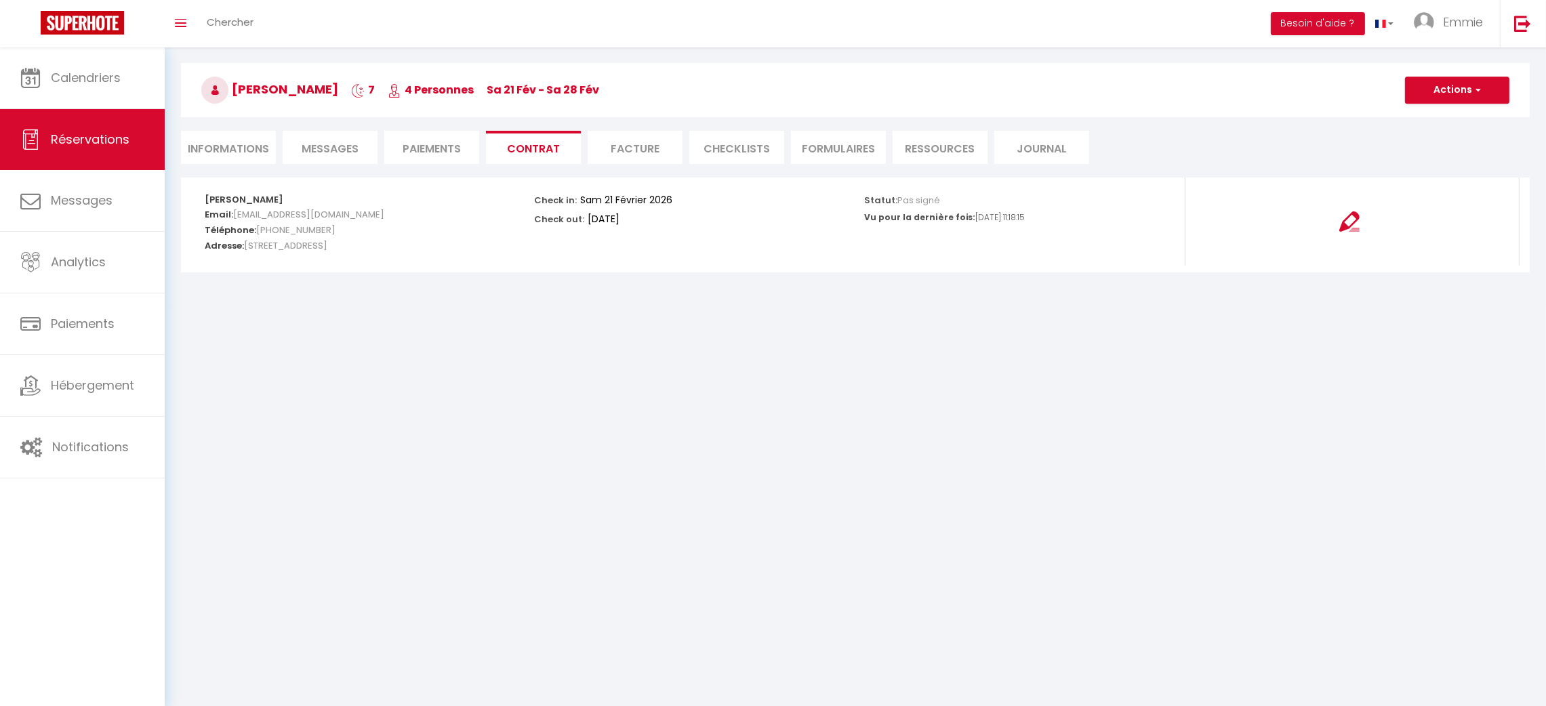
click at [436, 152] on li "Paiements" at bounding box center [431, 147] width 95 height 33
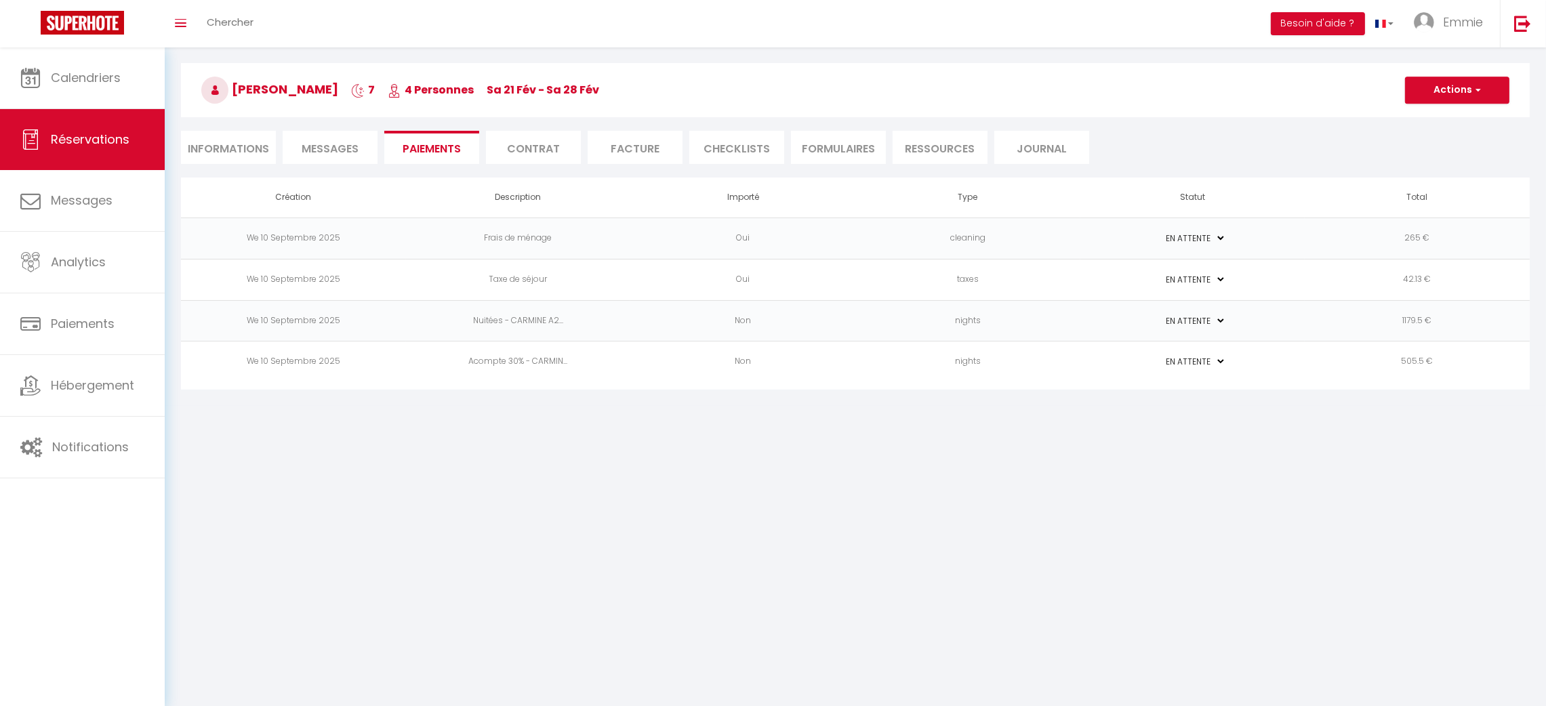
click at [632, 146] on li "Facture" at bounding box center [635, 147] width 95 height 33
